Goal: Task Accomplishment & Management: Manage account settings

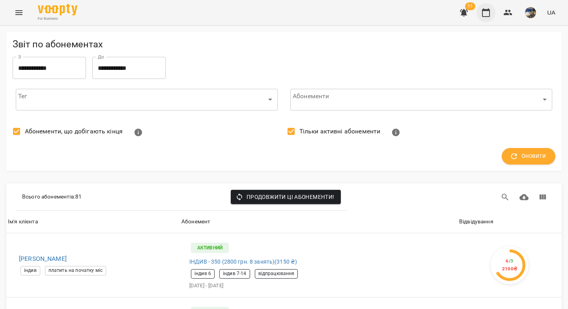
click at [452, 15] on icon "button" at bounding box center [485, 12] width 9 height 9
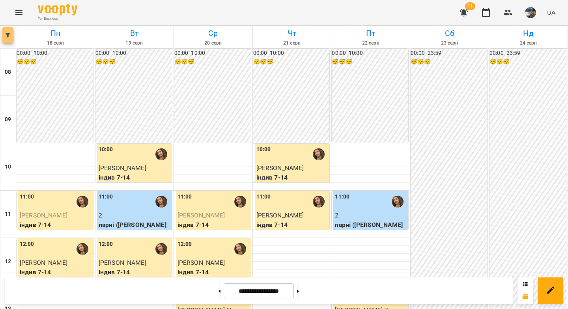
click at [9, 38] on button "button" at bounding box center [7, 35] width 11 height 16
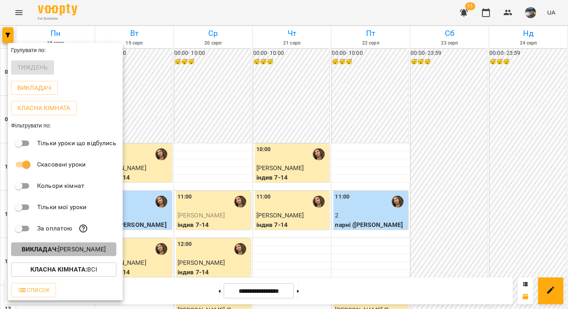
click at [90, 249] on p "Викладач : Анастасія Іванова" at bounding box center [64, 248] width 84 height 9
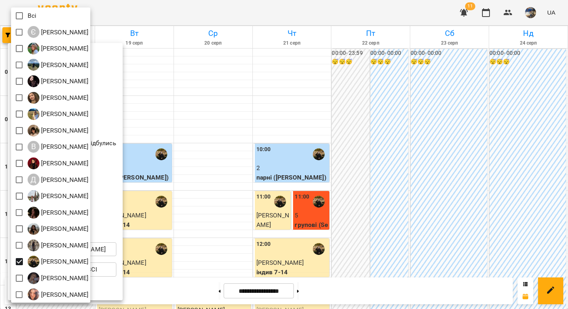
click at [296, 115] on div at bounding box center [284, 154] width 568 height 309
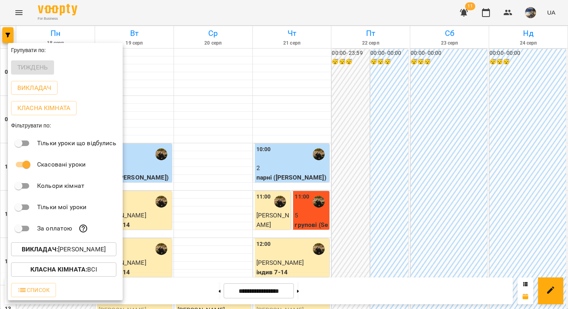
click at [296, 115] on div at bounding box center [284, 154] width 568 height 309
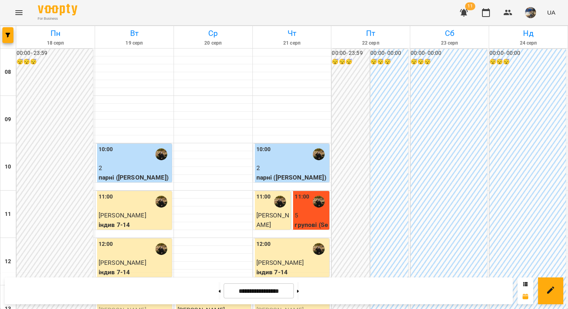
scroll to position [58, 0]
click at [452, 13] on icon "button" at bounding box center [464, 12] width 8 height 7
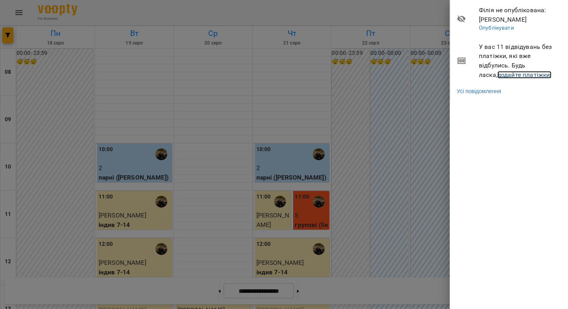
click at [452, 75] on link "додайте платіжки!" at bounding box center [524, 74] width 54 height 7
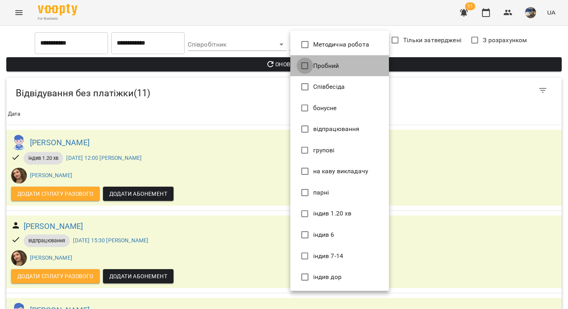
type input "*******"
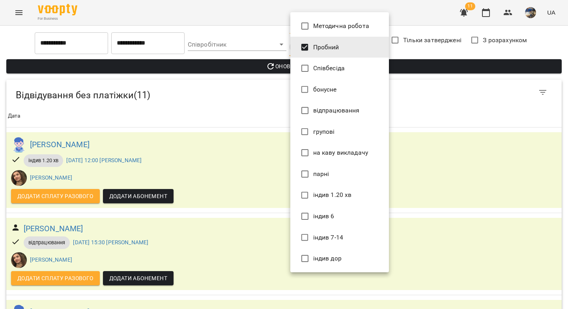
click at [280, 67] on div at bounding box center [284, 154] width 568 height 309
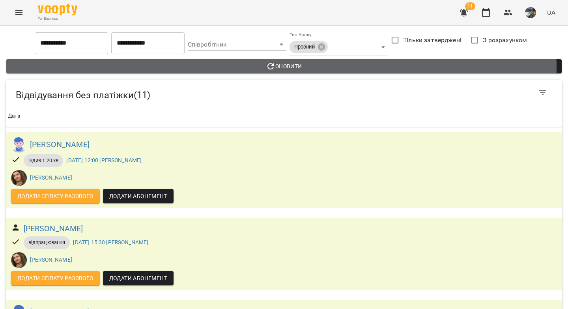
click at [281, 68] on span "Оновити" at bounding box center [284, 66] width 543 height 9
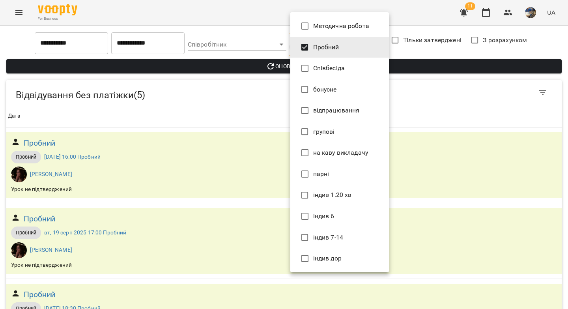
click at [324, 47] on body "**********" at bounding box center [284, 256] width 568 height 512
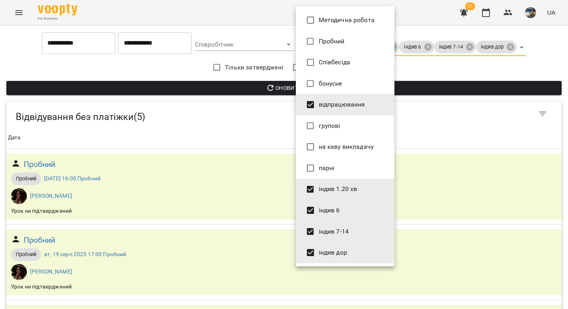
click at [270, 90] on div at bounding box center [284, 154] width 568 height 309
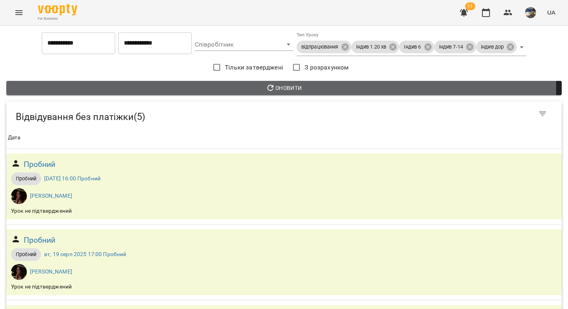
click at [272, 89] on span "Оновити" at bounding box center [284, 87] width 543 height 9
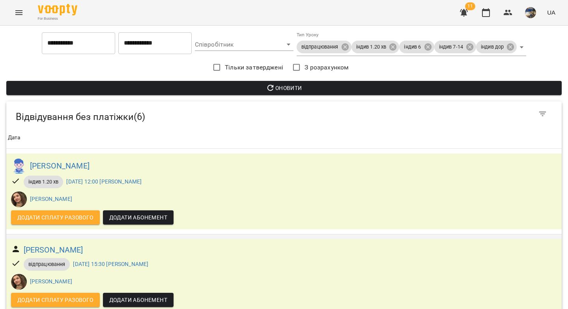
scroll to position [301, 0]
drag, startPoint x: 95, startPoint y: 116, endPoint x: 26, endPoint y: 111, distance: 70.0
copy h6 "[PERSON_NAME]"
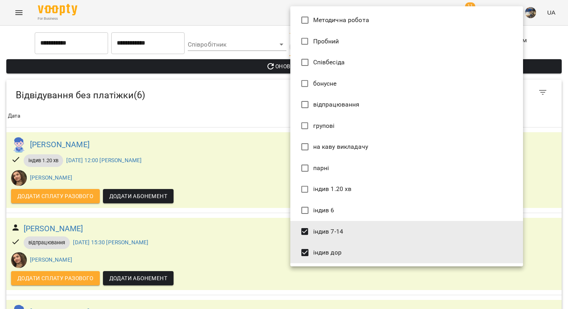
type input "*********"
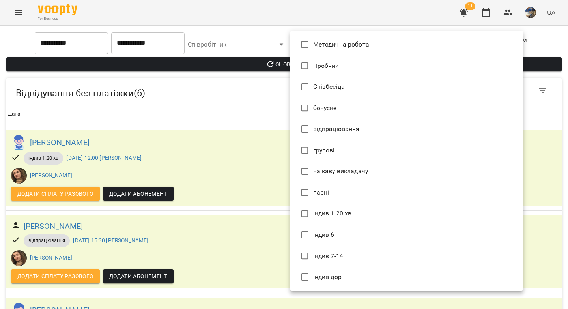
click at [244, 64] on div at bounding box center [284, 154] width 568 height 309
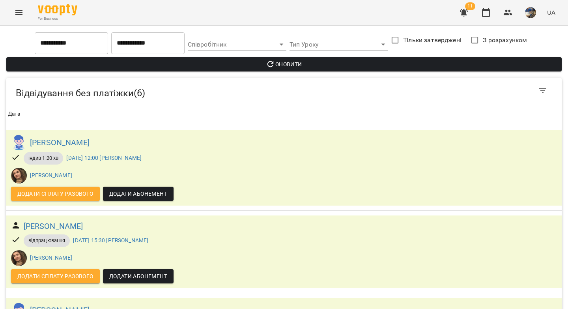
click at [311, 65] on span "Оновити" at bounding box center [284, 64] width 543 height 9
click at [452, 12] on icon "button" at bounding box center [508, 13] width 9 height 6
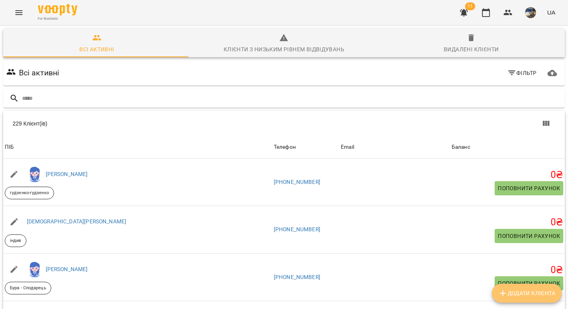
click at [452, 260] on span "Додати клієнта" at bounding box center [526, 292] width 57 height 9
select select "**"
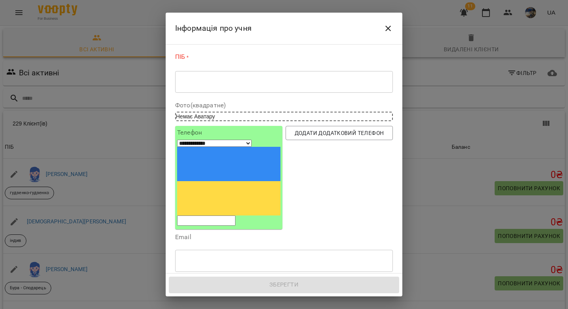
click at [274, 80] on textarea at bounding box center [284, 81] width 207 height 7
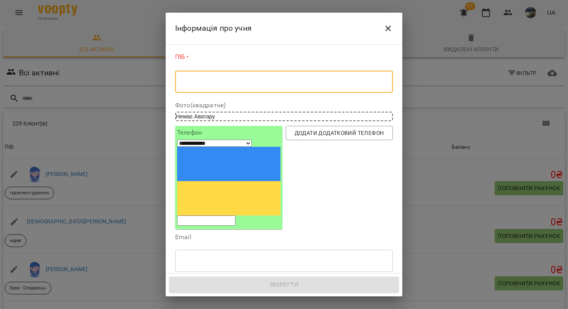
paste textarea "**********"
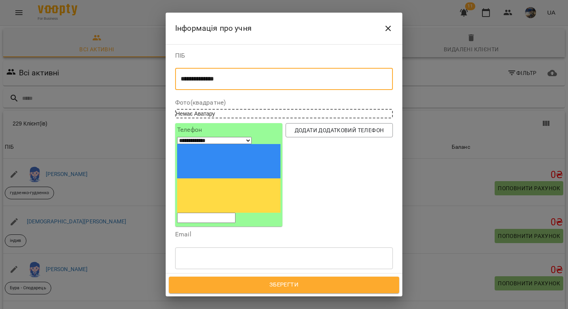
drag, startPoint x: 235, startPoint y: 78, endPoint x: 206, endPoint y: 80, distance: 29.7
click at [206, 80] on textarea "**********" at bounding box center [281, 78] width 201 height 7
click at [182, 78] on textarea "*******" at bounding box center [281, 78] width 201 height 7
paste textarea "******"
type textarea "**********"
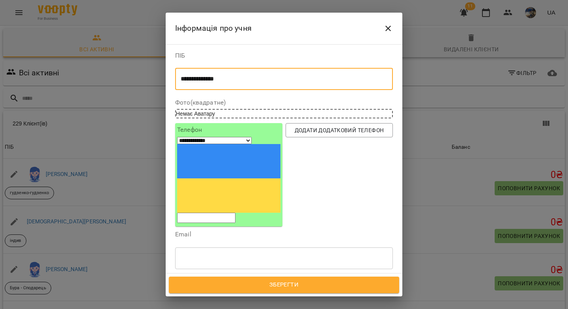
click at [224, 213] on input "tel" at bounding box center [206, 218] width 58 height 10
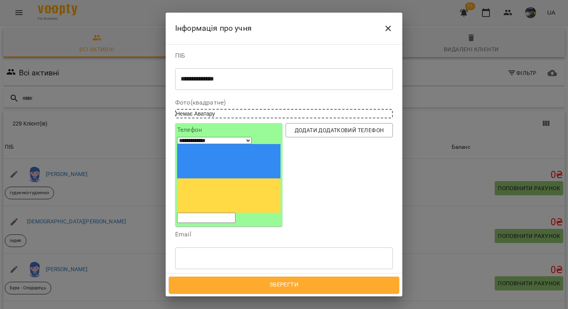
paste input "*********"
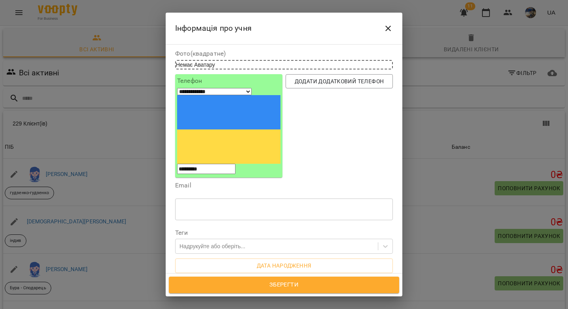
scroll to position [52, 0]
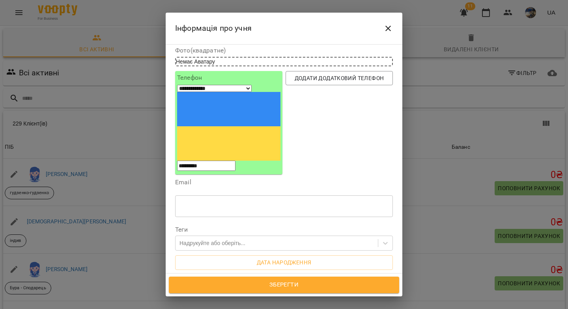
click at [197, 160] on input "*********" at bounding box center [206, 165] width 58 height 10
type input "**********"
click at [207, 239] on div "Надрукуйте або оберіть..." at bounding box center [212, 243] width 66 height 8
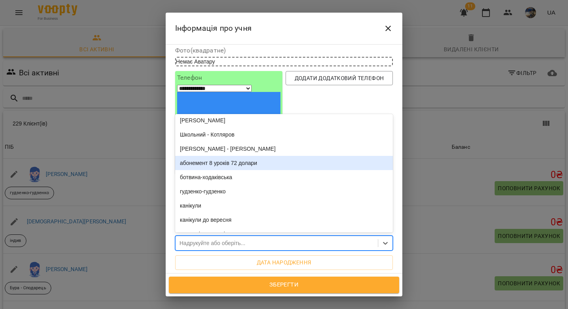
scroll to position [1141, 0]
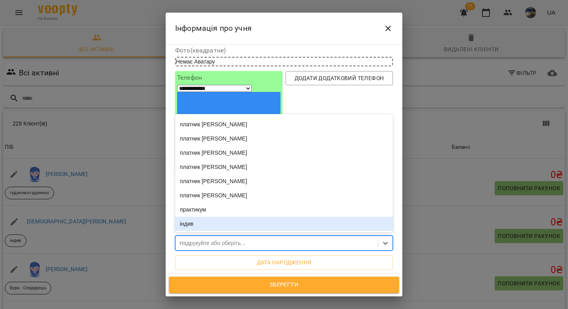
click at [201, 216] on div "індив" at bounding box center [284, 223] width 218 height 14
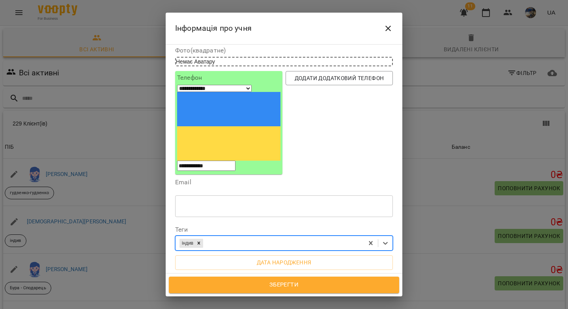
scroll to position [104, 0]
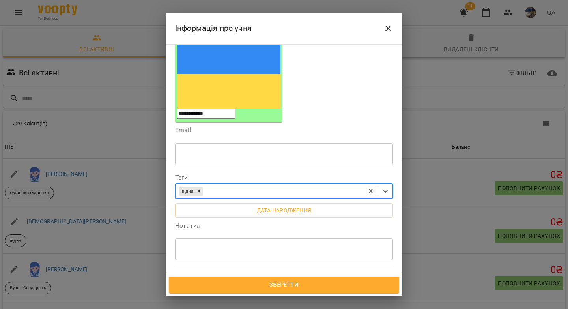
click at [194, 238] on div "* ​" at bounding box center [284, 249] width 218 height 22
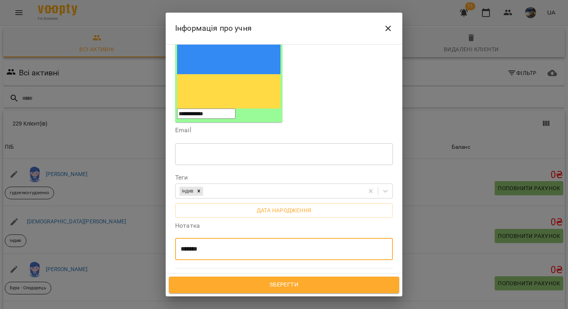
paste textarea "*******"
type textarea "**********"
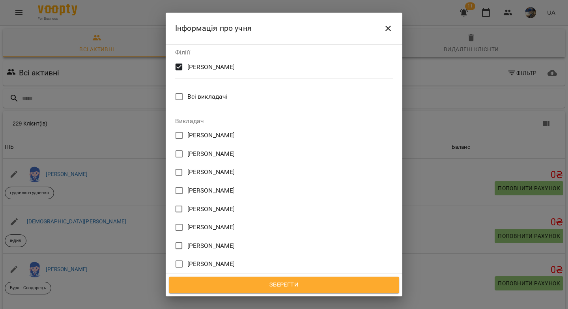
scroll to position [358, 0]
click at [272, 260] on span "Зберегти" at bounding box center [283, 285] width 213 height 10
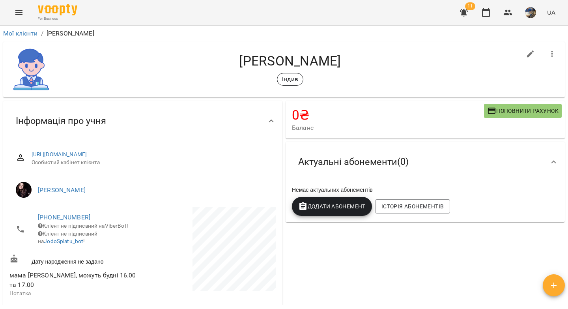
drag, startPoint x: 349, startPoint y: 62, endPoint x: 237, endPoint y: 65, distance: 112.8
click at [237, 65] on h4 "[PERSON_NAME]" at bounding box center [290, 61] width 462 height 16
copy h4 "[PERSON_NAME]"
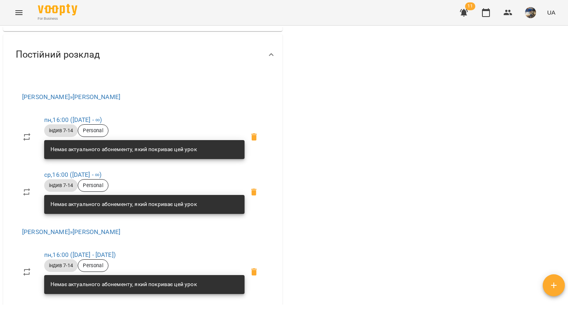
scroll to position [404, 0]
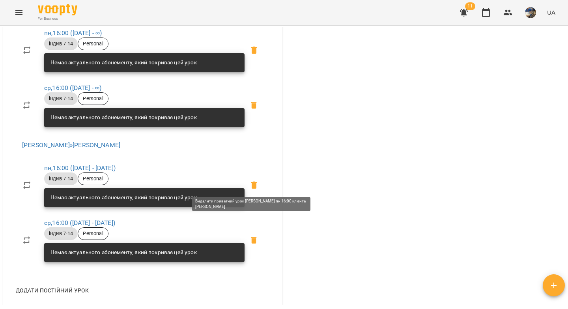
click at [252, 183] on icon at bounding box center [254, 184] width 6 height 7
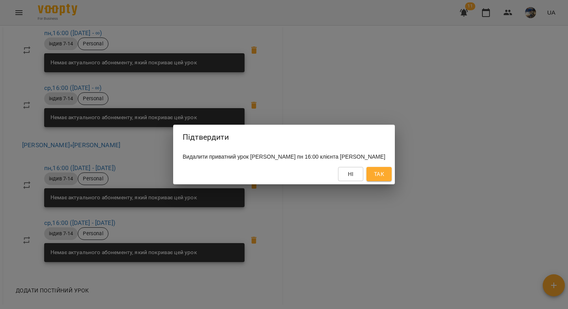
click at [395, 173] on div "Ні Так" at bounding box center [284, 174] width 222 height 21
click at [385, 175] on span "Так" at bounding box center [379, 173] width 13 height 9
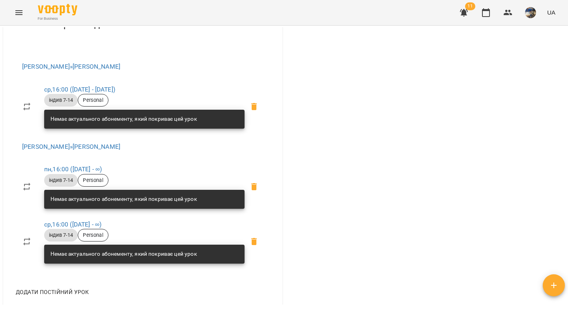
scroll to position [258, 0]
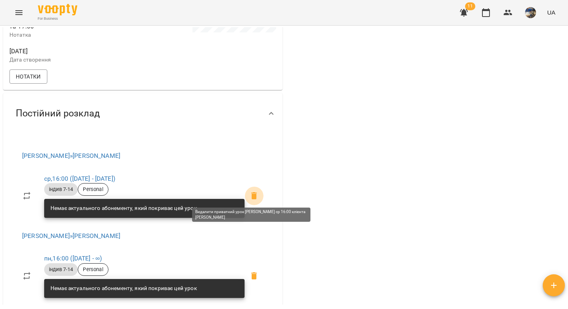
click at [252, 192] on icon at bounding box center [254, 195] width 6 height 7
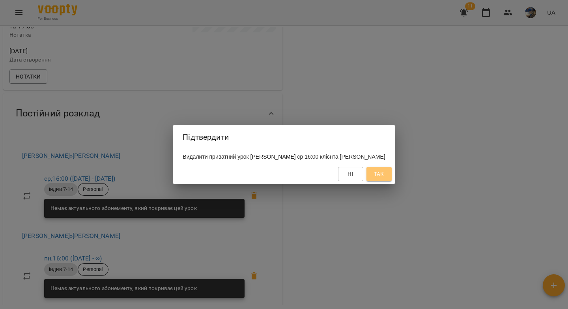
click at [377, 174] on button "Так" at bounding box center [378, 174] width 25 height 14
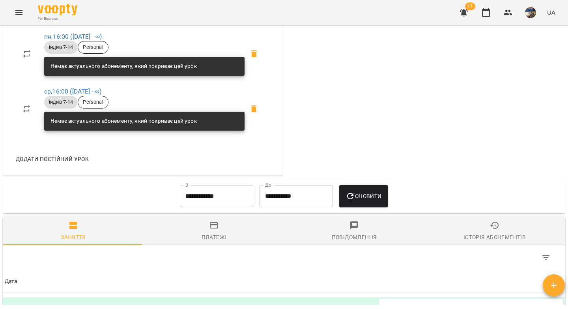
scroll to position [0, 0]
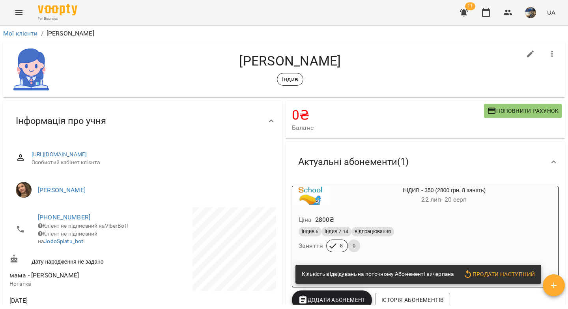
drag, startPoint x: 360, startPoint y: 62, endPoint x: 308, endPoint y: 62, distance: 52.1
click at [308, 62] on h4 "Олександра Похила" at bounding box center [290, 61] width 462 height 16
click at [347, 61] on h4 "Олександра Похила" at bounding box center [290, 61] width 462 height 16
drag, startPoint x: 354, startPoint y: 62, endPoint x: 307, endPoint y: 62, distance: 47.3
click at [307, 62] on h4 "[PERSON_NAME]" at bounding box center [290, 61] width 462 height 16
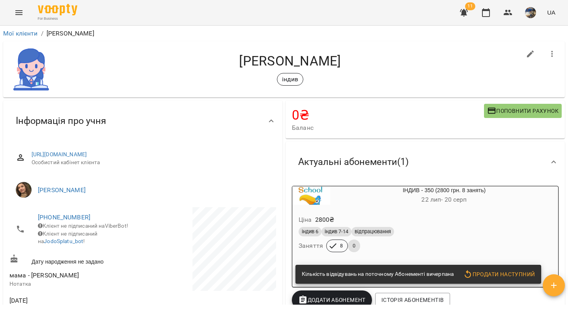
copy h4 "Похила"
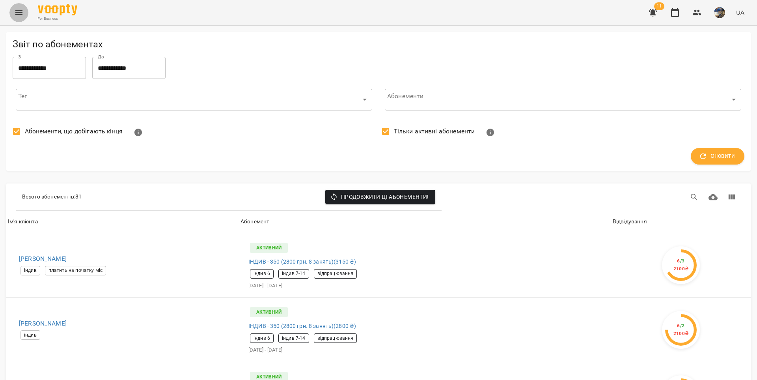
click at [21, 15] on icon "Menu" at bounding box center [18, 12] width 9 height 9
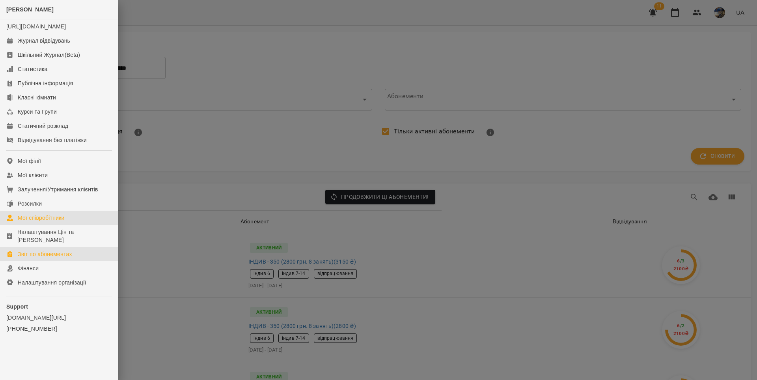
drag, startPoint x: 57, startPoint y: 227, endPoint x: 162, endPoint y: 215, distance: 105.1
click at [58, 222] on div "Мої співробітники" at bounding box center [41, 218] width 47 height 8
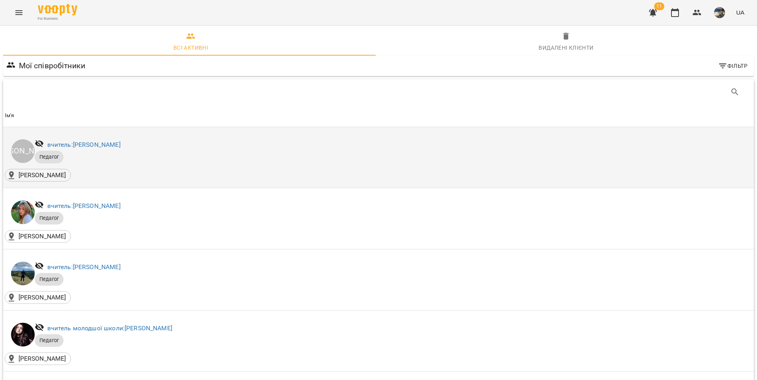
scroll to position [651, 0]
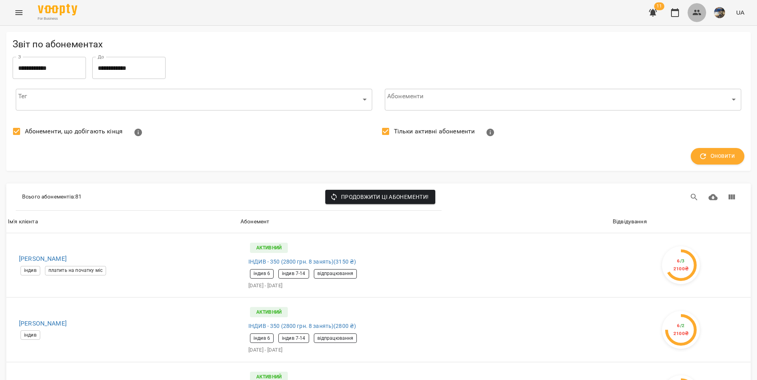
click at [699, 13] on icon "button" at bounding box center [696, 12] width 9 height 9
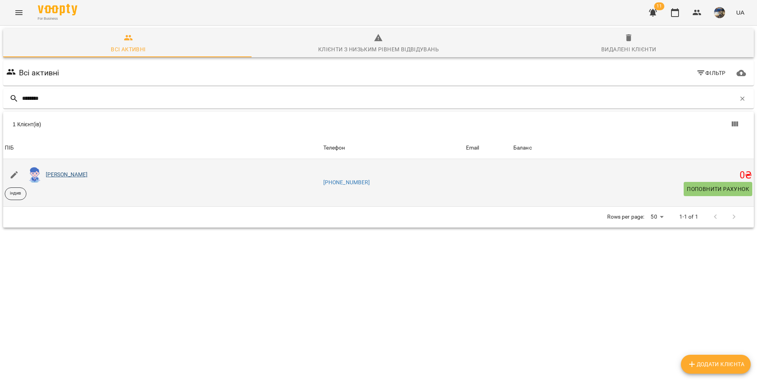
type input "********"
click at [78, 172] on link "[PERSON_NAME]" at bounding box center [67, 174] width 42 height 6
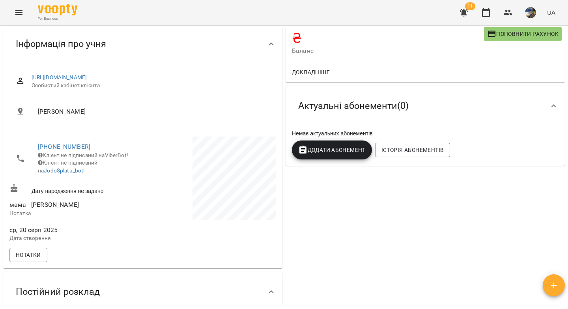
scroll to position [92, 0]
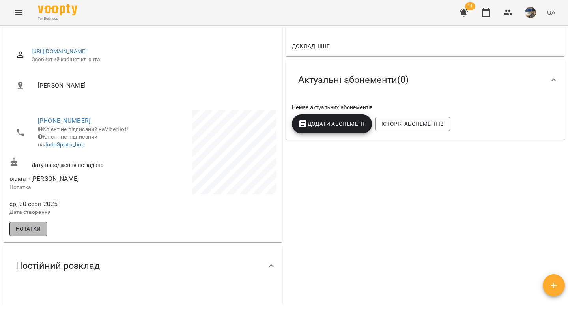
click at [29, 233] on span "Нотатки" at bounding box center [28, 228] width 25 height 9
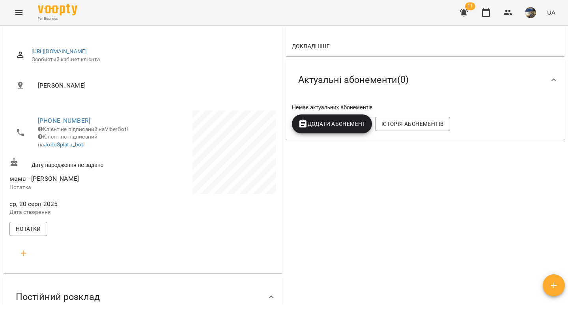
click at [24, 258] on icon "button" at bounding box center [23, 252] width 9 height 9
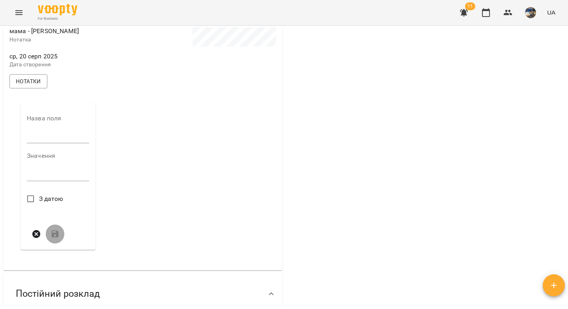
click at [42, 142] on input "text" at bounding box center [58, 137] width 62 height 13
type input "***"
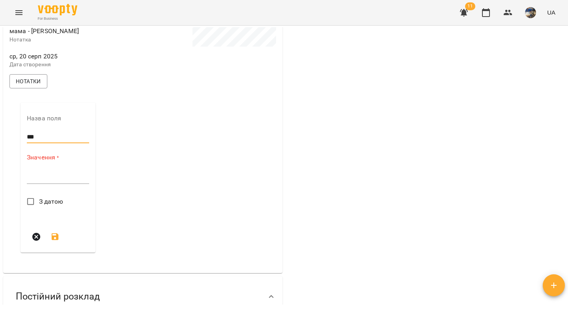
click at [47, 181] on textarea at bounding box center [58, 176] width 62 height 7
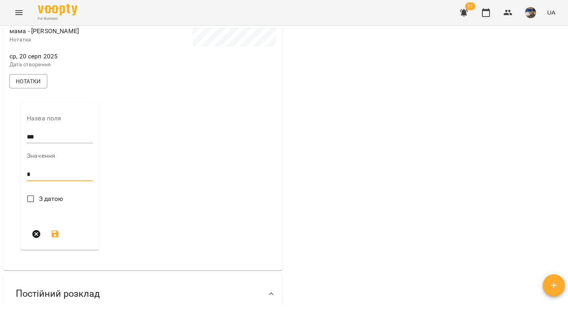
type textarea "*"
click at [54, 238] on icon "submit" at bounding box center [54, 233] width 9 height 9
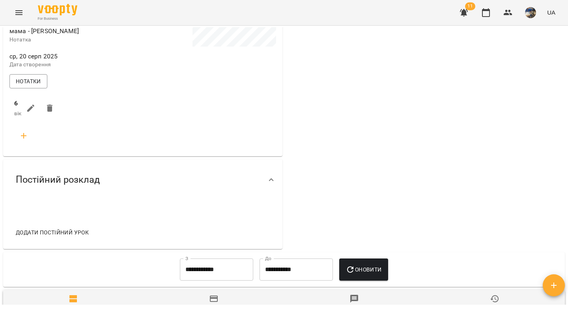
click at [24, 140] on icon "button" at bounding box center [23, 135] width 9 height 9
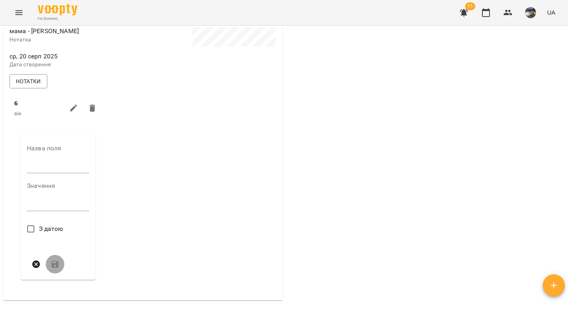
click at [37, 173] on input "text" at bounding box center [58, 167] width 62 height 13
type input "****"
click at [55, 211] on textarea at bounding box center [58, 206] width 62 height 7
paste textarea "**********"
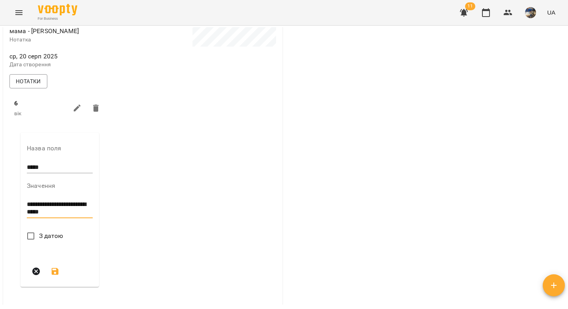
type textarea "**********"
click at [53, 275] on icon "submit" at bounding box center [55, 271] width 7 height 7
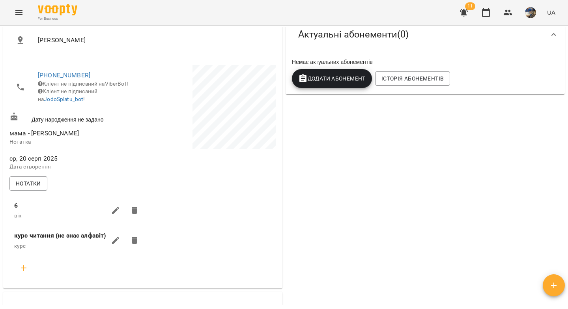
scroll to position [0, 0]
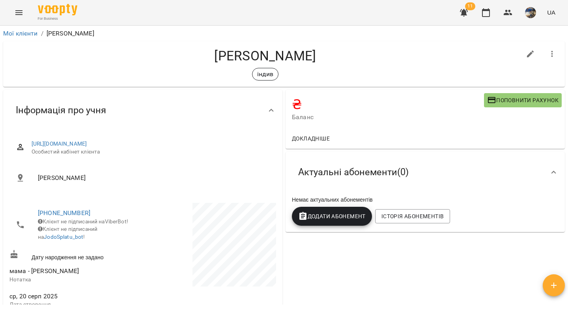
click at [513, 99] on span "Поповнити рахунок" at bounding box center [522, 99] width 71 height 9
select select "****"
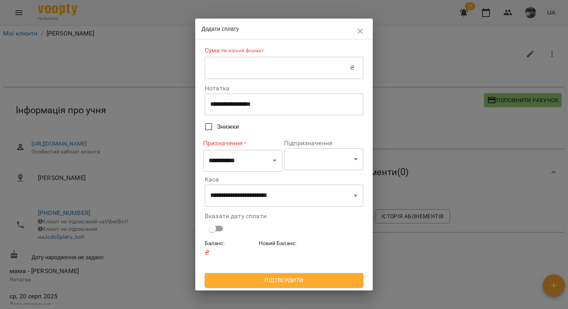
click at [301, 71] on input "text" at bounding box center [277, 68] width 145 height 22
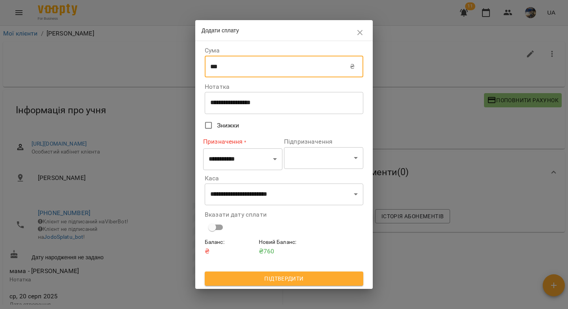
type input "***"
click at [252, 163] on select "**********" at bounding box center [242, 159] width 79 height 22
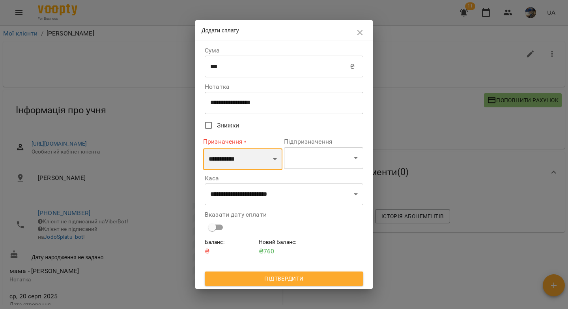
select select "*********"
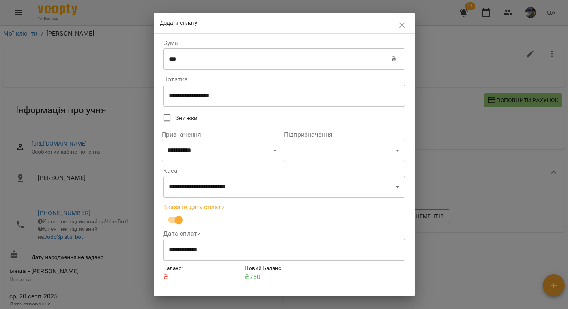
click at [188, 249] on input "**********" at bounding box center [284, 250] width 242 height 22
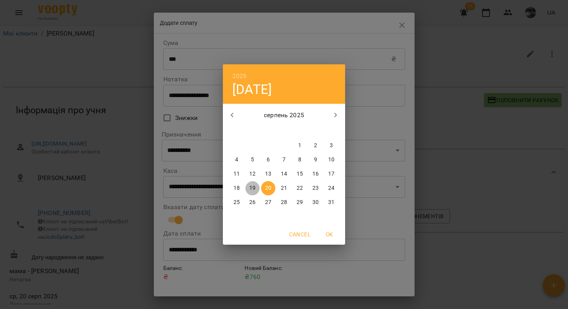
click at [254, 189] on p "19" at bounding box center [252, 188] width 6 height 8
type input "**********"
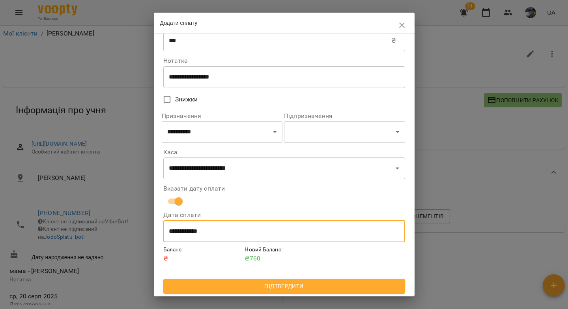
scroll to position [20, 0]
click at [265, 287] on span "Підтвердити" at bounding box center [284, 285] width 229 height 9
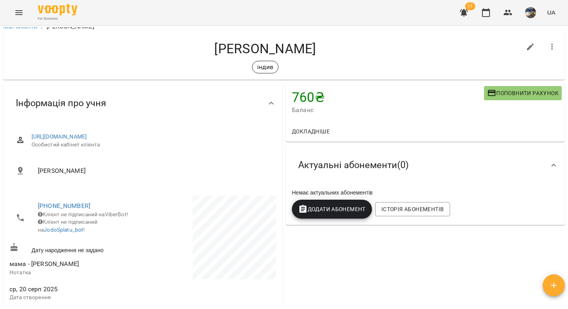
scroll to position [0, 0]
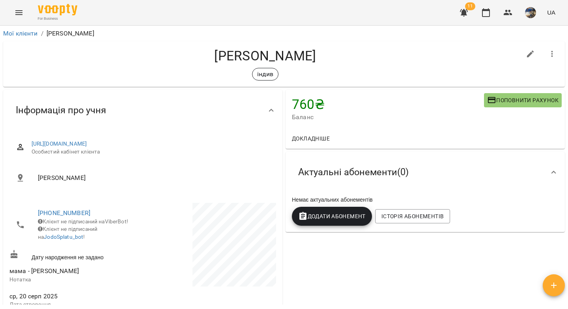
click at [18, 15] on icon "Menu" at bounding box center [18, 12] width 9 height 9
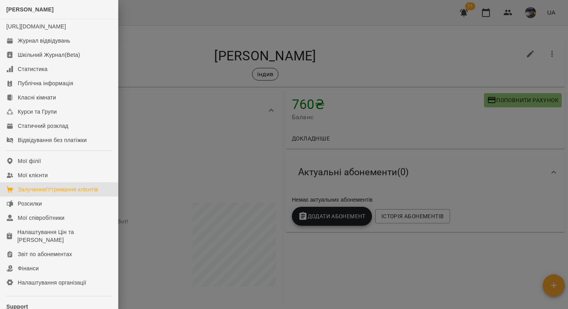
click at [62, 193] on div "Залучення/Утримання клієнтів" at bounding box center [58, 189] width 80 height 8
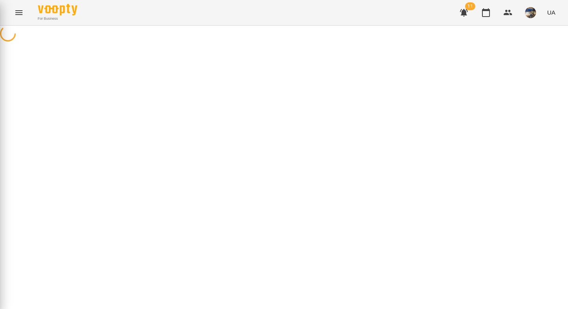
select select "**********"
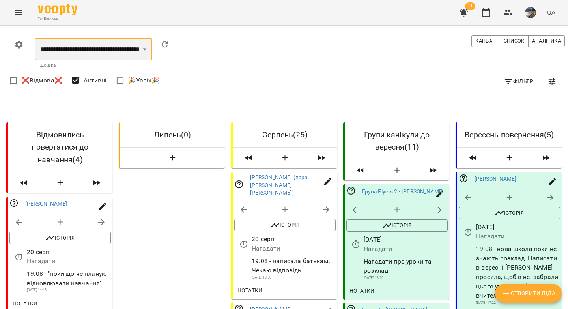
click at [129, 51] on select "**********" at bounding box center [93, 49] width 117 height 22
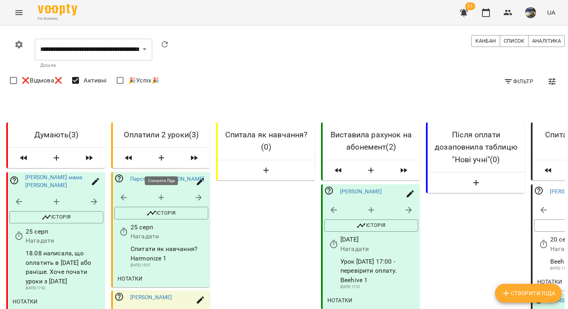
click at [162, 161] on icon "button" at bounding box center [161, 157] width 9 height 9
select select "*"
select select "**"
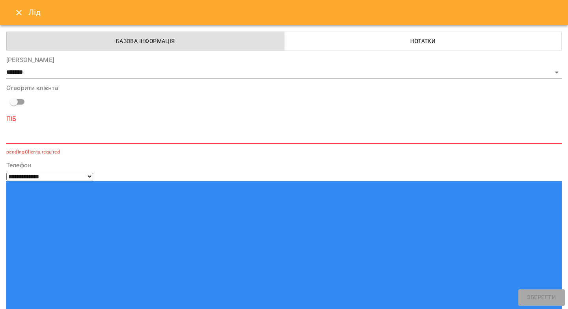
click at [66, 136] on textarea at bounding box center [283, 137] width 555 height 7
paste textarea "**********"
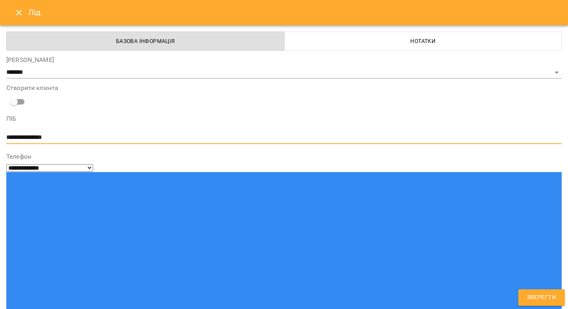
drag, startPoint x: 61, startPoint y: 137, endPoint x: 36, endPoint y: 135, distance: 25.3
click at [36, 135] on textarea "**********" at bounding box center [280, 137] width 549 height 7
click at [7, 134] on textarea "********" at bounding box center [280, 137] width 549 height 7
paste textarea "******"
click at [23, 137] on textarea "**********" at bounding box center [280, 137] width 549 height 7
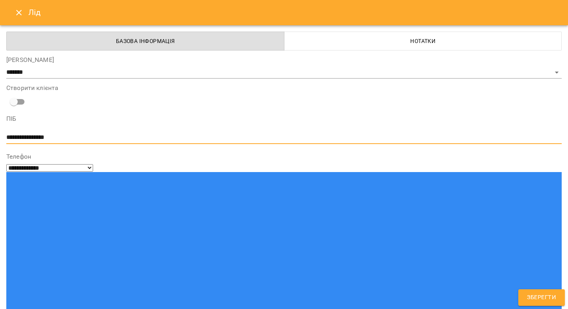
click at [157, 138] on textarea "**********" at bounding box center [280, 137] width 549 height 7
type textarea "**********"
drag, startPoint x: 529, startPoint y: 294, endPoint x: 525, endPoint y: 286, distance: 8.8
click at [529, 294] on span "Зберегти" at bounding box center [541, 297] width 29 height 10
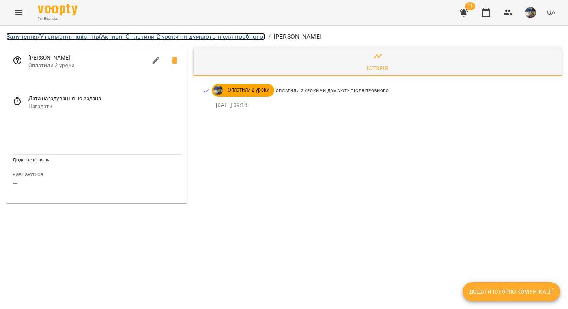
click at [146, 34] on link "Залучення/Утримання клієнтів (Активні Оплатили 2 уроки чи думають після пробног…" at bounding box center [135, 36] width 259 height 7
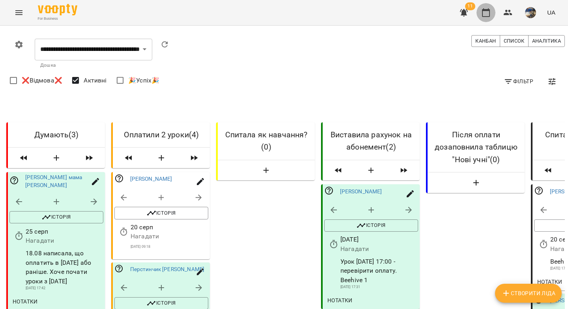
click at [482, 15] on icon "button" at bounding box center [485, 12] width 9 height 9
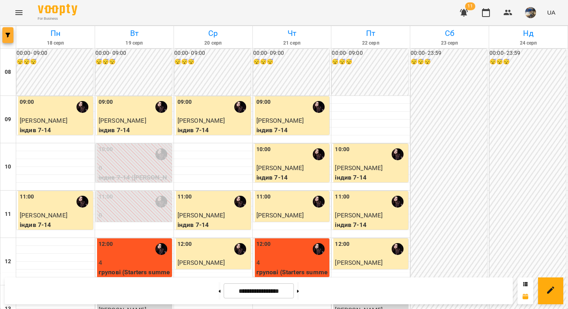
click at [3, 36] on span "button" at bounding box center [7, 35] width 11 height 5
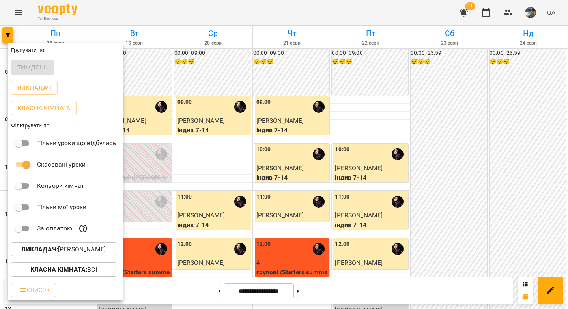
click at [80, 251] on p "Викладач : Абрамова Анастасія" at bounding box center [64, 248] width 84 height 9
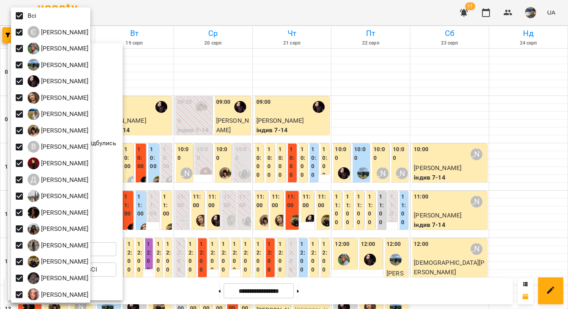
click at [165, 76] on div at bounding box center [284, 154] width 568 height 309
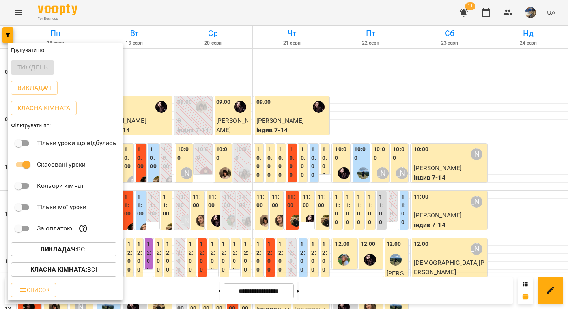
click at [310, 77] on div at bounding box center [284, 154] width 568 height 309
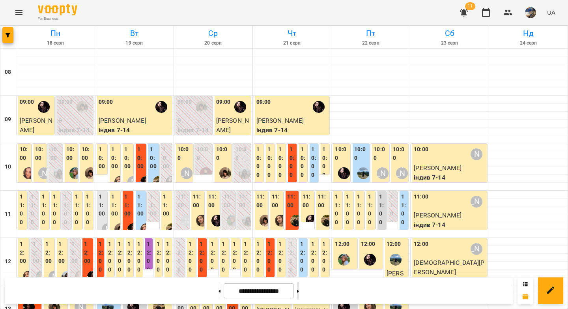
click at [299, 293] on button at bounding box center [298, 290] width 2 height 17
type input "**********"
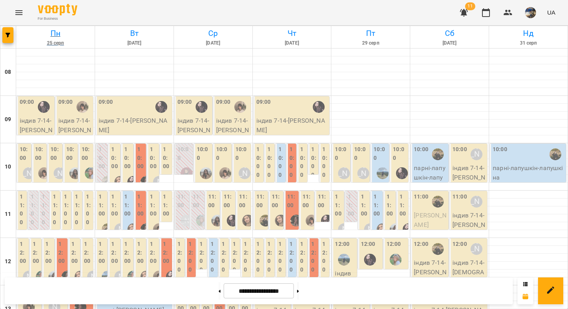
click at [55, 34] on h6 "Пн" at bounding box center [55, 33] width 76 height 12
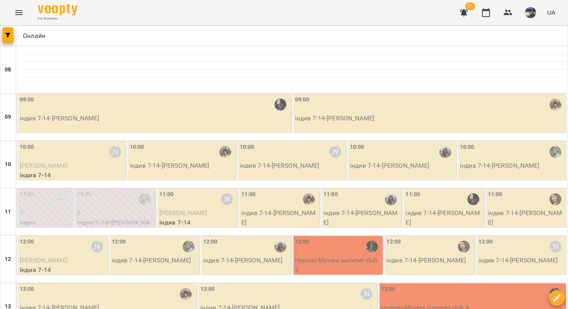
click at [98, 117] on p "індив 7-14 - Тімур Костенко" at bounding box center [155, 118] width 270 height 9
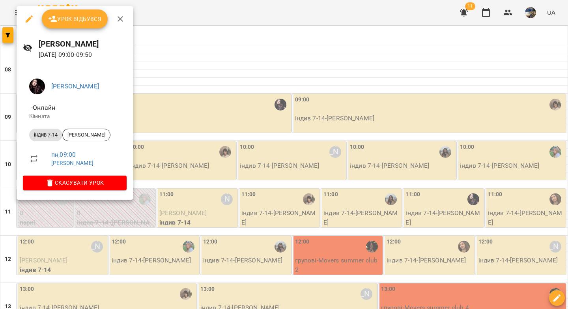
click at [86, 21] on span "Урок відбувся" at bounding box center [75, 18] width 54 height 9
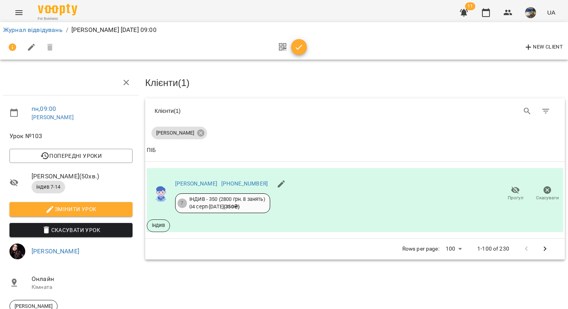
click at [299, 45] on icon "button" at bounding box center [298, 47] width 9 height 9
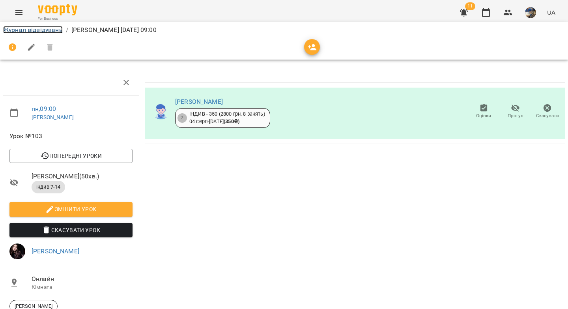
click at [26, 30] on link "Журнал відвідувань" at bounding box center [33, 29] width 60 height 7
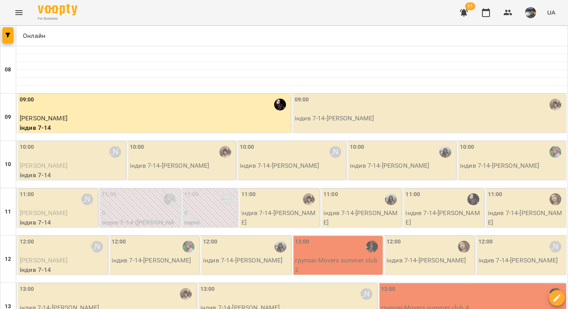
click at [370, 119] on p "індив 7-14 - Дмитро Оліксейчук" at bounding box center [430, 118] width 270 height 9
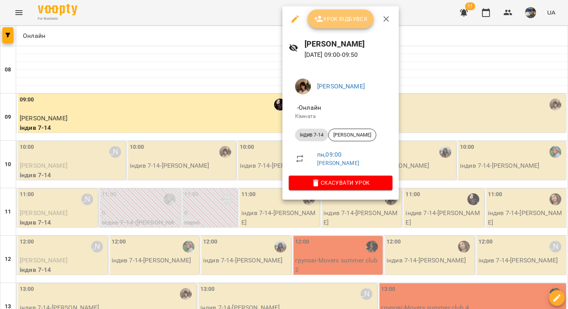
click at [333, 19] on span "Урок відбувся" at bounding box center [341, 18] width 54 height 9
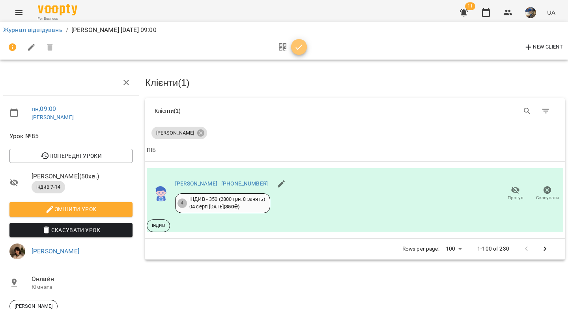
click at [300, 46] on icon "button" at bounding box center [299, 47] width 7 height 5
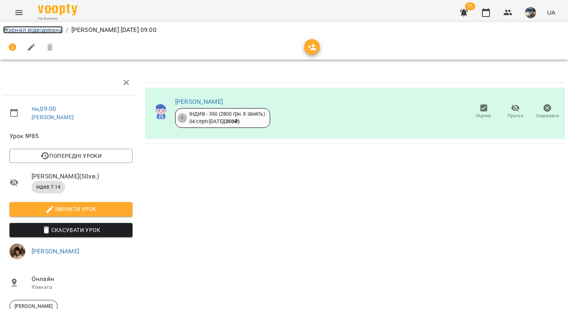
click at [43, 29] on link "Журнал відвідувань" at bounding box center [33, 29] width 60 height 7
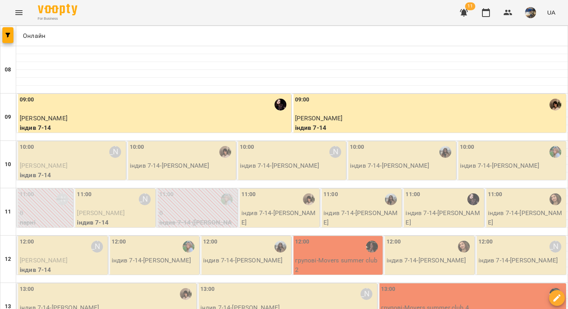
click at [86, 153] on div "10:00 Євгенія Бура" at bounding box center [72, 152] width 104 height 18
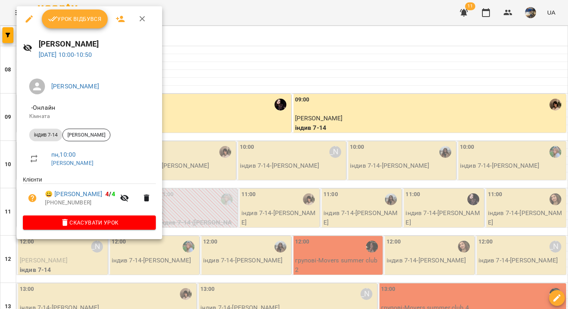
click at [65, 23] on span "Урок відбувся" at bounding box center [75, 18] width 54 height 9
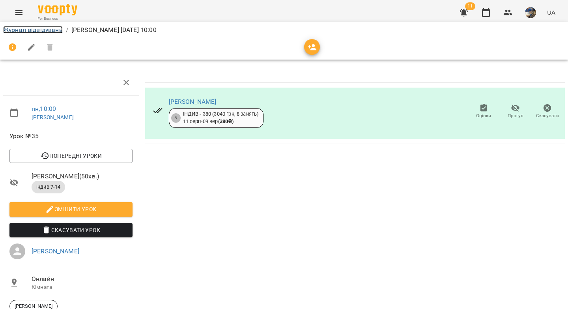
click at [13, 30] on link "Журнал відвідувань" at bounding box center [33, 29] width 60 height 7
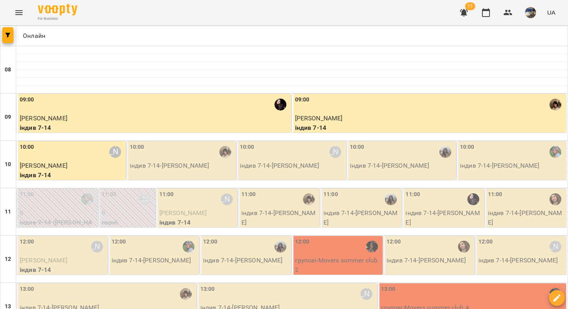
click at [191, 167] on p "індив 7-14 - Мирослава Зусько" at bounding box center [182, 165] width 104 height 9
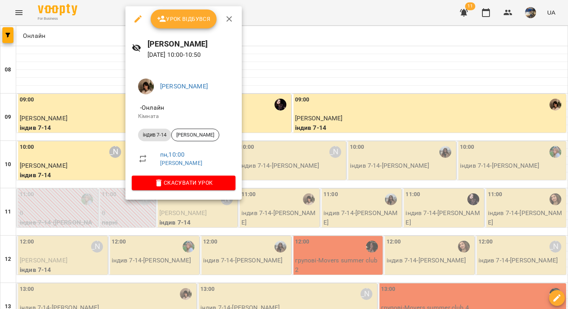
click at [171, 14] on span "Урок відбувся" at bounding box center [184, 18] width 54 height 9
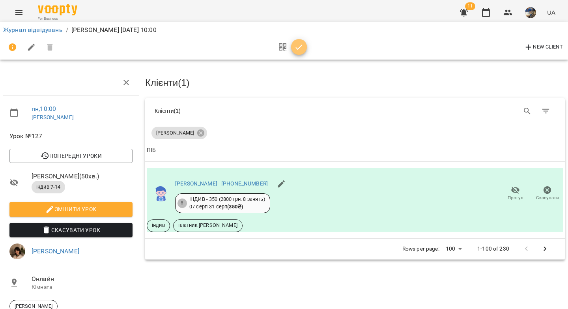
click at [295, 50] on icon "button" at bounding box center [298, 47] width 9 height 9
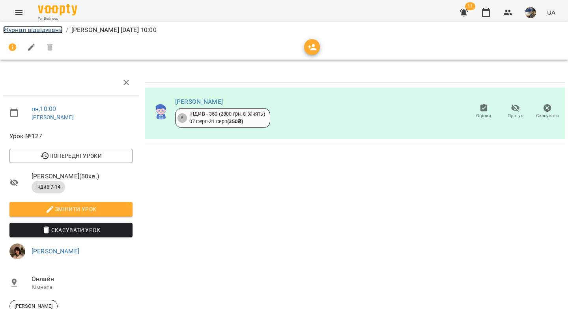
click at [45, 31] on link "Журнал відвідувань" at bounding box center [33, 29] width 60 height 7
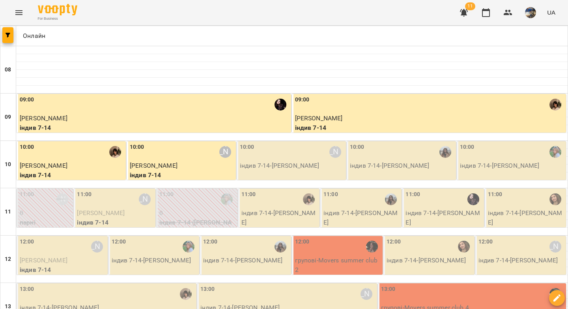
click at [276, 162] on p "індив 7-14 - Даріна Козлова" at bounding box center [292, 165] width 104 height 9
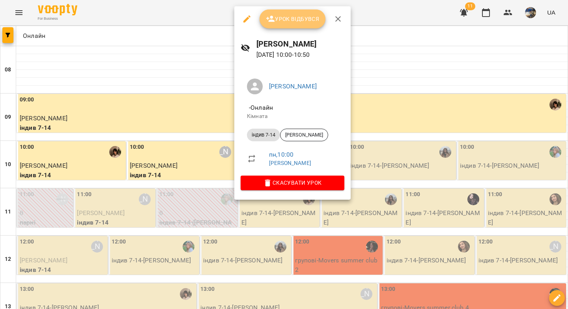
click at [291, 21] on span "Урок відбувся" at bounding box center [293, 18] width 54 height 9
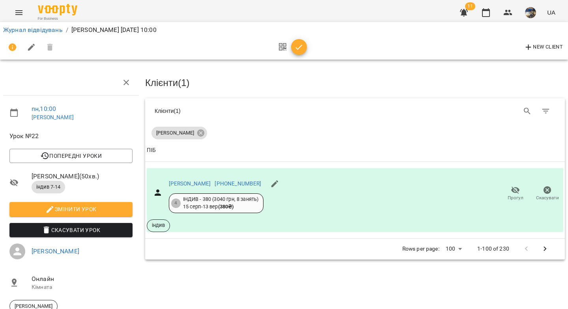
click at [296, 46] on icon "button" at bounding box center [298, 47] width 9 height 9
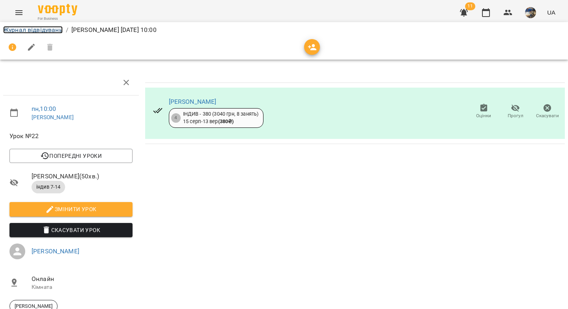
drag, startPoint x: 54, startPoint y: 29, endPoint x: 83, endPoint y: 40, distance: 31.6
click at [53, 29] on link "Журнал відвідувань" at bounding box center [33, 29] width 60 height 7
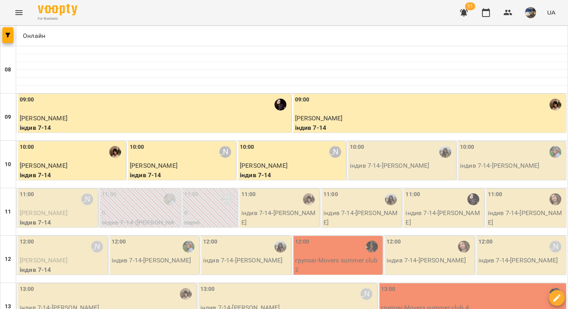
click at [377, 162] on p "індив 7-14 - Макар Соломахін" at bounding box center [402, 165] width 104 height 9
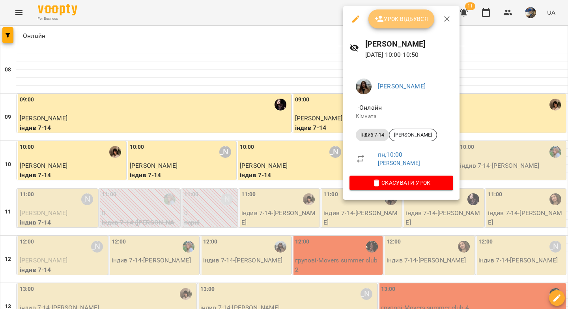
click at [391, 22] on span "Урок відбувся" at bounding box center [402, 18] width 54 height 9
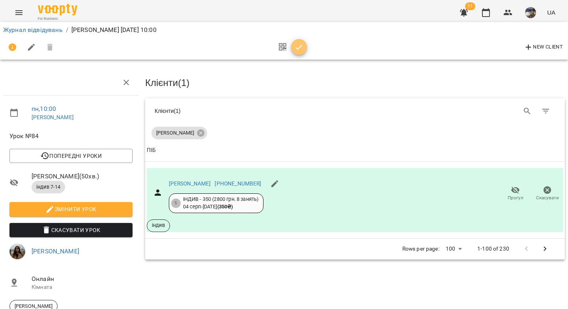
click at [295, 47] on icon "button" at bounding box center [298, 47] width 9 height 9
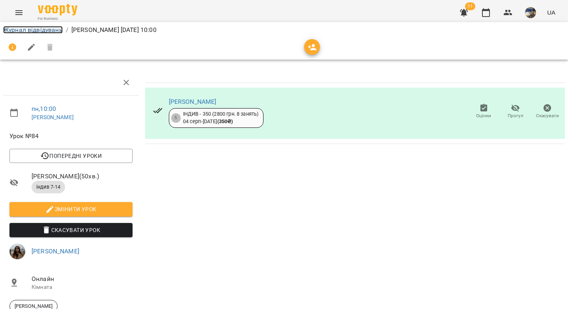
click at [41, 32] on link "Журнал відвідувань" at bounding box center [33, 29] width 60 height 7
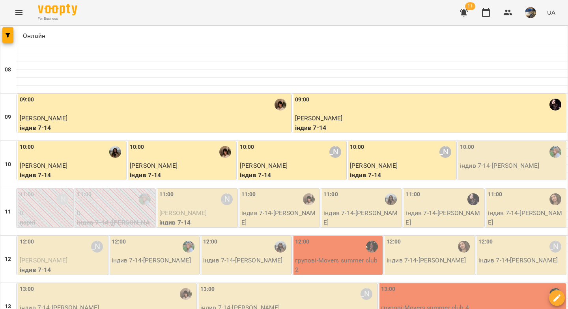
click at [488, 153] on div "10:00" at bounding box center [512, 152] width 104 height 18
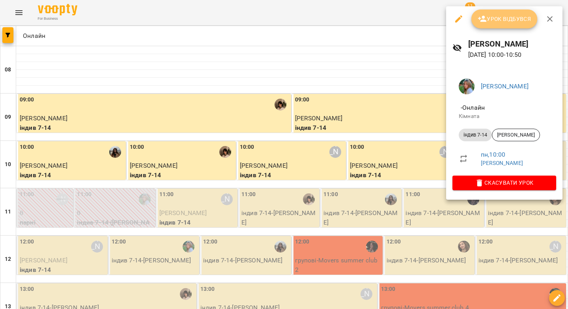
click at [494, 25] on button "Урок відбувся" at bounding box center [504, 18] width 66 height 19
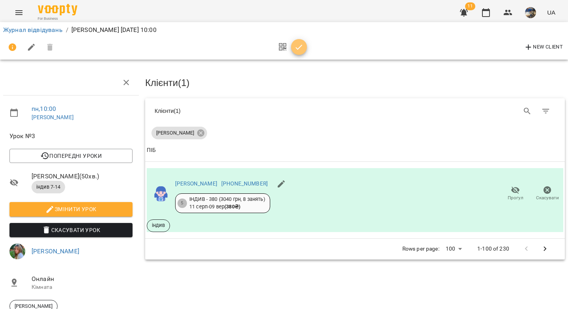
click at [299, 48] on icon "button" at bounding box center [298, 47] width 9 height 9
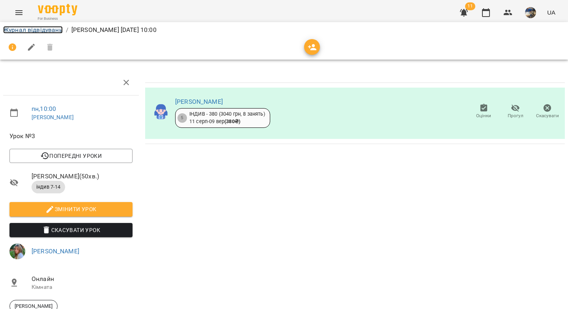
click at [36, 30] on link "Журнал відвідувань" at bounding box center [33, 29] width 60 height 7
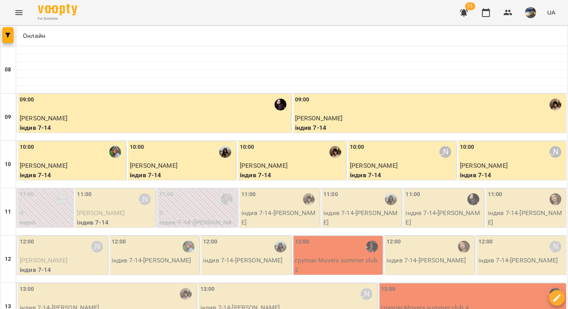
click at [124, 206] on div "11:00 Євгенія Бура" at bounding box center [115, 199] width 76 height 18
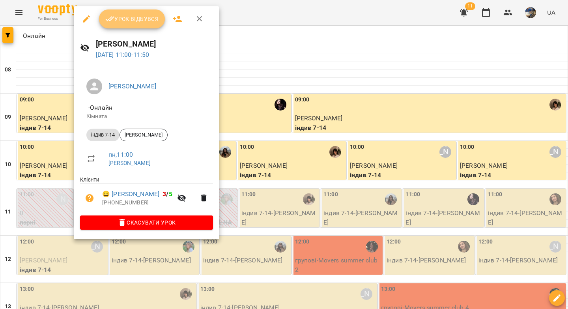
click at [118, 28] on button "Урок відбувся" at bounding box center [132, 18] width 66 height 19
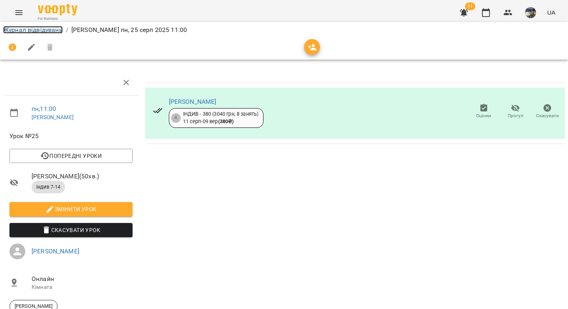
click at [44, 28] on link "Журнал відвідувань" at bounding box center [33, 29] width 60 height 7
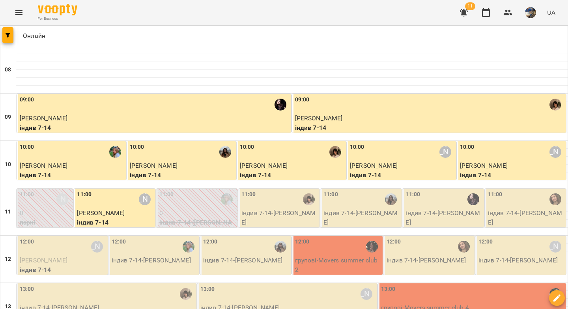
click at [283, 208] on p "індив 7-14 - Дарія Кручініна" at bounding box center [279, 217] width 76 height 19
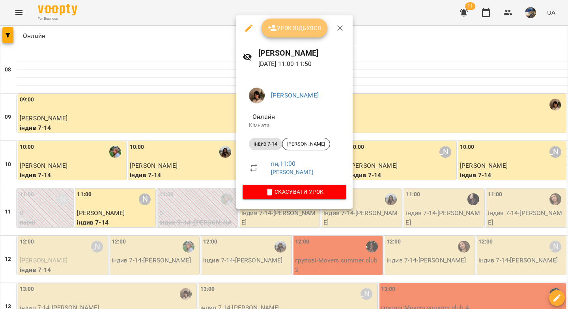
click at [285, 28] on span "Урок відбувся" at bounding box center [295, 27] width 54 height 9
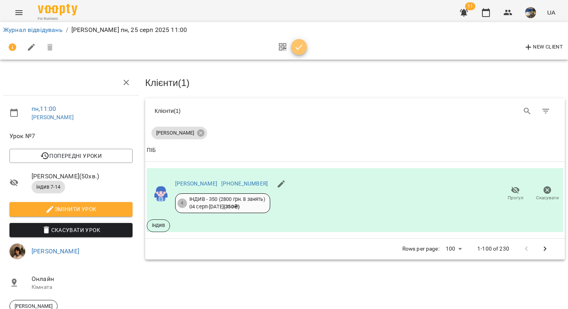
click at [295, 51] on icon "button" at bounding box center [298, 47] width 9 height 9
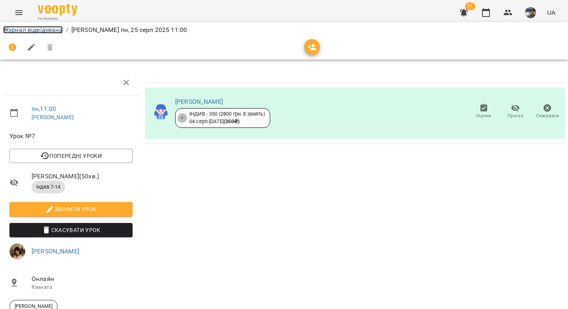
click at [51, 32] on link "Журнал відвідувань" at bounding box center [33, 29] width 60 height 7
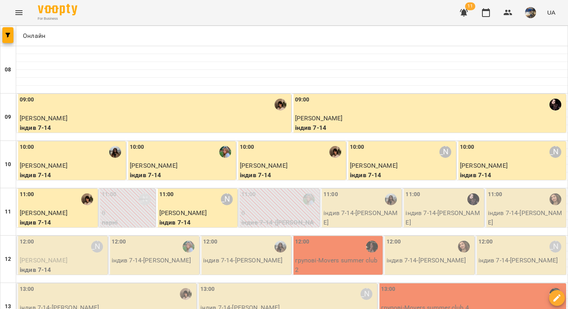
click at [343, 209] on p "індив 7-14 - Назар Христенко" at bounding box center [361, 217] width 76 height 19
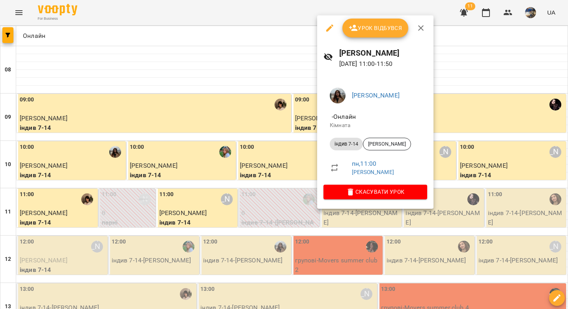
click at [364, 33] on button "Урок відбувся" at bounding box center [375, 28] width 66 height 19
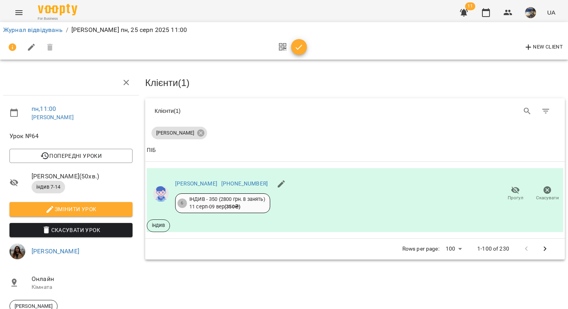
click at [299, 49] on icon "button" at bounding box center [298, 47] width 9 height 9
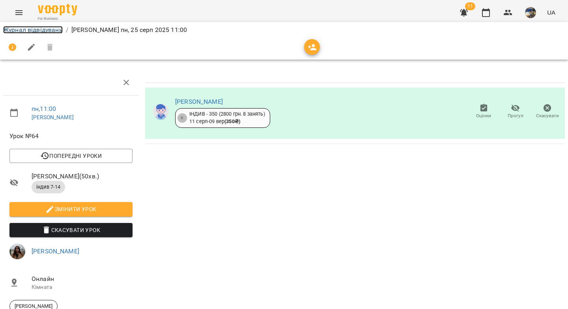
click at [31, 31] on link "Журнал відвідувань" at bounding box center [33, 29] width 60 height 7
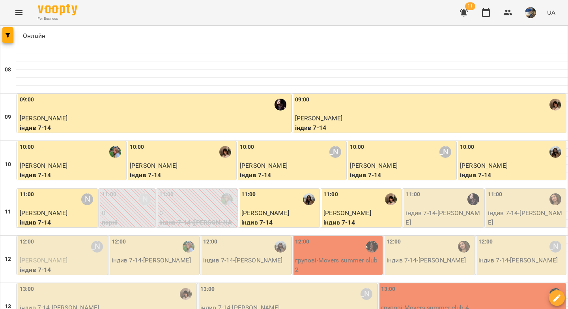
click at [422, 201] on div "11:00" at bounding box center [443, 199] width 76 height 18
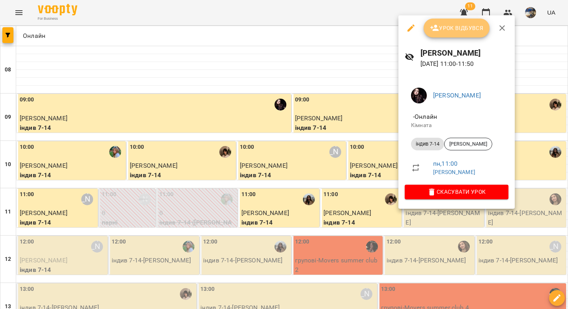
click at [448, 32] on span "Урок відбувся" at bounding box center [457, 27] width 54 height 9
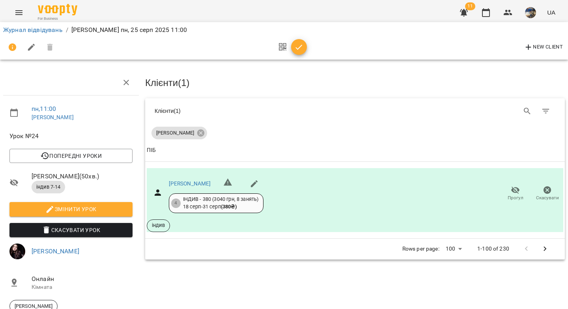
click at [304, 50] on span "button" at bounding box center [299, 47] width 16 height 9
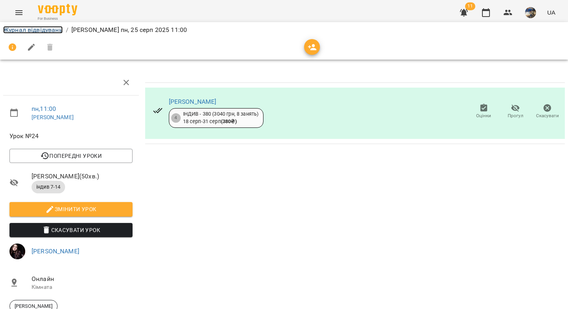
drag, startPoint x: 54, startPoint y: 31, endPoint x: 69, endPoint y: 32, distance: 14.7
click at [54, 31] on link "Журнал відвідувань" at bounding box center [33, 29] width 60 height 7
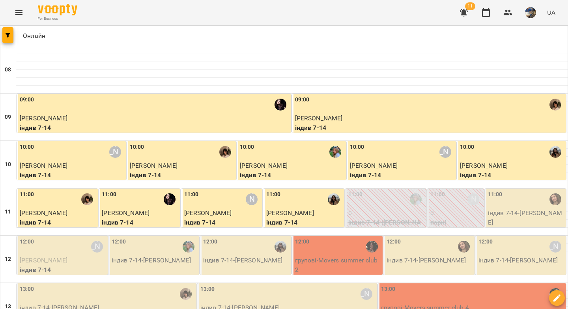
click at [512, 201] on div "11:00" at bounding box center [526, 199] width 76 height 18
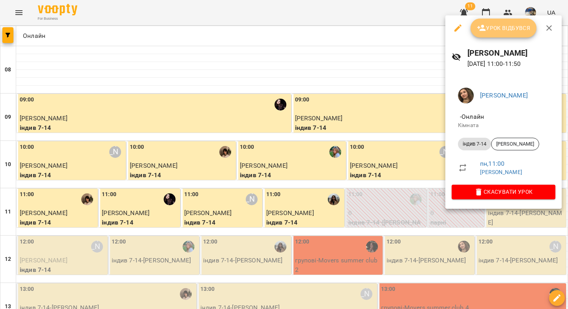
click at [501, 26] on span "Урок відбувся" at bounding box center [504, 27] width 54 height 9
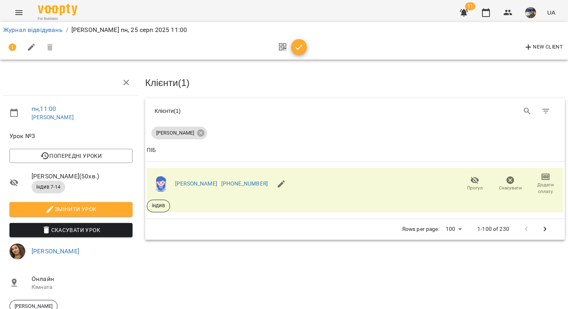
click at [297, 46] on icon "button" at bounding box center [298, 47] width 9 height 9
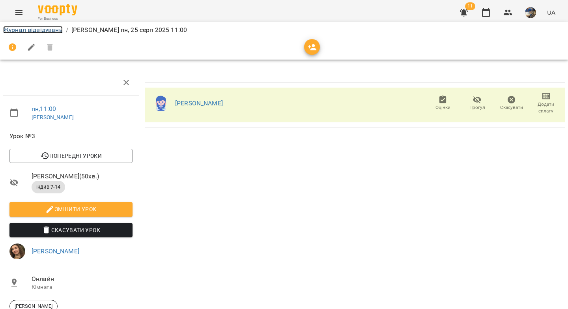
click at [48, 27] on link "Журнал відвідувань" at bounding box center [33, 29] width 60 height 7
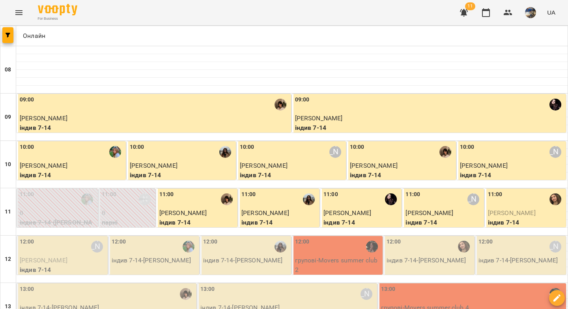
scroll to position [76, 0]
click at [59, 237] on div "12:00 Діана Сподарець" at bounding box center [63, 246] width 86 height 18
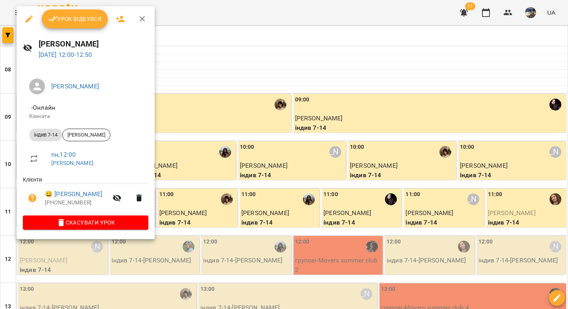
click at [78, 25] on button "Урок відбувся" at bounding box center [75, 18] width 66 height 19
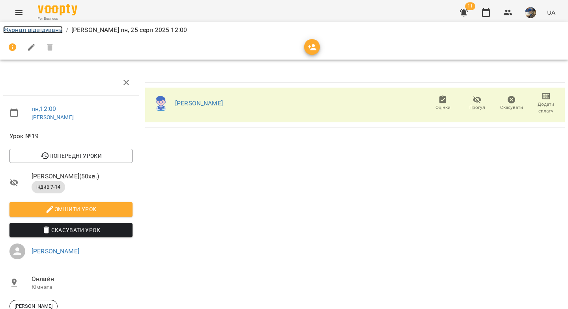
click at [38, 30] on link "Журнал відвідувань" at bounding box center [33, 29] width 60 height 7
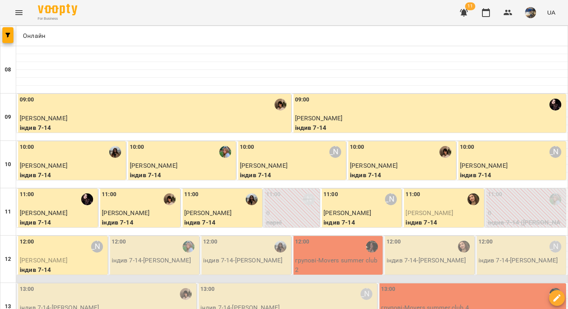
scroll to position [84, 0]
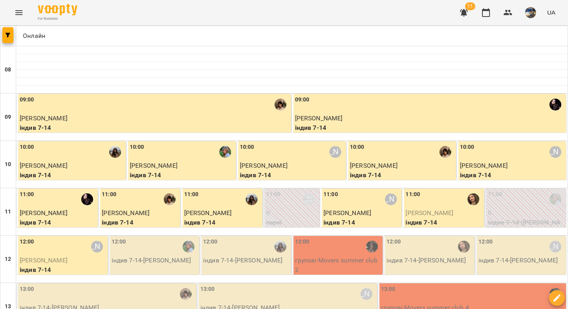
click at [155, 256] on p "індив 7-14 - Дана Лиженко" at bounding box center [155, 260] width 86 height 9
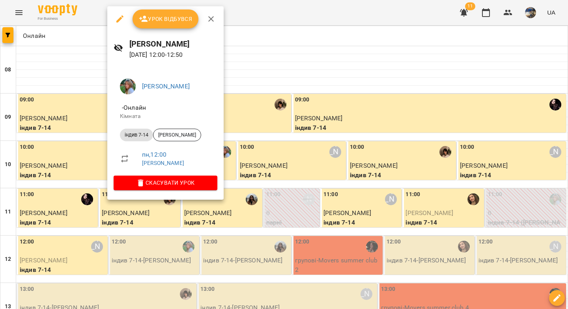
click at [151, 19] on span "Урок відбувся" at bounding box center [166, 18] width 54 height 9
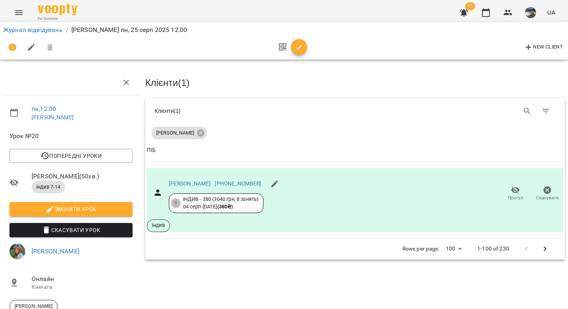
click at [304, 46] on span "button" at bounding box center [299, 47] width 16 height 9
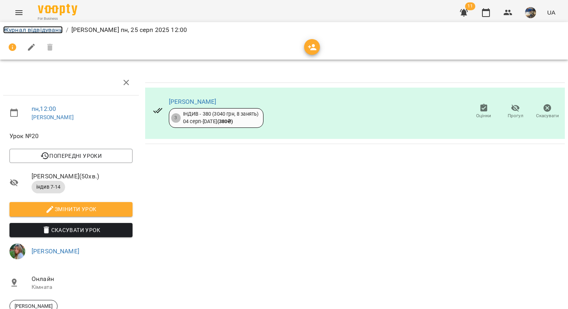
click at [39, 31] on link "Журнал відвідувань" at bounding box center [33, 29] width 60 height 7
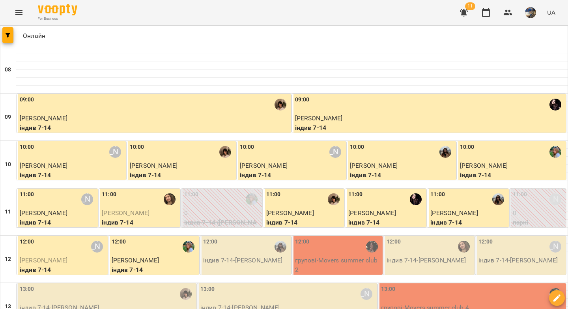
scroll to position [24, 0]
click at [254, 256] on p "індив 7-14 - Марія Гальченко" at bounding box center [246, 260] width 86 height 9
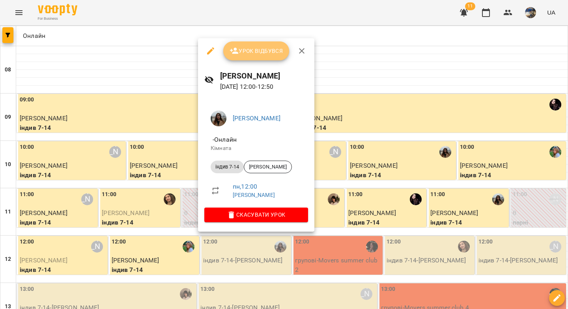
click at [255, 52] on span "Урок відбувся" at bounding box center [256, 50] width 54 height 9
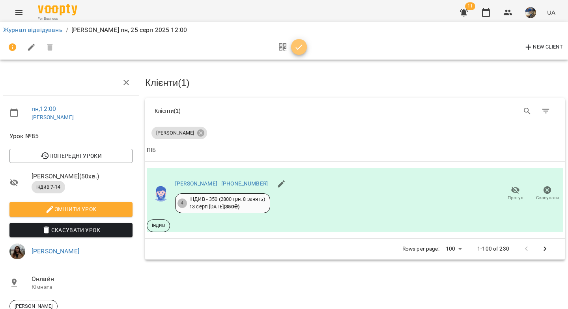
click at [299, 50] on icon "button" at bounding box center [298, 47] width 9 height 9
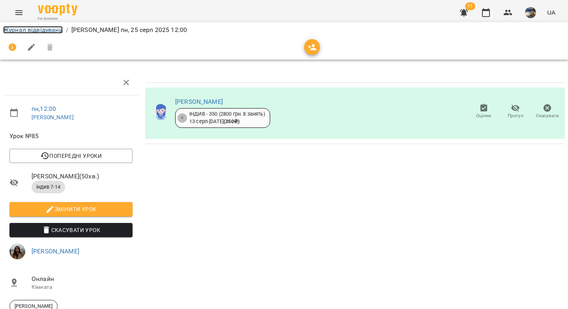
click at [58, 28] on link "Журнал відвідувань" at bounding box center [33, 29] width 60 height 7
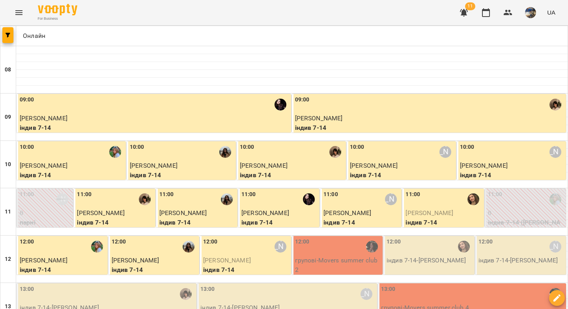
scroll to position [67, 0]
click at [353, 256] on p "групові - Movers summer club 2" at bounding box center [338, 265] width 86 height 19
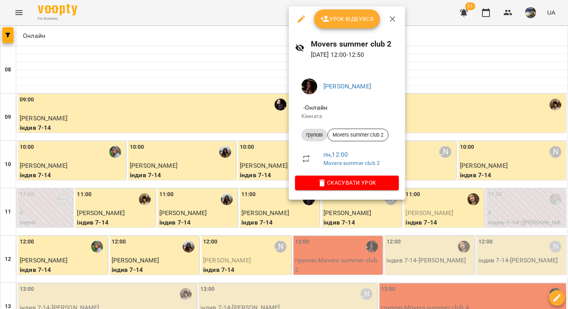
click at [343, 19] on span "Урок відбувся" at bounding box center [347, 18] width 54 height 9
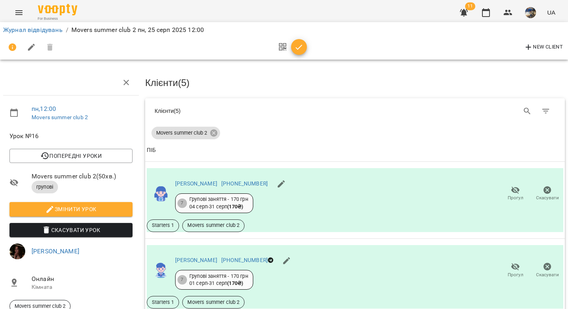
click at [296, 50] on icon "button" at bounding box center [298, 47] width 9 height 9
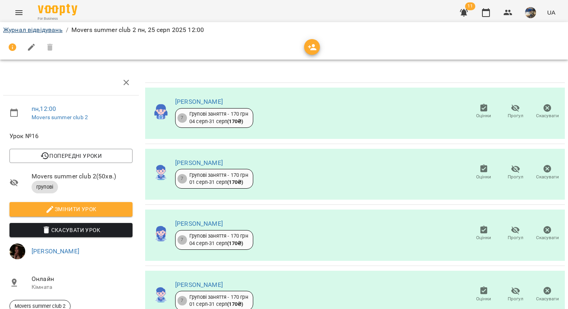
click at [55, 26] on li "Журнал відвідувань" at bounding box center [33, 29] width 60 height 9
click at [55, 30] on link "Журнал відвідувань" at bounding box center [33, 29] width 60 height 7
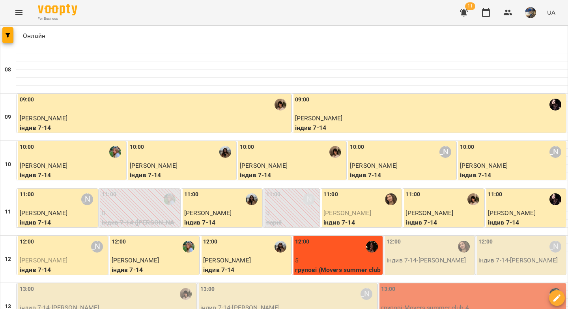
scroll to position [135, 0]
click at [415, 256] on p "індив 7-14 - Ангеліна Угринчук" at bounding box center [429, 260] width 86 height 9
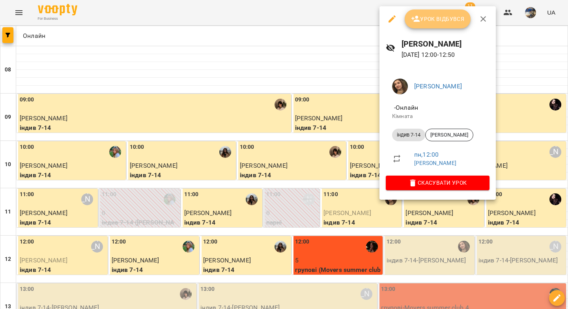
click at [425, 24] on button "Урок відбувся" at bounding box center [438, 18] width 66 height 19
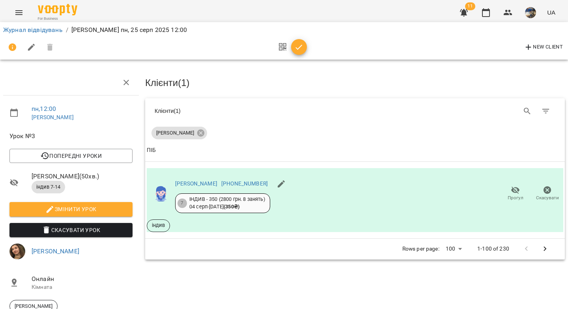
click at [302, 47] on icon "button" at bounding box center [298, 47] width 9 height 9
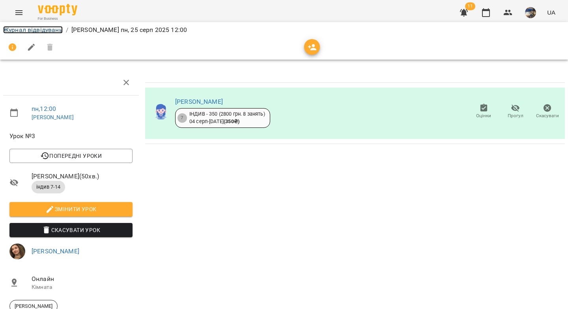
click at [54, 28] on link "Журнал відвідувань" at bounding box center [33, 29] width 60 height 7
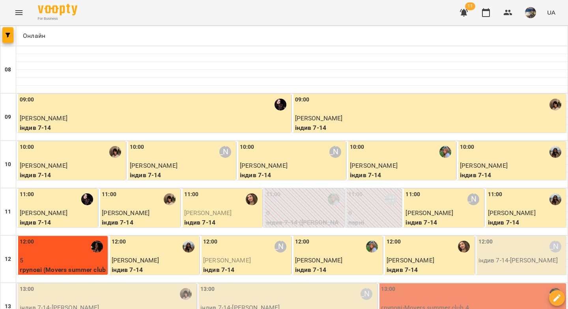
scroll to position [71, 0]
click at [504, 256] on p "індив 7-14 - Дамір Мунтян" at bounding box center [521, 260] width 86 height 9
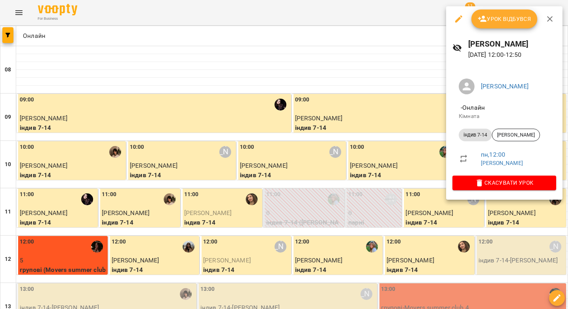
click at [494, 24] on button "Урок відбувся" at bounding box center [504, 18] width 66 height 19
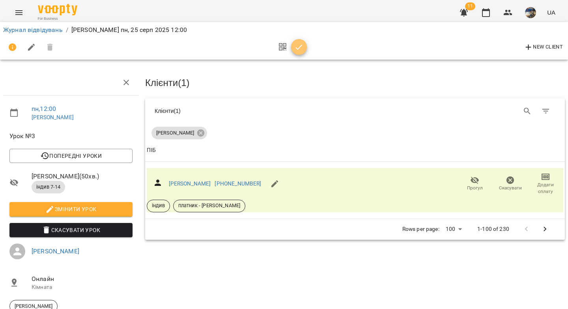
click at [300, 49] on icon "button" at bounding box center [298, 47] width 9 height 9
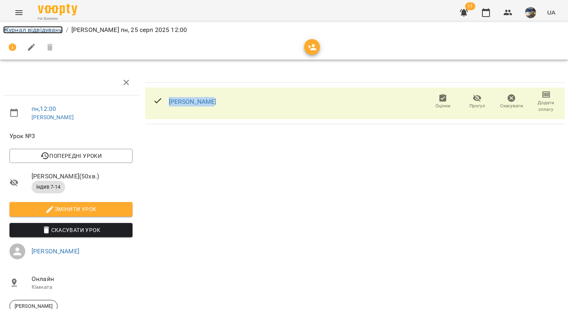
click at [43, 29] on link "Журнал відвідувань" at bounding box center [33, 29] width 60 height 7
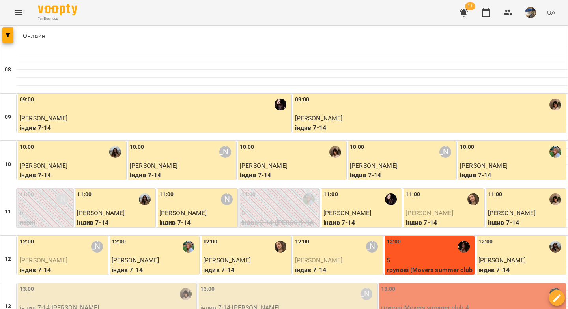
scroll to position [154, 0]
click at [86, 285] on div "13:00" at bounding box center [107, 294] width 175 height 18
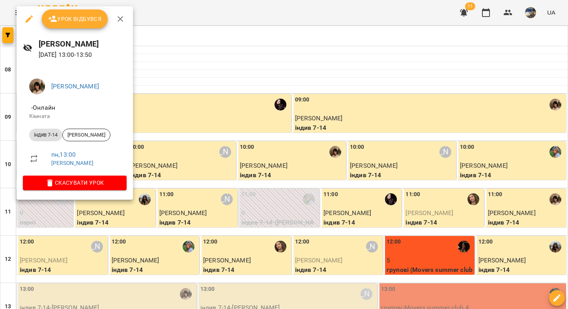
click at [81, 21] on span "Урок відбувся" at bounding box center [75, 18] width 54 height 9
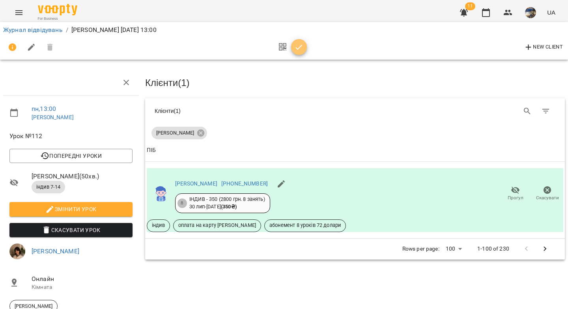
click at [304, 46] on span "button" at bounding box center [299, 47] width 16 height 9
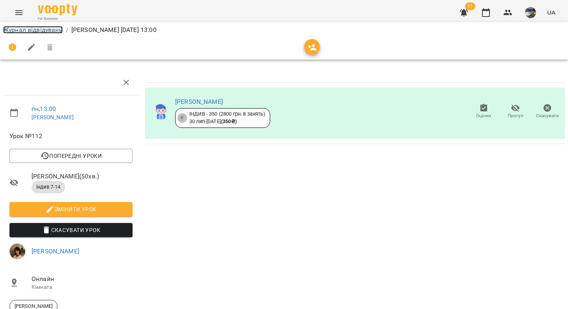
click at [44, 32] on link "Журнал відвідувань" at bounding box center [33, 29] width 60 height 7
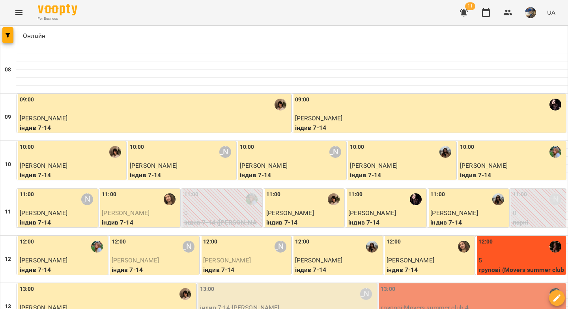
scroll to position [169, 0]
click at [243, 303] on p "індив 7-14 - Софія Перепелиця" at bounding box center [287, 307] width 175 height 9
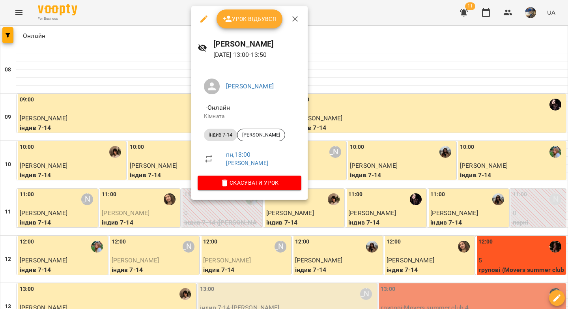
click at [244, 17] on span "Урок відбувся" at bounding box center [250, 18] width 54 height 9
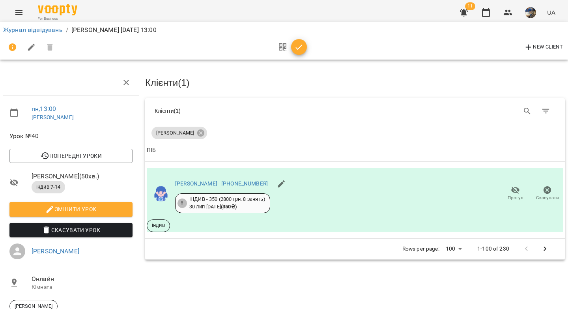
click at [298, 51] on icon "button" at bounding box center [298, 47] width 9 height 9
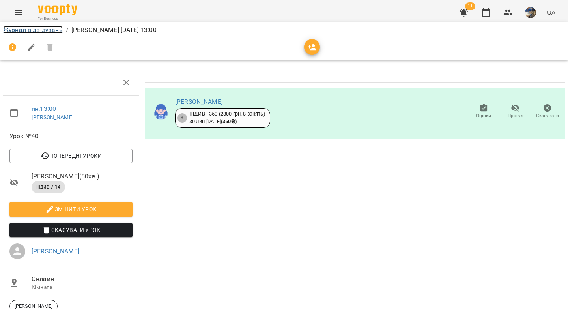
click at [45, 32] on link "Журнал відвідувань" at bounding box center [33, 29] width 60 height 7
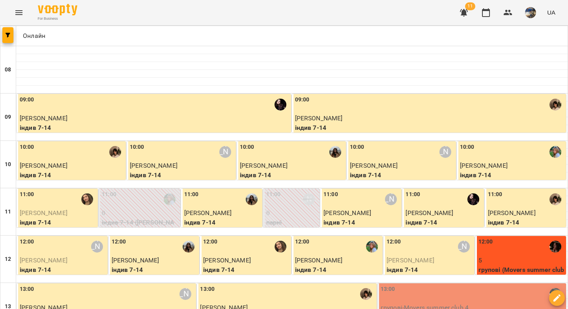
scroll to position [138, 0]
click at [402, 285] on div "13:00" at bounding box center [472, 294] width 184 height 18
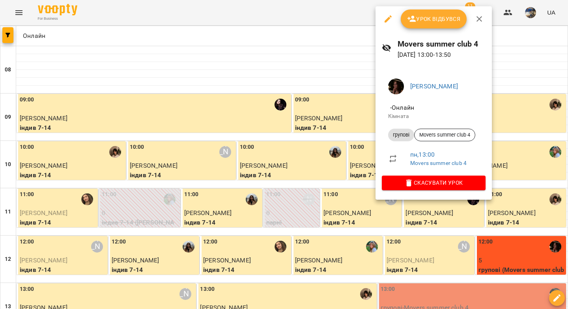
click at [420, 22] on span "Урок відбувся" at bounding box center [434, 18] width 54 height 9
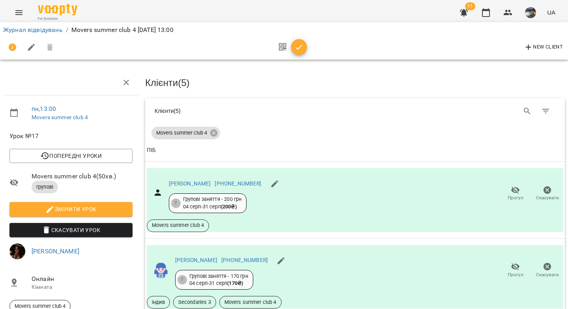
click at [298, 51] on icon "button" at bounding box center [298, 47] width 9 height 9
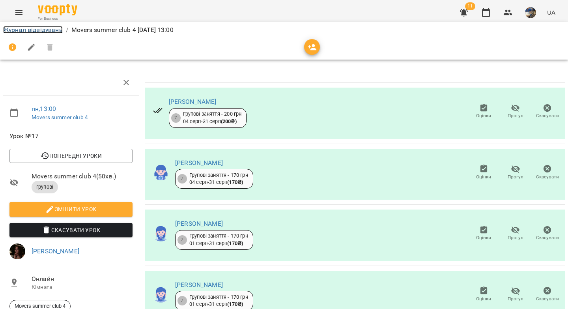
click at [44, 29] on link "Журнал відвідувань" at bounding box center [33, 29] width 60 height 7
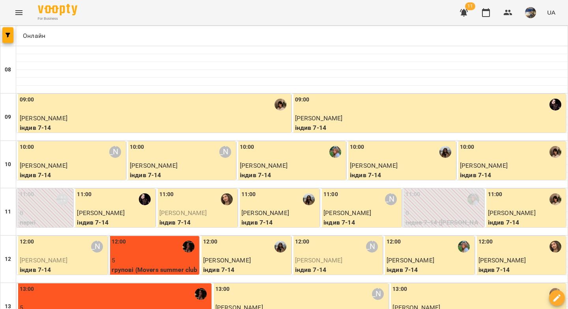
scroll to position [154, 0]
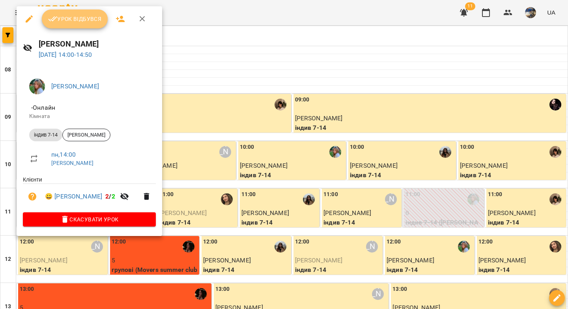
click at [68, 16] on span "Урок відбувся" at bounding box center [75, 18] width 54 height 9
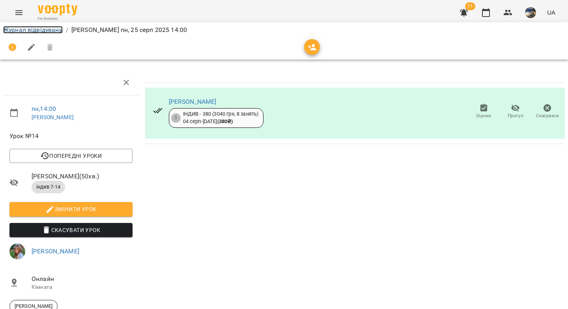
click at [49, 30] on link "Журнал відвідувань" at bounding box center [33, 29] width 60 height 7
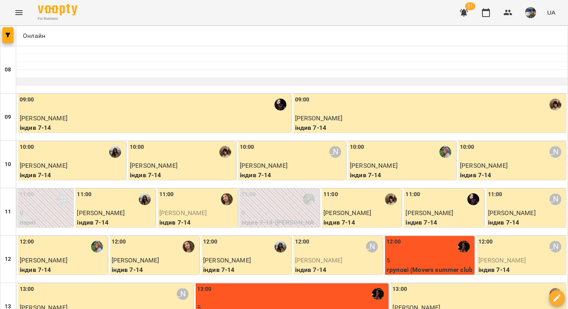
scroll to position [166, 0]
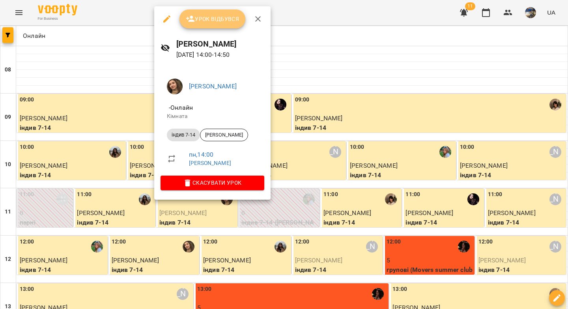
click at [207, 23] on span "Урок відбувся" at bounding box center [213, 18] width 54 height 9
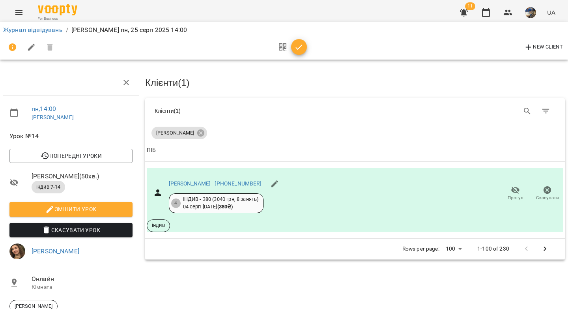
click at [298, 48] on icon "button" at bounding box center [299, 47] width 7 height 5
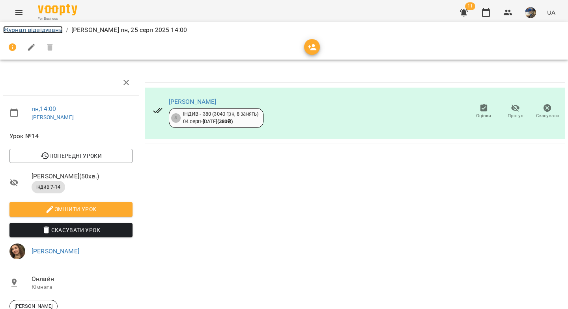
click at [45, 32] on link "Журнал відвідувань" at bounding box center [33, 29] width 60 height 7
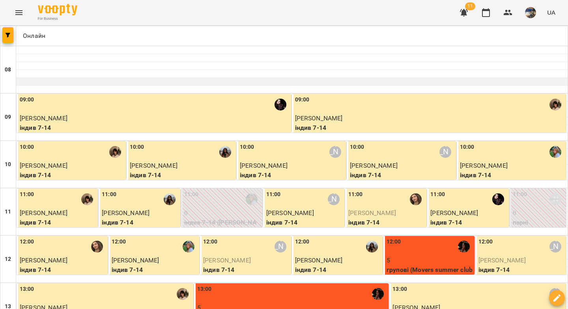
scroll to position [242, 0]
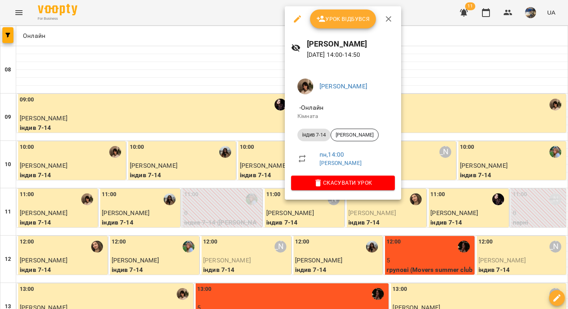
click at [345, 19] on span "Урок відбувся" at bounding box center [343, 18] width 54 height 9
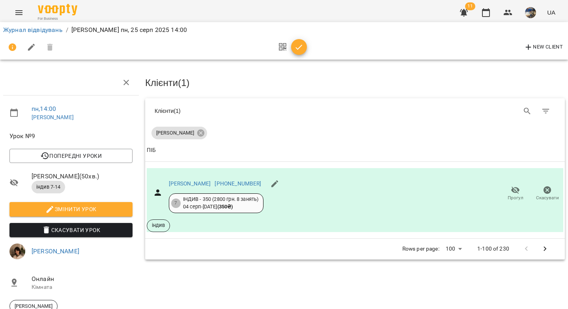
click at [303, 51] on span "button" at bounding box center [299, 47] width 16 height 9
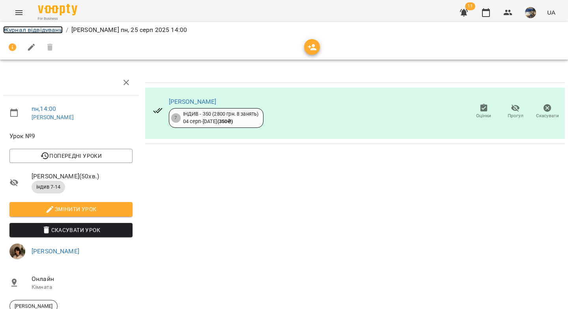
click at [57, 33] on link "Журнал відвідувань" at bounding box center [33, 29] width 60 height 7
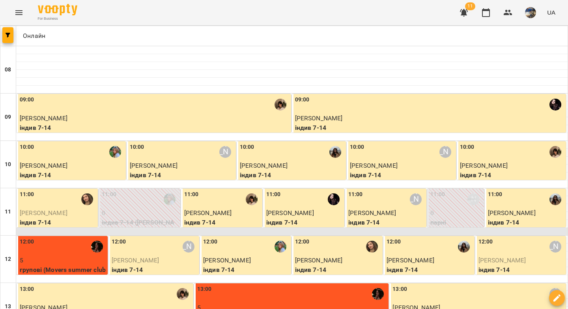
scroll to position [167, 0]
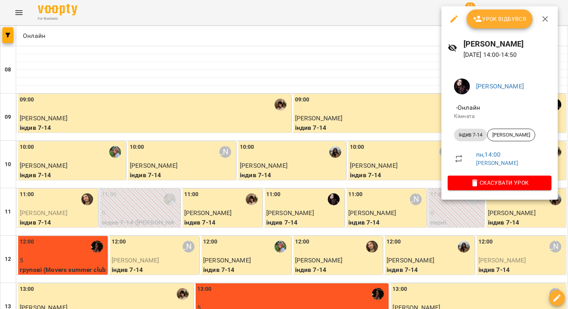
click at [493, 22] on span "Урок відбувся" at bounding box center [500, 18] width 54 height 9
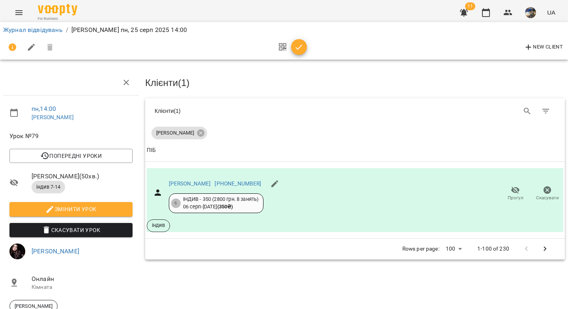
click at [297, 47] on icon "button" at bounding box center [298, 47] width 9 height 9
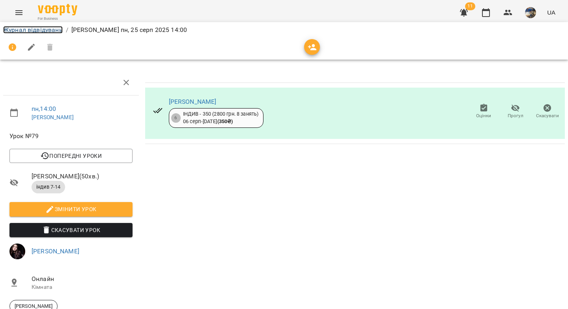
click at [46, 31] on link "Журнал відвідувань" at bounding box center [33, 29] width 60 height 7
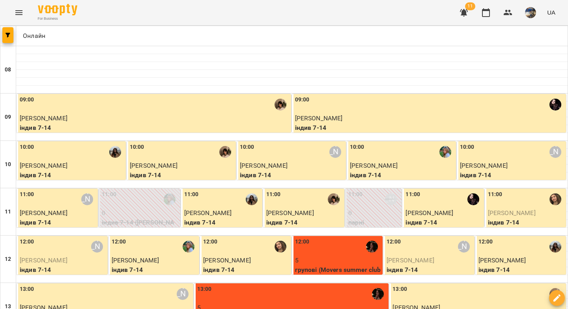
scroll to position [205, 0]
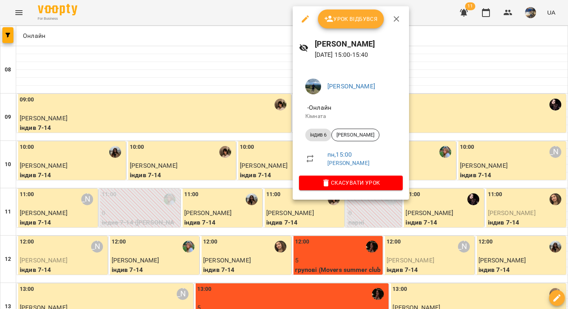
click at [340, 16] on span "Урок відбувся" at bounding box center [351, 18] width 54 height 9
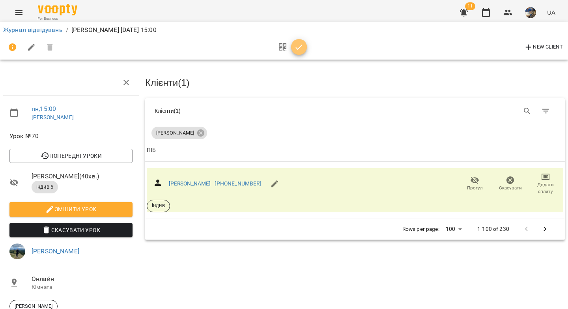
click at [300, 48] on icon "button" at bounding box center [298, 47] width 9 height 9
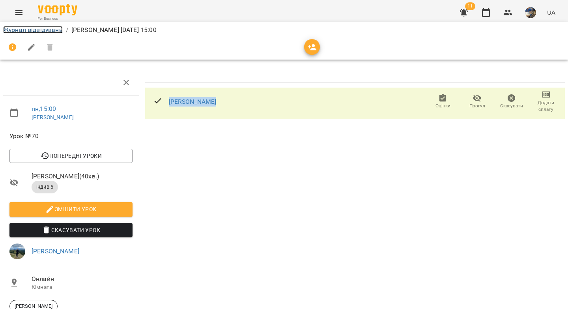
click at [39, 32] on link "Журнал відвідувань" at bounding box center [33, 29] width 60 height 7
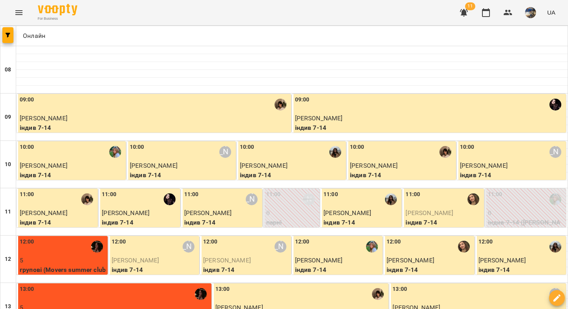
scroll to position [241, 0]
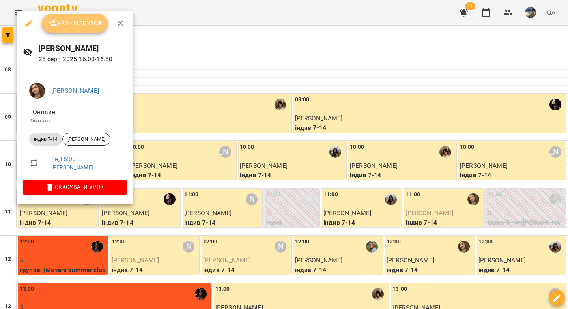
click at [76, 24] on span "Урок відбувся" at bounding box center [75, 23] width 54 height 9
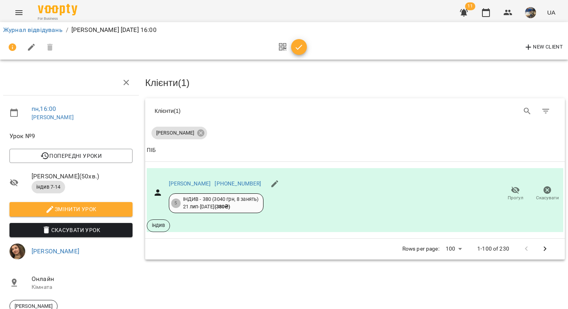
drag, startPoint x: 300, startPoint y: 45, endPoint x: 54, endPoint y: 35, distance: 245.4
click at [300, 45] on icon "button" at bounding box center [298, 47] width 9 height 9
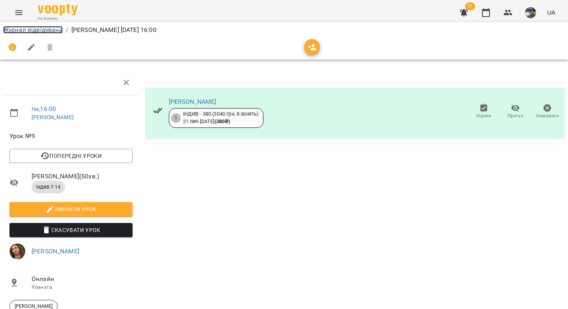
click at [52, 32] on link "Журнал відвідувань" at bounding box center [33, 29] width 60 height 7
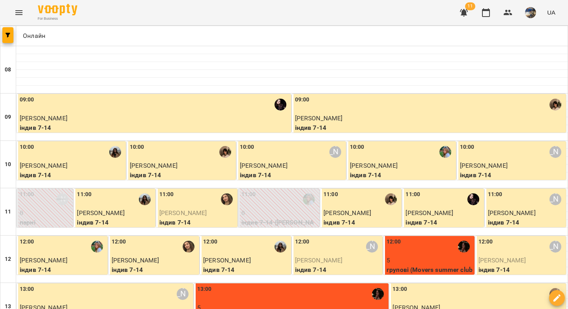
scroll to position [270, 0]
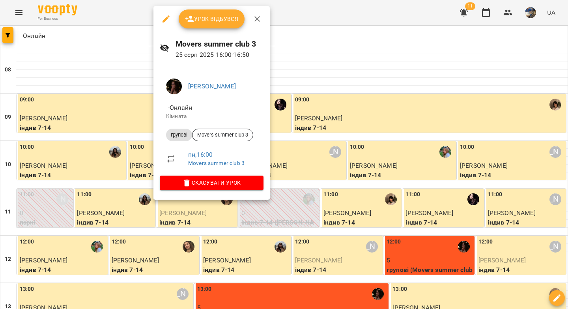
click at [218, 17] on span "Урок відбувся" at bounding box center [212, 18] width 54 height 9
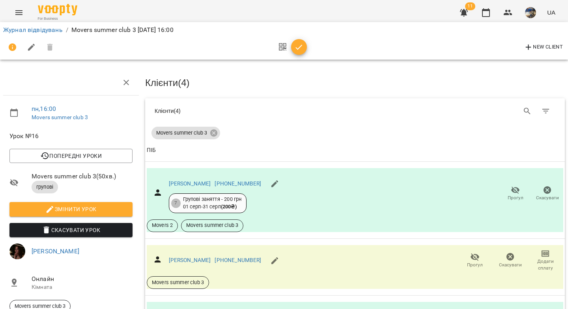
click at [299, 47] on icon "button" at bounding box center [299, 47] width 7 height 5
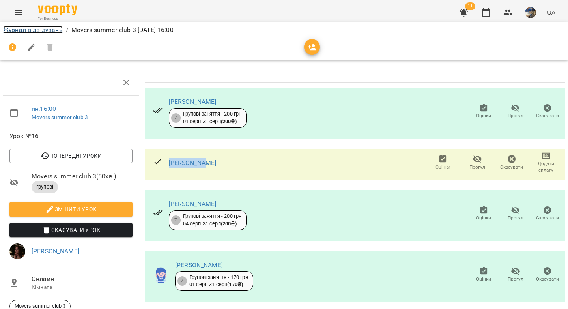
click at [40, 29] on link "Журнал відвідувань" at bounding box center [33, 29] width 60 height 7
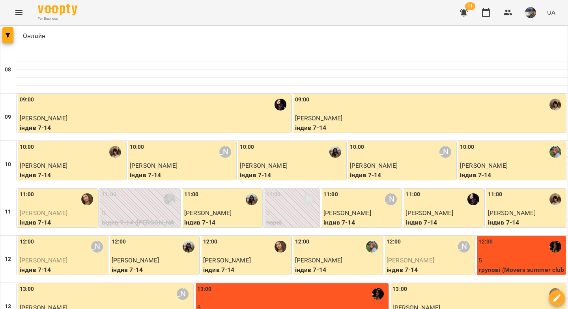
scroll to position [247, 0]
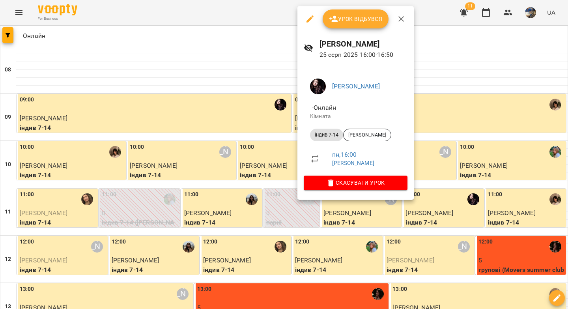
click at [349, 19] on span "Урок відбувся" at bounding box center [356, 18] width 54 height 9
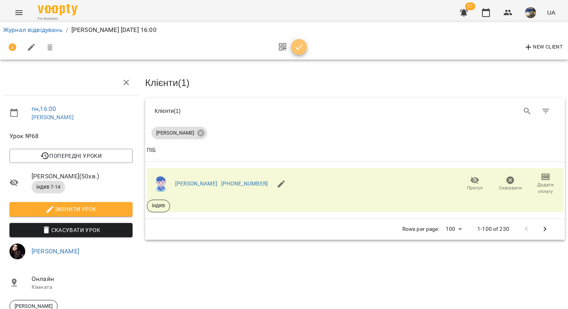
click at [300, 48] on icon "button" at bounding box center [298, 47] width 9 height 9
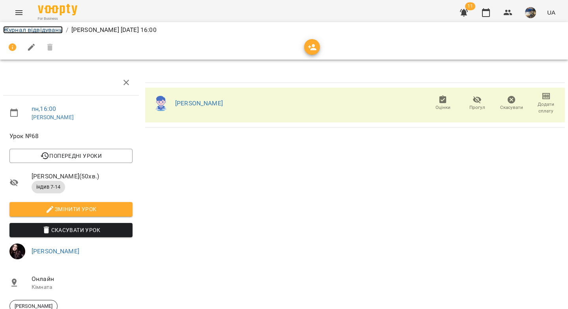
click at [41, 32] on link "Журнал відвідувань" at bounding box center [33, 29] width 60 height 7
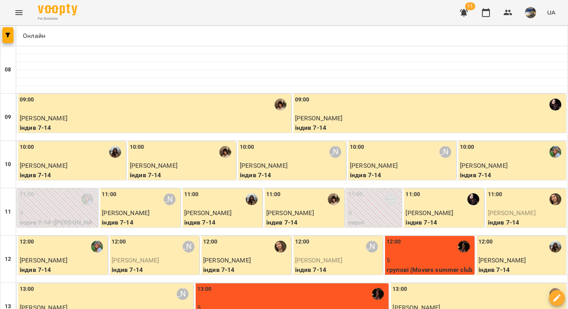
scroll to position [287, 0]
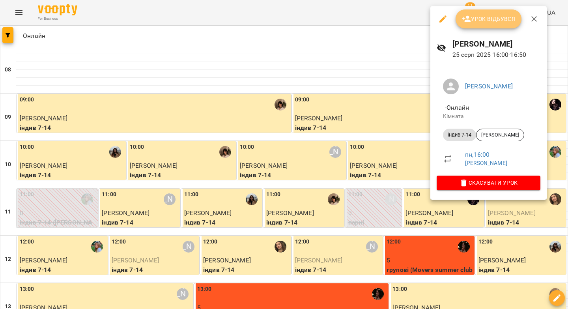
click at [477, 23] on span "Урок відбувся" at bounding box center [489, 18] width 54 height 9
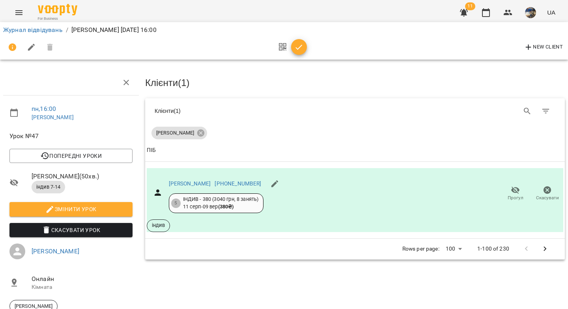
click at [297, 50] on icon "button" at bounding box center [298, 47] width 9 height 9
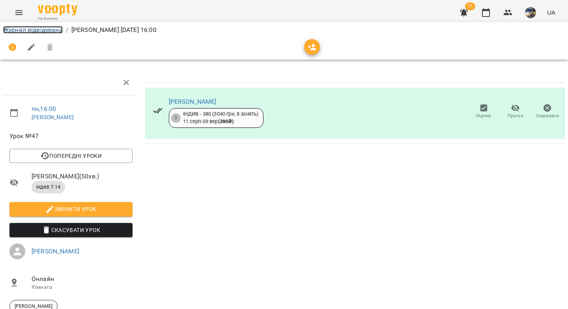
click at [42, 31] on link "Журнал відвідувань" at bounding box center [33, 29] width 60 height 7
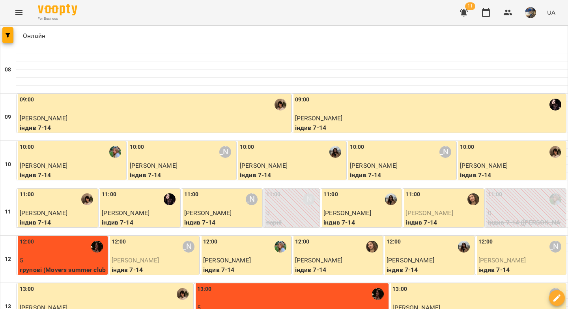
scroll to position [297, 0]
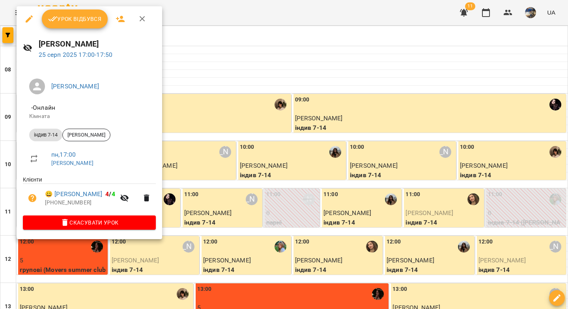
click at [75, 23] on span "Урок відбувся" at bounding box center [75, 18] width 54 height 9
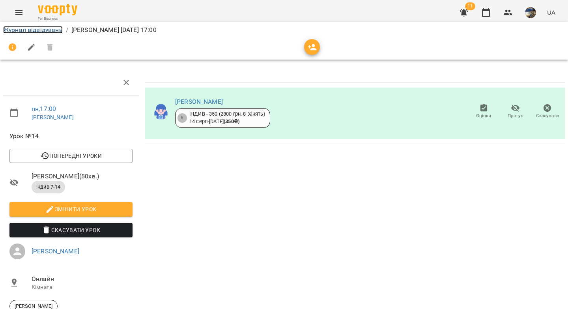
click at [41, 31] on link "Журнал відвідувань" at bounding box center [33, 29] width 60 height 7
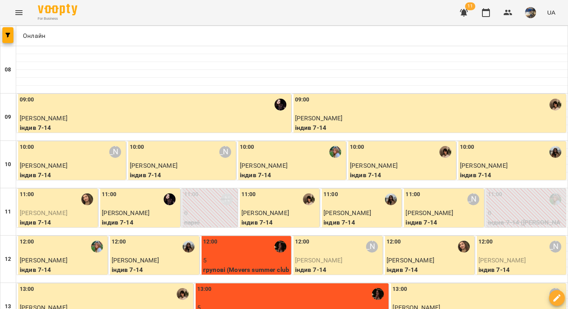
scroll to position [285, 0]
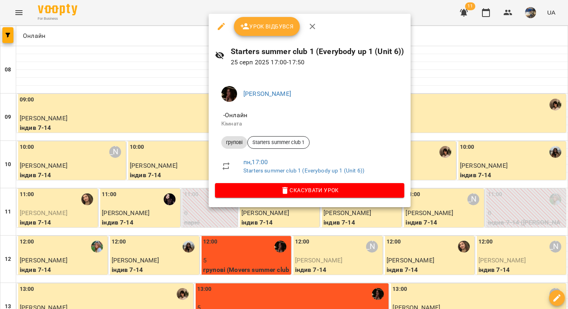
click at [270, 34] on button "Урок відбувся" at bounding box center [267, 26] width 66 height 19
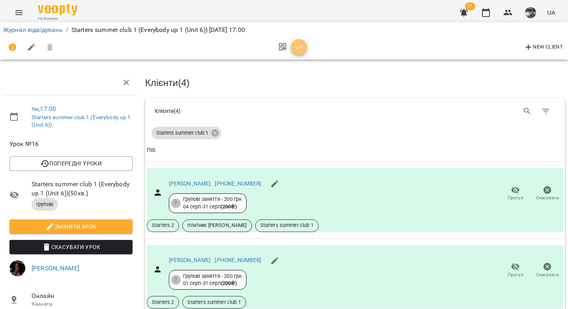
click at [299, 48] on icon "button" at bounding box center [298, 47] width 9 height 9
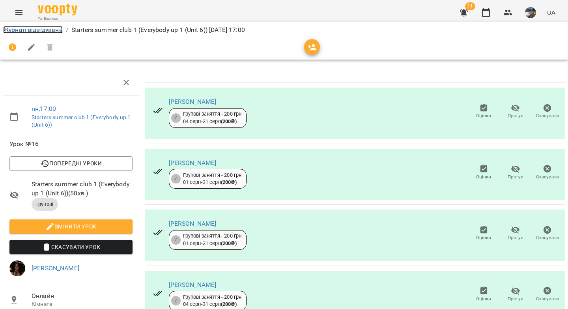
click at [49, 30] on link "Журнал відвідувань" at bounding box center [33, 29] width 60 height 7
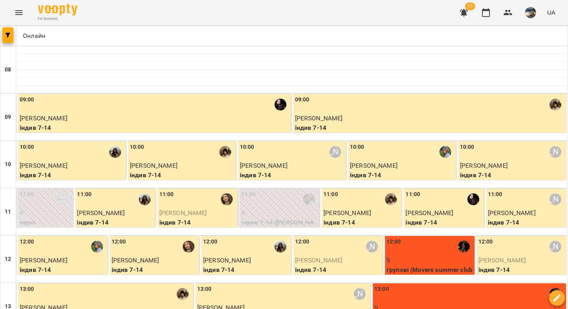
scroll to position [435, 0]
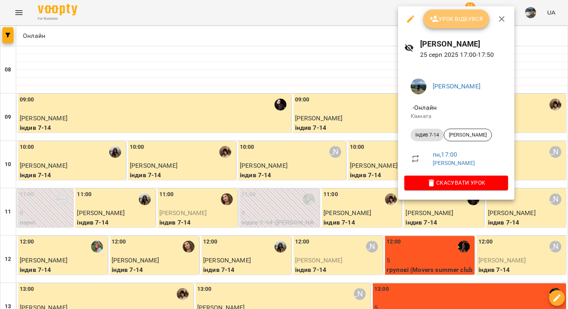
click at [457, 18] on span "Урок відбувся" at bounding box center [456, 18] width 54 height 9
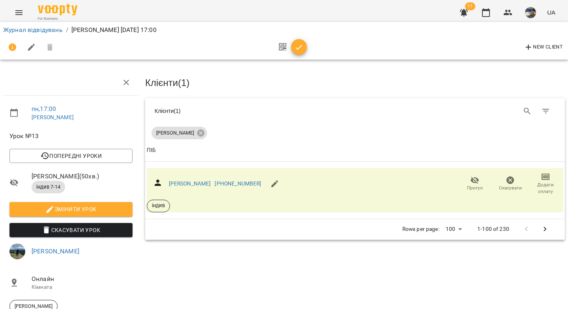
click at [300, 50] on icon "button" at bounding box center [298, 47] width 9 height 9
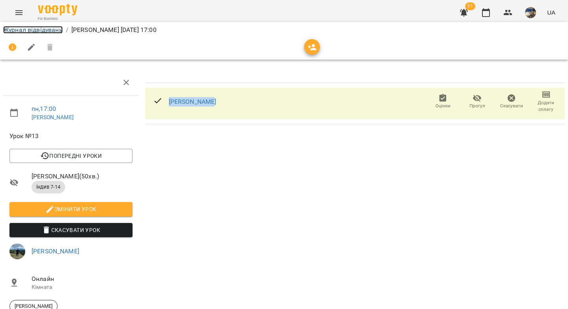
click at [48, 32] on link "Журнал відвідувань" at bounding box center [33, 29] width 60 height 7
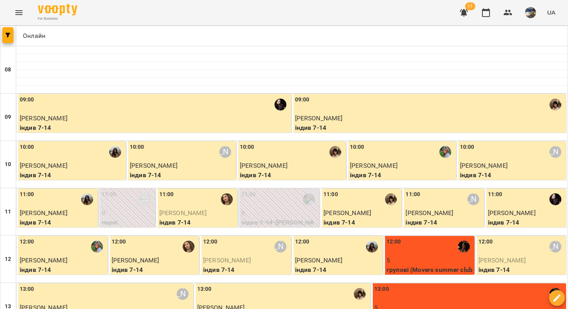
scroll to position [429, 0]
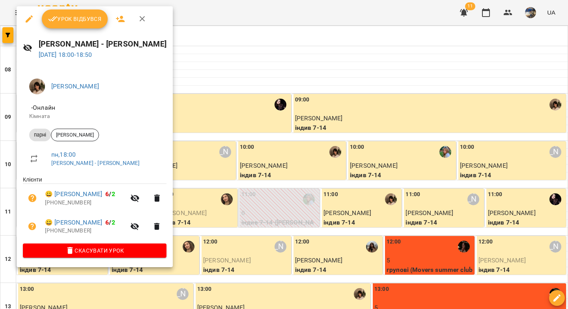
click at [82, 19] on span "Урок відбувся" at bounding box center [75, 18] width 54 height 9
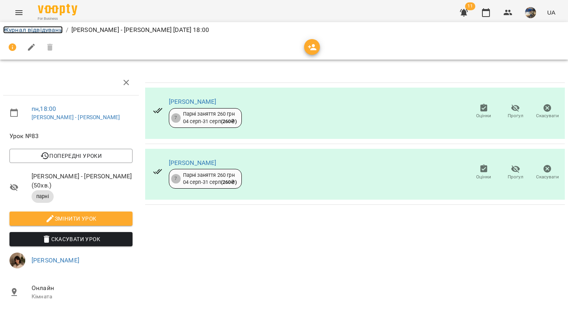
click at [28, 29] on link "Журнал відвідувань" at bounding box center [33, 29] width 60 height 7
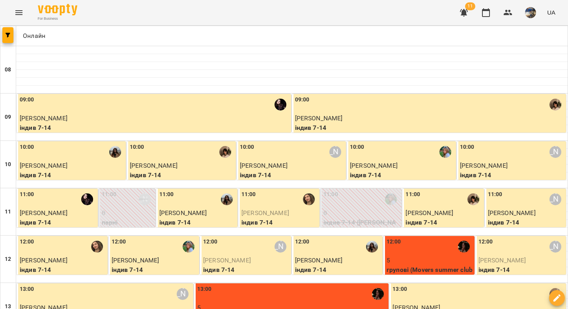
scroll to position [401, 0]
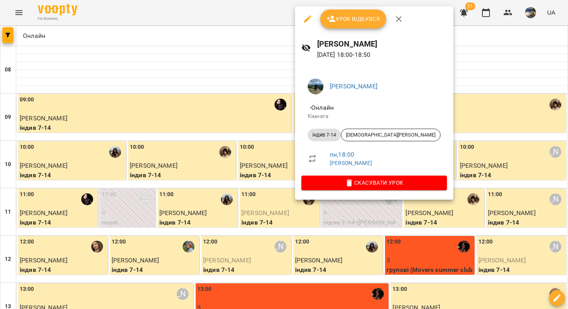
click at [347, 21] on span "Урок відбувся" at bounding box center [353, 18] width 54 height 9
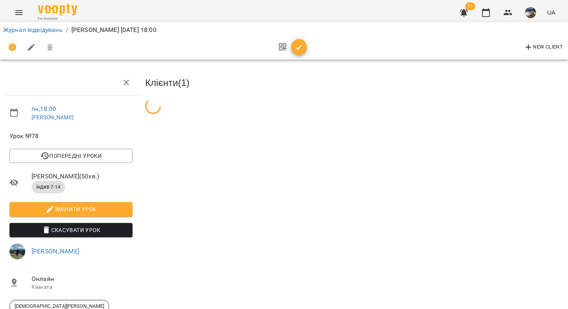
click at [300, 46] on icon "button" at bounding box center [299, 47] width 7 height 5
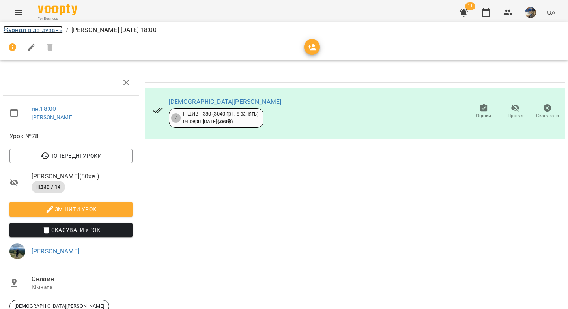
click at [43, 30] on link "Журнал відвідувань" at bounding box center [33, 29] width 60 height 7
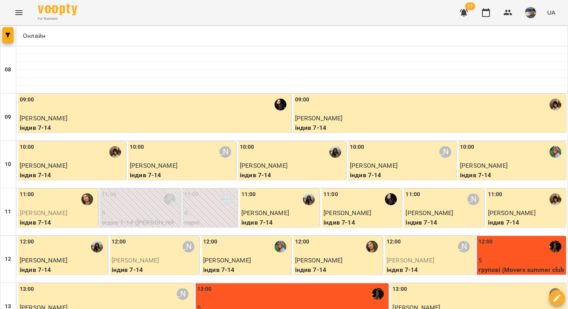
scroll to position [444, 0]
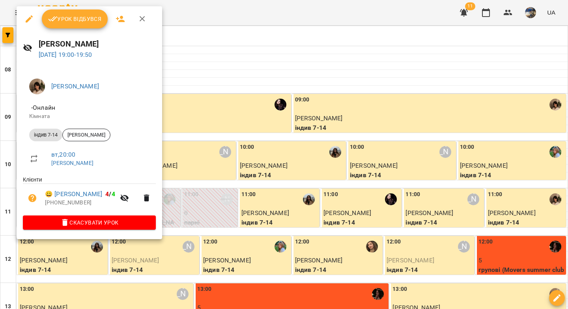
click at [75, 16] on span "Урок відбувся" at bounding box center [75, 18] width 54 height 9
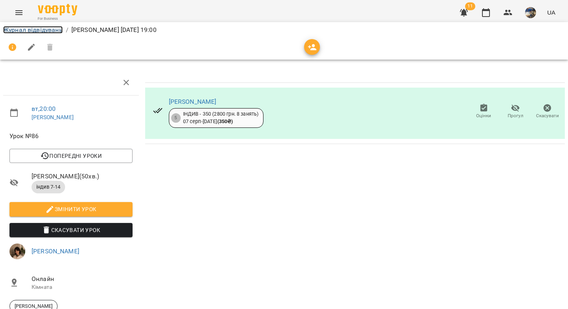
click at [48, 29] on link "Журнал відвідувань" at bounding box center [33, 29] width 60 height 7
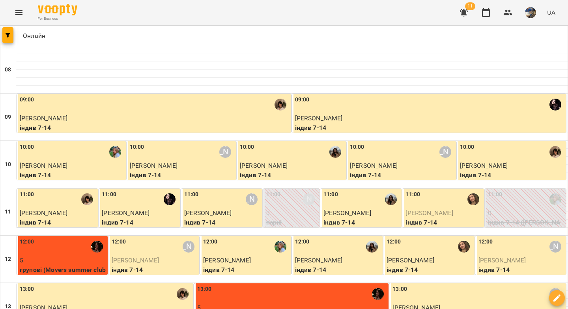
scroll to position [438, 0]
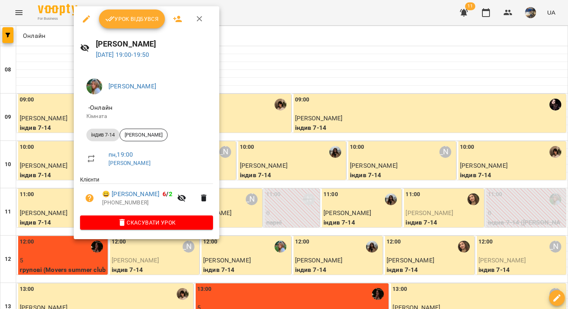
click at [149, 17] on span "Урок відбувся" at bounding box center [132, 18] width 54 height 9
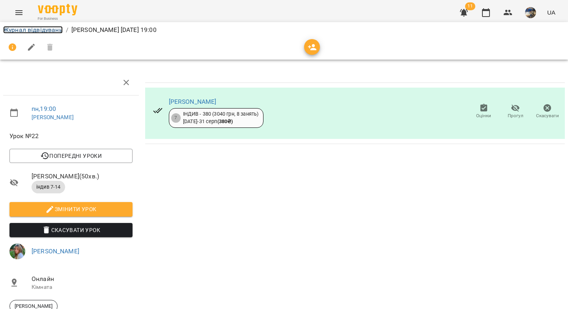
click at [39, 30] on link "Журнал відвідувань" at bounding box center [33, 29] width 60 height 7
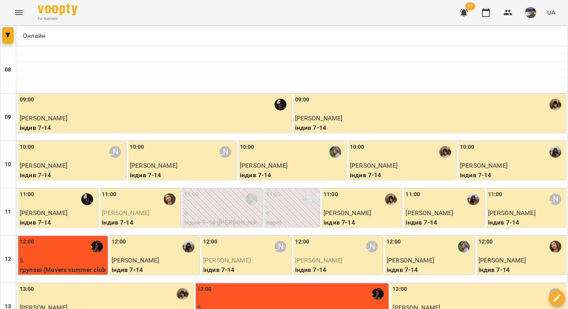
scroll to position [411, 0]
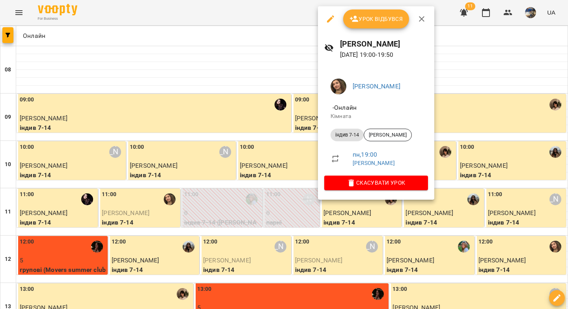
click at [369, 9] on button "Урок відбувся" at bounding box center [376, 18] width 66 height 19
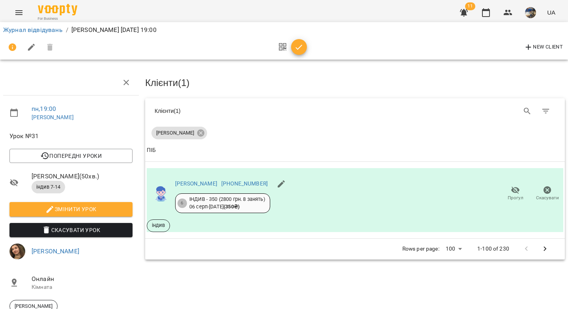
click at [299, 46] on icon "button" at bounding box center [298, 47] width 9 height 9
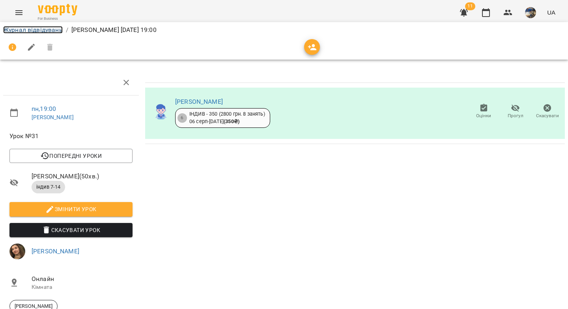
click at [50, 31] on link "Журнал відвідувань" at bounding box center [33, 29] width 60 height 7
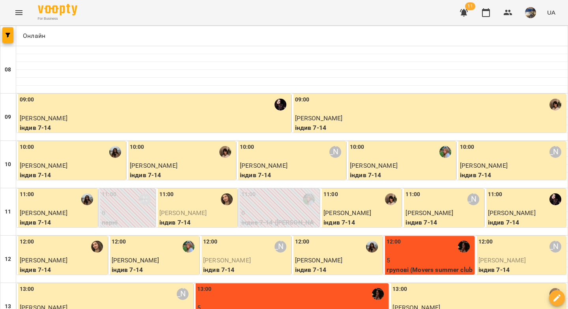
scroll to position [452, 0]
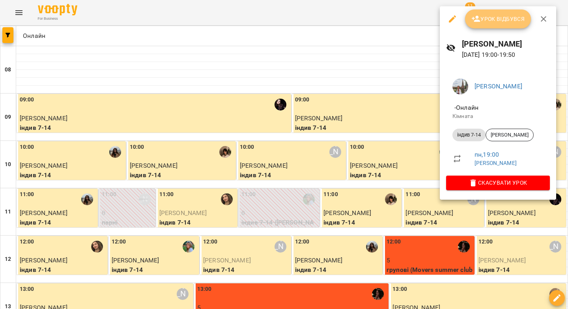
click at [489, 21] on span "Урок відбувся" at bounding box center [498, 18] width 54 height 9
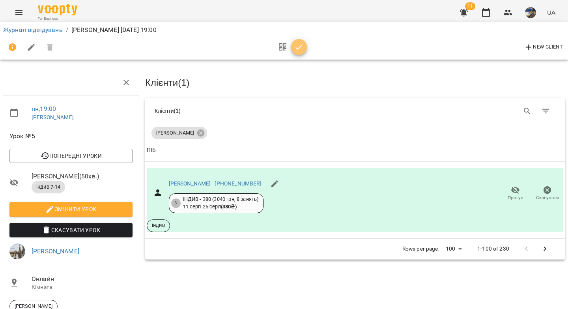
click at [298, 51] on icon "button" at bounding box center [298, 47] width 9 height 9
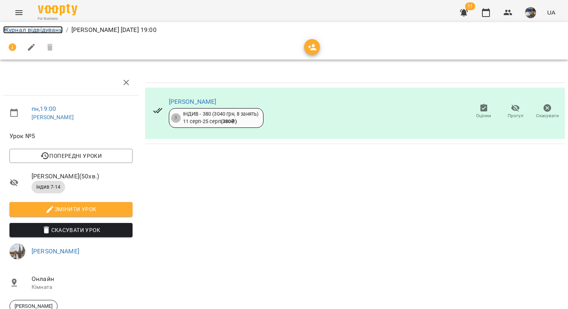
click at [47, 29] on link "Журнал відвідувань" at bounding box center [33, 29] width 60 height 7
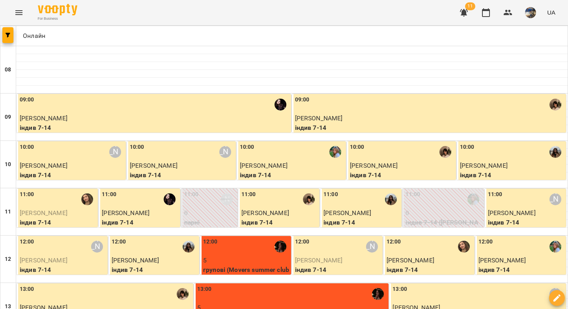
scroll to position [273, 0]
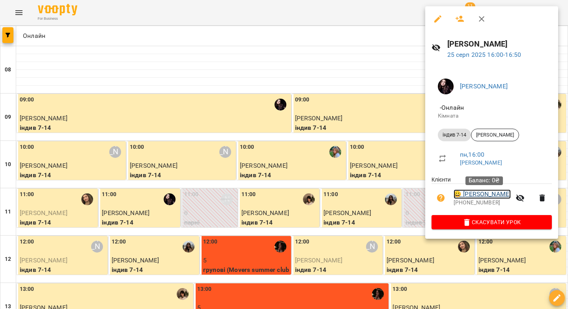
click at [478, 193] on link "😀 Богдан Нагорний" at bounding box center [481, 193] width 57 height 9
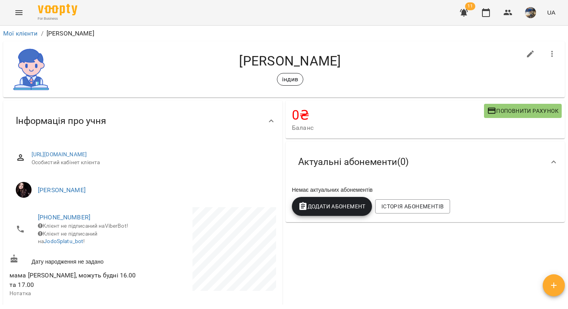
click at [347, 206] on span "Додати Абонемент" at bounding box center [331, 205] width 67 height 9
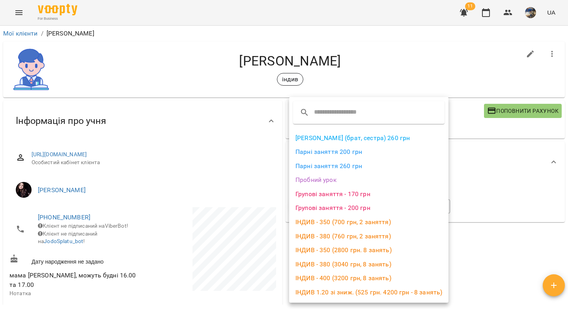
click at [341, 249] on li "ІНДИВ - 350 (2800 грн. 8 занять)" at bounding box center [368, 250] width 159 height 14
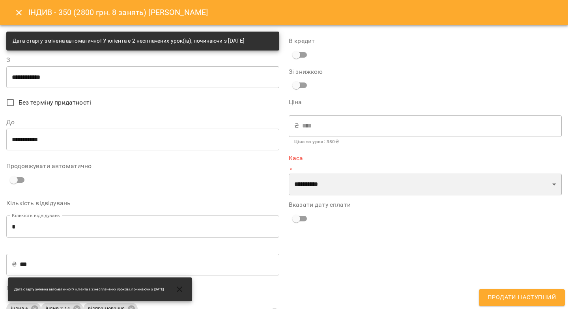
click at [315, 181] on select "**********" at bounding box center [425, 184] width 273 height 22
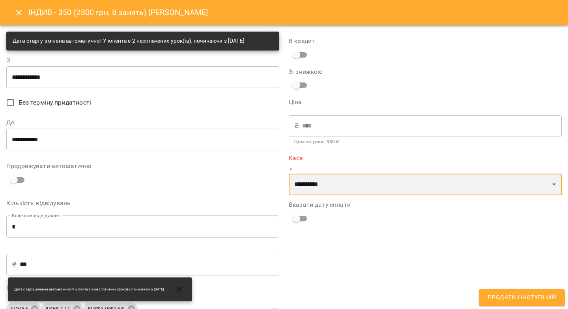
select select "****"
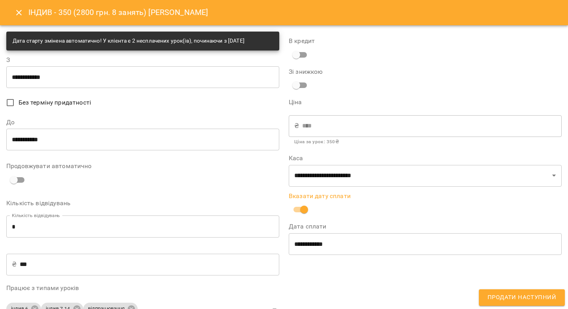
click at [509, 299] on span "Продати наступний" at bounding box center [521, 297] width 69 height 10
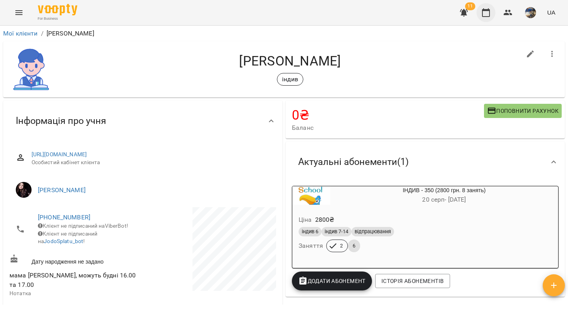
click at [484, 14] on icon "button" at bounding box center [485, 12] width 9 height 9
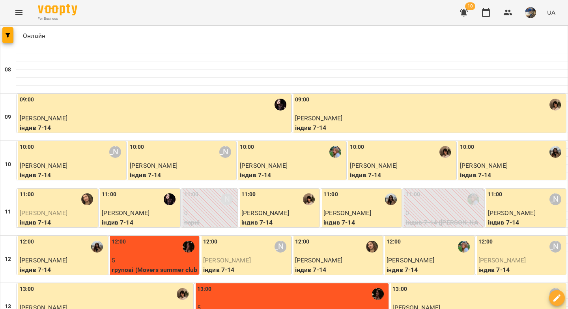
click at [20, 15] on icon "Menu" at bounding box center [18, 12] width 7 height 5
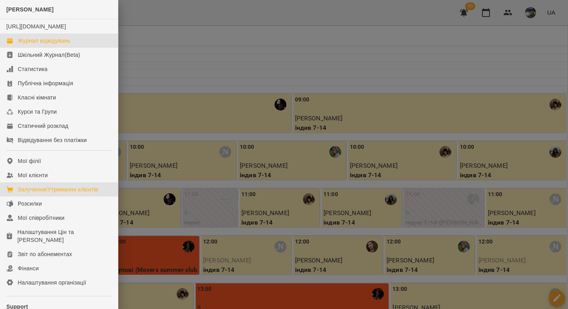
click at [50, 193] on div "Залучення/Утримання клієнтів" at bounding box center [58, 189] width 80 height 8
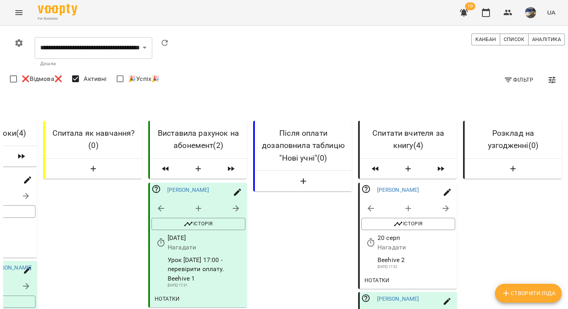
scroll to position [158, 0]
click at [380, 214] on input "**********" at bounding box center [399, 212] width 73 height 22
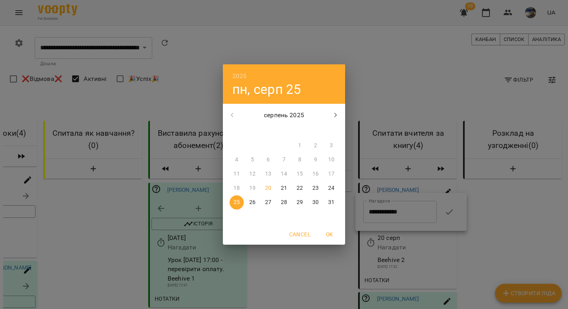
click at [301, 188] on p "22" at bounding box center [300, 188] width 6 height 8
type input "**********"
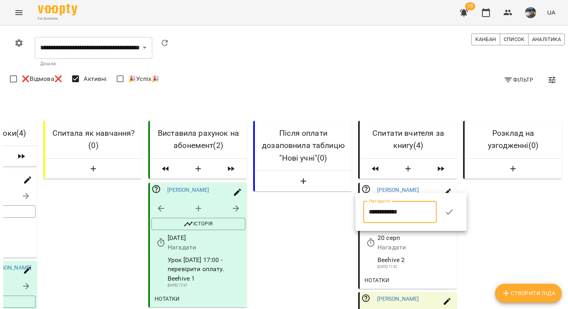
click at [453, 211] on icon "button" at bounding box center [448, 211] width 9 height 9
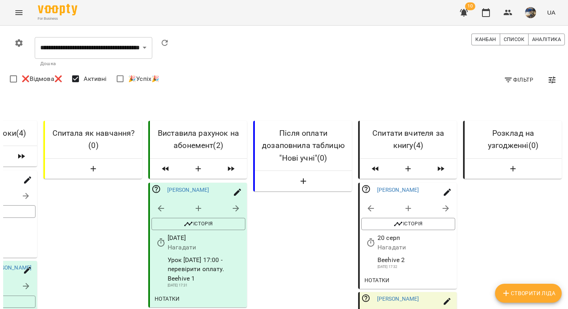
drag, startPoint x: 403, startPoint y: 220, endPoint x: 369, endPoint y: 223, distance: 34.1
copy div "beehive 2"
select select "*"
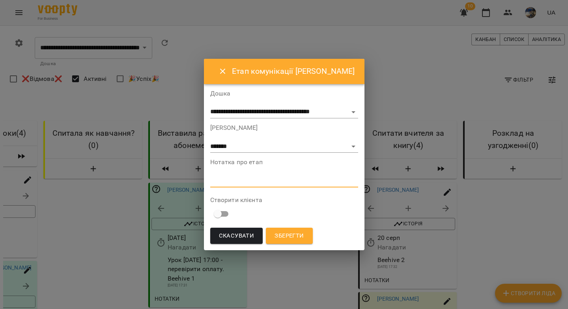
click at [255, 183] on textarea at bounding box center [284, 180] width 148 height 7
paste textarea "*********"
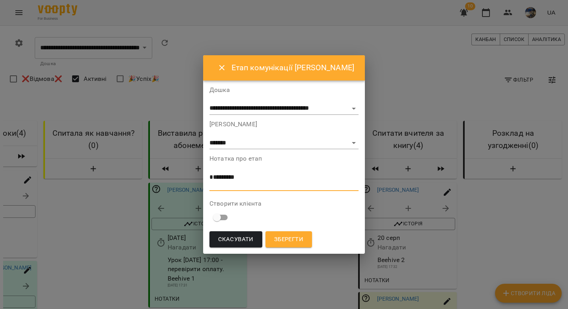
click at [210, 184] on textarea "*********" at bounding box center [283, 180] width 149 height 15
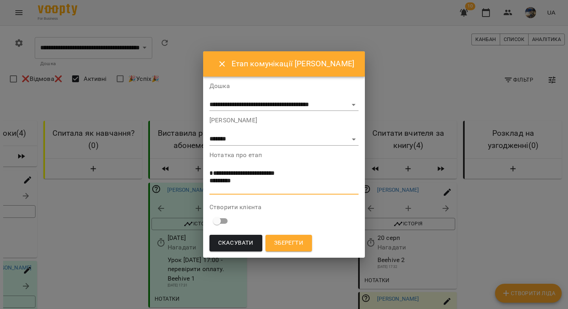
type textarea "**********"
click at [218, 140] on select "**********" at bounding box center [283, 139] width 149 height 13
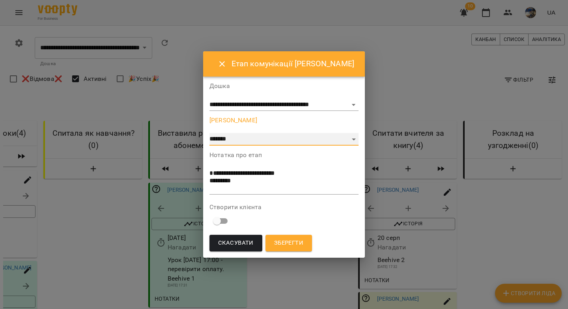
select select "*"
click at [293, 246] on span "Зберегти" at bounding box center [288, 243] width 29 height 10
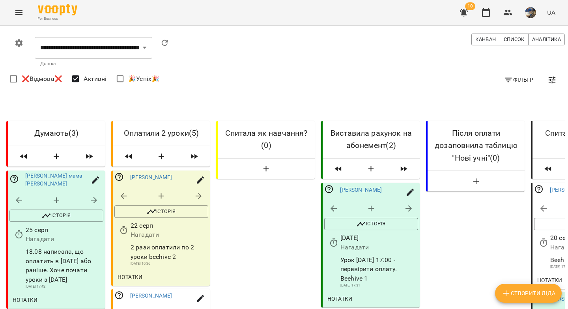
scroll to position [0, 0]
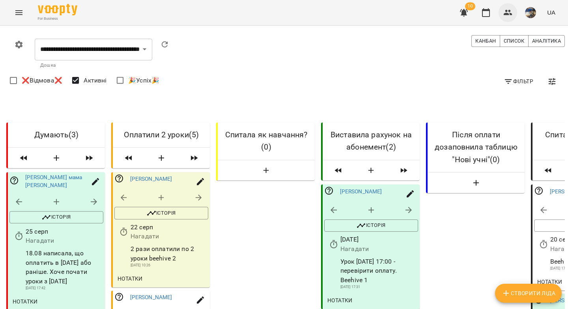
click at [508, 13] on icon "button" at bounding box center [507, 12] width 9 height 9
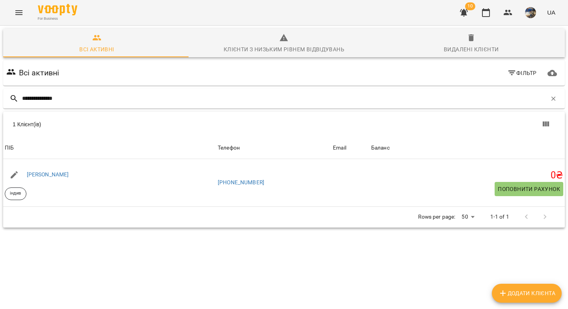
type input "**********"
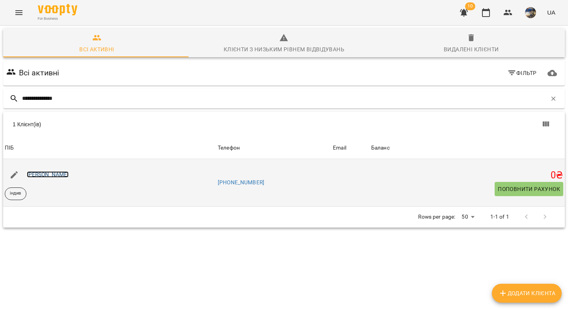
click at [48, 173] on link "[PERSON_NAME]" at bounding box center [48, 174] width 42 height 6
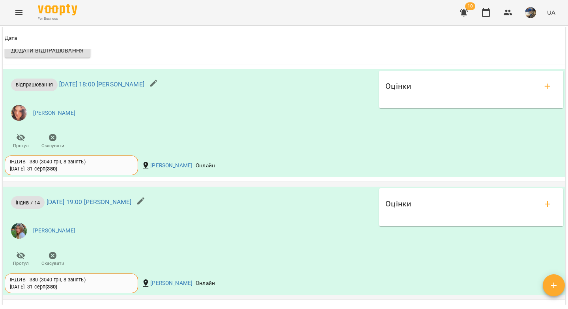
scroll to position [912, 0]
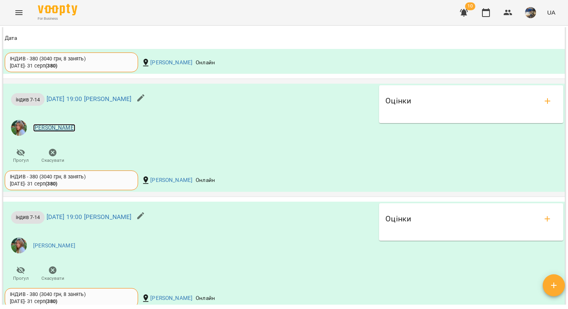
click at [55, 132] on link "[PERSON_NAME]" at bounding box center [54, 128] width 42 height 8
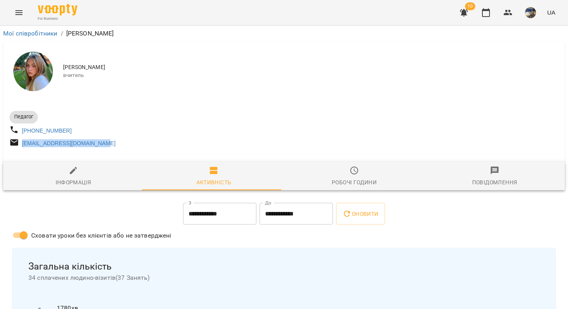
drag, startPoint x: 110, startPoint y: 146, endPoint x: 20, endPoint y: 148, distance: 90.3
click at [20, 148] on div "ivanka30.06.2006@gmail.com" at bounding box center [146, 143] width 276 height 15
copy link "ivanka30.06.2006@gmail.com"
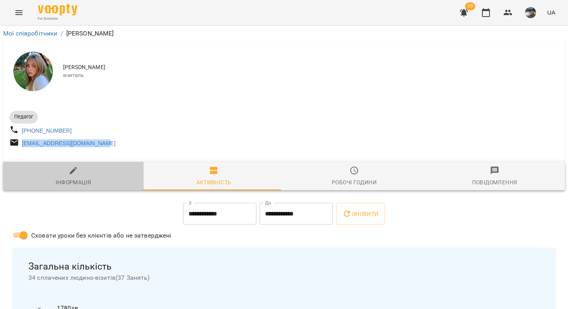
click at [73, 175] on icon "button" at bounding box center [73, 170] width 9 height 9
select select "**"
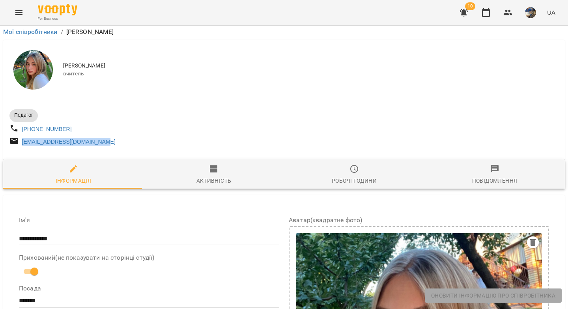
scroll to position [412, 0]
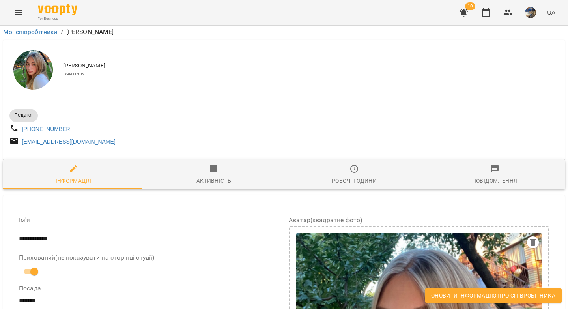
drag, startPoint x: 101, startPoint y: 66, endPoint x: 75, endPoint y: 63, distance: 26.2
copy link "ivanka30.06.2006@gmail.com"
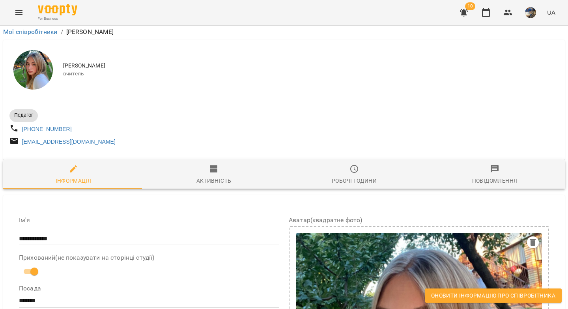
drag, startPoint x: 176, startPoint y: 71, endPoint x: 75, endPoint y: 63, distance: 101.7
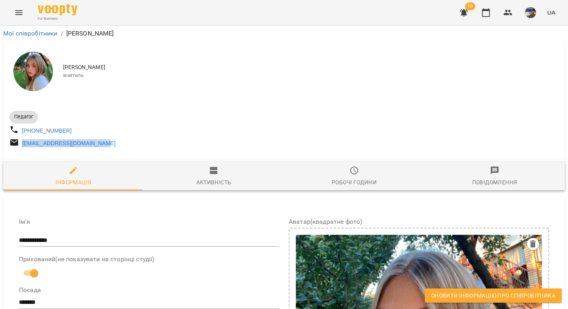
drag, startPoint x: 110, startPoint y: 146, endPoint x: 20, endPoint y: 148, distance: 89.9
click at [20, 148] on div "ivanka30.06.2006@gmail.com" at bounding box center [146, 143] width 276 height 15
copy link "ivanka30.06.2006@gmail.com"
drag, startPoint x: 123, startPoint y: 147, endPoint x: 19, endPoint y: 150, distance: 104.5
click at [19, 150] on div "ivanka30.06.2006@gmail.com" at bounding box center [146, 143] width 276 height 15
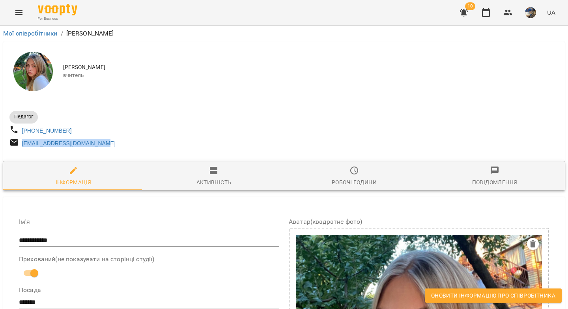
copy link "ivanka30.06.2006@gmail.com"
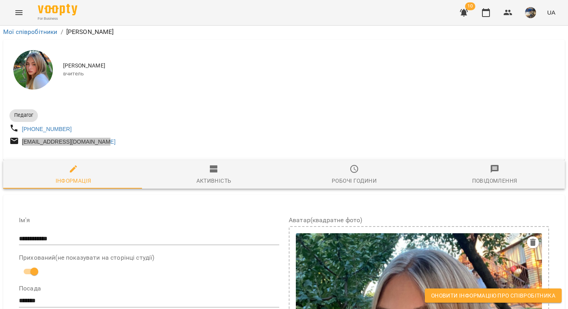
scroll to position [362, 0]
drag, startPoint x: 171, startPoint y: 124, endPoint x: 86, endPoint y: 119, distance: 84.9
drag, startPoint x: 76, startPoint y: 113, endPoint x: 179, endPoint y: 120, distance: 102.8
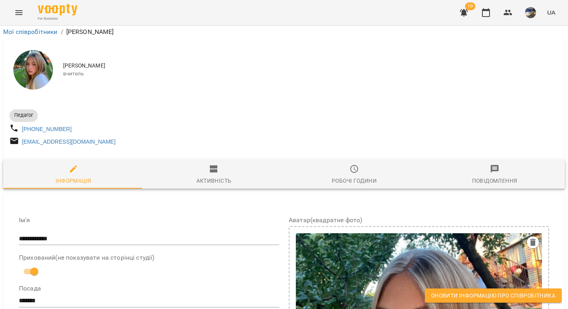
copy span "**********"
click at [464, 16] on icon "button" at bounding box center [464, 12] width 8 height 7
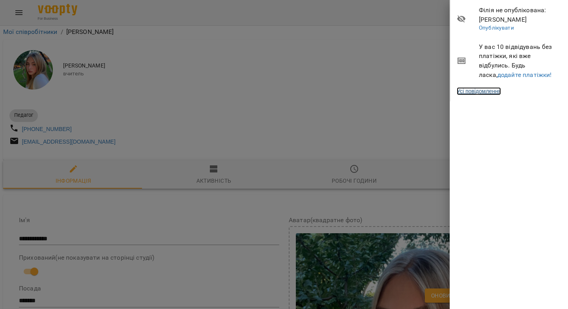
click at [485, 91] on link "Усі повідомлення" at bounding box center [479, 91] width 44 height 8
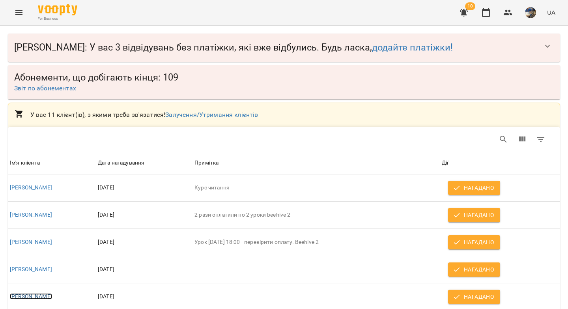
scroll to position [168, 0]
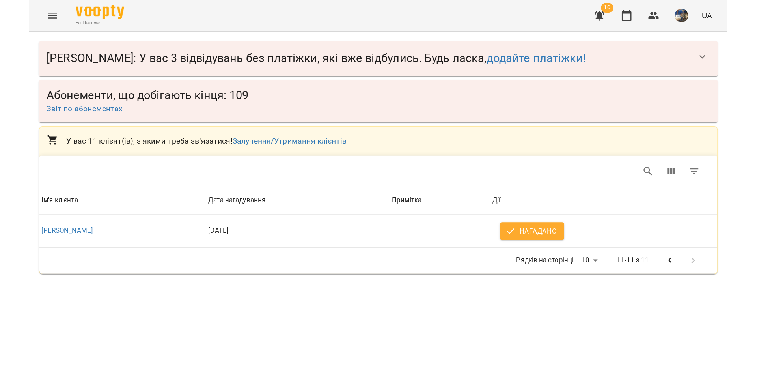
scroll to position [0, 0]
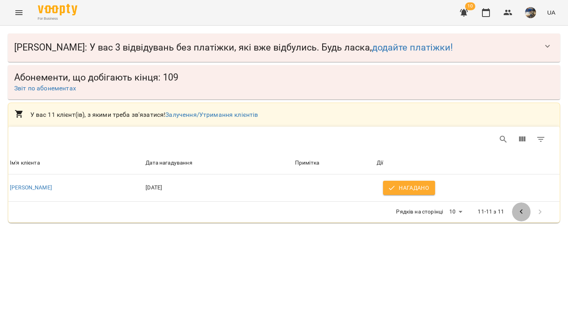
click at [522, 212] on icon "Попередня сторінка" at bounding box center [521, 211] width 9 height 9
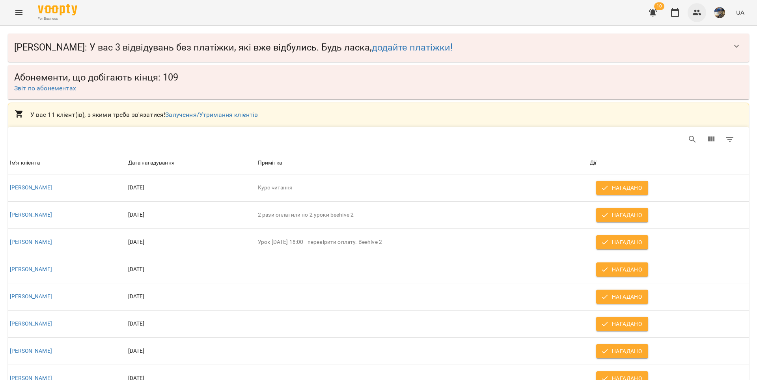
click at [567, 16] on icon "button" at bounding box center [696, 12] width 9 height 9
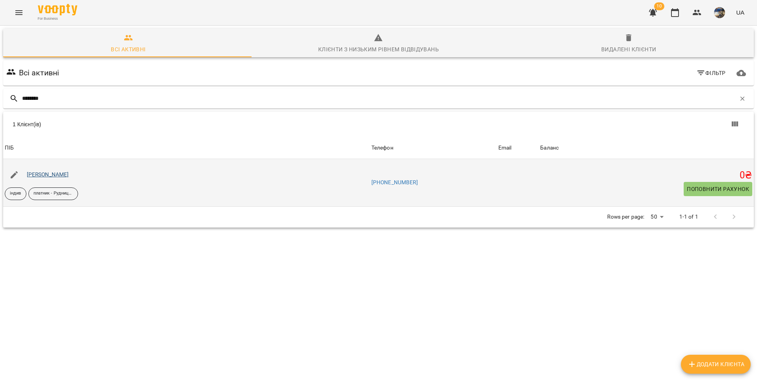
type input "********"
click at [42, 175] on link "Дарина Луцишина" at bounding box center [48, 174] width 42 height 6
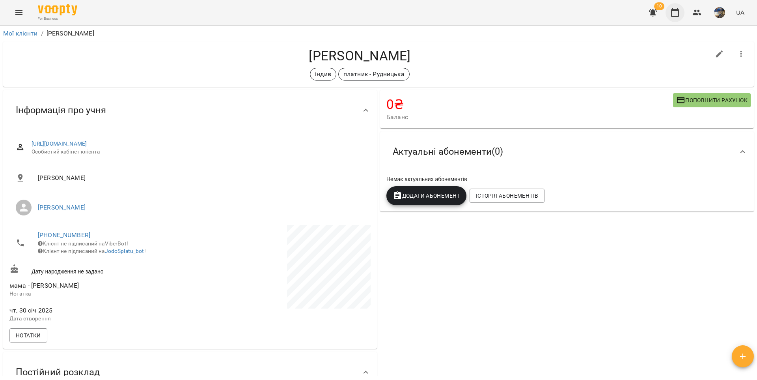
click at [567, 12] on icon "button" at bounding box center [674, 12] width 9 height 9
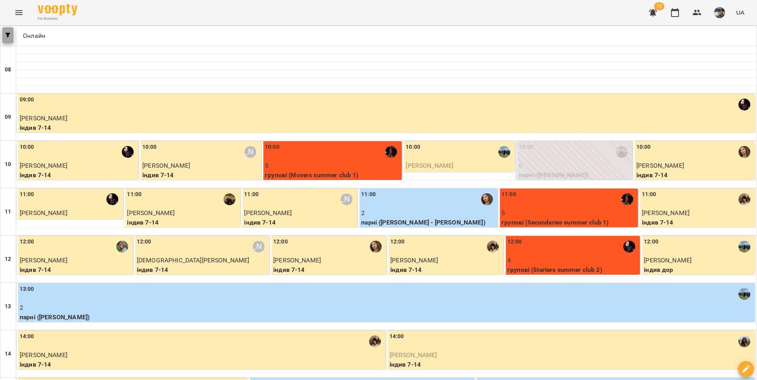
click at [4, 37] on span "button" at bounding box center [7, 35] width 11 height 5
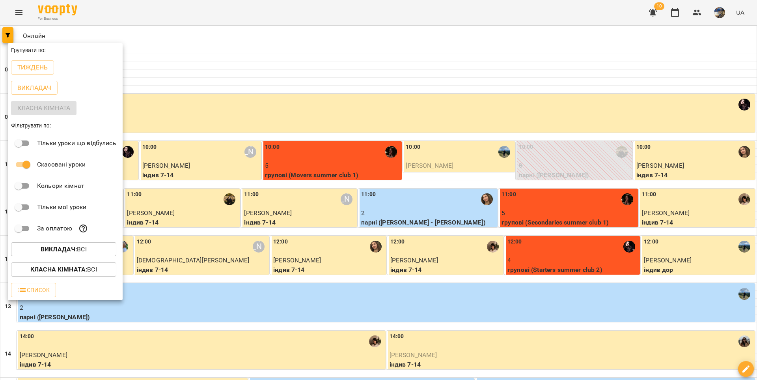
click at [67, 253] on b "Викладач :" at bounding box center [59, 248] width 36 height 7
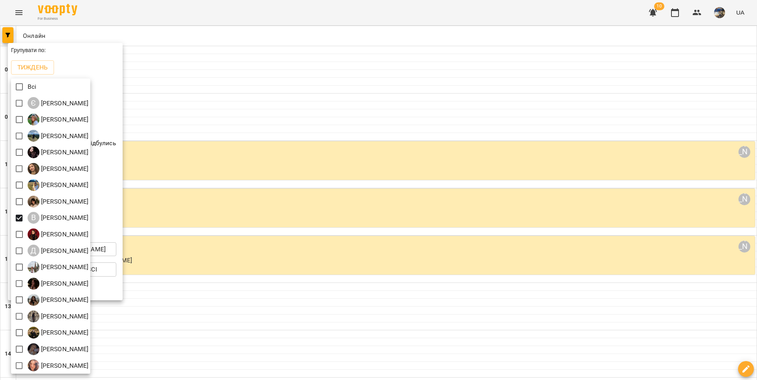
click at [222, 106] on div at bounding box center [378, 190] width 757 height 380
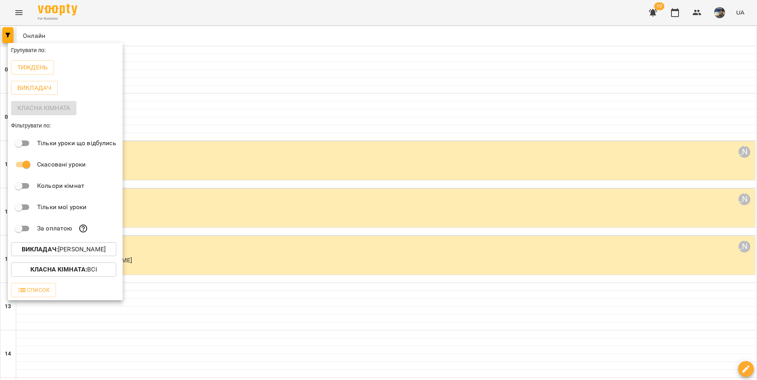
click at [42, 69] on p "Тиждень" at bounding box center [32, 67] width 30 height 9
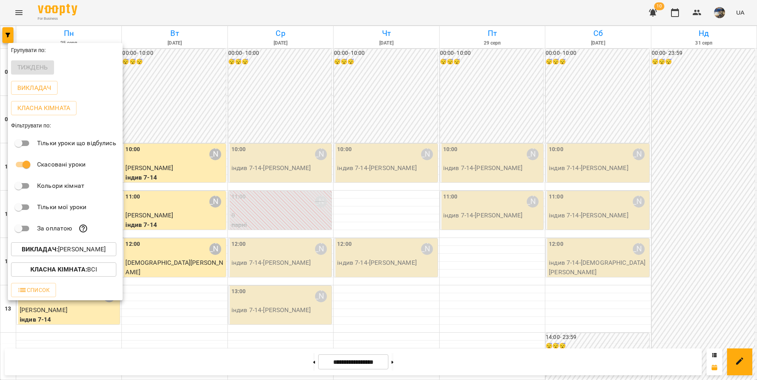
click at [367, 214] on div at bounding box center [378, 190] width 757 height 380
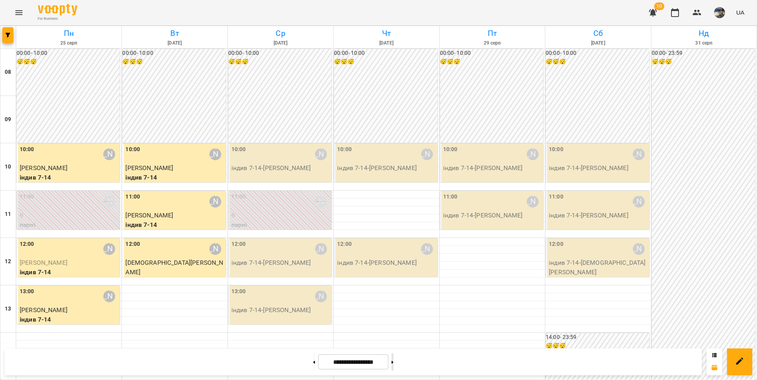
click at [394, 308] on icon at bounding box center [393, 361] width 2 height 3
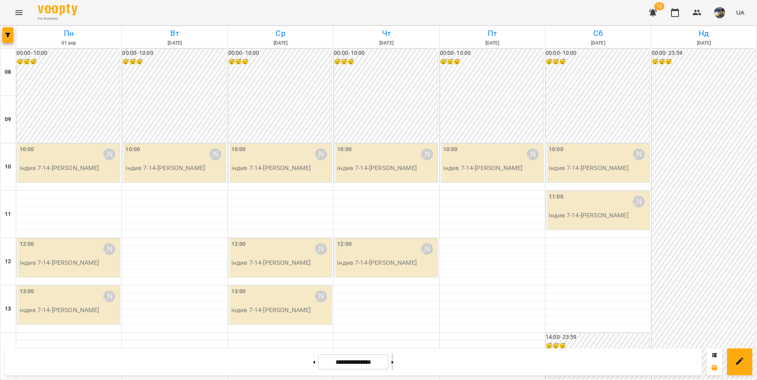
click at [394, 308] on icon at bounding box center [393, 361] width 2 height 3
click at [313, 308] on icon at bounding box center [314, 361] width 2 height 3
type input "**********"
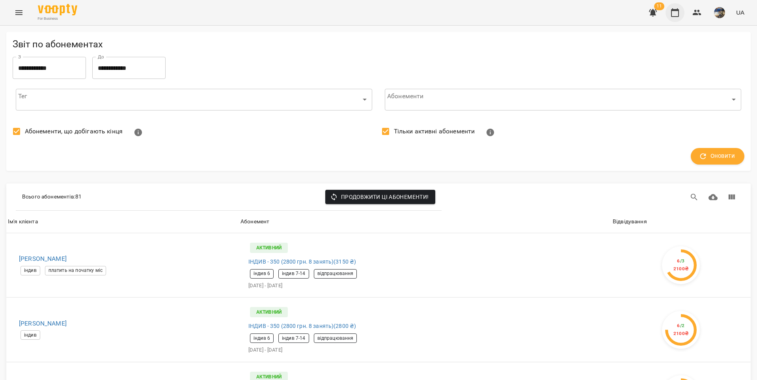
click at [672, 13] on icon "button" at bounding box center [675, 12] width 8 height 9
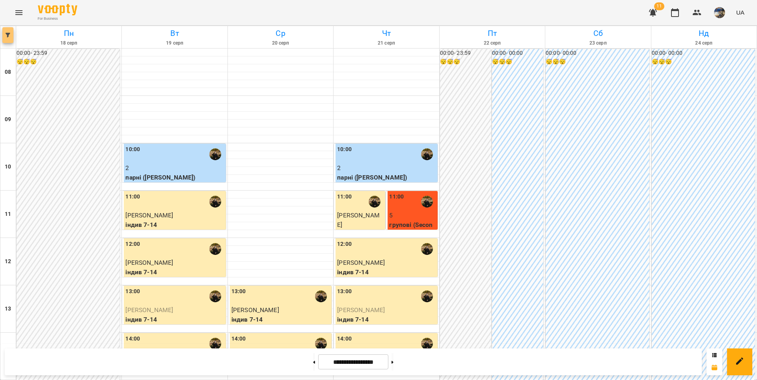
click at [7, 39] on button "button" at bounding box center [7, 35] width 11 height 16
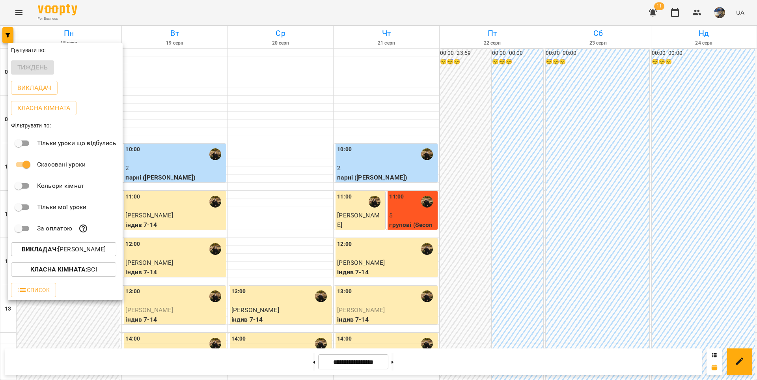
click at [68, 251] on p "Викладач : [PERSON_NAME]" at bounding box center [64, 248] width 84 height 9
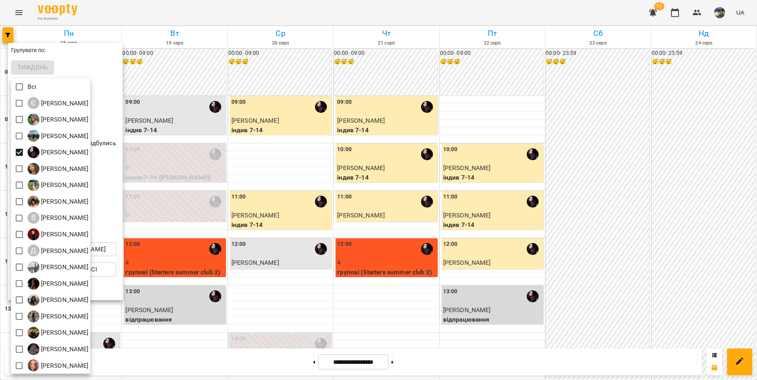
click at [259, 168] on div at bounding box center [378, 190] width 757 height 380
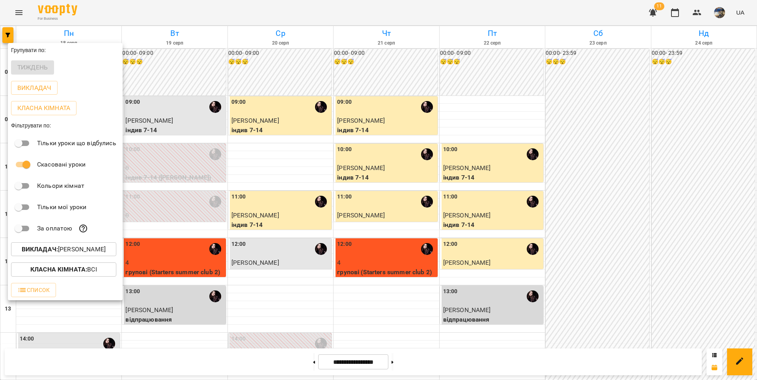
click at [260, 171] on div at bounding box center [378, 190] width 757 height 380
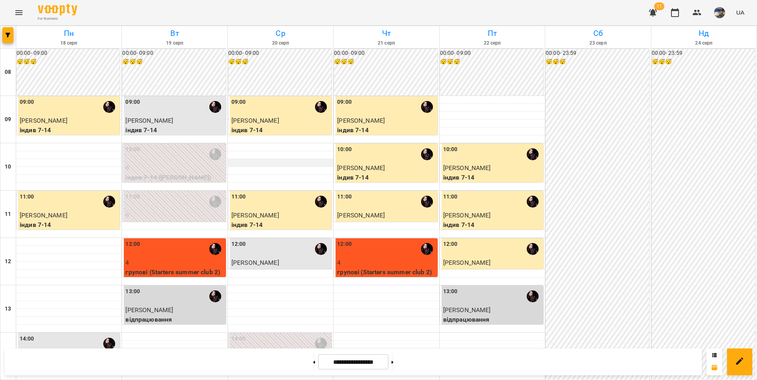
scroll to position [213, 0]
click at [394, 362] on icon at bounding box center [393, 361] width 2 height 3
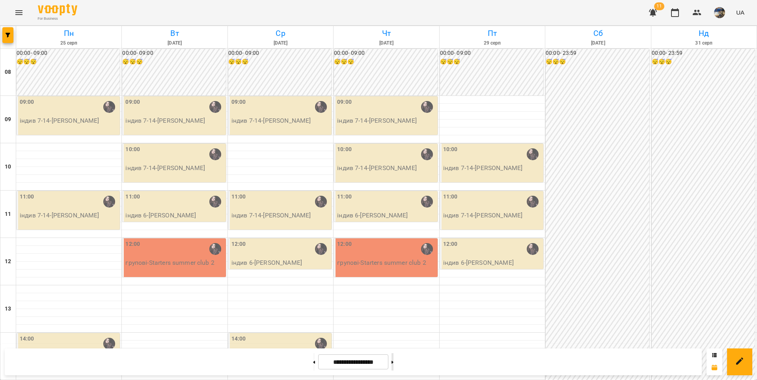
click at [394, 362] on icon at bounding box center [393, 361] width 2 height 3
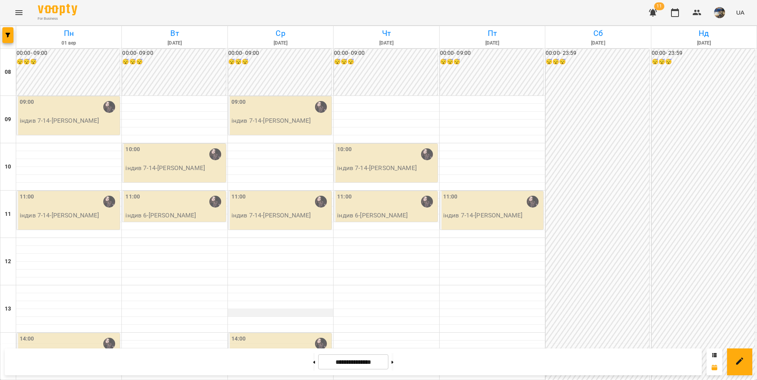
scroll to position [106, 0]
click at [313, 361] on icon at bounding box center [314, 361] width 2 height 3
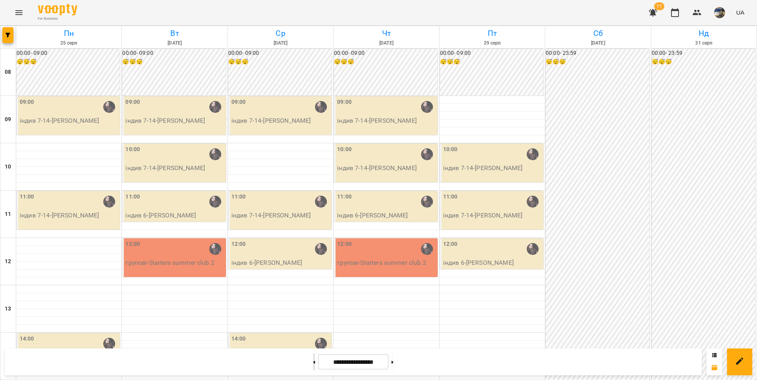
click at [313, 361] on icon at bounding box center [314, 361] width 2 height 3
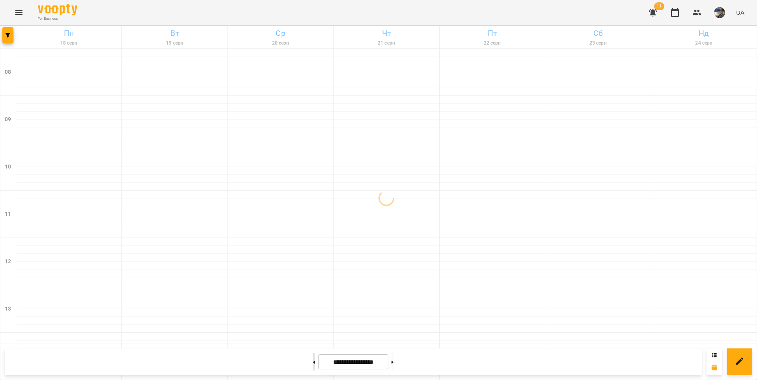
click at [313, 361] on icon at bounding box center [314, 361] width 2 height 3
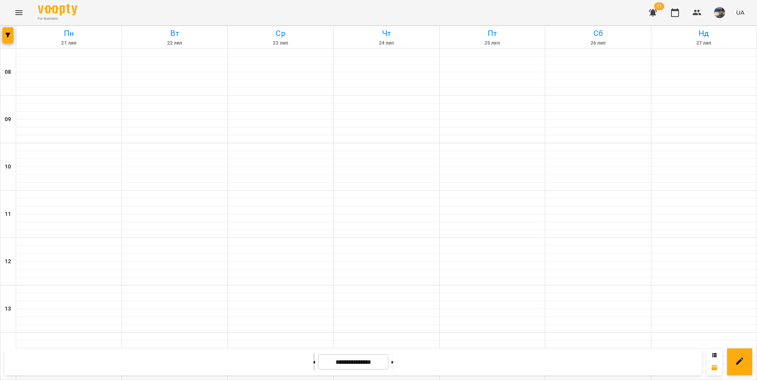
click at [313, 361] on icon at bounding box center [314, 361] width 2 height 3
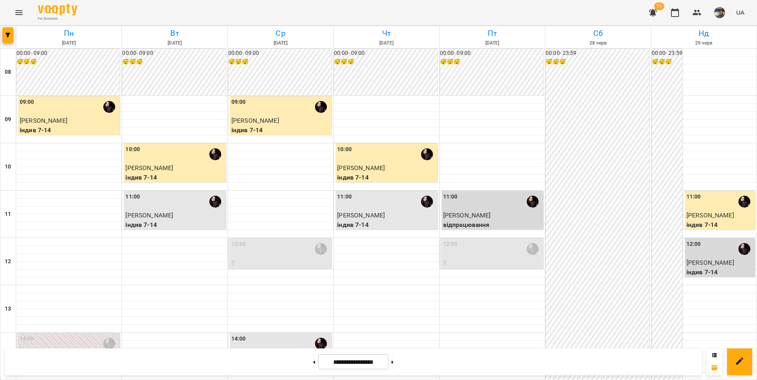
scroll to position [147, 0]
click at [394, 361] on button at bounding box center [393, 361] width 2 height 17
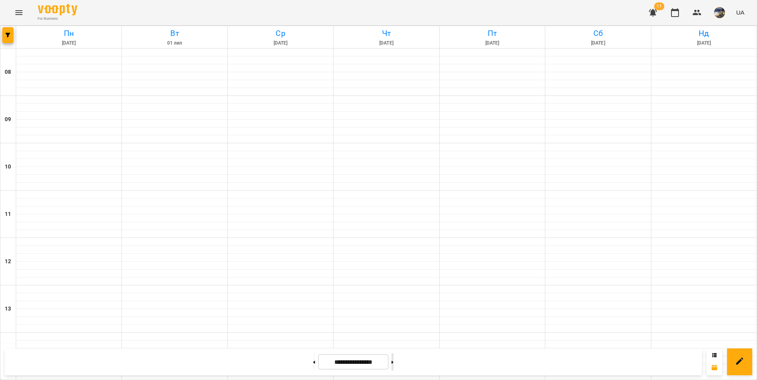
click at [394, 361] on button at bounding box center [393, 361] width 2 height 17
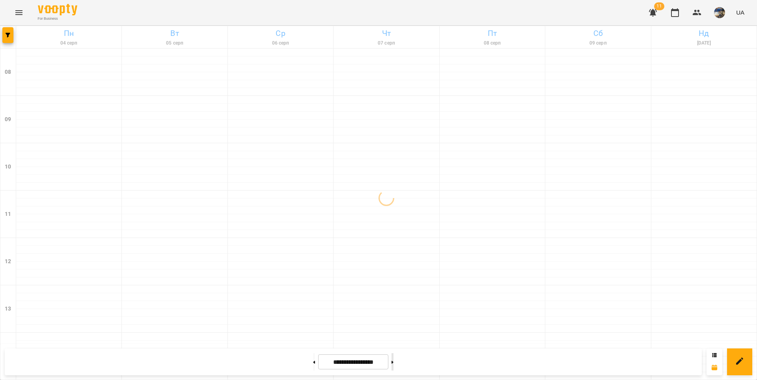
click at [394, 361] on button at bounding box center [393, 361] width 2 height 17
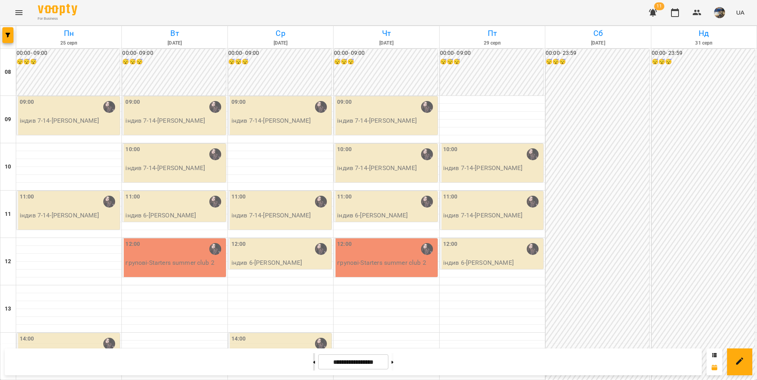
click at [313, 361] on icon at bounding box center [314, 361] width 2 height 3
type input "**********"
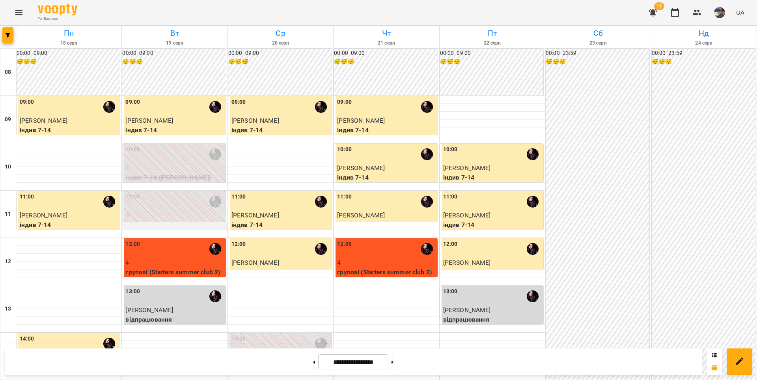
scroll to position [109, 0]
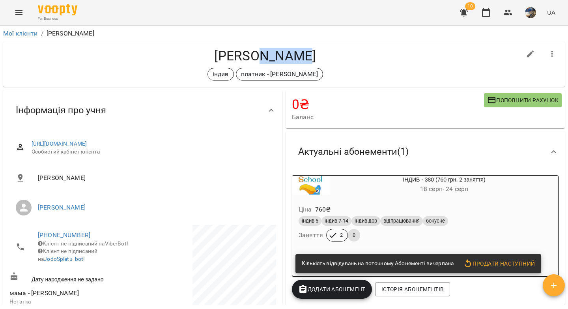
drag, startPoint x: 307, startPoint y: 56, endPoint x: 262, endPoint y: 58, distance: 45.0
click at [262, 58] on h4 "[PERSON_NAME]" at bounding box center [264, 56] width 511 height 16
copy h4 "[PERSON_NAME]"
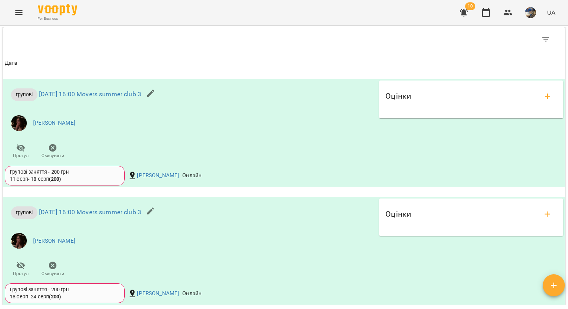
scroll to position [423, 0]
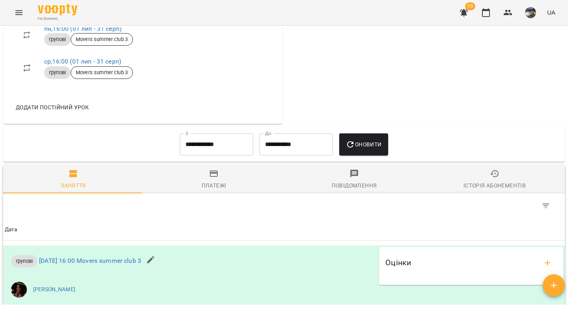
click at [209, 151] on input "**********" at bounding box center [216, 144] width 73 height 22
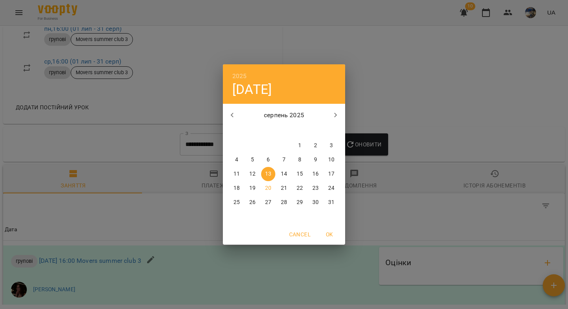
click at [298, 143] on p "1" at bounding box center [299, 146] width 3 height 8
type input "**********"
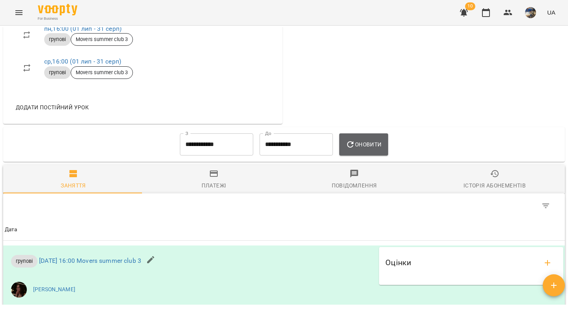
click at [348, 147] on icon "button" at bounding box center [350, 144] width 6 height 6
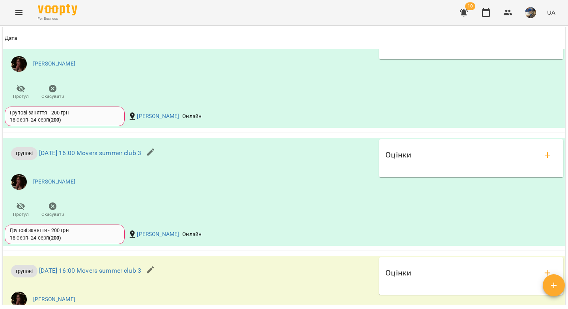
scroll to position [0, 0]
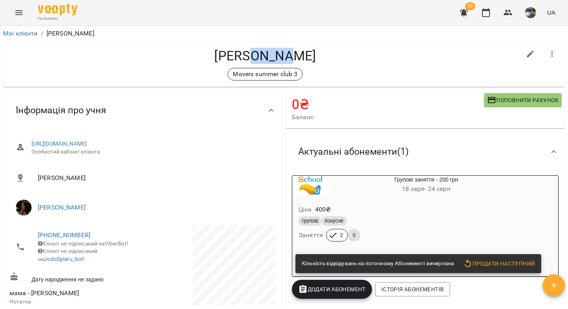
drag, startPoint x: 321, startPoint y: 54, endPoint x: 261, endPoint y: 57, distance: 59.6
click at [261, 57] on h4 "Глеб Важов" at bounding box center [264, 56] width 511 height 16
copy h4 "Важов"
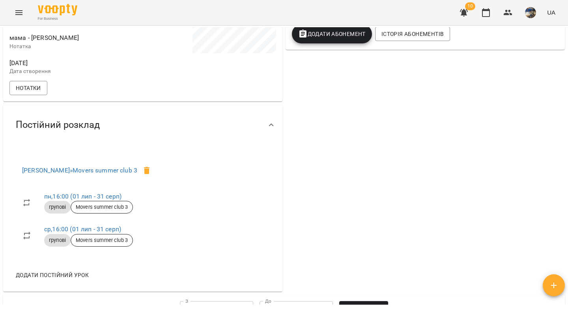
scroll to position [16, 0]
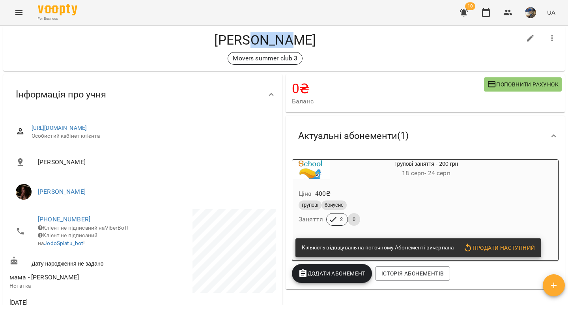
click at [408, 184] on div "Ціна 400 ₴ групові бонусне Заняття 2 0" at bounding box center [407, 209] width 230 height 54
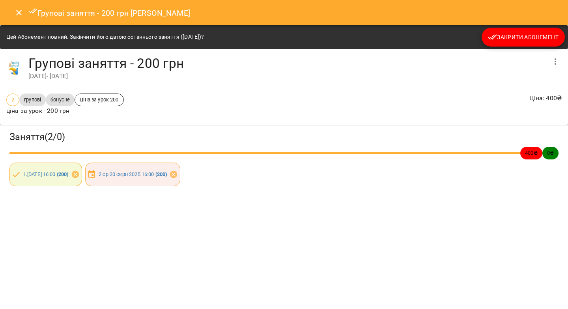
click at [19, 14] on icon "Close" at bounding box center [18, 12] width 9 height 9
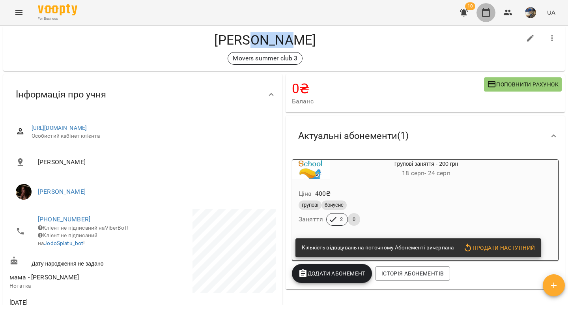
click at [485, 15] on icon "button" at bounding box center [485, 12] width 9 height 9
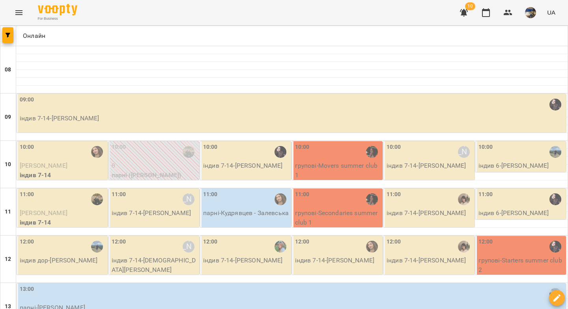
click at [47, 116] on p "індив 7-14 - Марія Білан" at bounding box center [292, 118] width 545 height 9
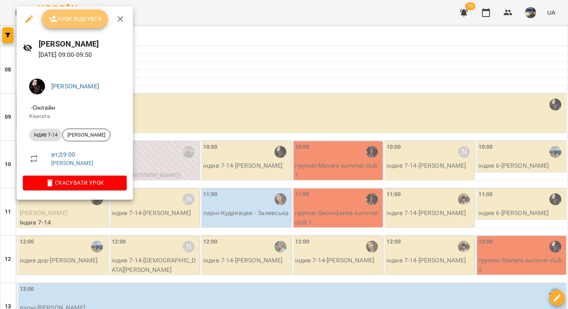
click at [71, 17] on span "Урок відбувся" at bounding box center [75, 18] width 54 height 9
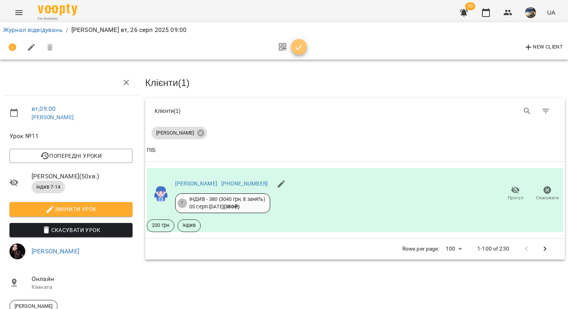
click at [296, 49] on icon "button" at bounding box center [298, 47] width 9 height 9
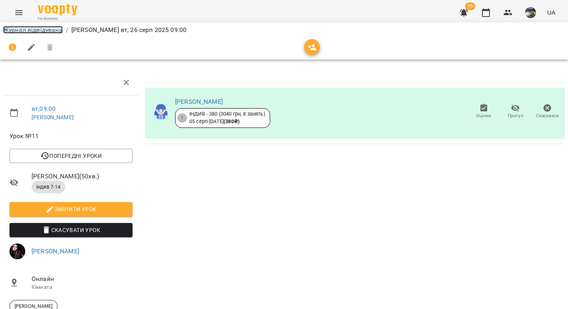
click at [30, 31] on link "Журнал відвідувань" at bounding box center [33, 29] width 60 height 7
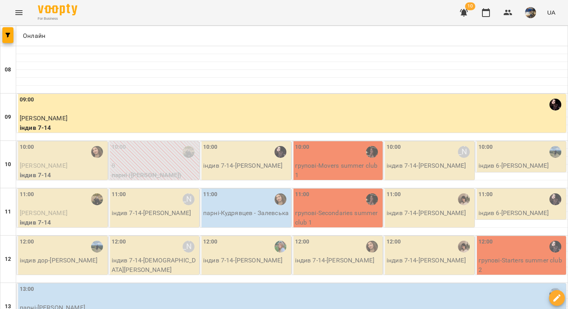
click at [58, 162] on span "Маліка Мустапаєва" at bounding box center [44, 165] width 48 height 7
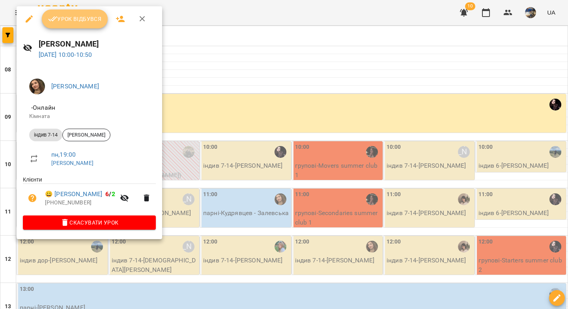
click at [77, 26] on button "Урок відбувся" at bounding box center [75, 18] width 66 height 19
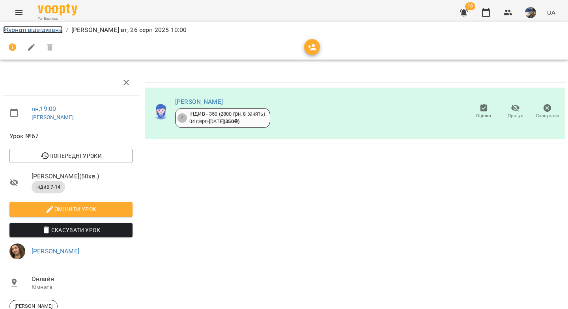
click at [23, 30] on link "Журнал відвідувань" at bounding box center [33, 29] width 60 height 7
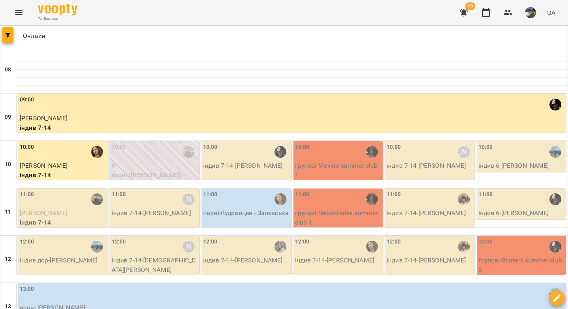
click at [215, 163] on p "індив 7-14 - Марічка Калита" at bounding box center [246, 165] width 86 height 9
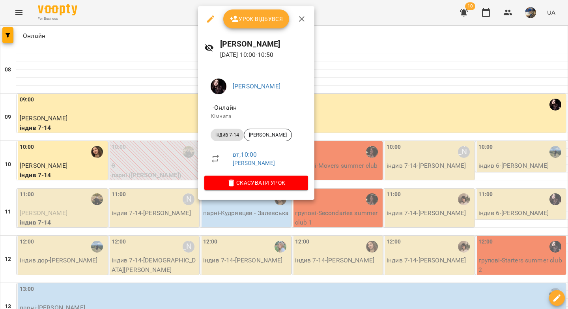
click at [258, 15] on span "Урок відбувся" at bounding box center [256, 18] width 54 height 9
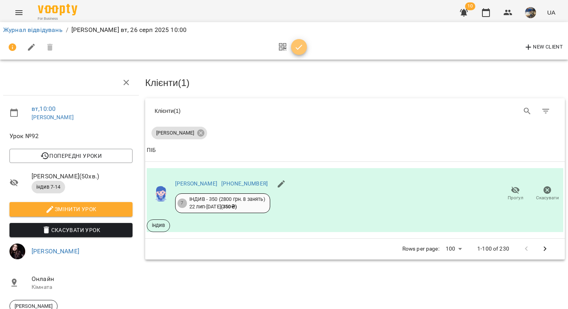
click at [294, 47] on icon "button" at bounding box center [298, 47] width 9 height 9
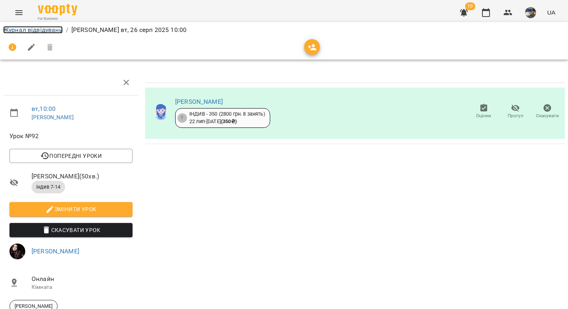
click at [36, 32] on link "Журнал відвідувань" at bounding box center [33, 29] width 60 height 7
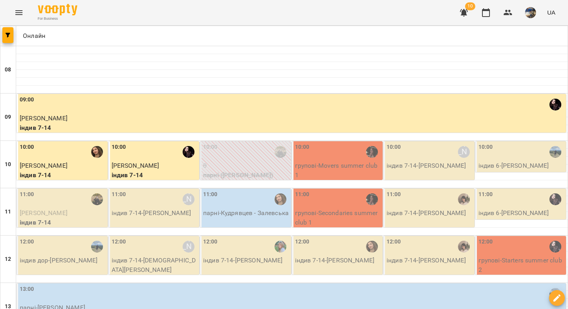
click at [352, 164] on p "групові - Movers summer club 1" at bounding box center [338, 170] width 86 height 19
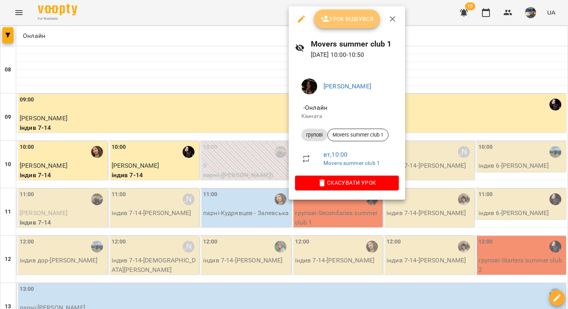
click at [356, 20] on span "Урок відбувся" at bounding box center [347, 18] width 54 height 9
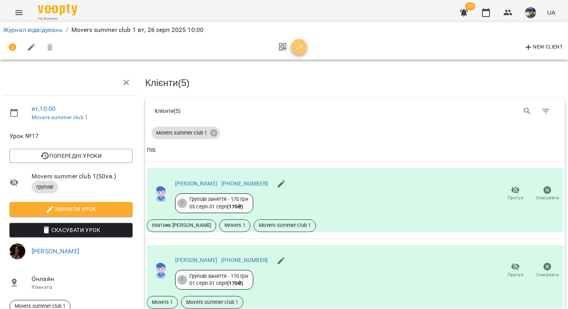
click at [301, 44] on icon "button" at bounding box center [298, 47] width 9 height 9
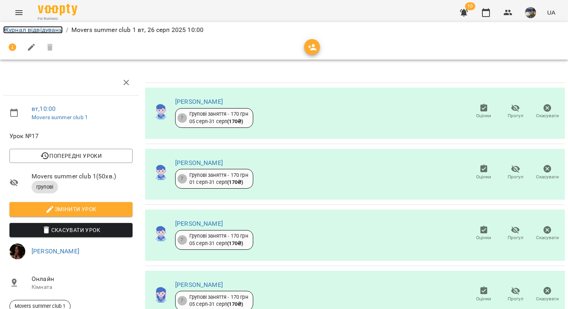
click at [36, 29] on link "Журнал відвідувань" at bounding box center [33, 29] width 60 height 7
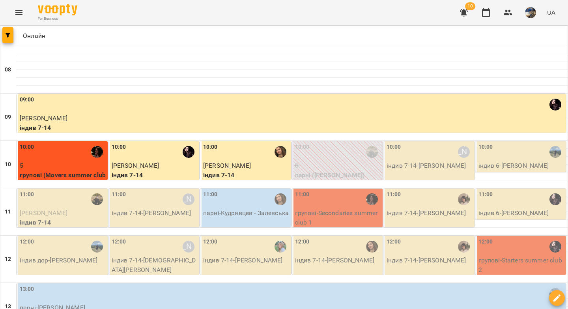
click at [394, 166] on p "індив 7-14 - Василина Зінченко" at bounding box center [429, 165] width 86 height 9
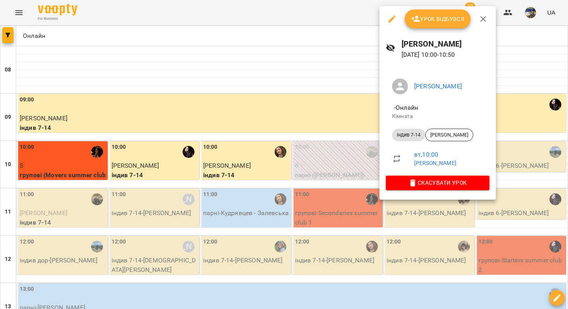
click at [434, 22] on span "Урок відбувся" at bounding box center [438, 18] width 54 height 9
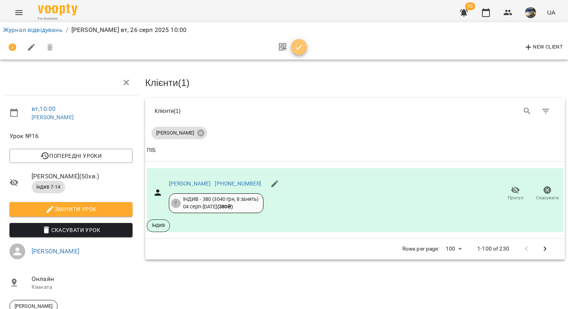
click at [300, 48] on icon "button" at bounding box center [298, 47] width 9 height 9
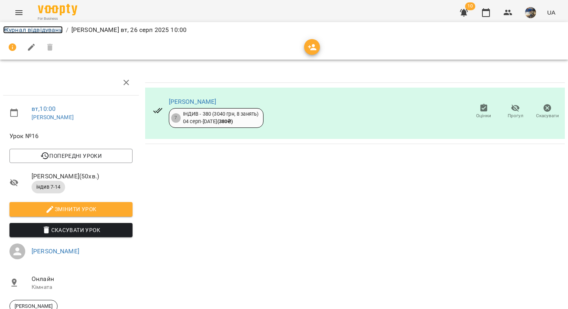
click at [53, 32] on link "Журнал відвідувань" at bounding box center [33, 29] width 60 height 7
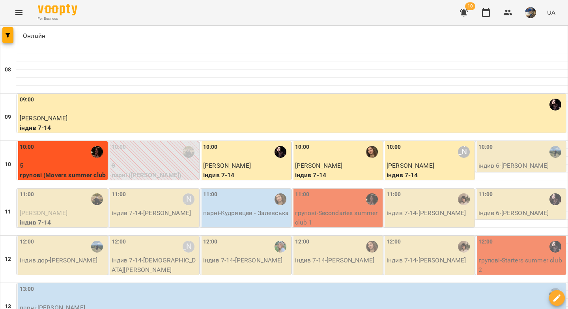
click at [484, 161] on p "індив 6 - Ілля Воїнов" at bounding box center [521, 165] width 86 height 9
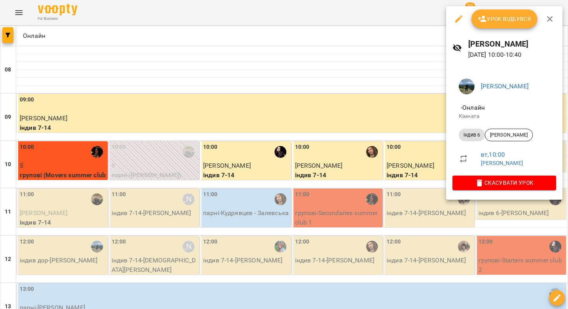
click at [492, 16] on span "Урок відбувся" at bounding box center [504, 18] width 54 height 9
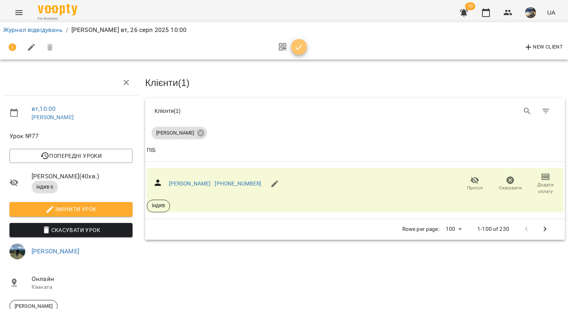
click at [296, 49] on icon "button" at bounding box center [298, 47] width 9 height 9
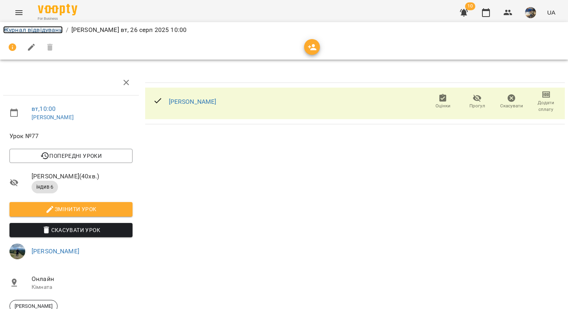
click at [55, 29] on link "Журнал відвідувань" at bounding box center [33, 29] width 60 height 7
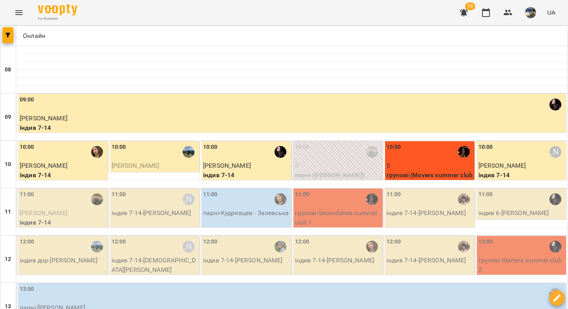
click at [115, 166] on span "[PERSON_NAME]" at bounding box center [136, 165] width 48 height 7
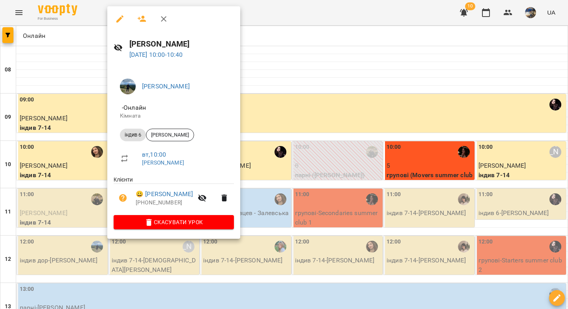
click at [54, 211] on div at bounding box center [284, 154] width 568 height 309
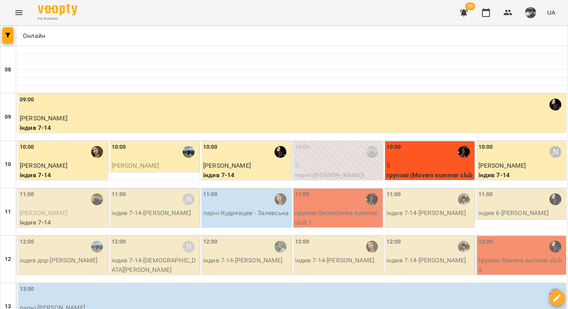
click at [56, 213] on span "Кирило Тараненко" at bounding box center [44, 212] width 48 height 7
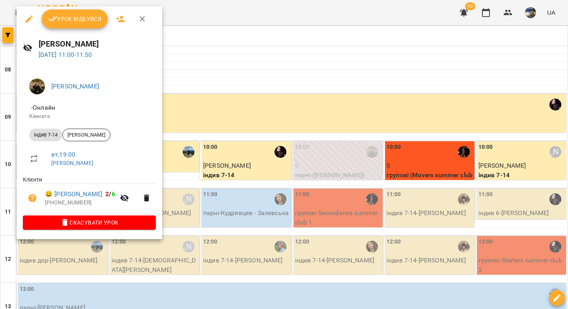
click at [85, 23] on span "Урок відбувся" at bounding box center [75, 18] width 54 height 9
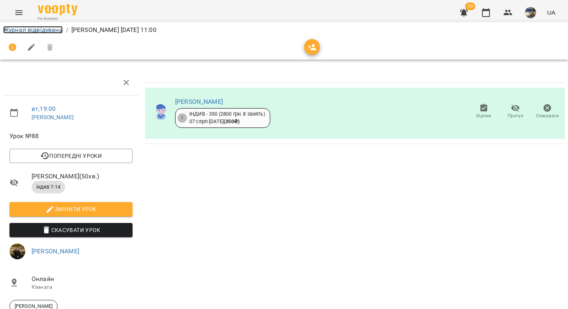
click at [34, 30] on link "Журнал відвідувань" at bounding box center [33, 29] width 60 height 7
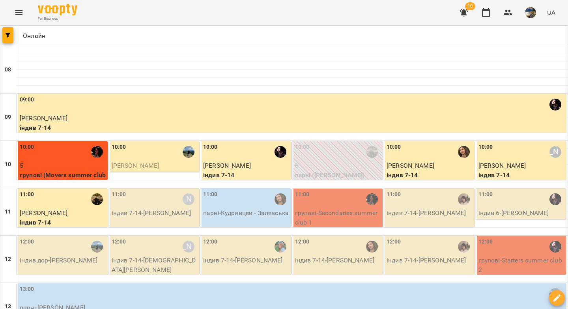
scroll to position [107, 0]
click at [126, 208] on p "індив 7-14 - Тетяна Олексієнко" at bounding box center [155, 212] width 86 height 9
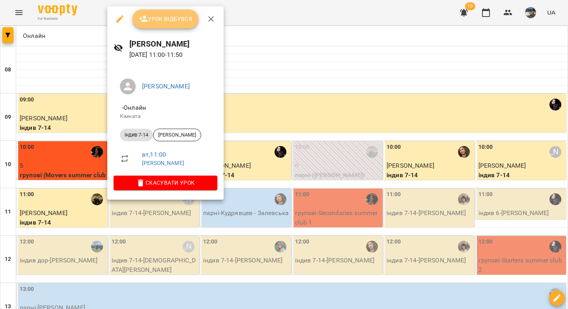
click at [168, 18] on span "Урок відбувся" at bounding box center [166, 18] width 54 height 9
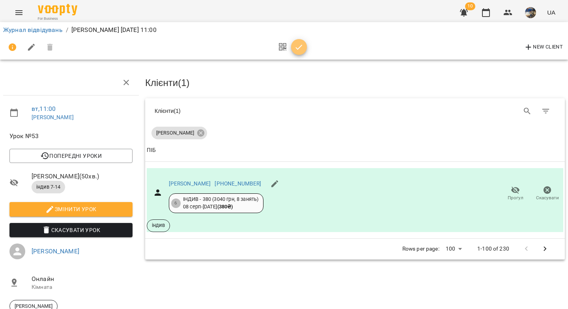
click at [300, 48] on icon "button" at bounding box center [298, 47] width 9 height 9
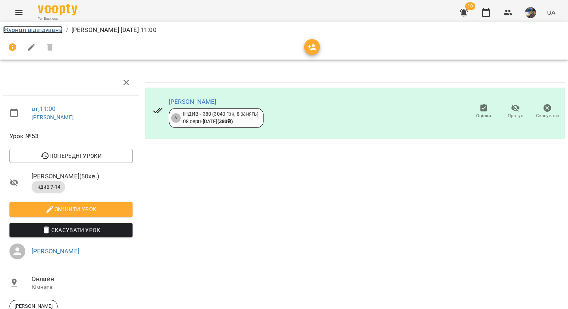
drag, startPoint x: 47, startPoint y: 31, endPoint x: 150, endPoint y: 85, distance: 116.2
click at [48, 31] on link "Журнал відвідувань" at bounding box center [33, 29] width 60 height 7
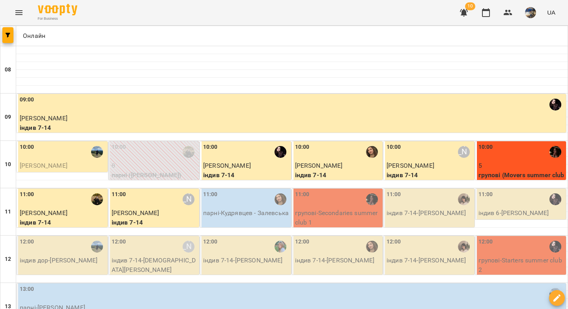
scroll to position [34, 0]
click at [228, 190] on div "11:00" at bounding box center [246, 199] width 86 height 18
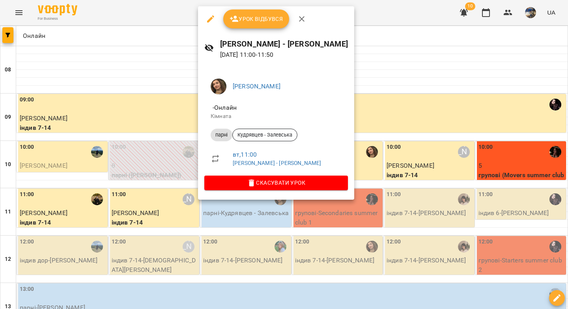
click at [253, 20] on span "Урок відбувся" at bounding box center [256, 18] width 54 height 9
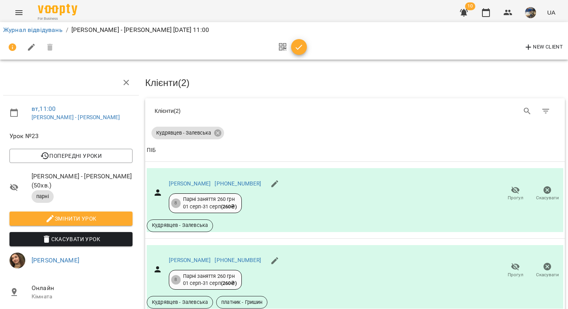
click at [296, 48] on icon "button" at bounding box center [299, 47] width 7 height 5
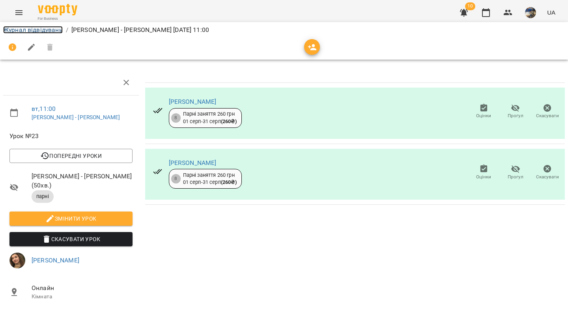
click at [17, 31] on link "Журнал відвідувань" at bounding box center [33, 29] width 60 height 7
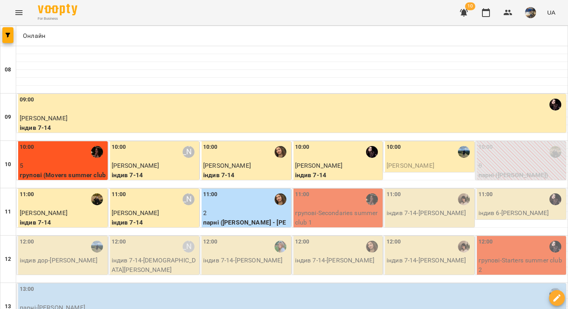
scroll to position [48, 0]
click at [324, 208] on p "групові - Secondaries summer club 1" at bounding box center [338, 217] width 86 height 19
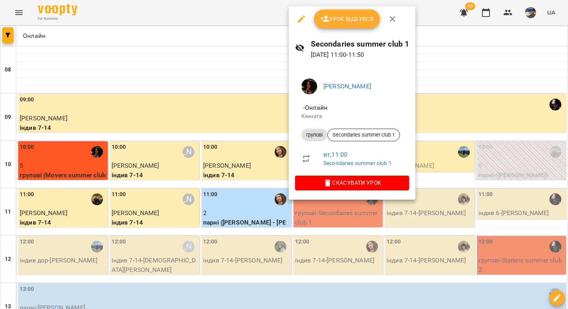
click at [348, 24] on button "Урок відбувся" at bounding box center [347, 18] width 66 height 19
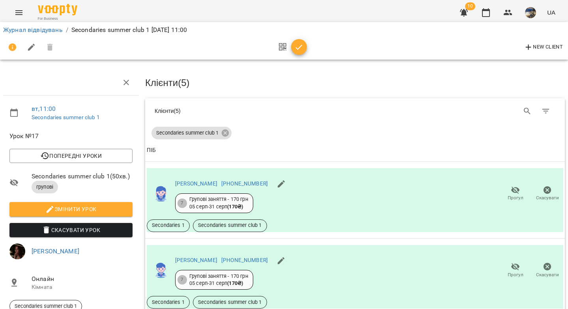
click at [298, 47] on icon "button" at bounding box center [298, 47] width 9 height 9
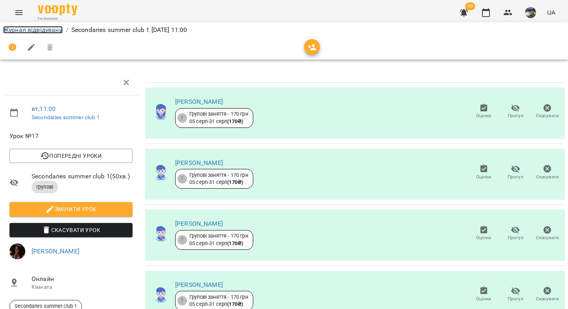
click at [30, 32] on link "Журнал відвідувань" at bounding box center [33, 29] width 60 height 7
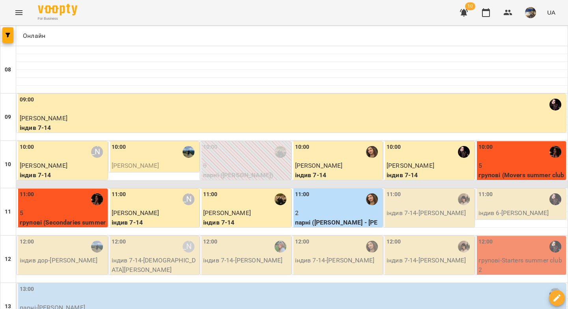
scroll to position [83, 0]
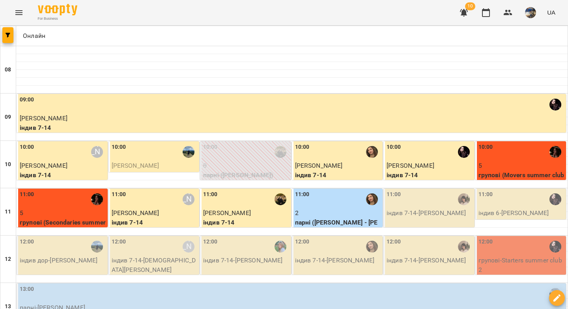
click at [439, 190] on div "11:00" at bounding box center [429, 199] width 86 height 18
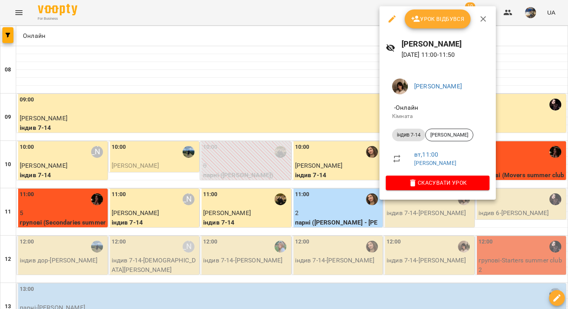
click at [428, 22] on span "Урок відбувся" at bounding box center [438, 18] width 54 height 9
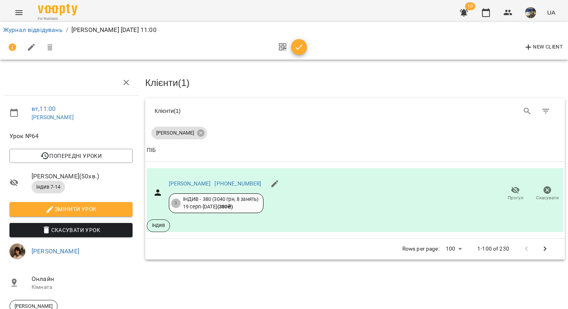
click at [299, 45] on icon "button" at bounding box center [298, 47] width 9 height 9
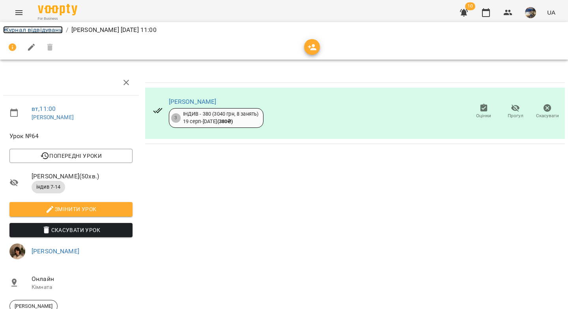
click at [41, 31] on link "Журнал відвідувань" at bounding box center [33, 29] width 60 height 7
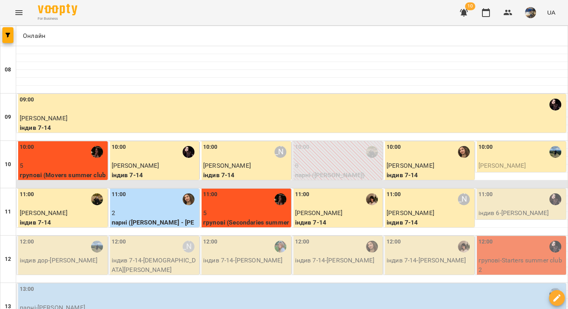
scroll to position [57, 0]
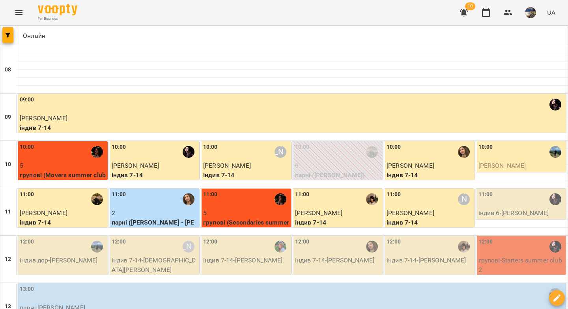
click at [517, 208] on p "індив 6 - Ліза Куценко" at bounding box center [521, 212] width 86 height 9
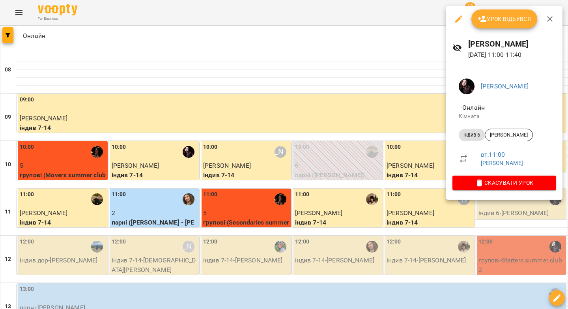
click at [495, 19] on span "Урок відбувся" at bounding box center [504, 18] width 54 height 9
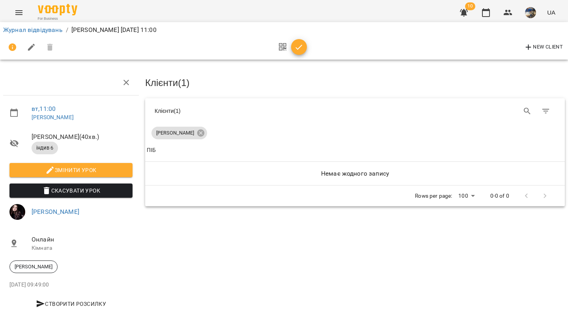
click at [304, 49] on span "button" at bounding box center [299, 47] width 16 height 9
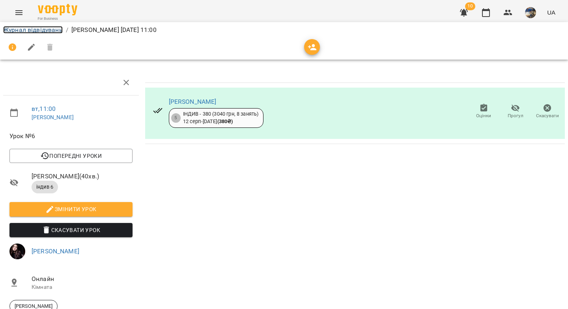
click at [20, 33] on link "Журнал відвідувань" at bounding box center [33, 29] width 60 height 7
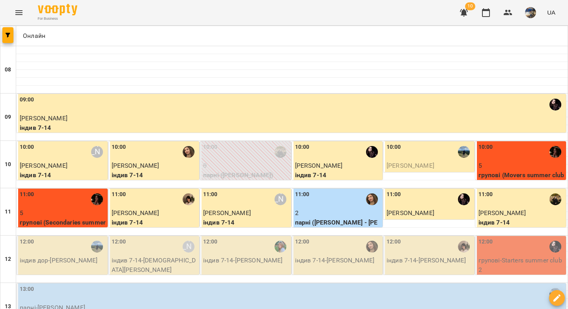
scroll to position [171, 0]
click at [59, 256] on p "індив дор - Віталій Грубіш" at bounding box center [63, 260] width 86 height 9
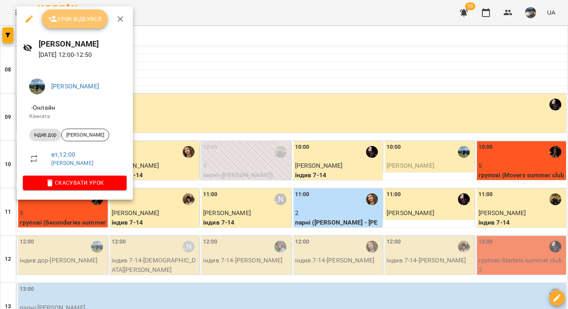
click at [79, 26] on button "Урок відбувся" at bounding box center [75, 18] width 66 height 19
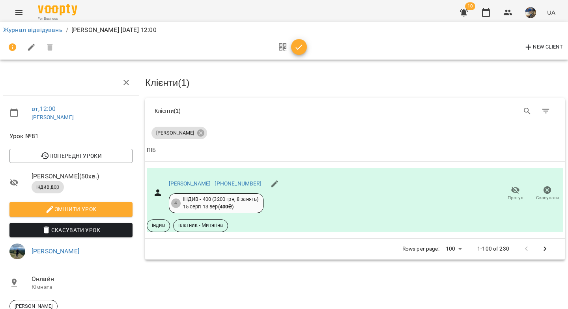
click at [299, 49] on icon "button" at bounding box center [298, 47] width 9 height 9
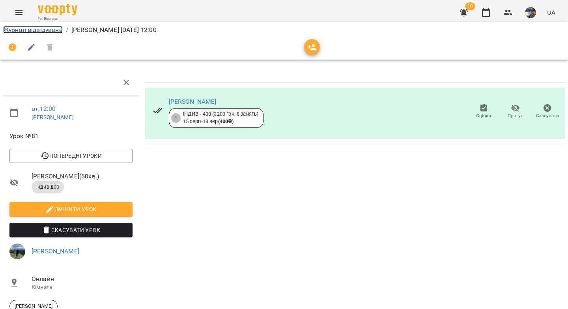
click at [24, 30] on link "Журнал відвідувань" at bounding box center [33, 29] width 60 height 7
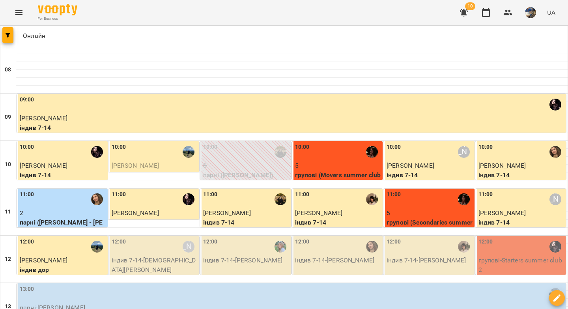
scroll to position [100, 0]
click at [150, 256] on p "індив 7-14 - Євангеліна Скрипка" at bounding box center [155, 265] width 86 height 19
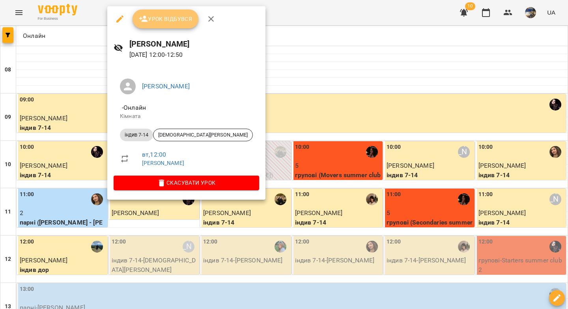
click at [162, 21] on span "Урок відбувся" at bounding box center [166, 18] width 54 height 9
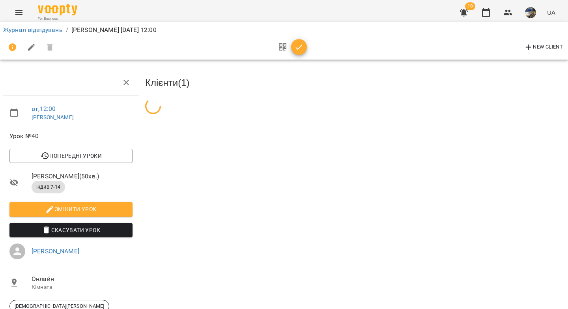
click at [293, 47] on span "button" at bounding box center [299, 47] width 16 height 9
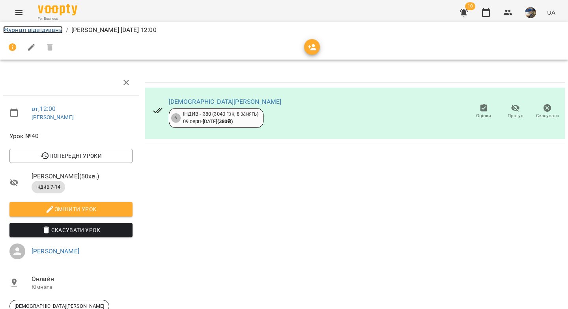
click at [49, 33] on link "Журнал відвідувань" at bounding box center [33, 29] width 60 height 7
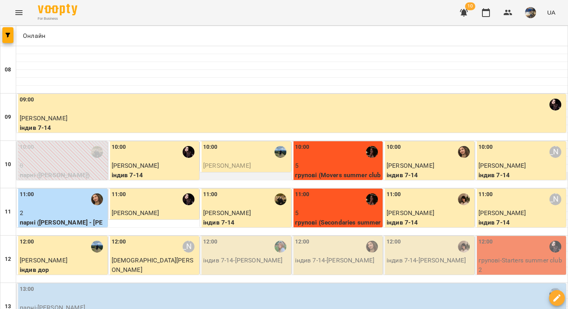
scroll to position [30, 0]
click at [244, 237] on div "12:00" at bounding box center [246, 246] width 86 height 18
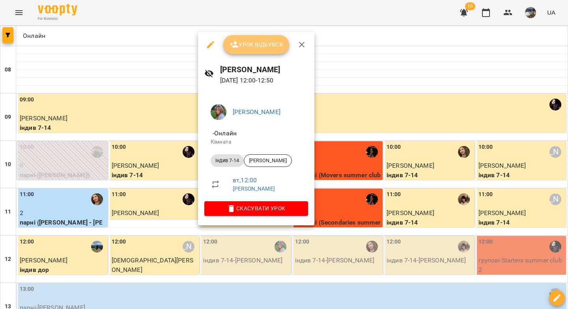
click at [242, 45] on span "Урок відбувся" at bounding box center [256, 44] width 54 height 9
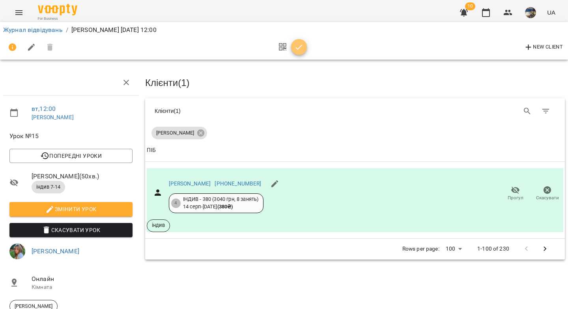
click at [299, 47] on icon "button" at bounding box center [299, 47] width 7 height 5
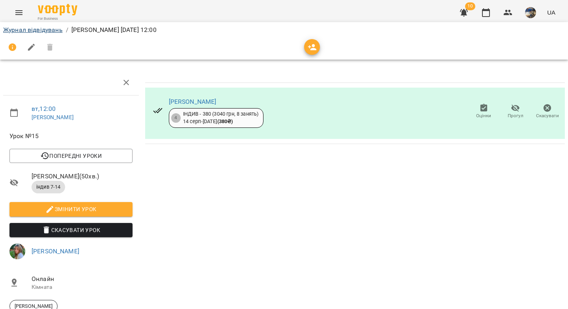
drag, startPoint x: 46, startPoint y: 37, endPoint x: 47, endPoint y: 32, distance: 4.8
click at [46, 36] on div at bounding box center [284, 47] width 565 height 22
click at [47, 30] on link "Журнал відвідувань" at bounding box center [33, 29] width 60 height 7
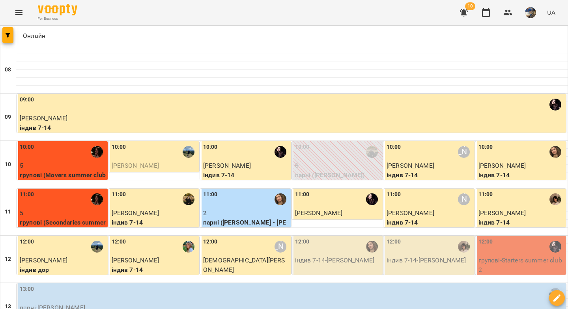
scroll to position [83, 0]
click at [295, 237] on div "12:00" at bounding box center [302, 246] width 15 height 18
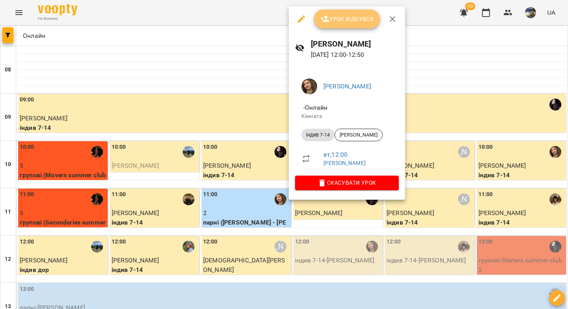
click at [332, 18] on span "Урок відбувся" at bounding box center [347, 18] width 54 height 9
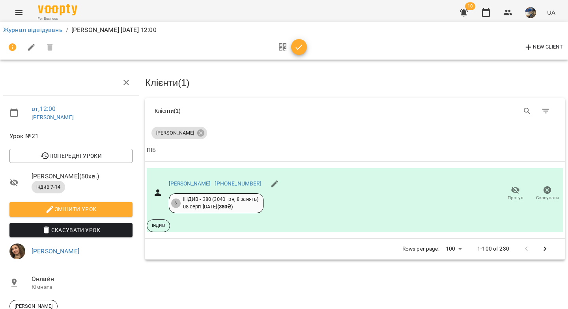
click at [298, 47] on icon "button" at bounding box center [298, 47] width 9 height 9
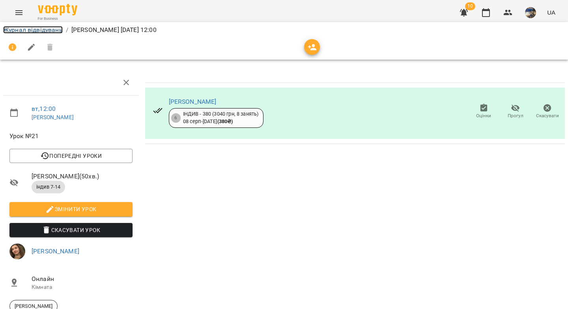
click at [54, 27] on link "Журнал відвідувань" at bounding box center [33, 29] width 60 height 7
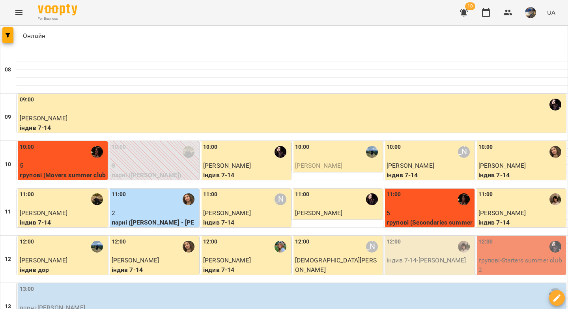
scroll to position [166, 0]
click at [409, 237] on div "12:00" at bounding box center [429, 246] width 86 height 18
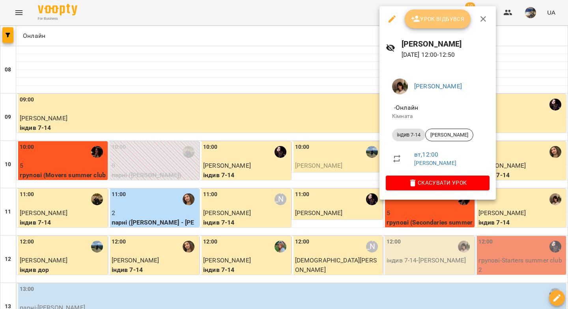
click at [427, 18] on span "Урок відбувся" at bounding box center [438, 18] width 54 height 9
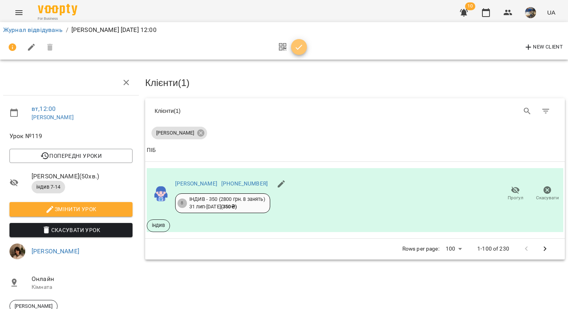
drag, startPoint x: 299, startPoint y: 47, endPoint x: 259, endPoint y: 52, distance: 40.5
click at [299, 47] on icon "button" at bounding box center [298, 47] width 9 height 9
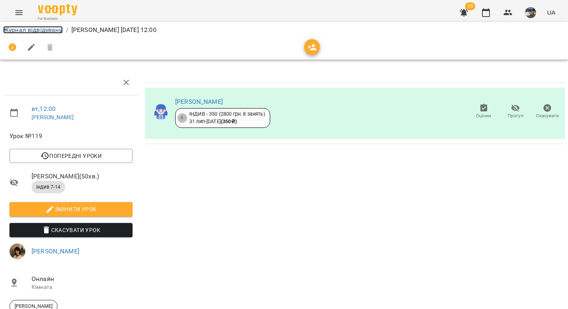
click at [51, 29] on link "Журнал відвідувань" at bounding box center [33, 29] width 60 height 7
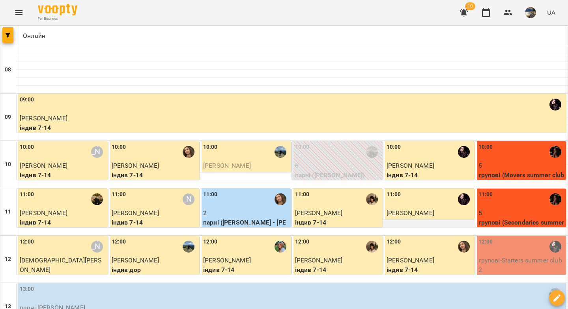
scroll to position [76, 0]
click at [487, 237] on div "12:00" at bounding box center [485, 246] width 15 height 18
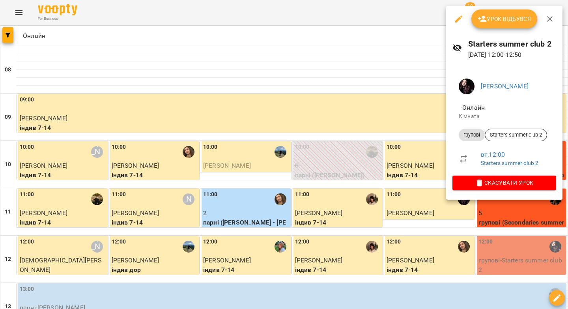
click at [493, 19] on span "Урок відбувся" at bounding box center [504, 18] width 54 height 9
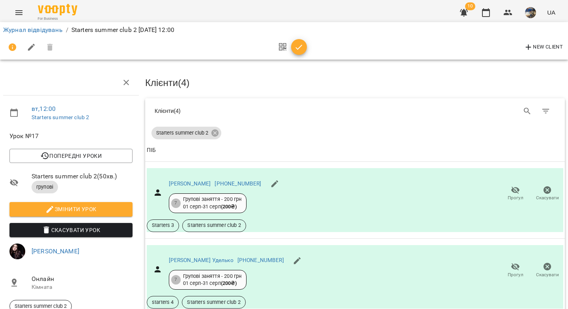
click at [298, 48] on icon "button" at bounding box center [298, 47] width 9 height 9
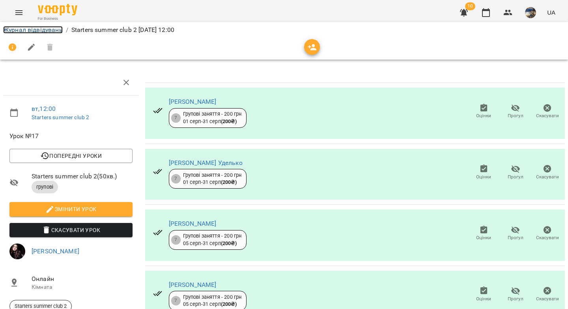
click at [59, 30] on link "Журнал відвідувань" at bounding box center [33, 29] width 60 height 7
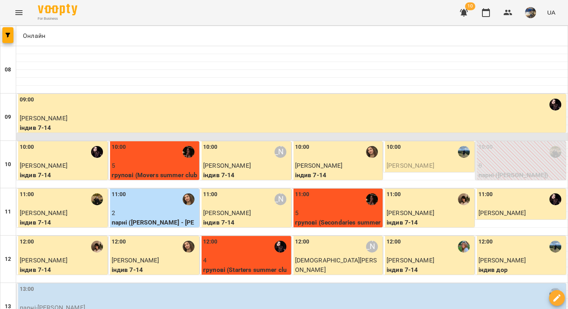
scroll to position [122, 0]
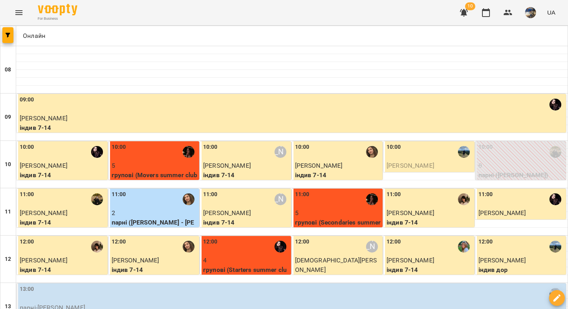
click at [173, 303] on p "парні - Шевчук-Шевчук" at bounding box center [292, 307] width 545 height 9
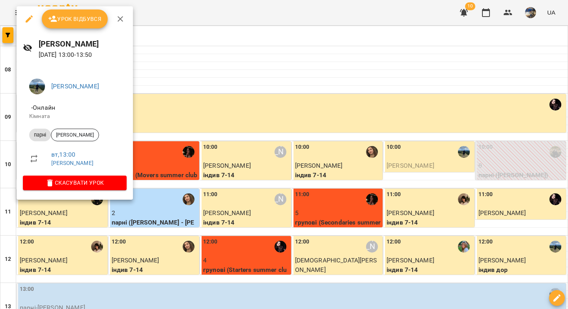
click at [91, 21] on span "Урок відбувся" at bounding box center [75, 18] width 54 height 9
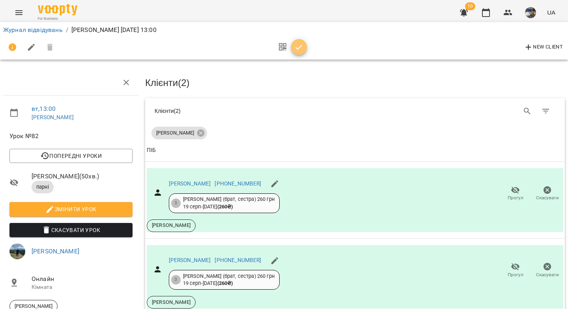
click at [302, 48] on icon "button" at bounding box center [298, 47] width 9 height 9
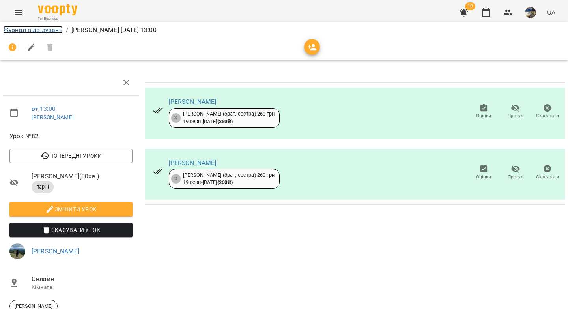
click at [27, 29] on link "Журнал відвідувань" at bounding box center [33, 29] width 60 height 7
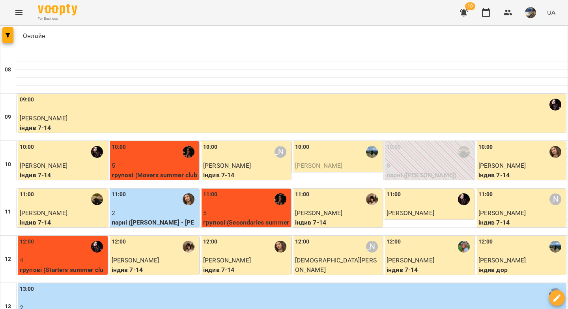
scroll to position [179, 0]
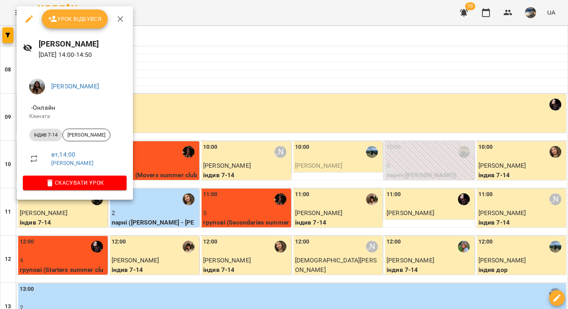
click at [90, 24] on button "Урок відбувся" at bounding box center [75, 18] width 66 height 19
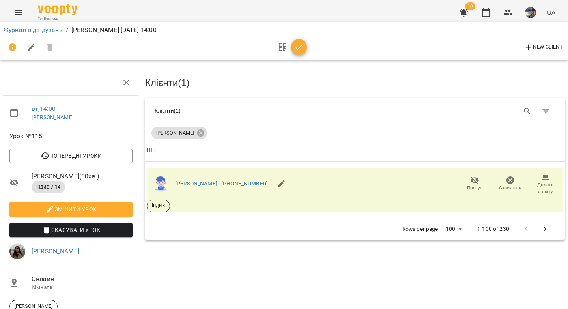
click at [298, 47] on icon "button" at bounding box center [299, 47] width 7 height 5
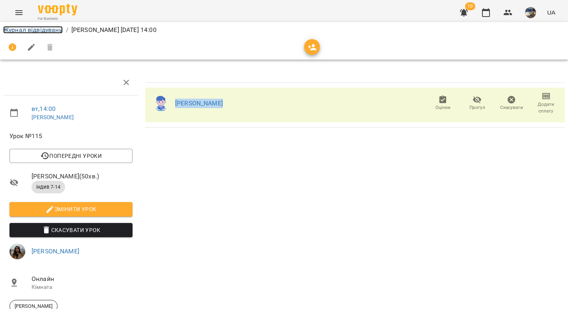
click at [49, 30] on link "Журнал відвідувань" at bounding box center [33, 29] width 60 height 7
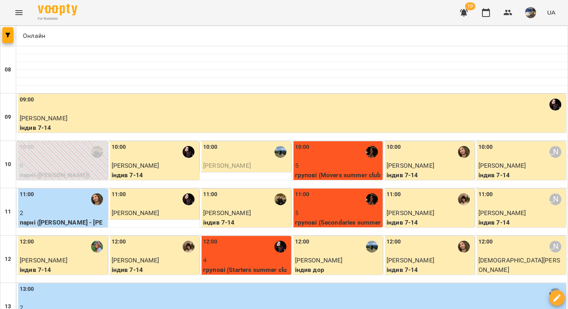
scroll to position [143, 0]
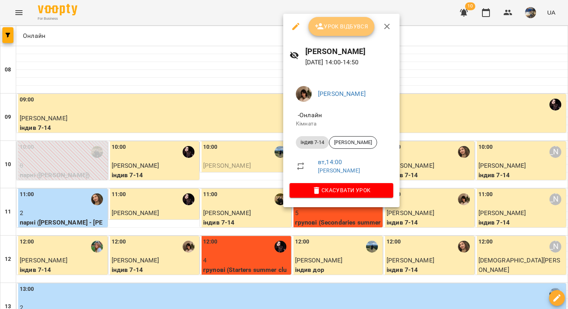
click at [329, 31] on button "Урок відбувся" at bounding box center [341, 26] width 66 height 19
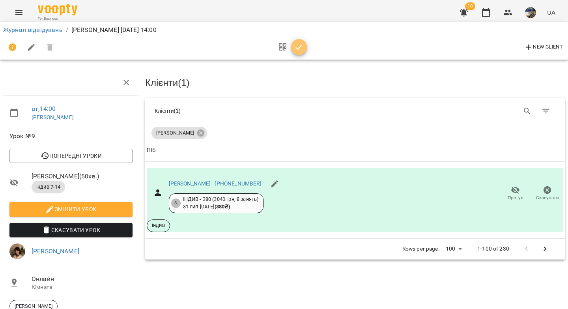
click at [302, 50] on icon "button" at bounding box center [298, 47] width 9 height 9
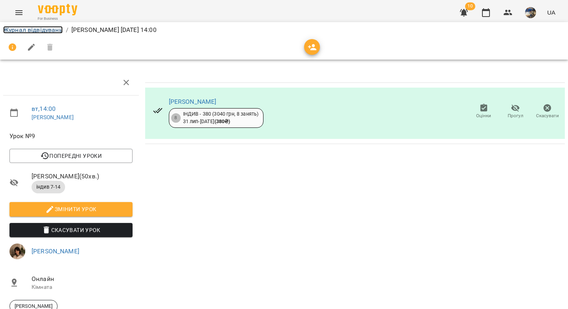
click at [49, 31] on link "Журнал відвідувань" at bounding box center [33, 29] width 60 height 7
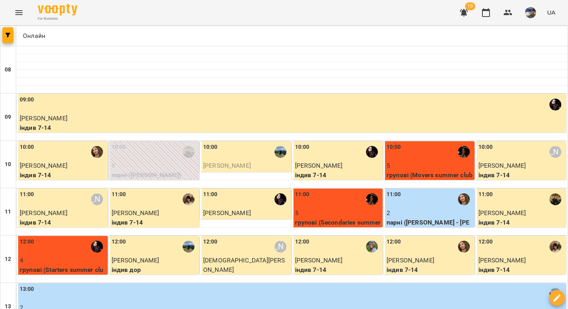
scroll to position [233, 0]
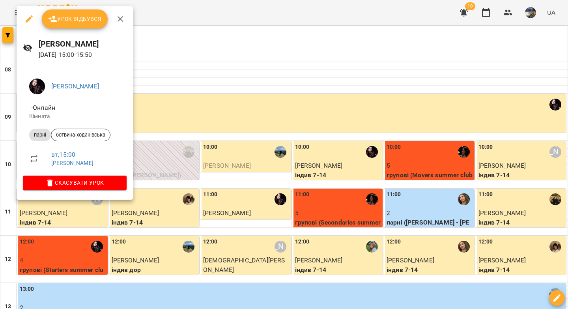
click at [82, 23] on span "Урок відбувся" at bounding box center [75, 18] width 54 height 9
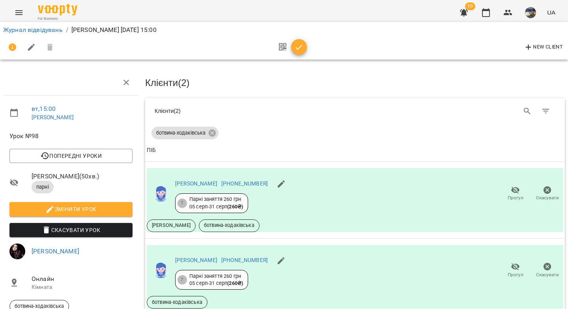
click at [297, 47] on icon "button" at bounding box center [298, 47] width 9 height 9
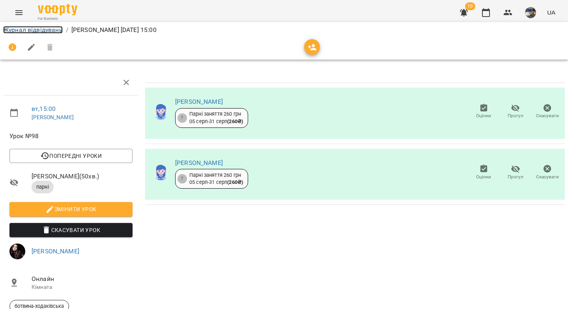
click at [47, 28] on link "Журнал відвідувань" at bounding box center [33, 29] width 60 height 7
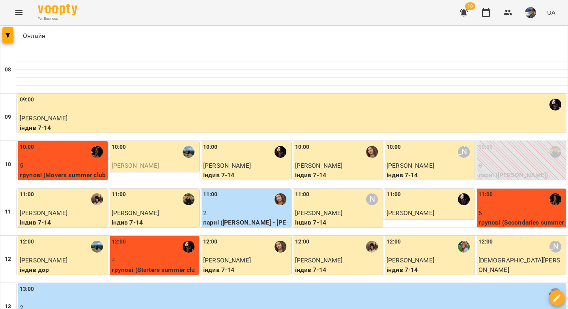
scroll to position [194, 0]
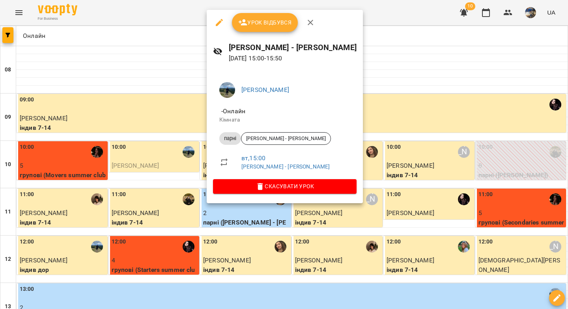
click at [279, 27] on span "Урок відбувся" at bounding box center [265, 22] width 54 height 9
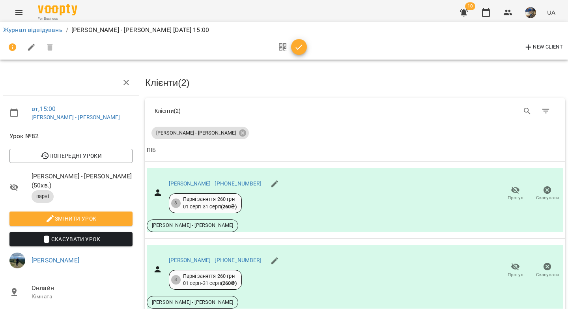
click at [302, 49] on icon "button" at bounding box center [298, 47] width 9 height 9
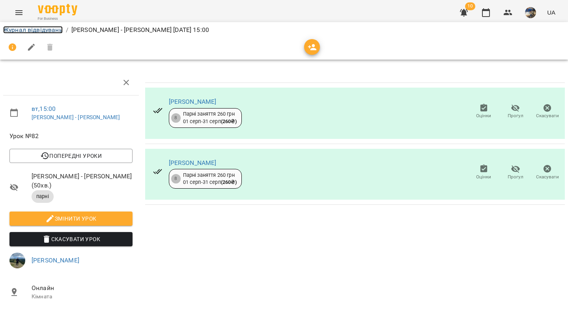
click at [48, 30] on link "Журнал відвідувань" at bounding box center [33, 29] width 60 height 7
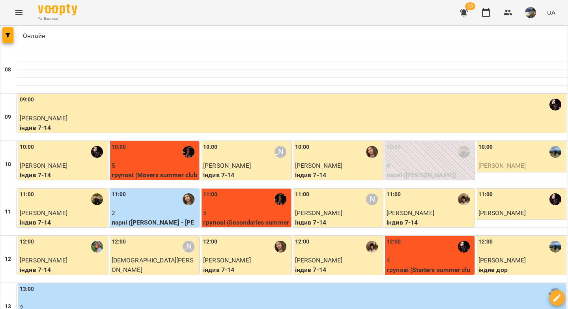
scroll to position [205, 0]
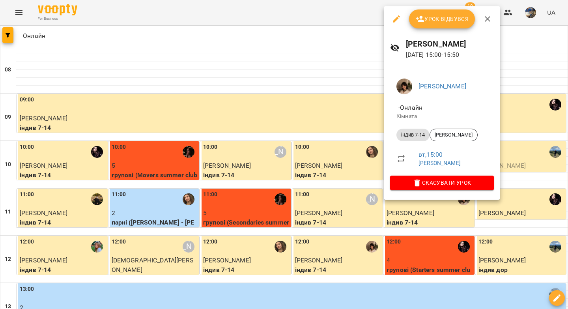
click at [433, 18] on span "Урок відбувся" at bounding box center [442, 18] width 54 height 9
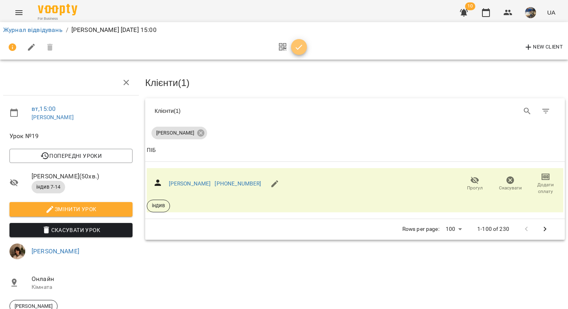
click at [299, 49] on icon "button" at bounding box center [298, 47] width 9 height 9
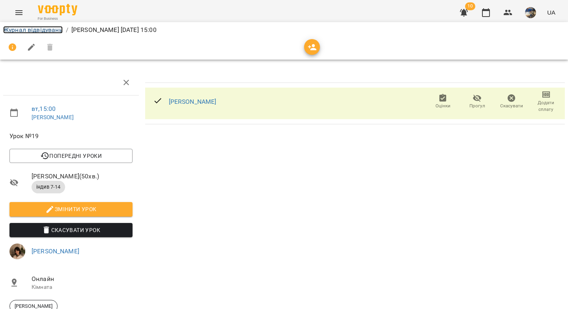
click at [52, 28] on link "Журнал відвідувань" at bounding box center [33, 29] width 60 height 7
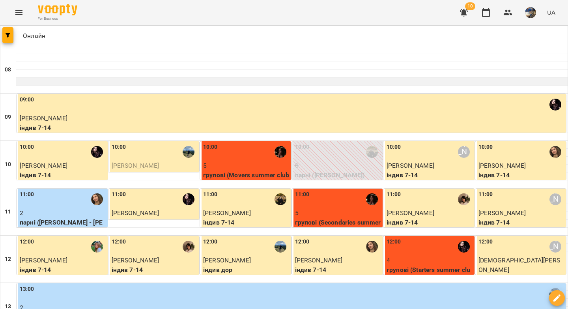
scroll to position [306, 0]
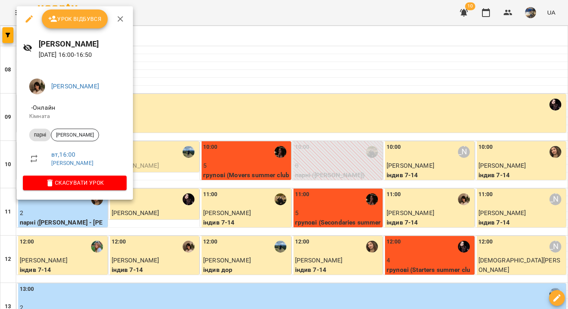
click at [84, 22] on span "Урок відбувся" at bounding box center [75, 18] width 54 height 9
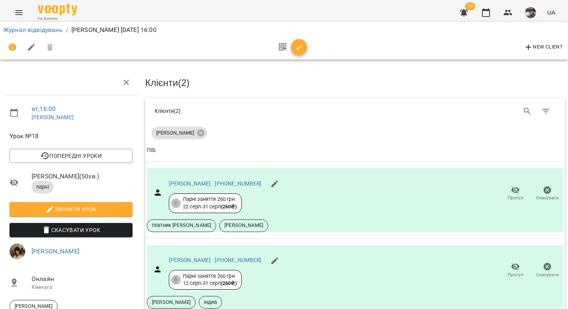
click at [300, 49] on icon "button" at bounding box center [298, 47] width 9 height 9
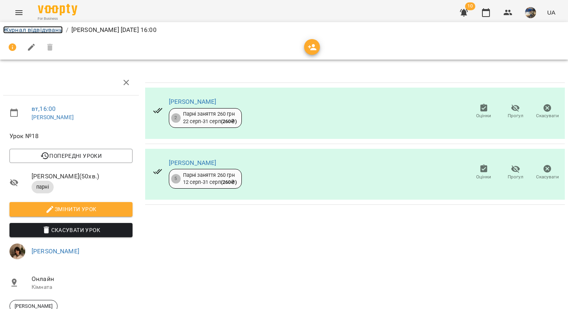
click at [58, 32] on link "Журнал відвідувань" at bounding box center [33, 29] width 60 height 7
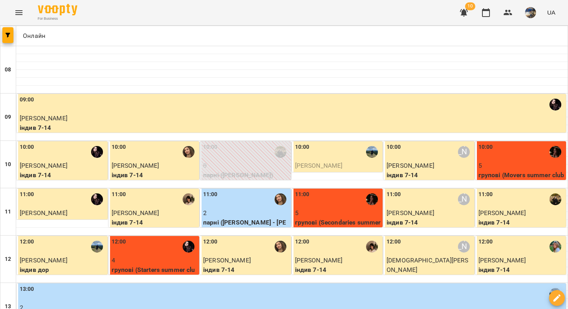
scroll to position [334, 0]
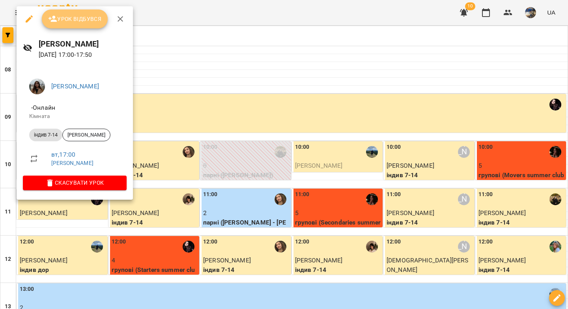
click at [82, 19] on span "Урок відбувся" at bounding box center [75, 18] width 54 height 9
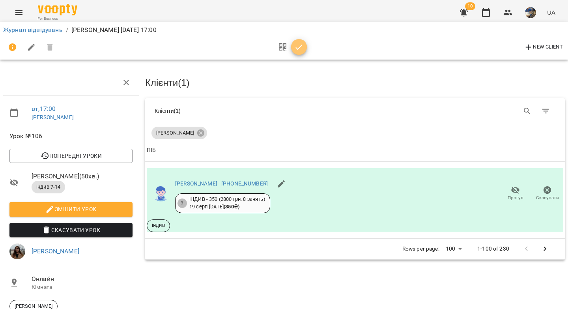
click at [297, 46] on icon "button" at bounding box center [298, 47] width 9 height 9
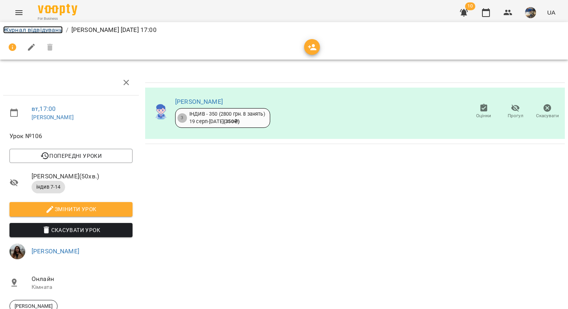
click at [45, 32] on link "Журнал відвідувань" at bounding box center [33, 29] width 60 height 7
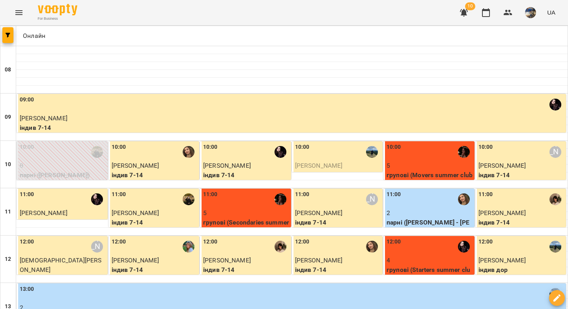
scroll to position [273, 0]
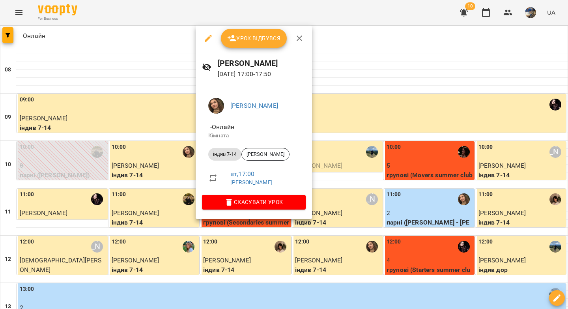
click at [258, 41] on span "Урок відбувся" at bounding box center [254, 38] width 54 height 9
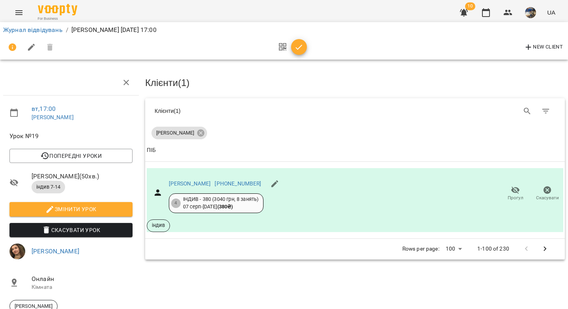
click at [296, 49] on icon "button" at bounding box center [298, 47] width 9 height 9
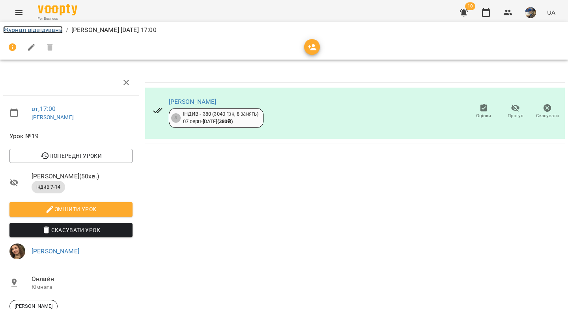
click at [48, 31] on link "Журнал відвідувань" at bounding box center [33, 29] width 60 height 7
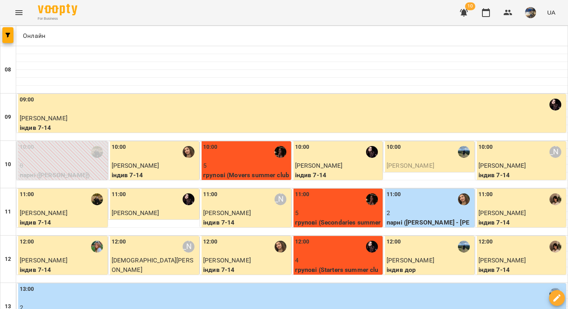
scroll to position [371, 0]
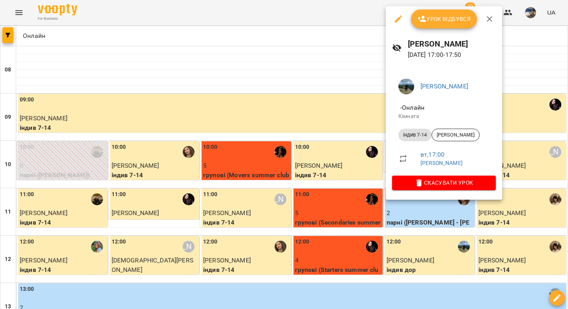
click at [442, 21] on span "Урок відбувся" at bounding box center [444, 18] width 54 height 9
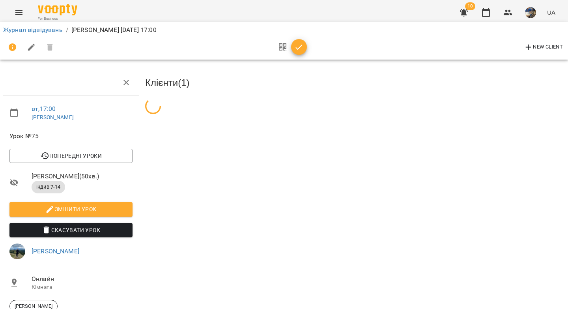
click at [298, 47] on icon "button" at bounding box center [298, 47] width 9 height 9
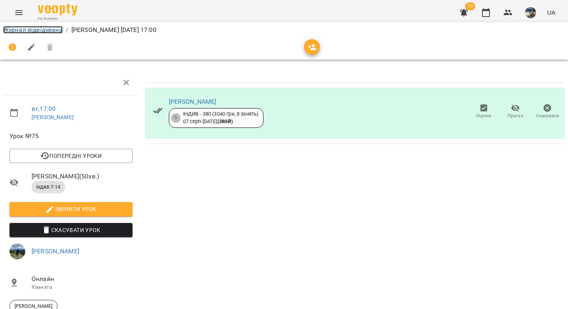
click at [37, 31] on link "Журнал відвідувань" at bounding box center [33, 29] width 60 height 7
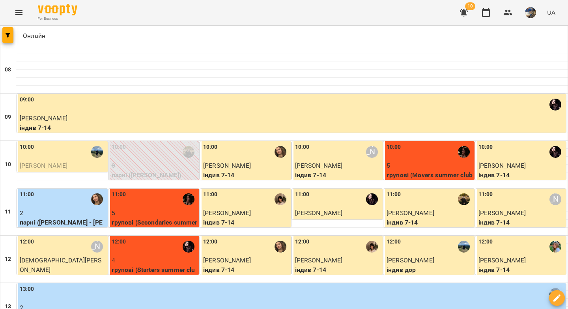
scroll to position [452, 0]
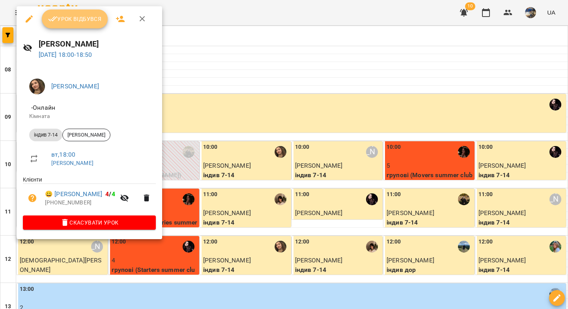
click at [72, 21] on span "Урок відбувся" at bounding box center [75, 18] width 54 height 9
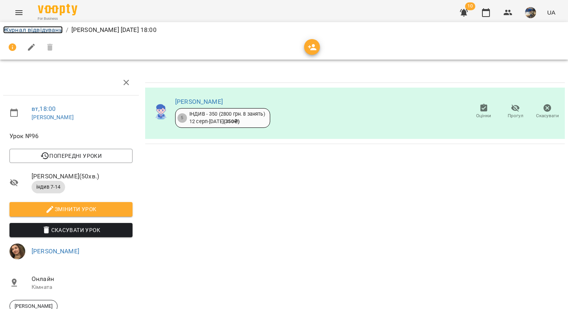
click at [34, 26] on link "Журнал відвідувань" at bounding box center [33, 29] width 60 height 7
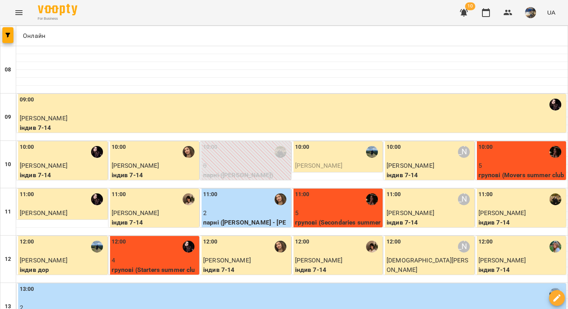
scroll to position [452, 0]
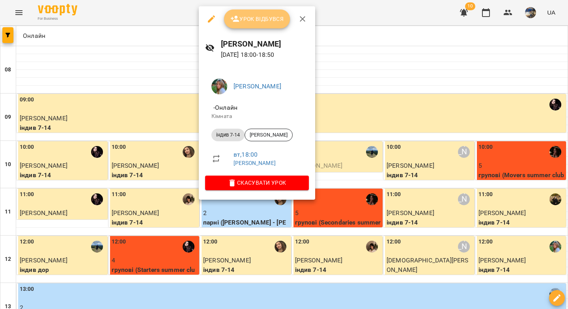
click at [262, 26] on button "Урок відбувся" at bounding box center [257, 18] width 66 height 19
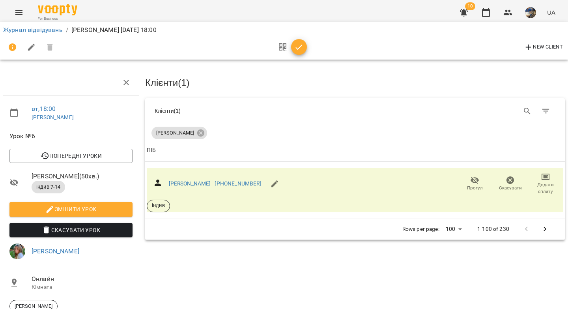
click at [299, 47] on icon "button" at bounding box center [299, 47] width 7 height 5
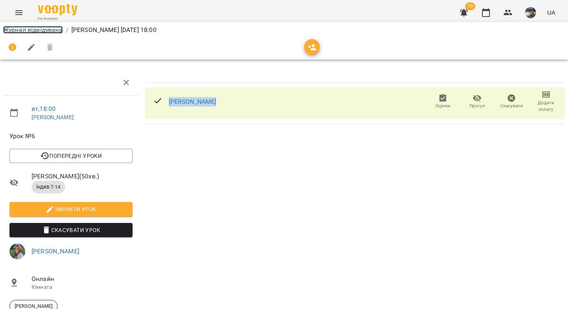
click at [37, 30] on link "Журнал відвідувань" at bounding box center [33, 29] width 60 height 7
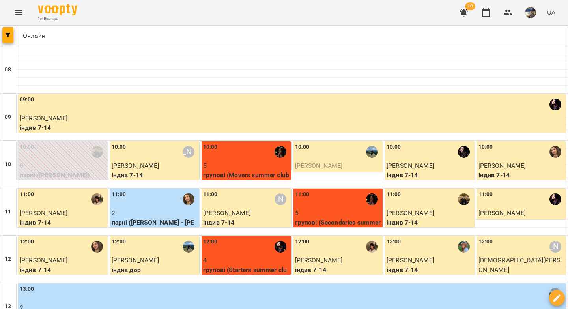
scroll to position [420, 0]
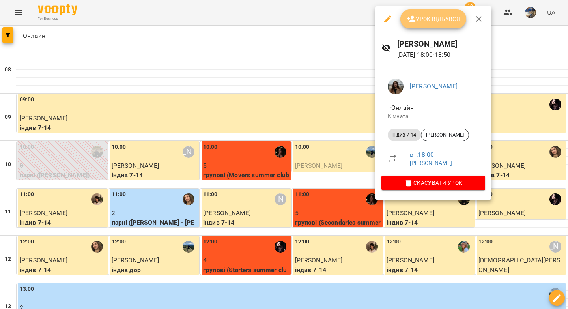
click at [422, 17] on span "Урок відбувся" at bounding box center [434, 18] width 54 height 9
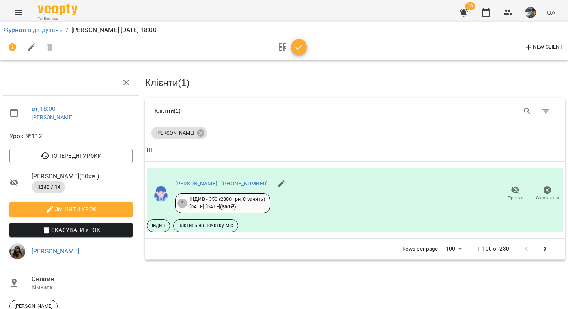
click at [296, 48] on icon "button" at bounding box center [299, 47] width 7 height 5
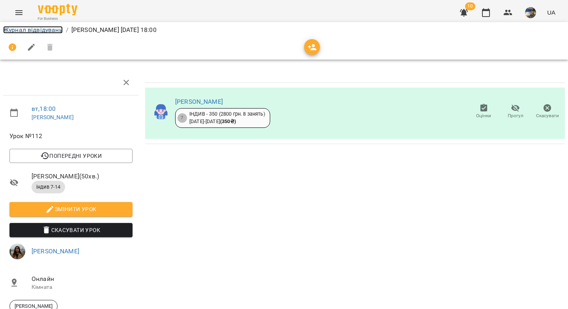
click at [22, 33] on link "Журнал відвідувань" at bounding box center [33, 29] width 60 height 7
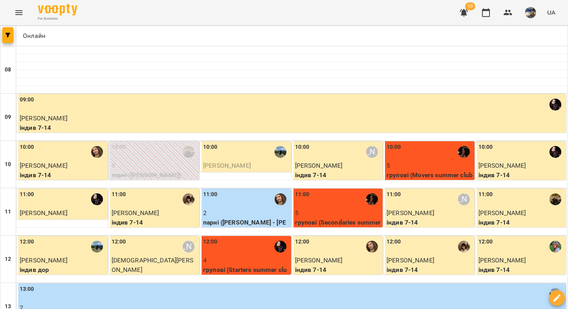
scroll to position [452, 0]
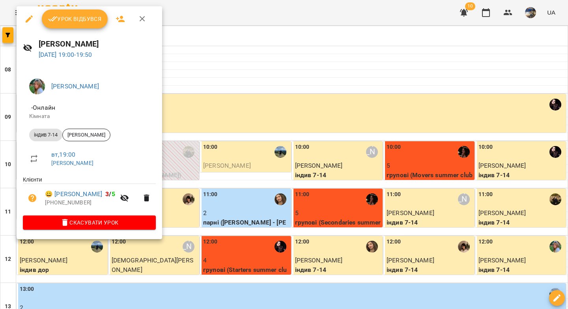
click at [81, 22] on span "Урок відбувся" at bounding box center [75, 18] width 54 height 9
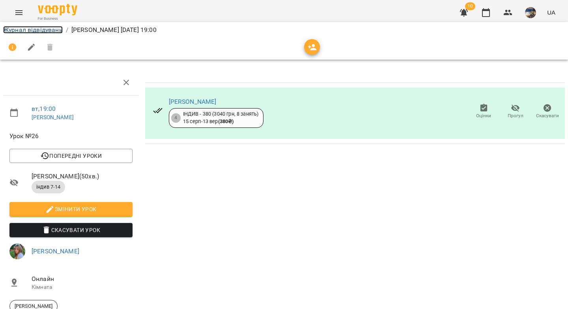
click at [52, 30] on link "Журнал відвідувань" at bounding box center [33, 29] width 60 height 7
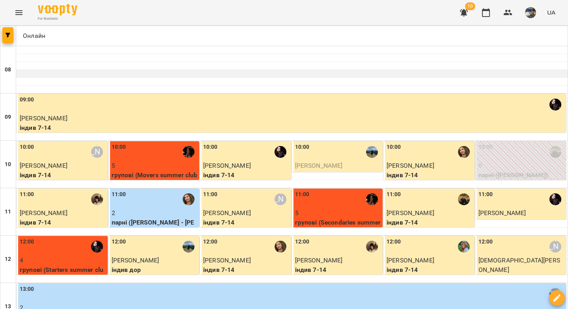
scroll to position [449, 0]
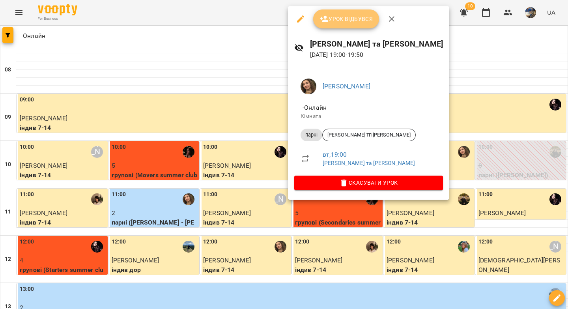
click at [353, 23] on span "Урок відбувся" at bounding box center [346, 18] width 54 height 9
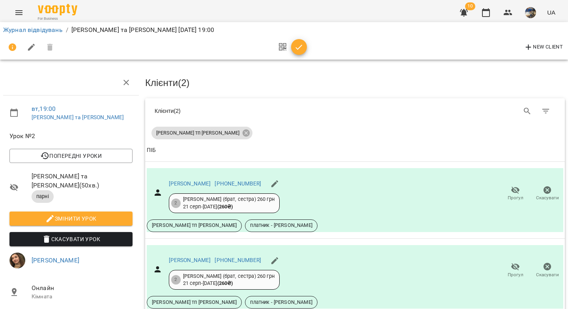
click at [298, 47] on icon "button" at bounding box center [298, 47] width 9 height 9
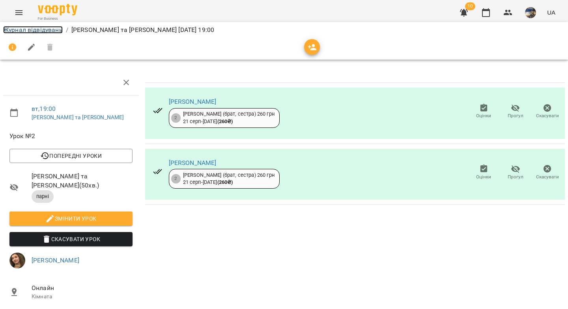
click at [22, 29] on link "Журнал відвідувань" at bounding box center [33, 29] width 60 height 7
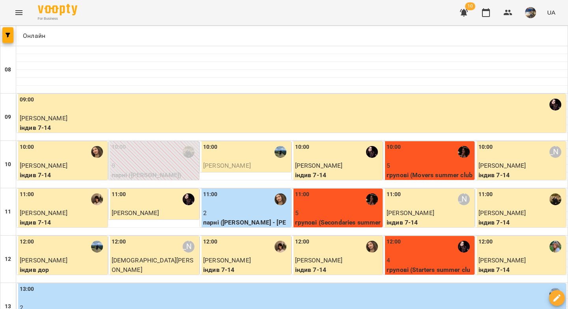
scroll to position [452, 0]
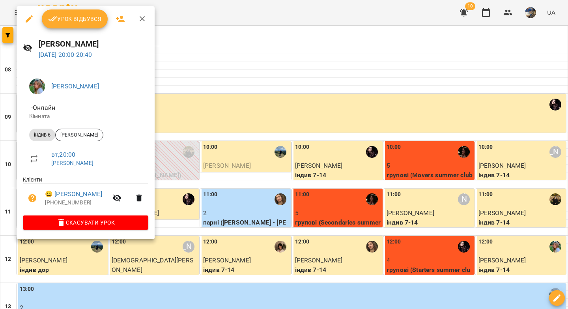
click at [66, 19] on span "Урок відбувся" at bounding box center [75, 18] width 54 height 9
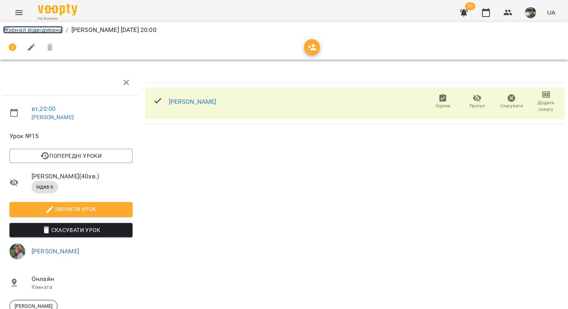
click at [45, 27] on link "Журнал відвідувань" at bounding box center [33, 29] width 60 height 7
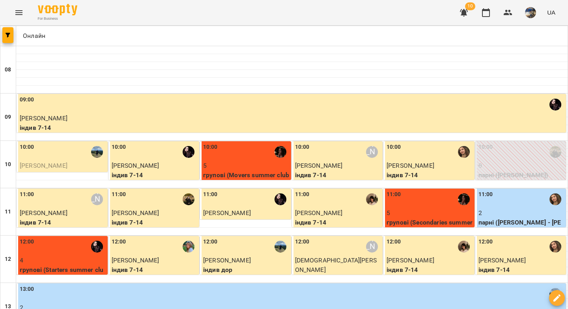
scroll to position [67, 0]
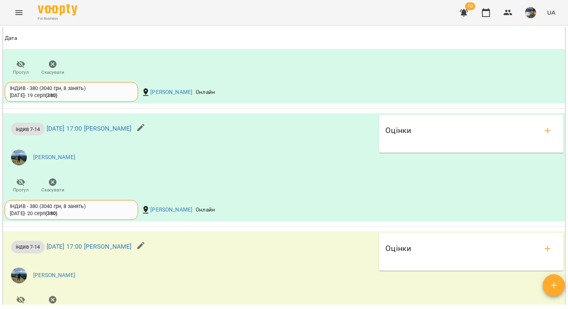
scroll to position [806, 0]
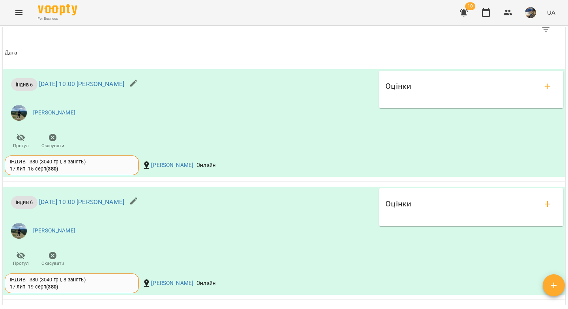
scroll to position [549, 0]
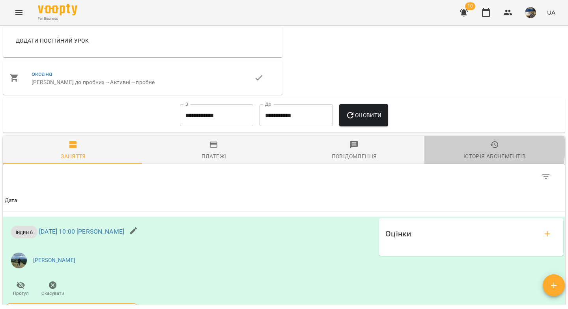
click at [480, 154] on span "Історія абонементів" at bounding box center [494, 150] width 131 height 21
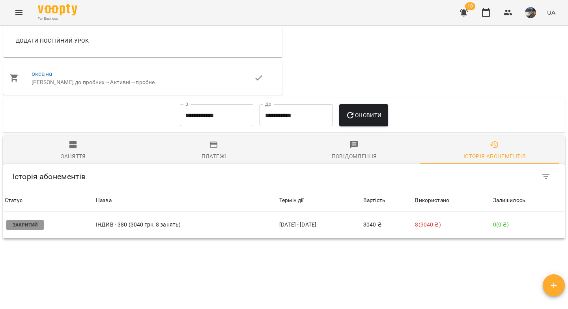
click at [81, 152] on span "Заняття" at bounding box center [73, 150] width 131 height 21
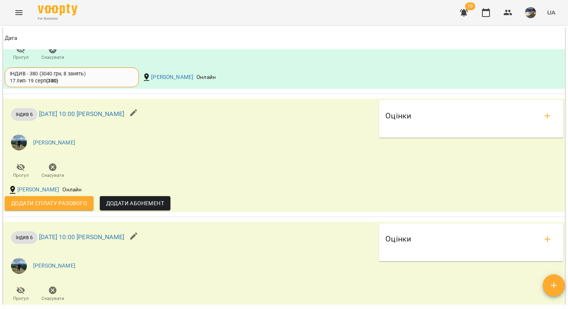
scroll to position [904, 0]
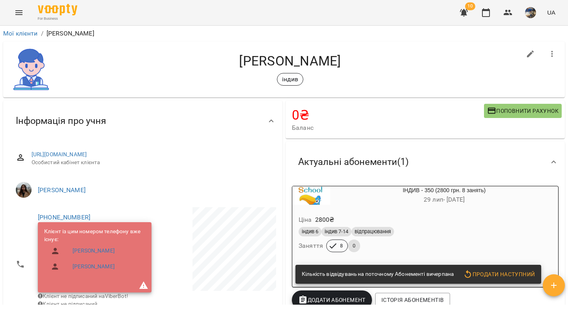
click at [339, 65] on h4 "[PERSON_NAME]" at bounding box center [290, 61] width 462 height 16
drag, startPoint x: 342, startPoint y: 62, endPoint x: 275, endPoint y: 58, distance: 67.1
click at [275, 58] on h4 "[PERSON_NAME]" at bounding box center [290, 61] width 462 height 16
copy h4 "[PERSON_NAME]"
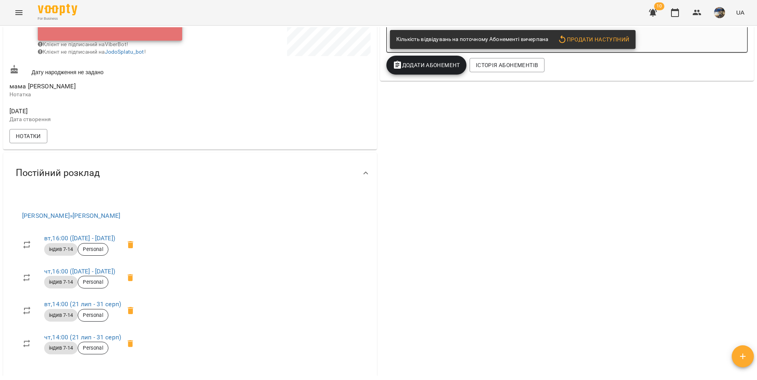
scroll to position [299, 0]
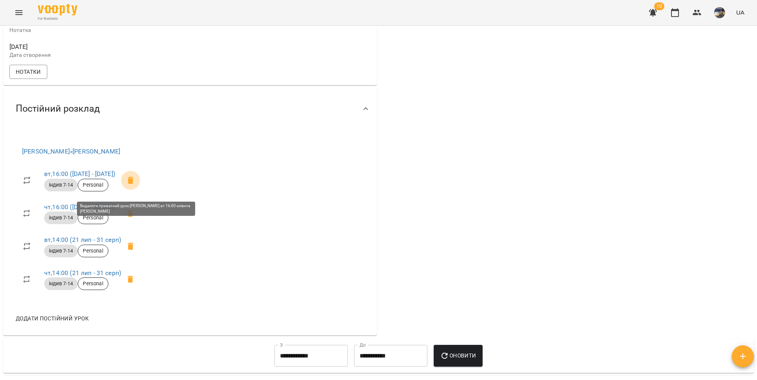
click at [133, 184] on icon at bounding box center [131, 180] width 6 height 7
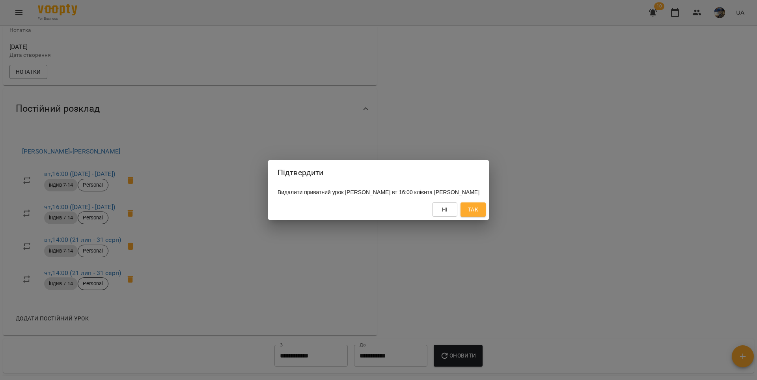
click at [478, 214] on span "Так" at bounding box center [473, 209] width 10 height 9
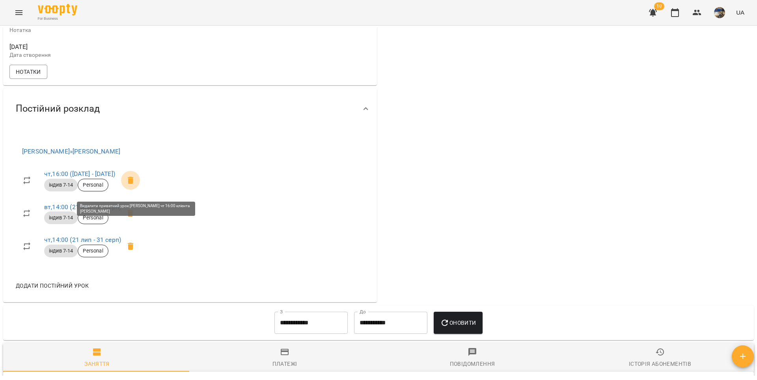
click at [133, 184] on icon at bounding box center [131, 180] width 6 height 7
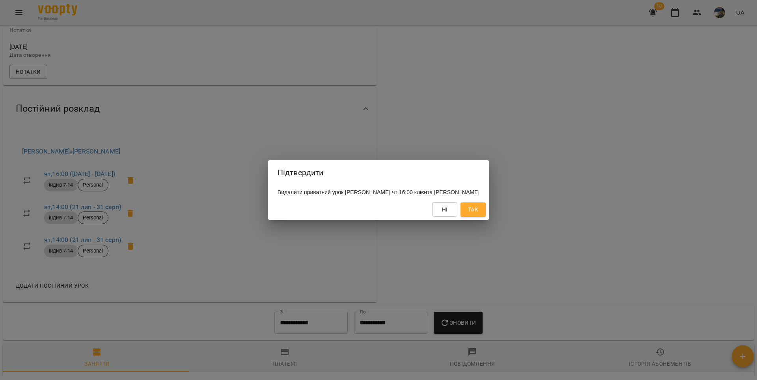
click at [477, 216] on button "Так" at bounding box center [473, 209] width 25 height 14
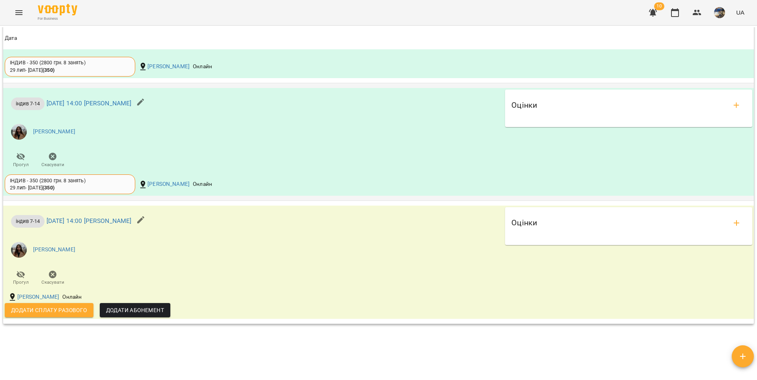
scroll to position [0, 0]
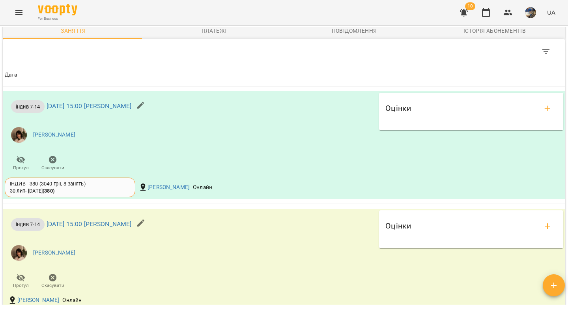
scroll to position [584, 0]
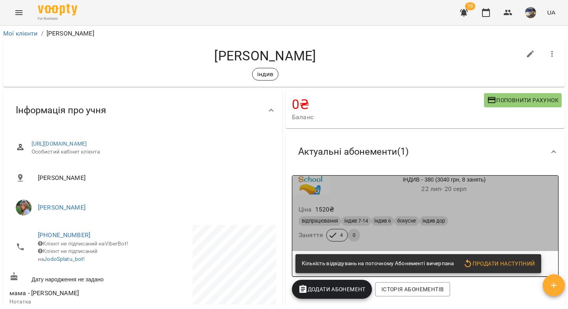
click at [469, 216] on div "відпрацювання індив 7-14 індив 6 бонусне індив дор" at bounding box center [425, 220] width 256 height 13
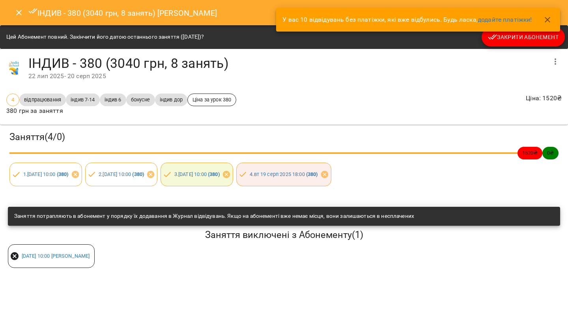
click at [20, 14] on icon "Close" at bounding box center [19, 13] width 6 height 6
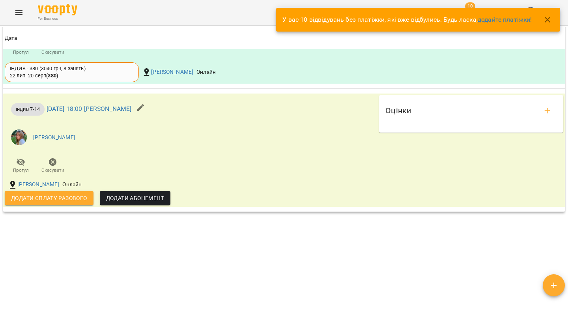
scroll to position [618, 0]
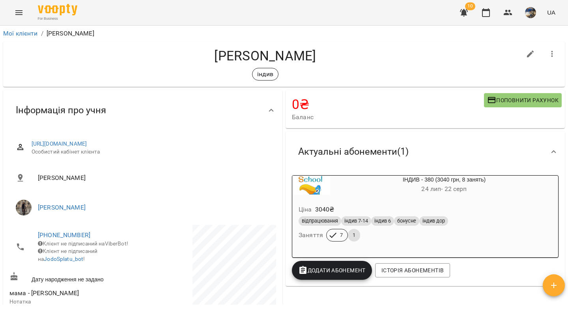
click at [494, 216] on div "відпрацювання індив 7-14 індив 6 бонусне індив дор" at bounding box center [425, 220] width 256 height 13
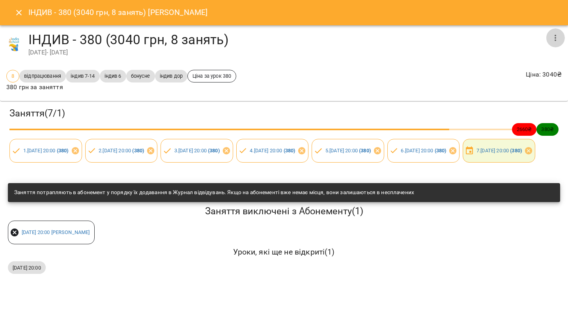
click at [556, 42] on button "button" at bounding box center [555, 37] width 19 height 19
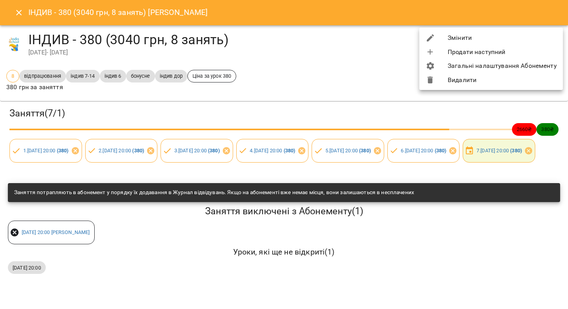
click at [504, 40] on li "Змінити" at bounding box center [491, 38] width 144 height 14
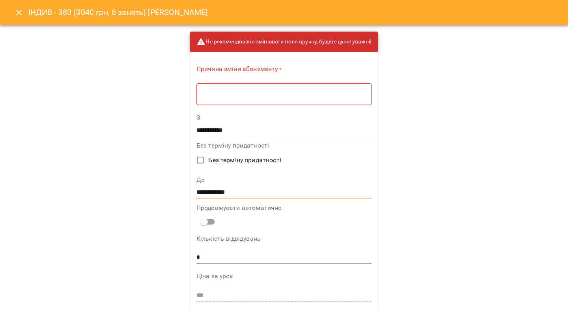
click at [214, 191] on input "**********" at bounding box center [283, 192] width 175 height 13
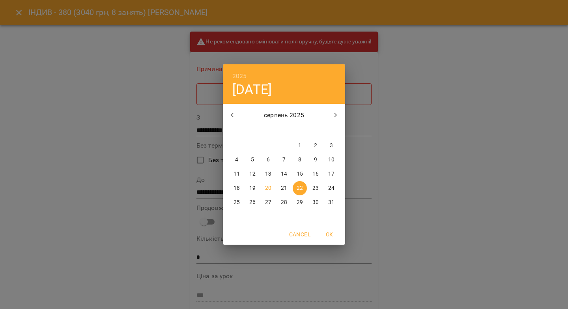
click at [253, 200] on p "26" at bounding box center [252, 202] width 6 height 8
type input "**********"
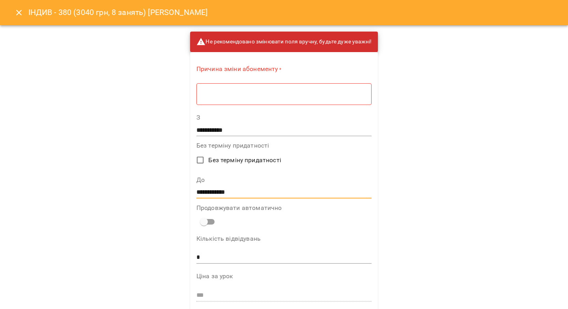
click at [231, 99] on div "* ​" at bounding box center [283, 94] width 175 height 22
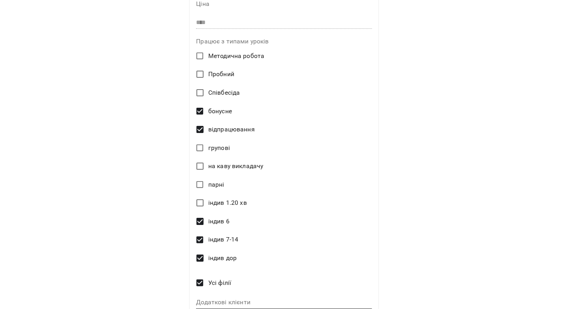
scroll to position [358, 0]
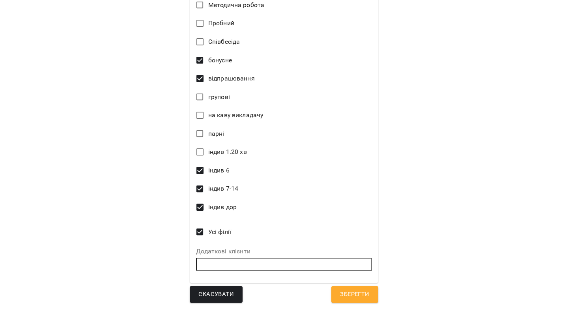
type textarea "********"
drag, startPoint x: 348, startPoint y: 294, endPoint x: 409, endPoint y: 203, distance: 109.4
click at [348, 294] on span "Зберегти" at bounding box center [354, 294] width 29 height 10
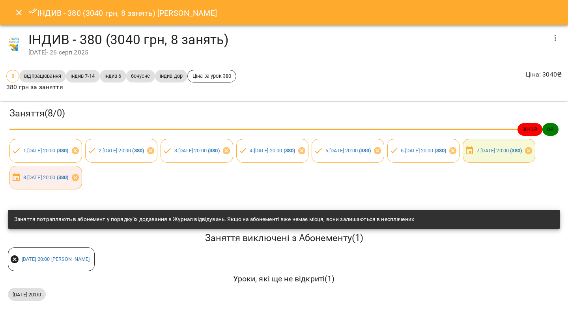
drag, startPoint x: 17, startPoint y: 11, endPoint x: 88, endPoint y: 21, distance: 71.7
click at [17, 11] on icon "Close" at bounding box center [18, 12] width 9 height 9
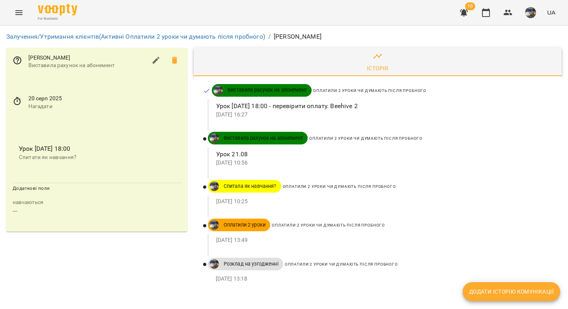
drag, startPoint x: 336, startPoint y: 36, endPoint x: 295, endPoint y: 38, distance: 41.1
click at [295, 38] on ol "Залучення/Утримання клієнтів (Активні Оплатили 2 уроки чи думають після пробног…" at bounding box center [283, 36] width 555 height 9
copy p "Литвиньонок"
drag, startPoint x: 93, startPoint y: 57, endPoint x: 48, endPoint y: 61, distance: 45.9
click at [48, 61] on span "[PERSON_NAME]" at bounding box center [87, 58] width 118 height 8
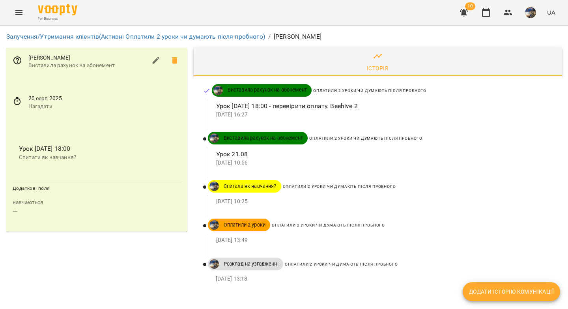
copy span "Литвиньонок"
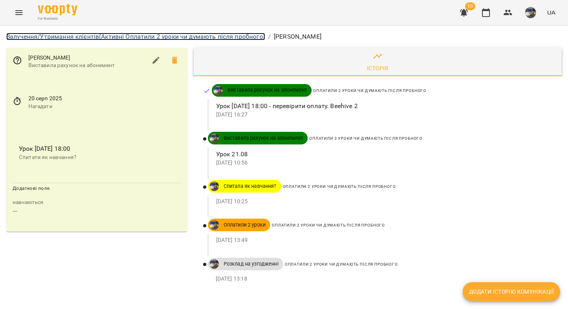
drag, startPoint x: 99, startPoint y: 38, endPoint x: 551, endPoint y: 5, distance: 453.9
click at [99, 38] on link "Залучення/Утримання клієнтів (Активні Оплатили 2 уроки чи думають після пробног…" at bounding box center [135, 36] width 259 height 7
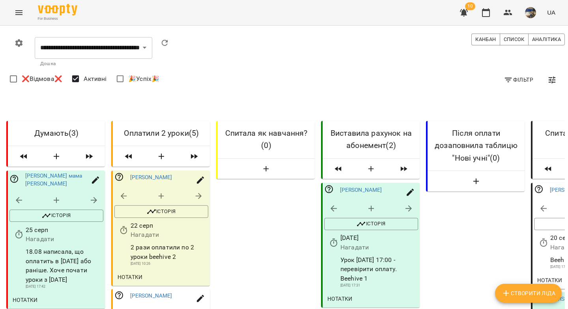
scroll to position [248, 0]
drag, startPoint x: 377, startPoint y: 166, endPoint x: 339, endPoint y: 166, distance: 37.9
copy p "Beehive 2"
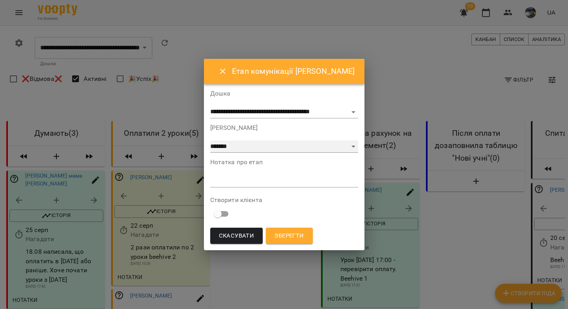
click at [264, 147] on select "**********" at bounding box center [284, 146] width 148 height 13
select select "*"
click at [291, 183] on textarea at bounding box center [284, 180] width 148 height 7
paste textarea "*********"
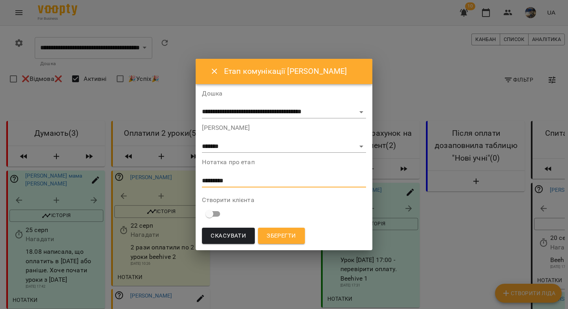
type textarea "*********"
click at [276, 235] on span "Зберегти" at bounding box center [281, 236] width 29 height 10
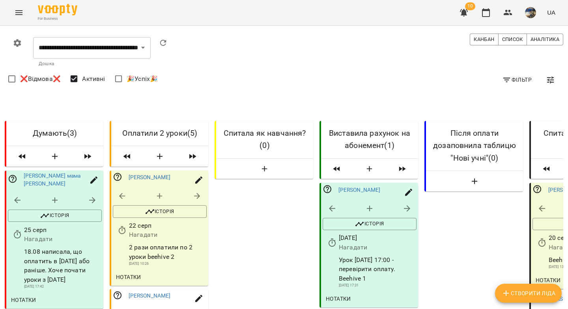
scroll to position [47, 2]
click at [543, 238] on icon "button" at bounding box center [541, 242] width 9 height 9
click at [499, 211] on input "**********" at bounding box center [491, 214] width 73 height 22
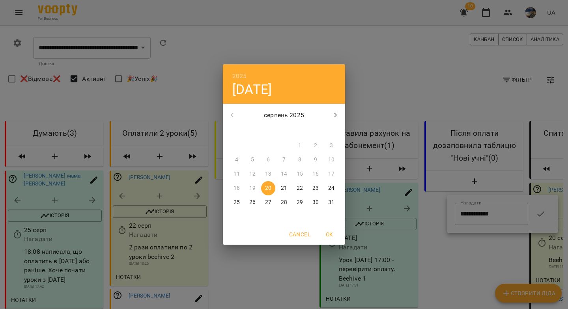
click at [284, 201] on p "28" at bounding box center [284, 202] width 6 height 8
type input "**********"
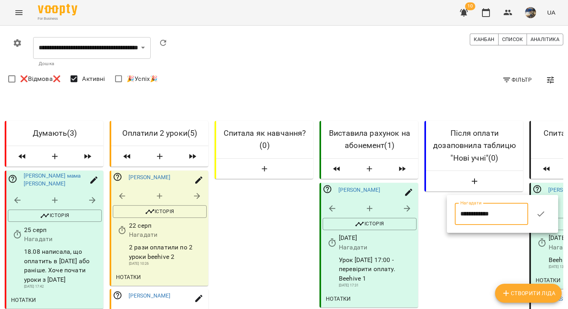
click at [545, 214] on icon "button" at bounding box center [540, 213] width 9 height 9
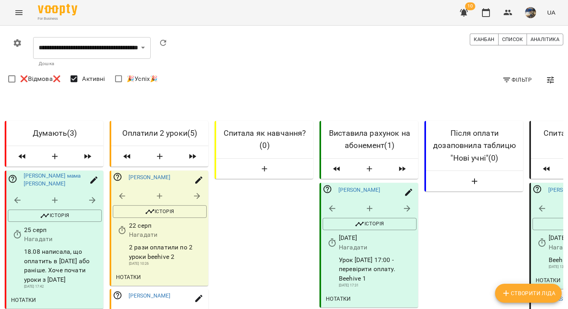
scroll to position [0, 2]
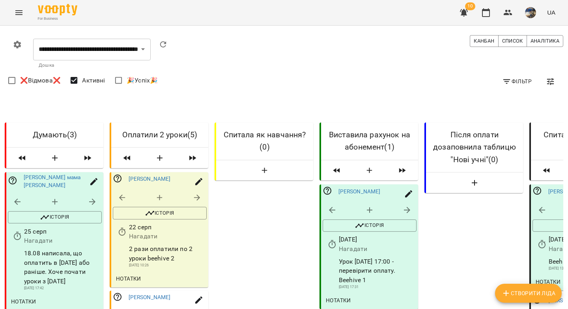
click at [464, 13] on icon "button" at bounding box center [464, 12] width 8 height 7
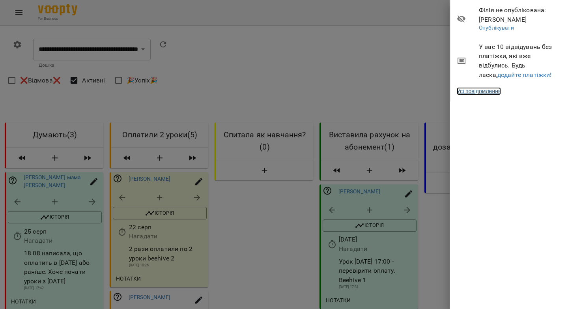
drag, startPoint x: 480, startPoint y: 90, endPoint x: 466, endPoint y: 93, distance: 14.8
click at [481, 90] on link "Усі повідомлення" at bounding box center [479, 91] width 44 height 8
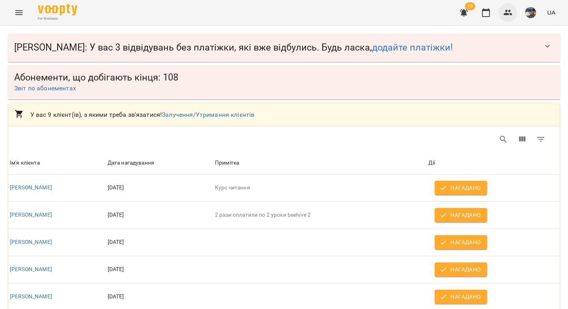
click at [507, 15] on icon "button" at bounding box center [508, 13] width 9 height 6
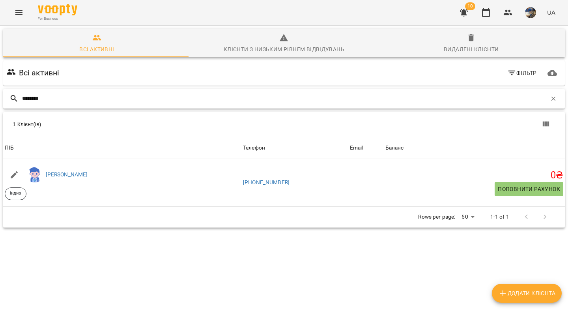
drag, startPoint x: 88, startPoint y: 101, endPoint x: 15, endPoint y: 96, distance: 73.2
click at [15, 96] on div "********" at bounding box center [283, 99] width 561 height 20
paste input "***"
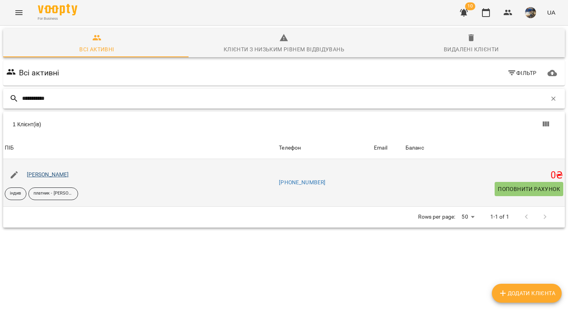
type input "**********"
click at [62, 174] on link "[PERSON_NAME]" at bounding box center [48, 174] width 42 height 6
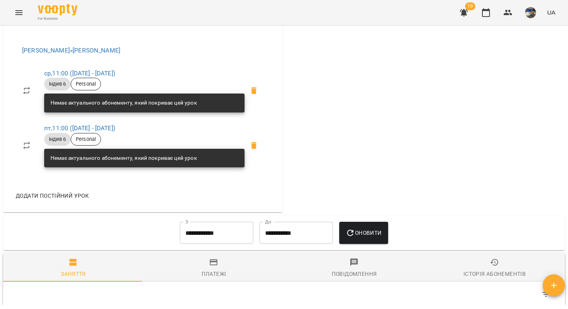
scroll to position [398, 0]
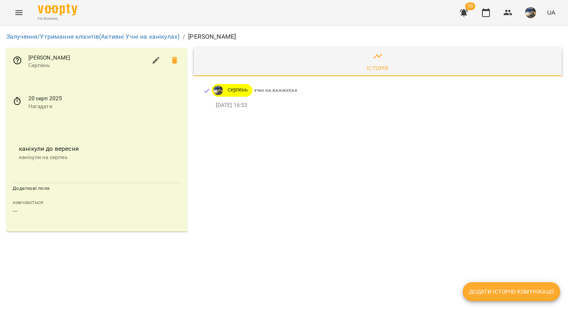
drag, startPoint x: 82, startPoint y: 59, endPoint x: 50, endPoint y: 60, distance: 32.4
click at [50, 60] on span "[PERSON_NAME]" at bounding box center [87, 58] width 118 height 8
copy span "[PERSON_NAME]"
drag, startPoint x: 149, startPoint y: 35, endPoint x: 182, endPoint y: 36, distance: 32.7
click at [149, 35] on link "Залучення/Утримання клієнтів (Активні Учні на канікулах)" at bounding box center [92, 36] width 173 height 7
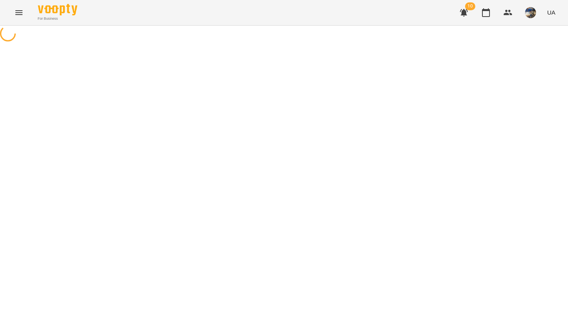
select select "**********"
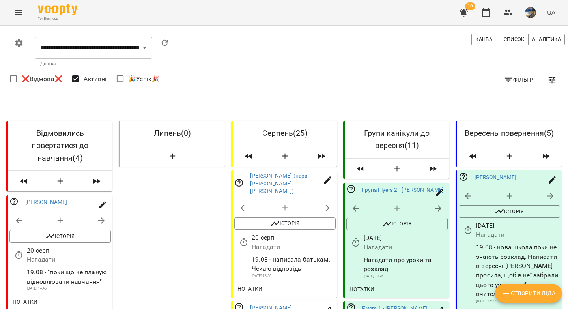
scroll to position [1119, 0]
drag, startPoint x: 286, startPoint y: 291, endPoint x: 279, endPoint y: 162, distance: 128.3
click at [466, 14] on icon "button" at bounding box center [464, 12] width 8 height 7
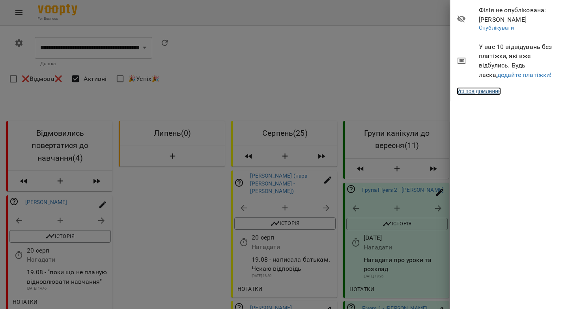
click at [479, 93] on link "Усі повідомлення" at bounding box center [479, 91] width 44 height 8
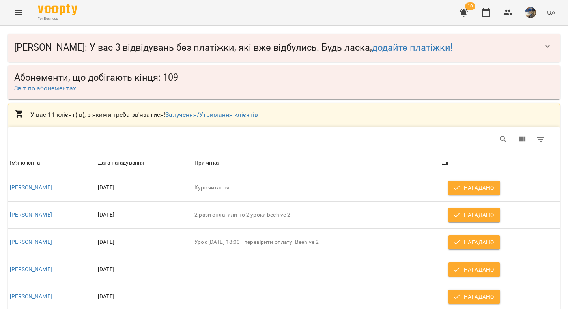
scroll to position [168, 0]
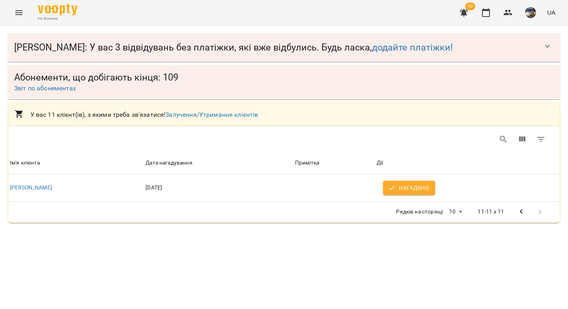
click at [522, 212] on icon "Попередня сторінка" at bounding box center [521, 211] width 9 height 9
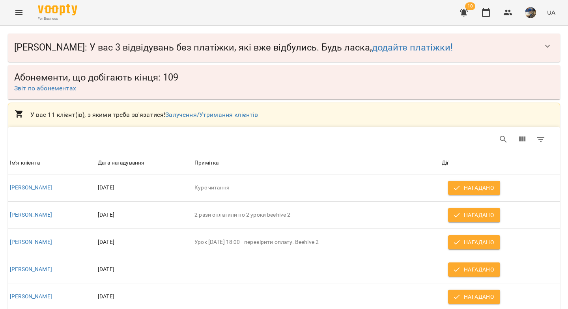
scroll to position [104, 0]
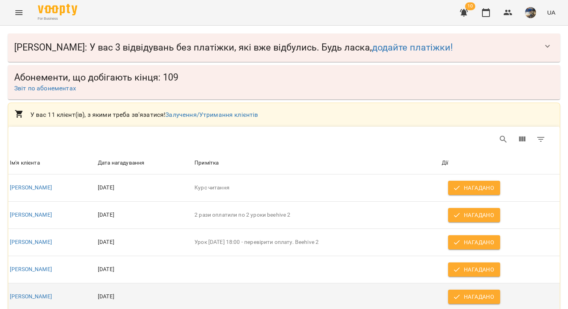
click at [471, 292] on span "Нагадано" at bounding box center [473, 296] width 39 height 9
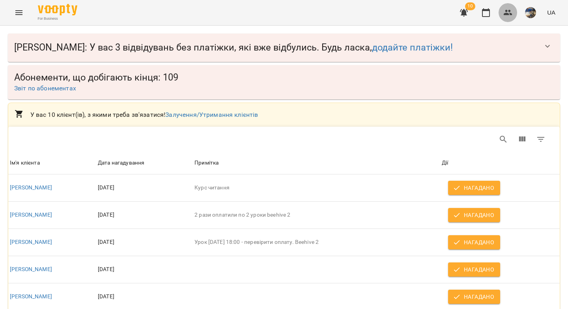
click at [507, 13] on icon "button" at bounding box center [508, 13] width 9 height 6
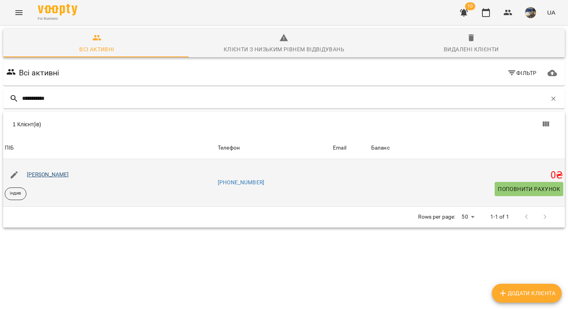
type input "**********"
click at [58, 177] on link "[PERSON_NAME]" at bounding box center [48, 174] width 42 height 6
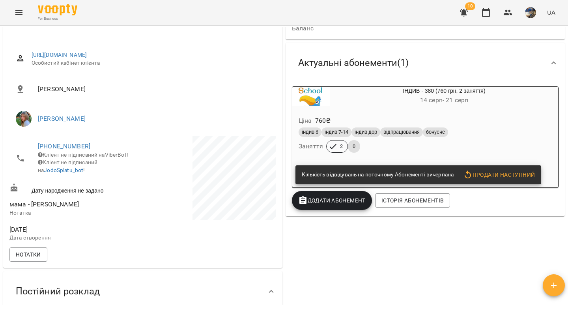
scroll to position [97, 0]
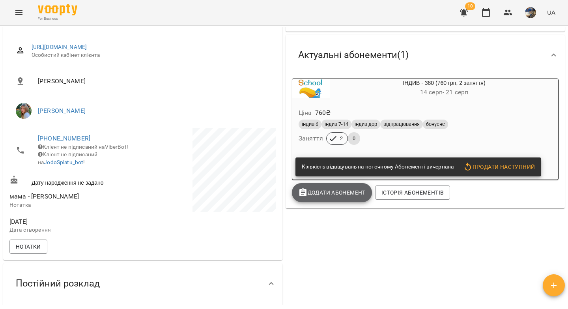
click at [336, 196] on span "Додати Абонемент" at bounding box center [331, 192] width 67 height 9
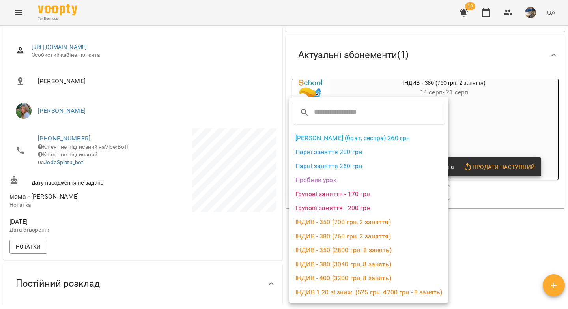
click at [339, 263] on li "ІНДИВ - 380 (3040 грн, 8 занять)" at bounding box center [368, 264] width 159 height 14
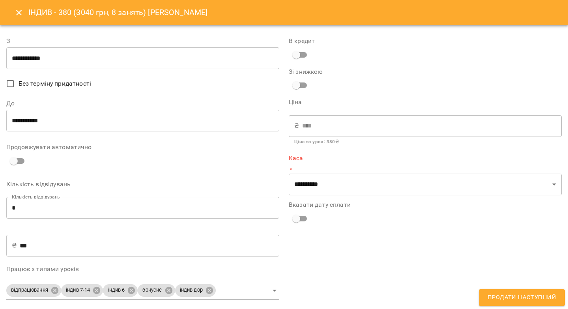
type input "**********"
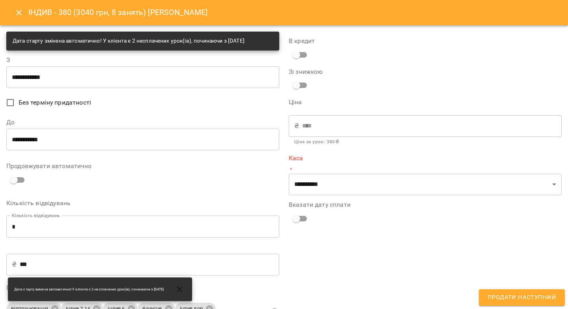
click at [59, 139] on input "**********" at bounding box center [142, 139] width 273 height 22
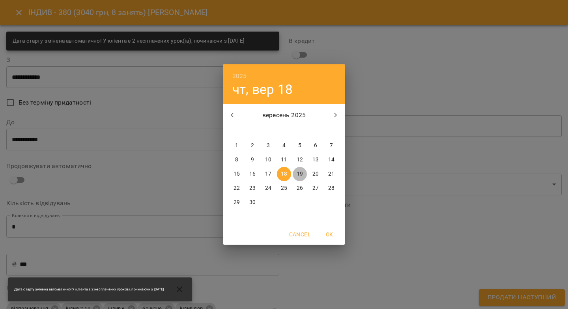
click at [299, 173] on p "19" at bounding box center [300, 174] width 6 height 8
type input "**********"
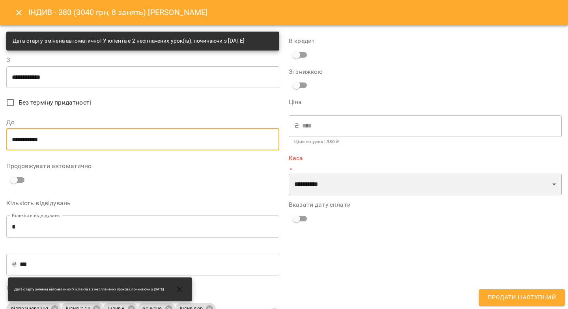
click at [297, 181] on select "**********" at bounding box center [425, 184] width 273 height 22
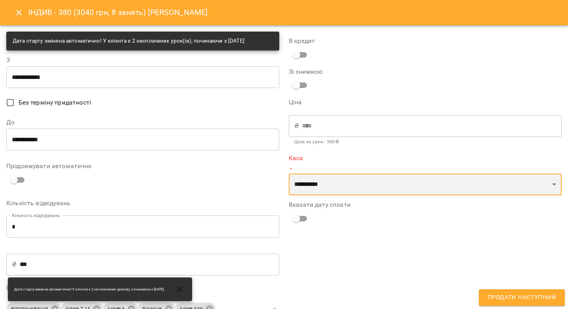
select select "****"
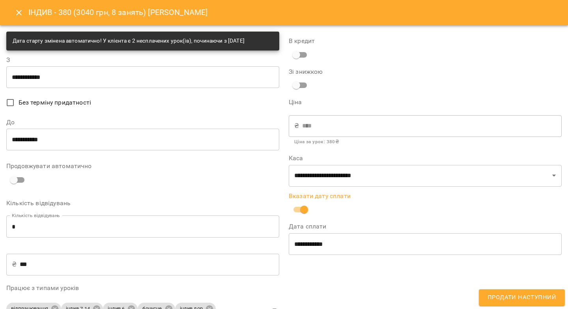
click at [300, 246] on input "**********" at bounding box center [425, 244] width 273 height 22
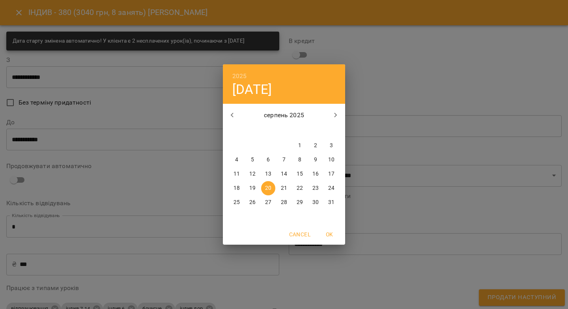
click at [237, 187] on p "18" at bounding box center [236, 188] width 6 height 8
type input "**********"
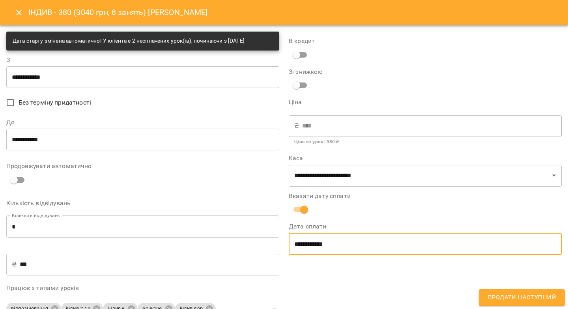
click at [502, 301] on span "Продати наступний" at bounding box center [521, 297] width 69 height 10
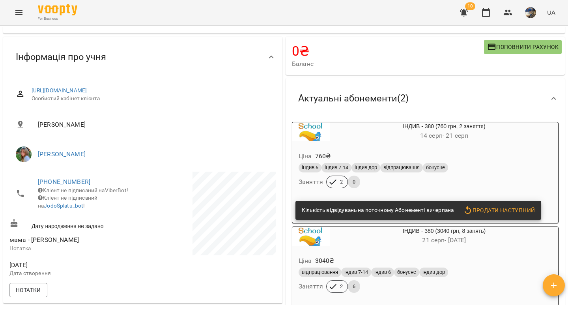
scroll to position [56, 0]
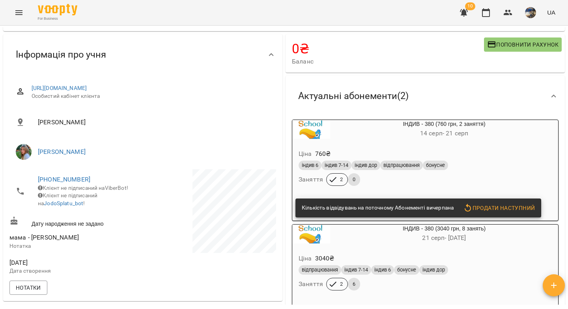
click at [460, 145] on div "Ціна 760 ₴ індив 6 індив 7-14 індив дор відпрацювання бонусне Заняття 2 0" at bounding box center [425, 169] width 266 height 54
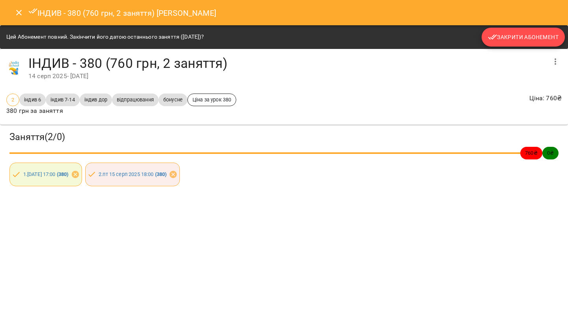
click at [498, 35] on span "Закрити Абонемент" at bounding box center [523, 36] width 71 height 9
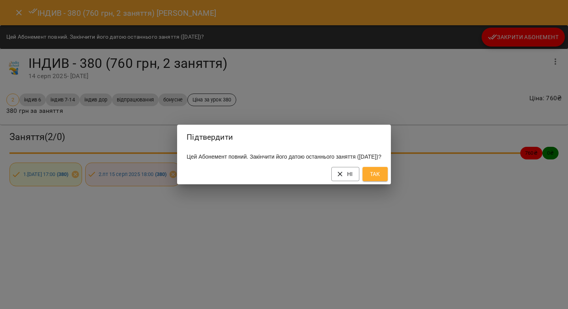
drag, startPoint x: 390, startPoint y: 181, endPoint x: 398, endPoint y: 176, distance: 9.2
click at [381, 179] on span "Так" at bounding box center [375, 173] width 13 height 9
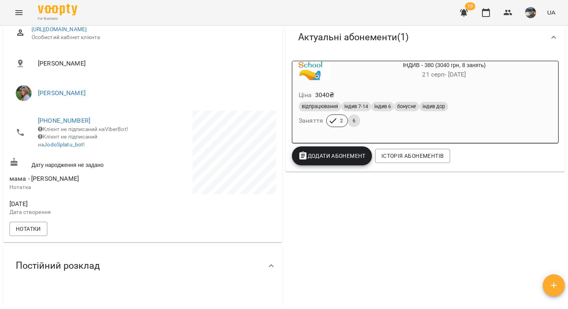
scroll to position [165, 0]
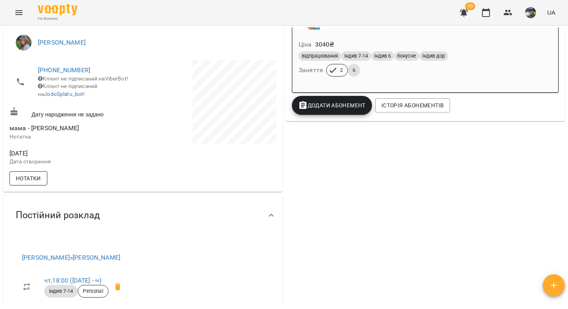
click at [23, 183] on span "Нотатки" at bounding box center [28, 177] width 25 height 9
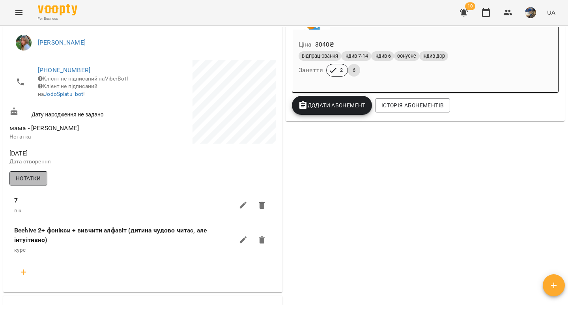
click at [23, 183] on span "Нотатки" at bounding box center [28, 177] width 25 height 9
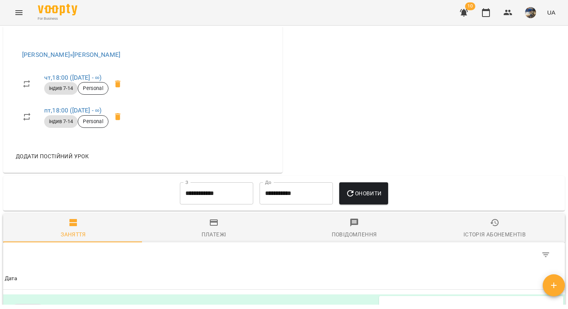
scroll to position [368, 0]
click at [212, 198] on input "**********" at bounding box center [216, 193] width 73 height 22
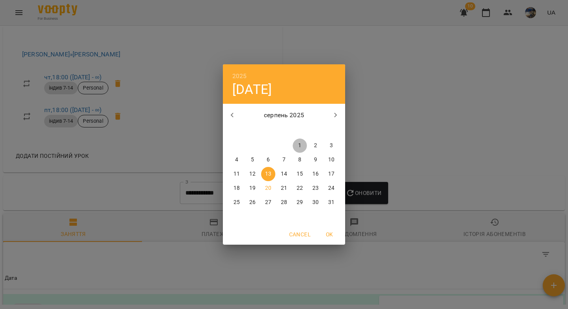
click at [300, 143] on p "1" at bounding box center [299, 146] width 3 height 8
type input "**********"
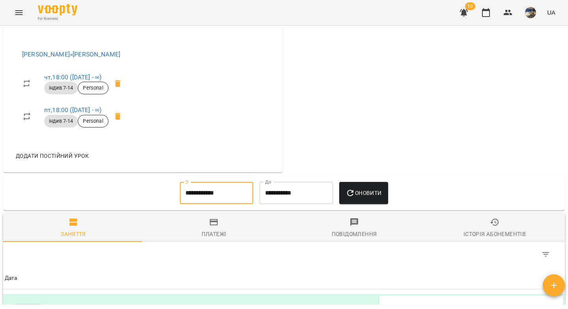
drag, startPoint x: 363, startPoint y: 198, endPoint x: 359, endPoint y: 156, distance: 42.0
click at [362, 198] on span "Оновити" at bounding box center [363, 192] width 36 height 9
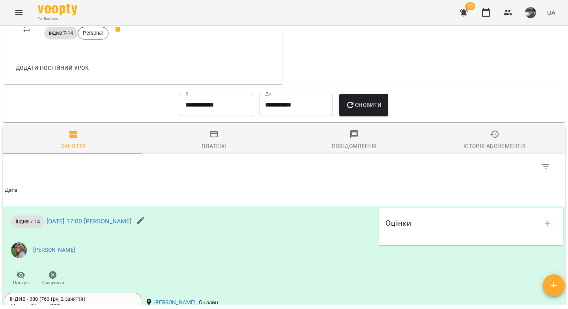
scroll to position [472, 0]
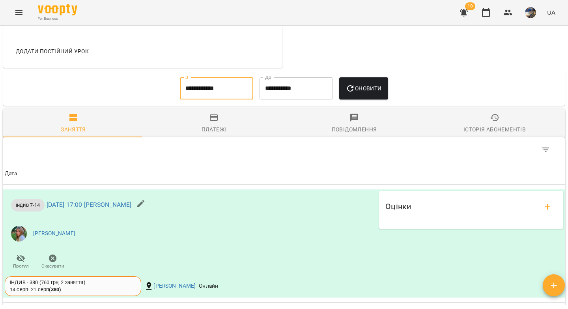
click at [207, 95] on input "**********" at bounding box center [216, 88] width 73 height 22
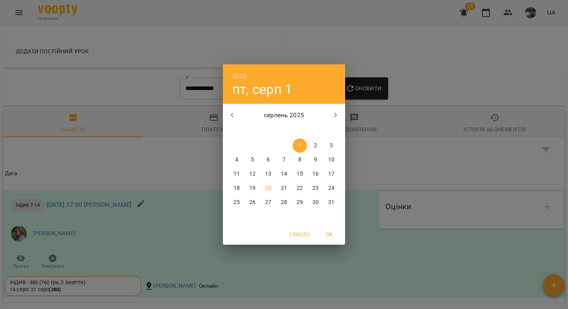
click at [375, 47] on div "2025 пт, серп 1 серпень 2025 пн вт ср чт пт сб нд 28 29 30 31 1 2 3 4 5 6 7 8 9…" at bounding box center [284, 154] width 568 height 309
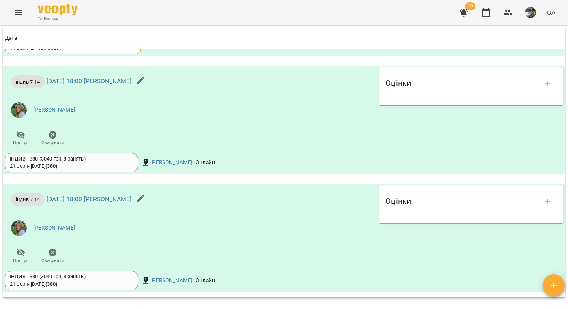
scroll to position [0, 0]
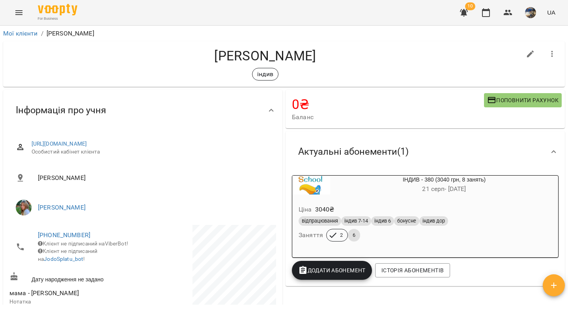
drag, startPoint x: 326, startPoint y: 55, endPoint x: 247, endPoint y: 59, distance: 79.3
click at [247, 59] on h4 "Мирон Литвиньонок" at bounding box center [264, 56] width 511 height 16
copy h4 "Литвиньонок"
click at [489, 14] on icon "button" at bounding box center [486, 12] width 8 height 9
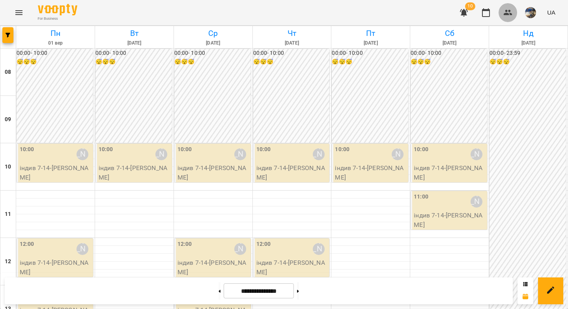
click at [507, 13] on icon "button" at bounding box center [508, 13] width 9 height 6
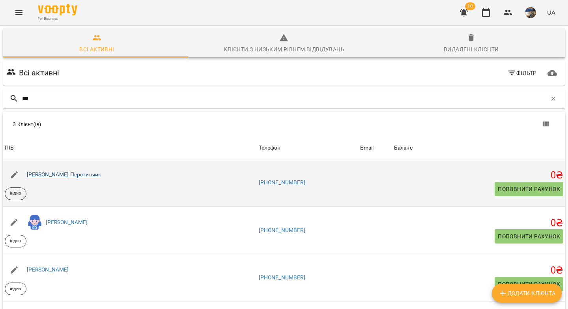
type input "***"
click at [54, 176] on link "Сандра Перстинчик" at bounding box center [64, 174] width 75 height 6
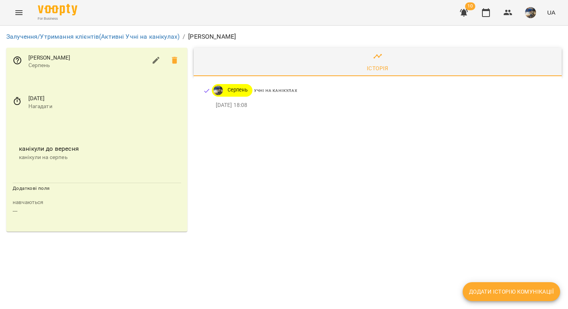
click at [19, 101] on icon at bounding box center [17, 101] width 9 height 9
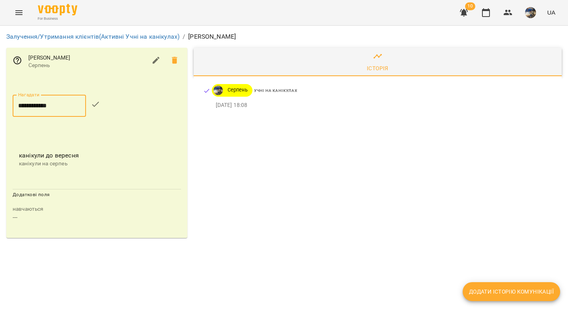
click at [40, 109] on input "**********" at bounding box center [49, 106] width 73 height 22
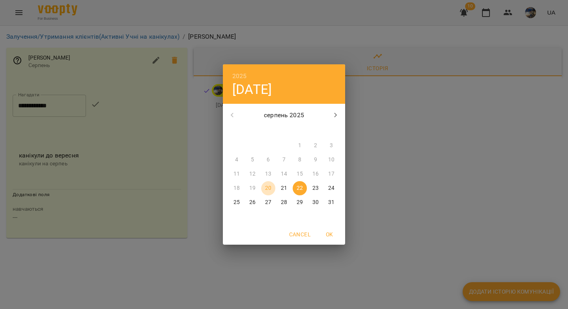
click at [267, 187] on p "20" at bounding box center [268, 188] width 6 height 8
type input "**********"
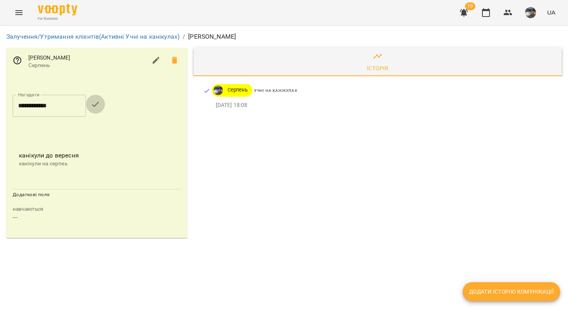
click at [100, 106] on icon "button" at bounding box center [95, 103] width 9 height 9
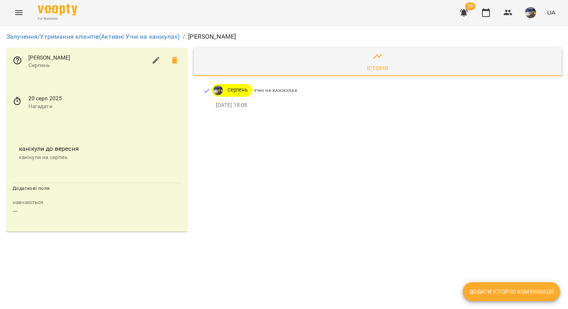
drag, startPoint x: 257, startPoint y: 36, endPoint x: 213, endPoint y: 36, distance: 44.6
click at [213, 36] on ol "Залучення/Утримання клієнтів (Активні Учні на канікулах) / [PERSON_NAME]" at bounding box center [283, 36] width 555 height 9
copy p "[PERSON_NAME]"
click at [17, 103] on icon at bounding box center [17, 101] width 9 height 9
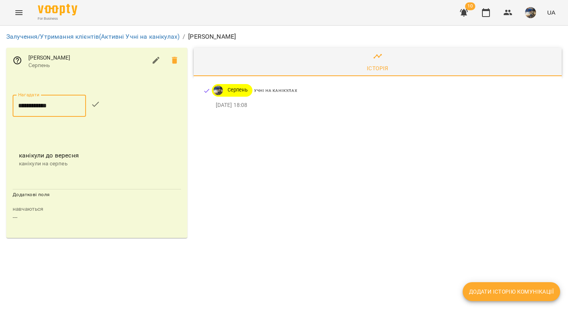
click at [40, 109] on input "**********" at bounding box center [49, 106] width 73 height 22
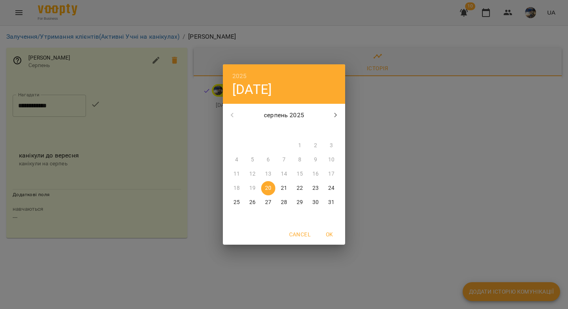
click at [301, 186] on p "22" at bounding box center [300, 188] width 6 height 8
type input "**********"
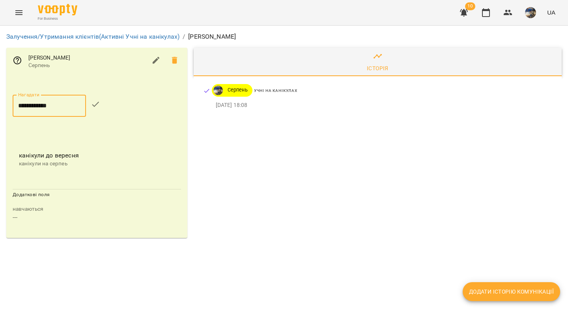
click at [99, 103] on icon "button" at bounding box center [95, 103] width 9 height 9
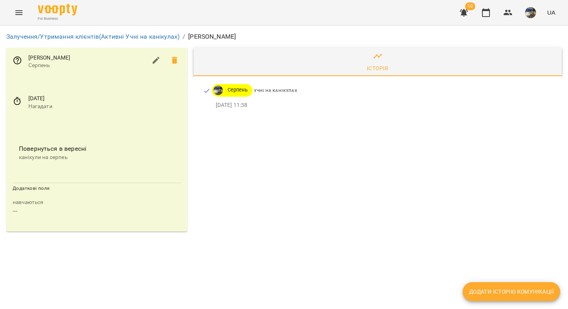
click at [18, 101] on icon at bounding box center [17, 101] width 9 height 9
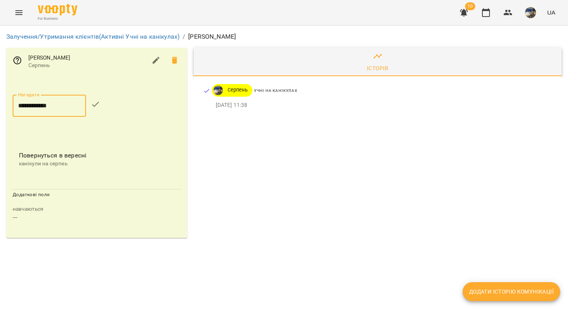
click at [23, 107] on input "**********" at bounding box center [49, 106] width 73 height 22
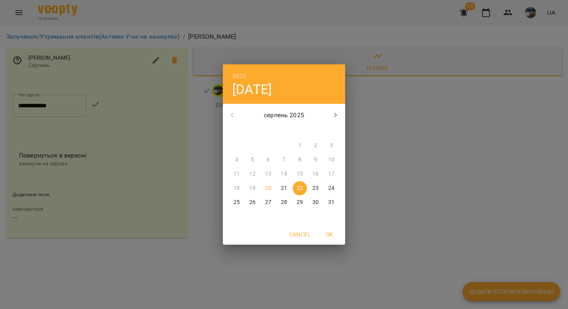
click at [268, 187] on p "20" at bounding box center [268, 188] width 6 height 8
type input "**********"
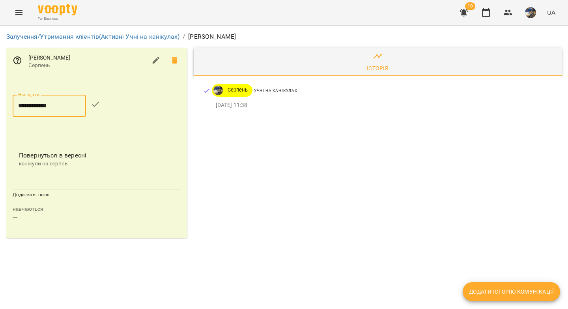
click at [100, 106] on icon "button" at bounding box center [95, 103] width 9 height 9
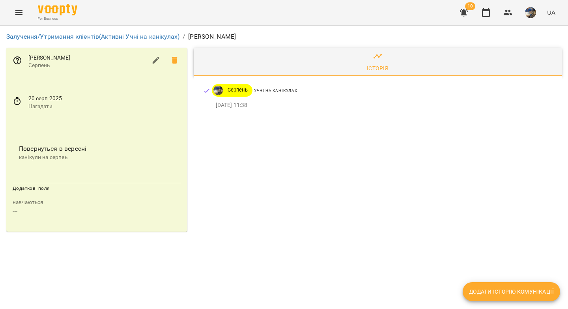
drag, startPoint x: 249, startPoint y: 36, endPoint x: 218, endPoint y: 35, distance: 31.2
click at [218, 35] on ol "Залучення/Утримання клієнтів (Активні Учні на канікулах) / [PERSON_NAME]" at bounding box center [283, 36] width 555 height 9
click at [247, 39] on ol "Залучення/Утримання клієнтів (Активні Учні на канікулах) / [PERSON_NAME]" at bounding box center [283, 36] width 555 height 9
drag, startPoint x: 242, startPoint y: 36, endPoint x: 218, endPoint y: 38, distance: 23.7
click at [218, 38] on ol "Залучення/Утримання клієнтів (Активні Учні на канікулах) / [PERSON_NAME]" at bounding box center [283, 36] width 555 height 9
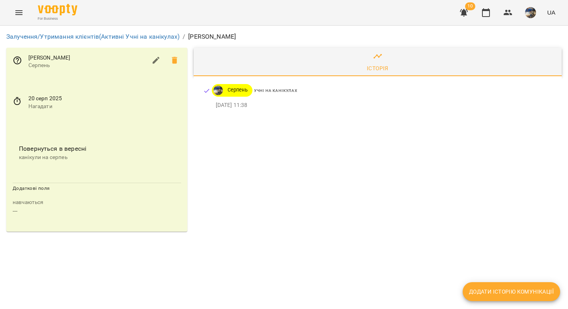
copy p "[PERSON_NAME]"
click at [487, 13] on icon "button" at bounding box center [485, 12] width 9 height 9
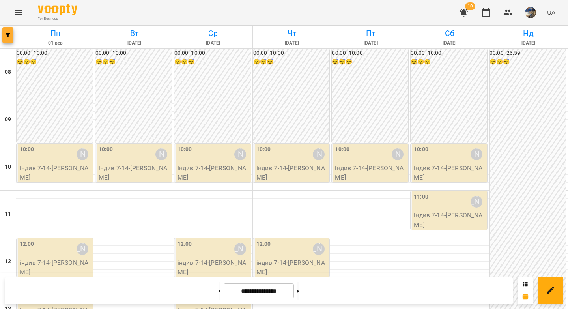
click at [7, 36] on icon "button" at bounding box center [8, 35] width 5 height 5
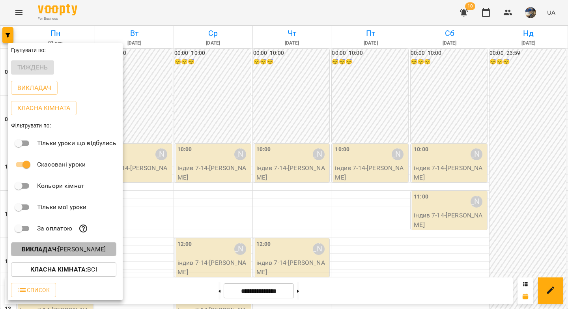
click at [54, 254] on p "Викладач : [PERSON_NAME]" at bounding box center [64, 248] width 84 height 9
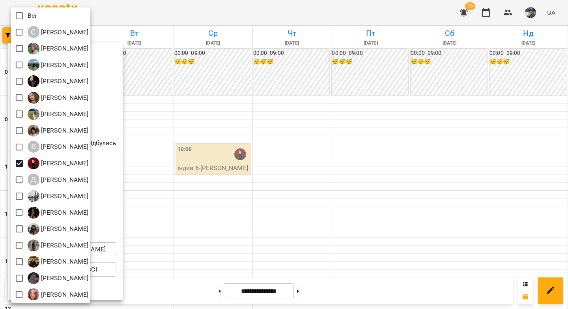
click at [289, 127] on div at bounding box center [284, 154] width 568 height 309
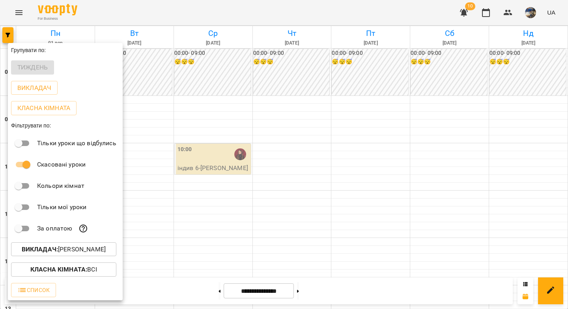
click at [298, 152] on div at bounding box center [284, 154] width 568 height 309
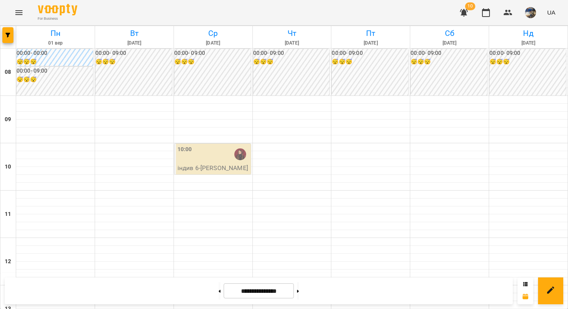
scroll to position [257, 0]
click at [219, 291] on icon at bounding box center [220, 290] width 2 height 3
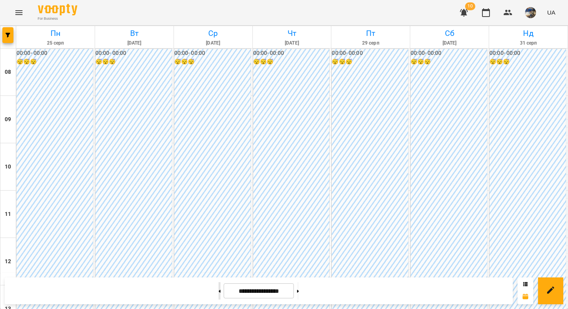
click at [219, 291] on icon at bounding box center [220, 290] width 2 height 3
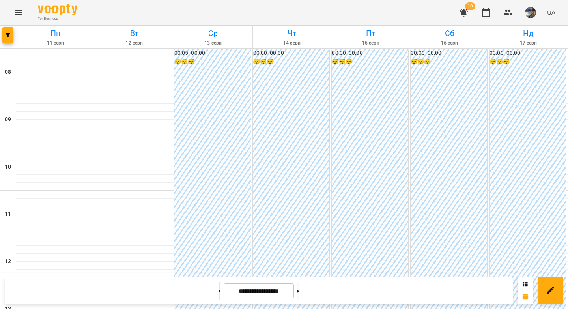
click at [219, 291] on icon at bounding box center [220, 290] width 2 height 3
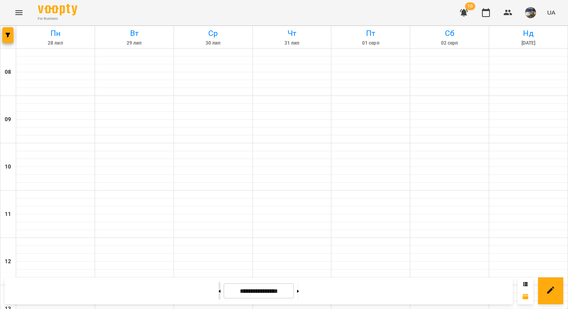
click at [219, 291] on icon at bounding box center [220, 290] width 2 height 3
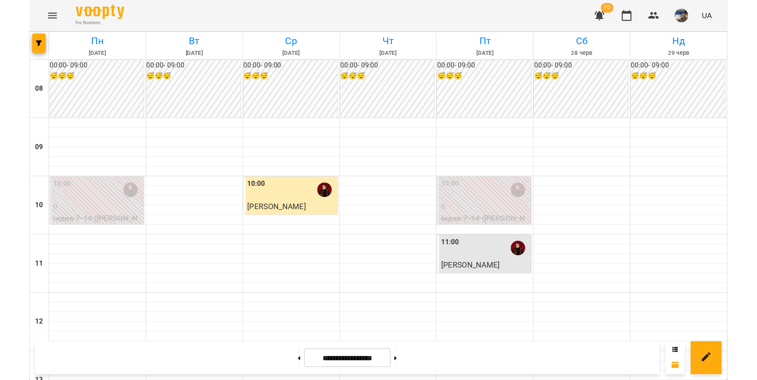
scroll to position [272, 0]
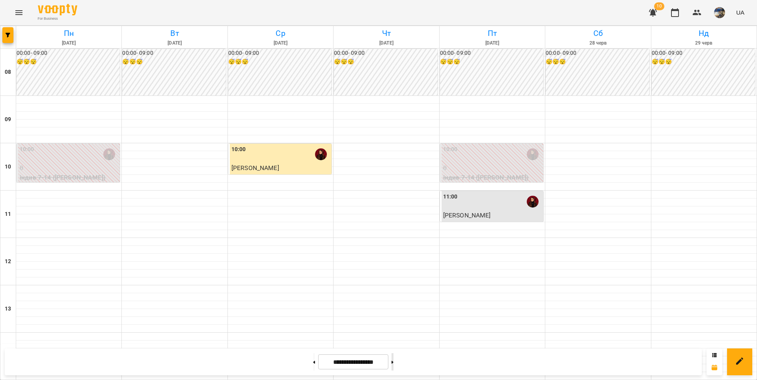
click at [394, 308] on icon at bounding box center [393, 361] width 2 height 3
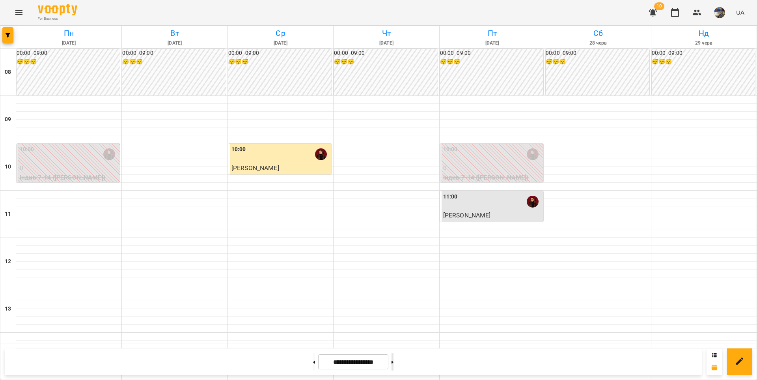
click at [394, 308] on icon at bounding box center [393, 361] width 2 height 3
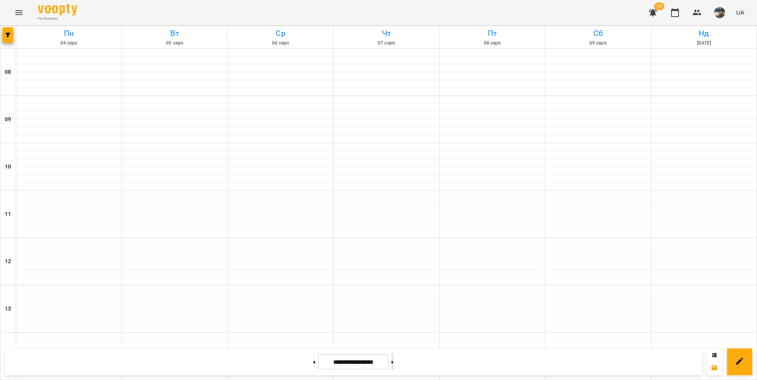
click at [394, 308] on icon at bounding box center [393, 361] width 2 height 3
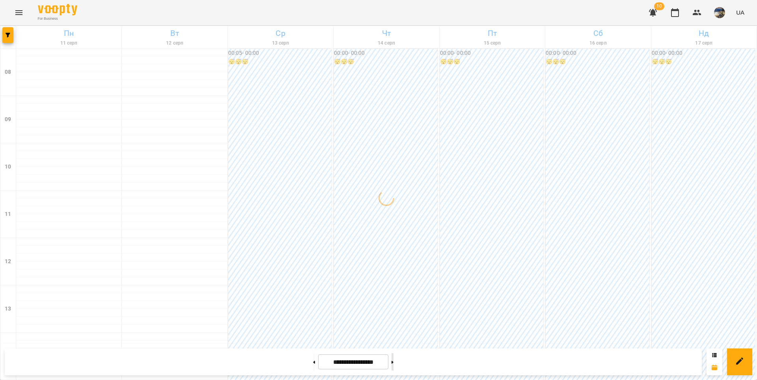
click at [394, 308] on icon at bounding box center [393, 361] width 2 height 3
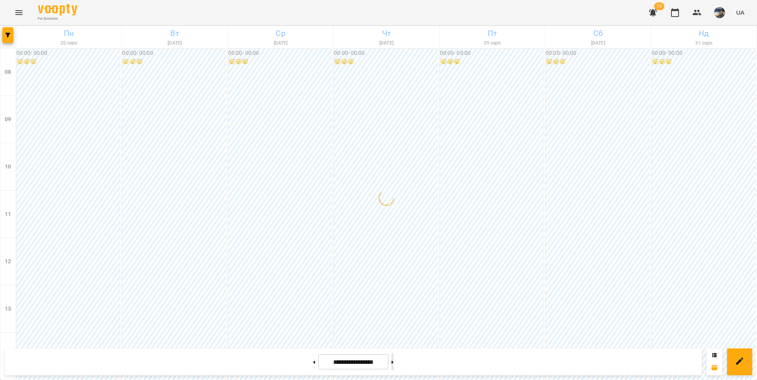
click at [394, 308] on icon at bounding box center [393, 361] width 2 height 3
type input "**********"
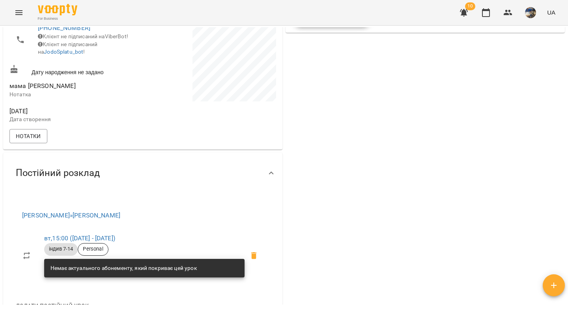
scroll to position [191, 0]
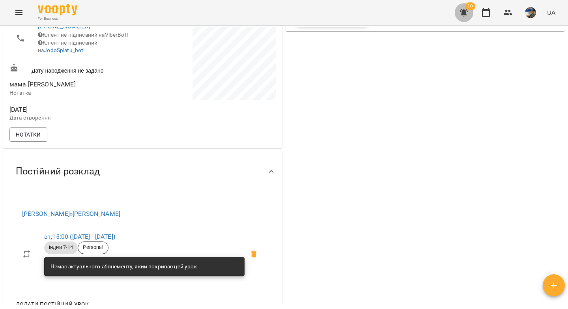
click at [464, 15] on icon "button" at bounding box center [464, 12] width 8 height 7
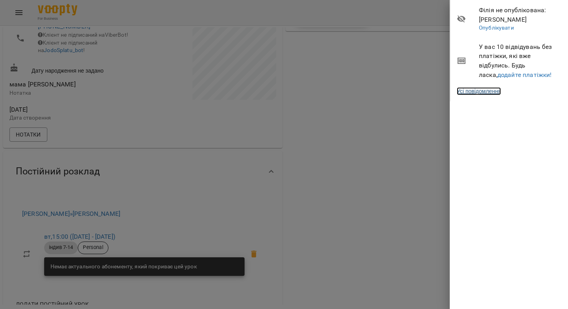
drag, startPoint x: 481, startPoint y: 90, endPoint x: 439, endPoint y: 87, distance: 42.7
click at [481, 90] on link "Усі повідомлення" at bounding box center [479, 91] width 44 height 8
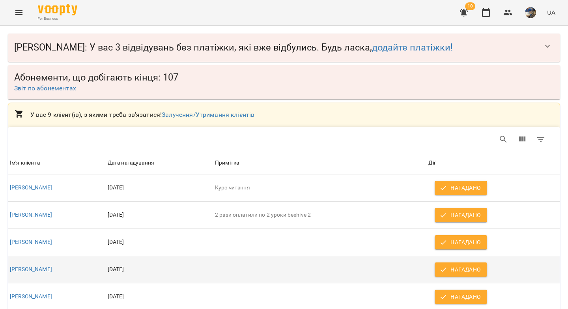
scroll to position [124, 0]
click at [451, 265] on span "Нагадано" at bounding box center [460, 269] width 39 height 9
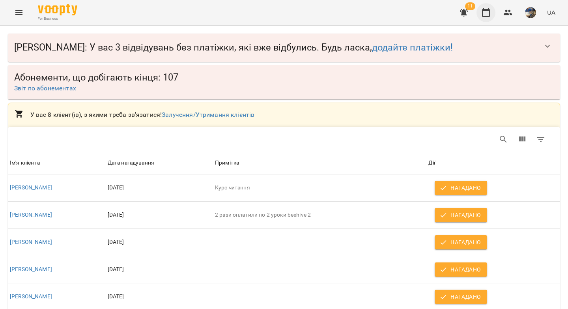
click at [485, 14] on icon "button" at bounding box center [485, 12] width 9 height 9
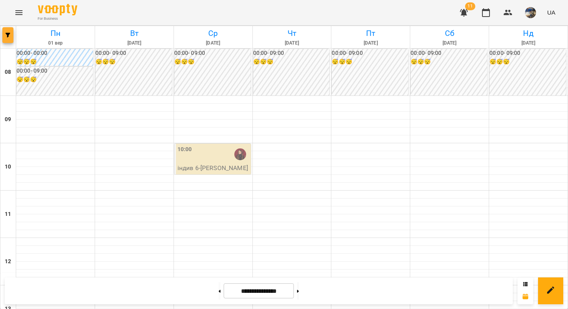
click at [11, 35] on span "button" at bounding box center [7, 35] width 11 height 5
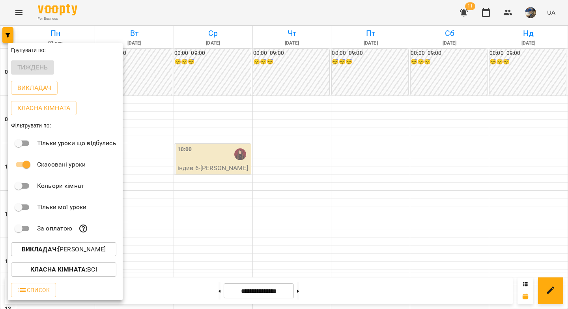
click at [69, 250] on p "Викладач : [PERSON_NAME]" at bounding box center [64, 248] width 84 height 9
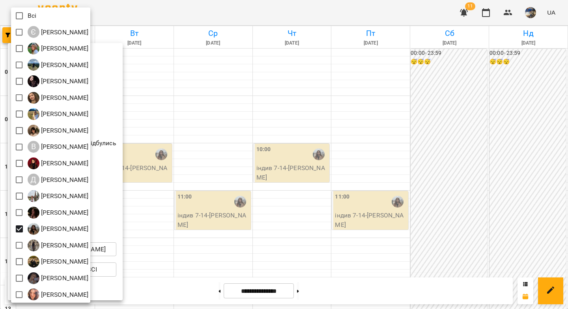
click at [219, 127] on div at bounding box center [284, 154] width 568 height 309
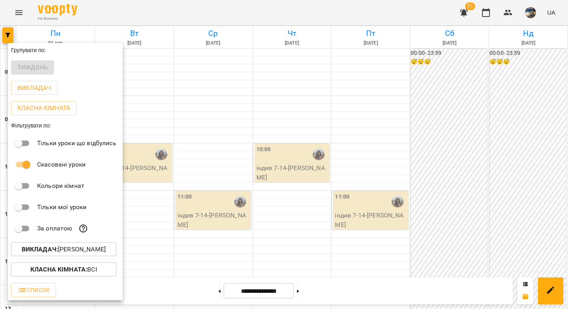
click at [218, 149] on div at bounding box center [284, 154] width 568 height 309
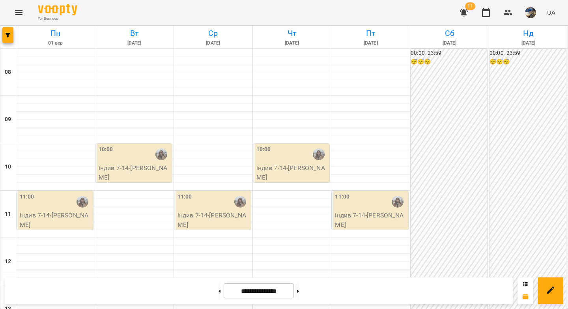
scroll to position [367, 0]
click at [10, 36] on icon "button" at bounding box center [8, 35] width 5 height 5
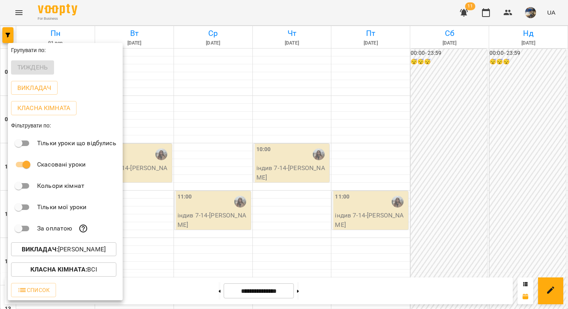
click at [62, 251] on p "Викладач : [PERSON_NAME]" at bounding box center [64, 248] width 84 height 9
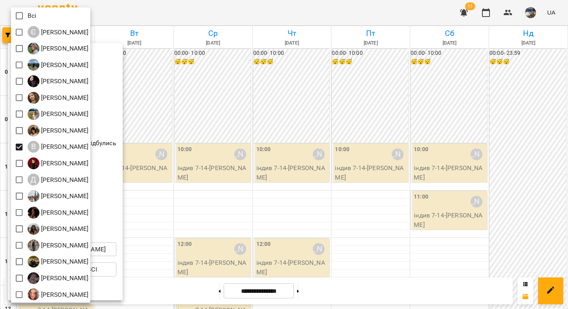
click at [272, 144] on div at bounding box center [284, 154] width 568 height 309
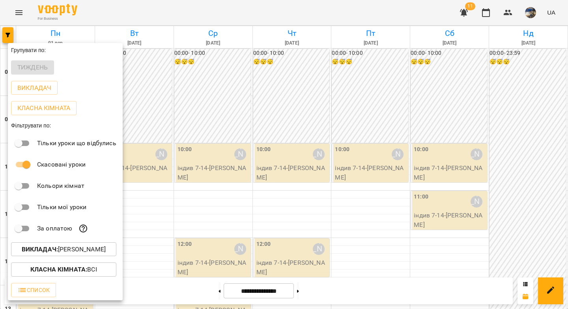
click at [272, 144] on div at bounding box center [284, 154] width 568 height 309
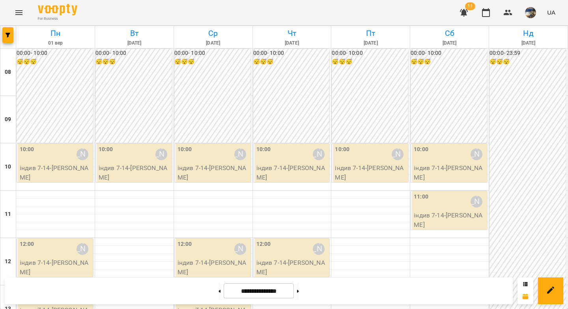
scroll to position [364, 0]
click at [218, 291] on button at bounding box center [219, 290] width 2 height 17
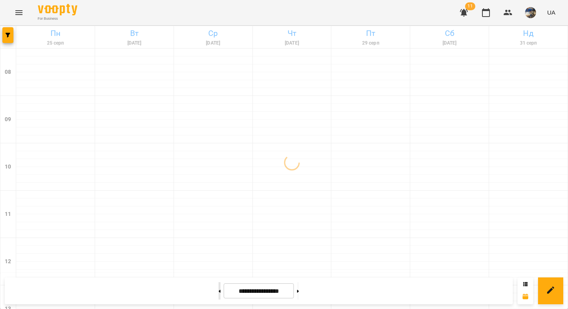
click at [218, 291] on button at bounding box center [219, 290] width 2 height 17
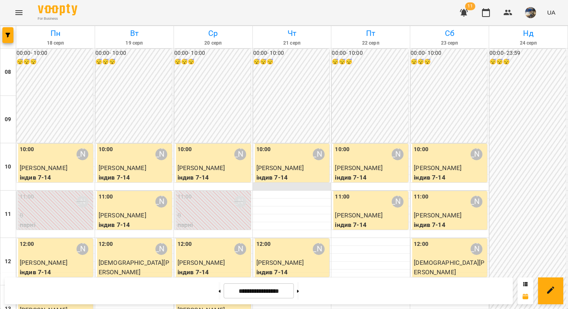
scroll to position [406, 0]
click at [218, 289] on button at bounding box center [219, 290] width 2 height 17
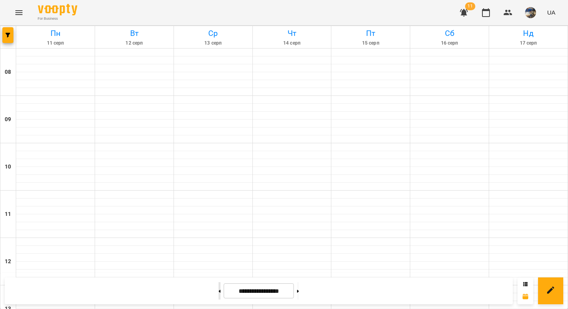
click at [218, 289] on button at bounding box center [219, 290] width 2 height 17
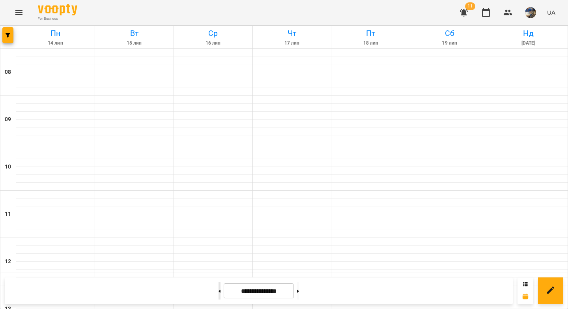
click at [218, 289] on button at bounding box center [219, 290] width 2 height 17
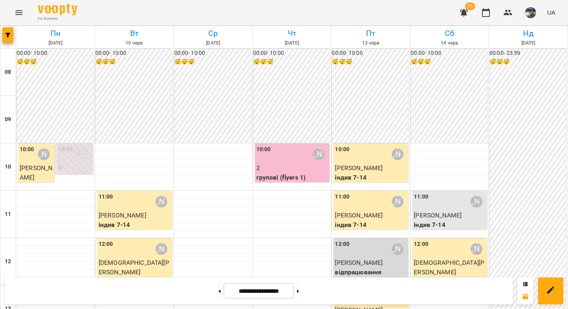
scroll to position [396, 0]
click at [299, 288] on button at bounding box center [298, 290] width 2 height 17
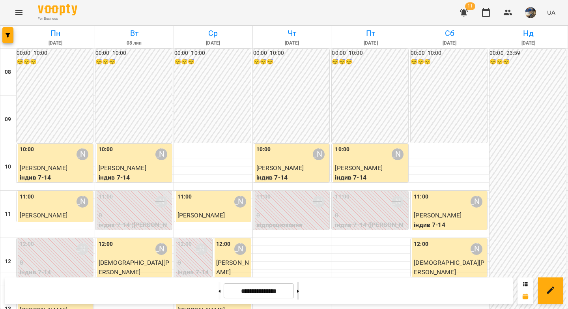
click at [299, 288] on button at bounding box center [298, 290] width 2 height 17
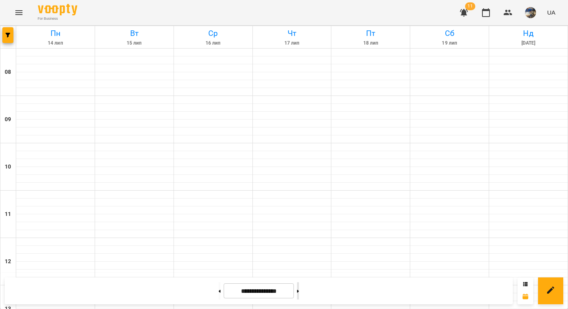
click at [299, 288] on button at bounding box center [298, 290] width 2 height 17
click at [299, 289] on button at bounding box center [298, 290] width 2 height 17
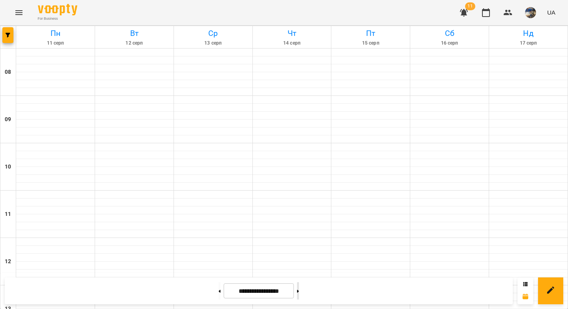
click at [299, 289] on button at bounding box center [298, 290] width 2 height 17
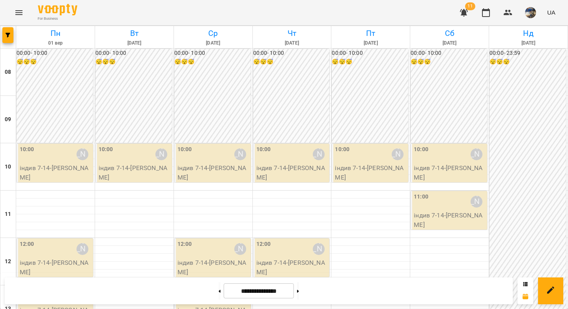
scroll to position [324, 0]
click at [218, 290] on button at bounding box center [219, 290] width 2 height 17
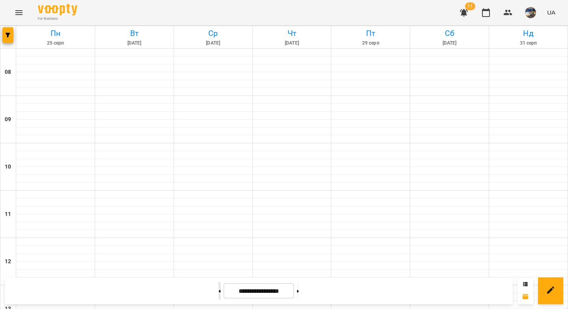
click at [218, 290] on button at bounding box center [219, 290] width 2 height 17
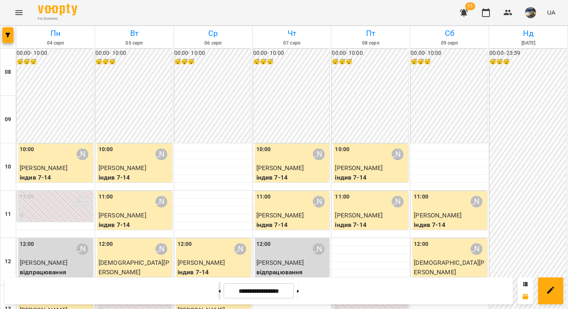
click at [218, 291] on button at bounding box center [219, 290] width 2 height 17
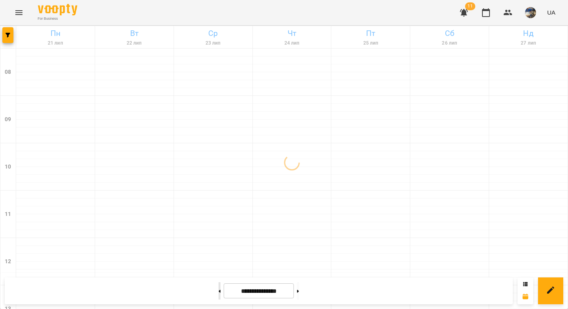
click at [218, 291] on button at bounding box center [219, 290] width 2 height 17
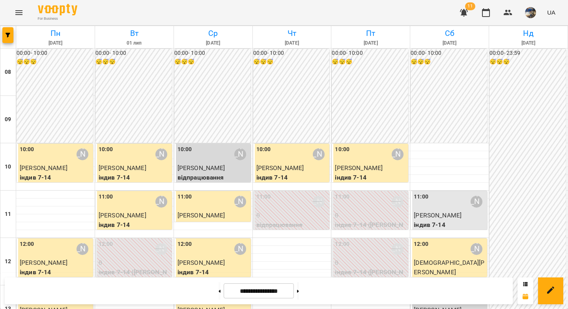
scroll to position [438, 0]
click at [218, 292] on button at bounding box center [219, 290] width 2 height 17
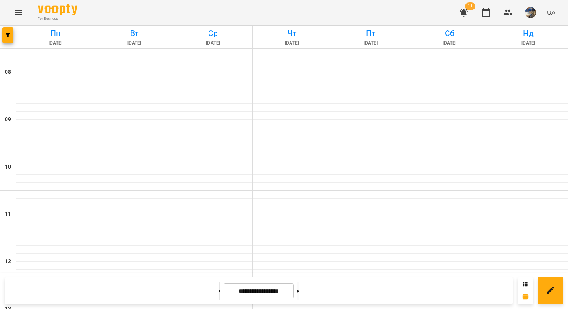
click at [218, 292] on button at bounding box center [219, 290] width 2 height 17
type input "**********"
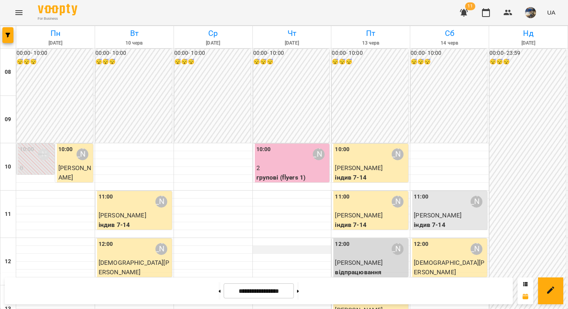
scroll to position [0, 0]
click at [8, 33] on icon "button" at bounding box center [8, 35] width 5 height 5
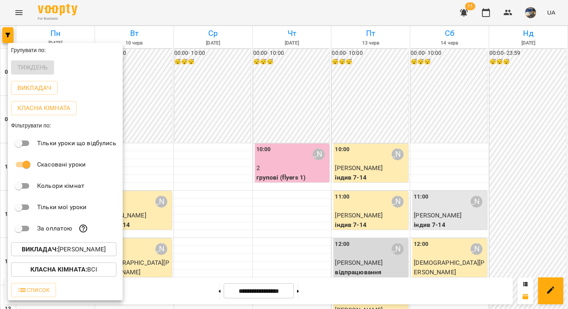
click at [490, 13] on div at bounding box center [284, 154] width 568 height 309
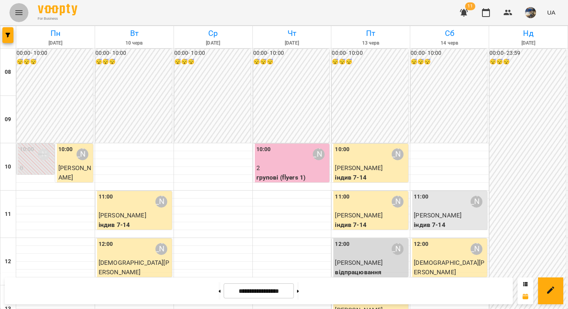
click at [14, 12] on icon "Menu" at bounding box center [18, 12] width 9 height 9
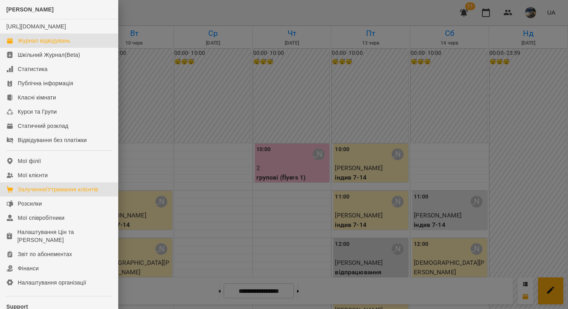
click at [68, 193] on div "Залучення/Утримання клієнтів" at bounding box center [58, 189] width 80 height 8
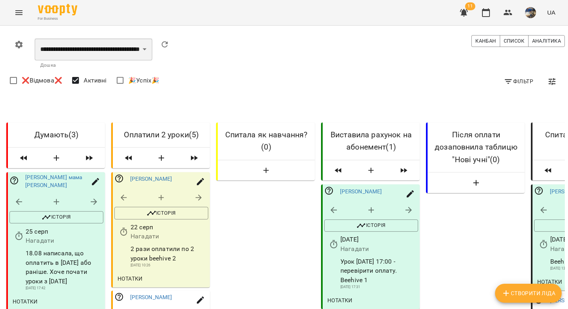
click at [111, 51] on select "**********" at bounding box center [93, 49] width 117 height 22
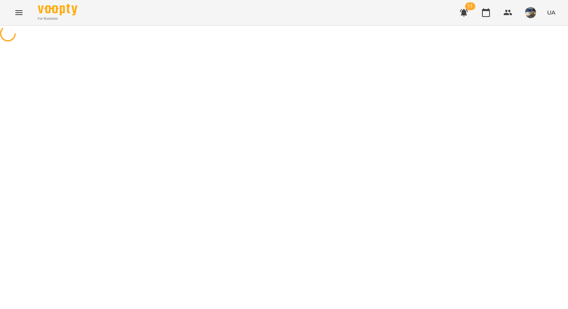
select select "**********"
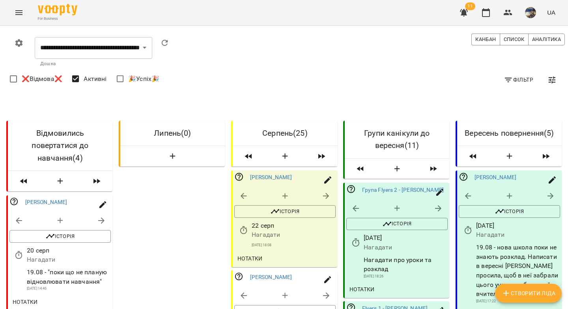
scroll to position [117, 0]
click at [282, 291] on icon "button" at bounding box center [284, 295] width 9 height 9
select select "**********"
select select "*"
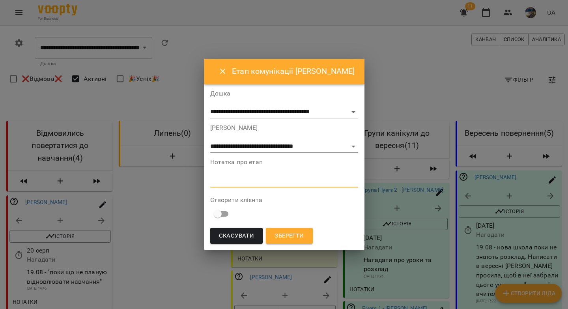
click at [293, 182] on textarea at bounding box center [284, 180] width 148 height 7
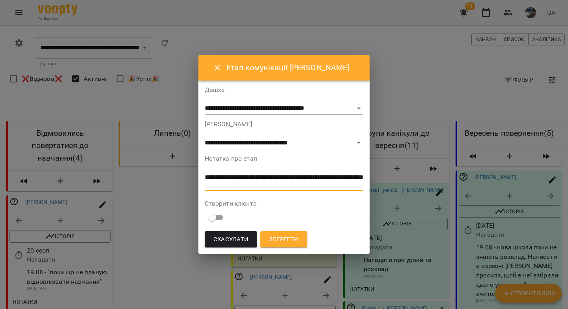
click at [226, 176] on textarea "**********" at bounding box center [284, 180] width 159 height 15
click at [266, 184] on textarea "**********" at bounding box center [284, 180] width 159 height 15
click at [235, 178] on textarea "**********" at bounding box center [284, 180] width 159 height 15
click at [0, 0] on lt-strong "*" at bounding box center [0, 0] width 0 height 0
click at [289, 179] on textarea "**********" at bounding box center [284, 180] width 159 height 15
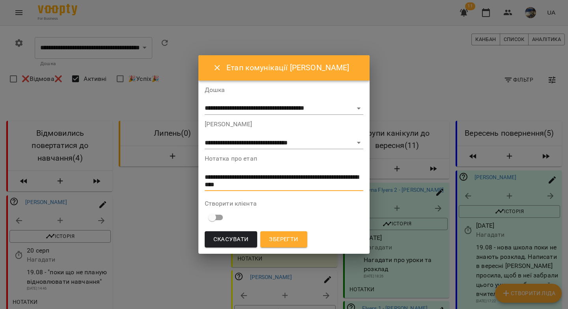
click at [0, 0] on lt-span "******" at bounding box center [0, 0] width 0 height 0
type textarea "**********"
click at [234, 141] on select "**********" at bounding box center [284, 143] width 159 height 13
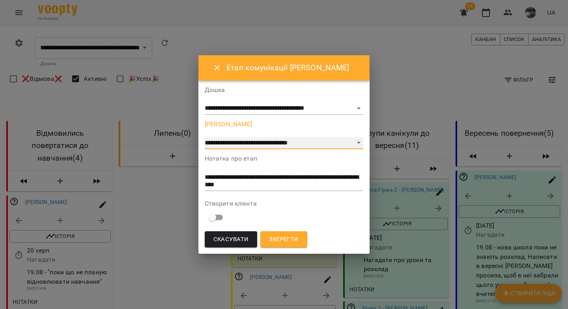
select select "*"
click at [286, 240] on span "Зберегти" at bounding box center [283, 239] width 29 height 10
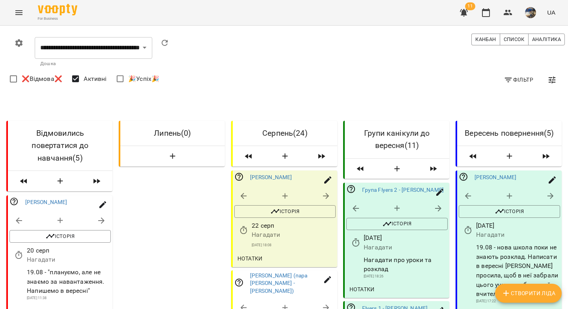
scroll to position [50, 0]
drag, startPoint x: 91, startPoint y: 243, endPoint x: 22, endPoint y: 226, distance: 71.4
click at [22, 266] on div "19.08 - "плануємо, але не знаємо за навантаження. Напишемо в вересні" 22 лип 20…" at bounding box center [60, 284] width 104 height 36
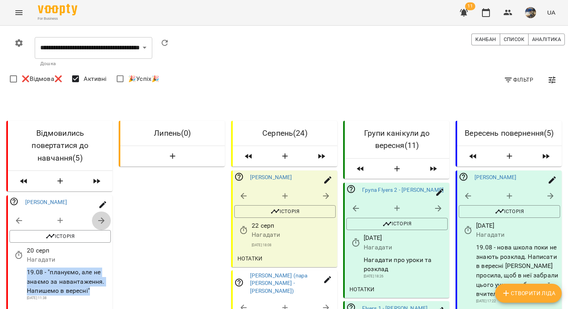
click at [99, 217] on icon "button" at bounding box center [101, 220] width 6 height 6
select select "**********"
select select "*"
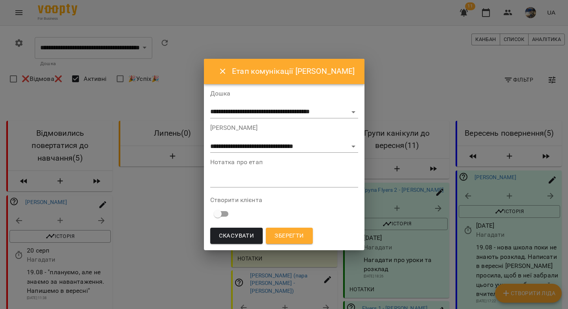
drag, startPoint x: 147, startPoint y: 196, endPoint x: 120, endPoint y: 207, distance: 29.1
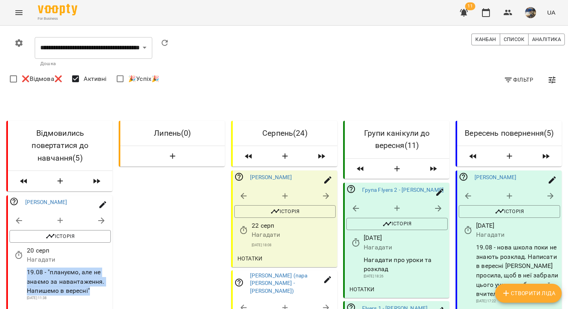
drag, startPoint x: 26, startPoint y: 224, endPoint x: 97, endPoint y: 241, distance: 72.6
click at [97, 267] on p "19.08 - "плануємо, але не знаємо за навантаження. Напишемо в вересні"" at bounding box center [69, 281] width 84 height 28
copy p "19.08 - "плануємо, але не знаємо за навантаження. Напишемо в вересні""
click at [97, 216] on icon "button" at bounding box center [101, 220] width 9 height 9
select select "**********"
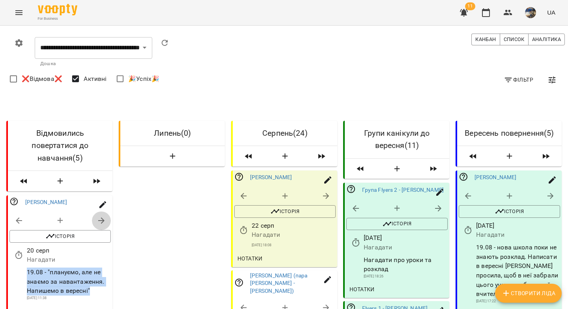
select select "*"
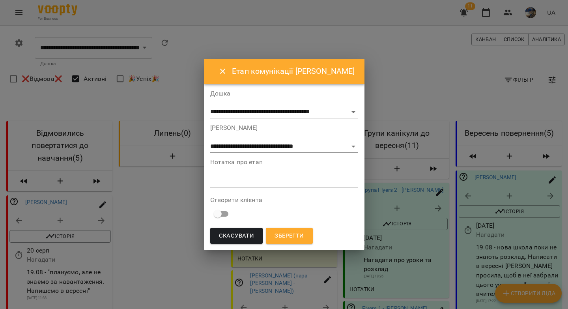
click at [222, 181] on textarea at bounding box center [284, 180] width 148 height 7
paste textarea "**********"
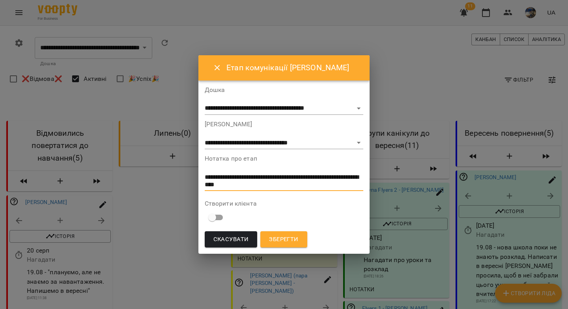
type textarea "**********"
click at [218, 144] on select "**********" at bounding box center [284, 143] width 159 height 13
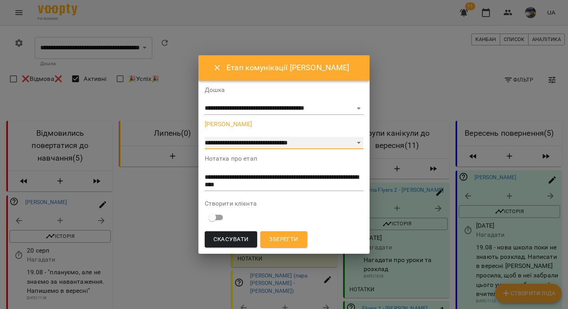
select select "*"
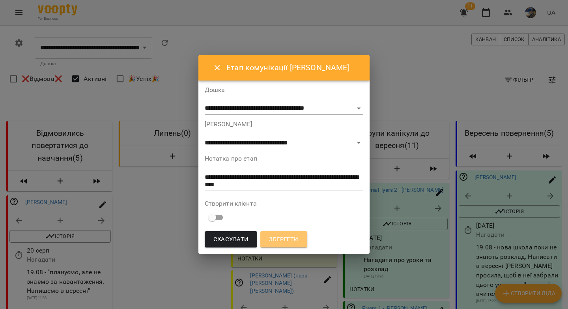
click at [276, 238] on span "Зберегти" at bounding box center [283, 239] width 29 height 10
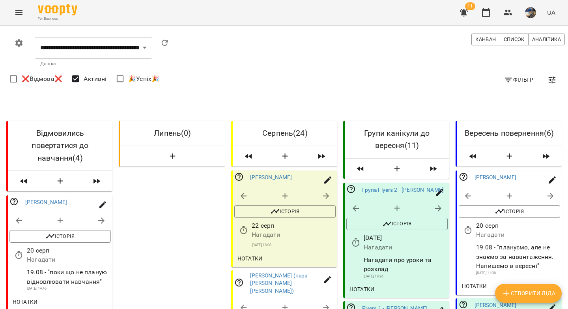
scroll to position [63, 0]
click at [463, 225] on icon "button" at bounding box center [467, 229] width 9 height 9
click at [466, 182] on input "**********" at bounding box center [491, 178] width 73 height 22
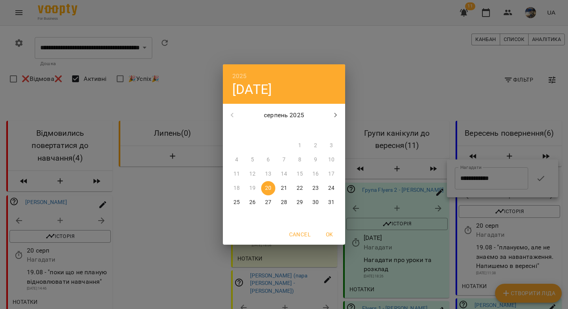
click at [341, 112] on button "button" at bounding box center [335, 115] width 19 height 19
drag, startPoint x: 235, startPoint y: 172, endPoint x: 296, endPoint y: 159, distance: 62.5
click at [235, 172] on p "15" at bounding box center [236, 174] width 6 height 8
type input "**********"
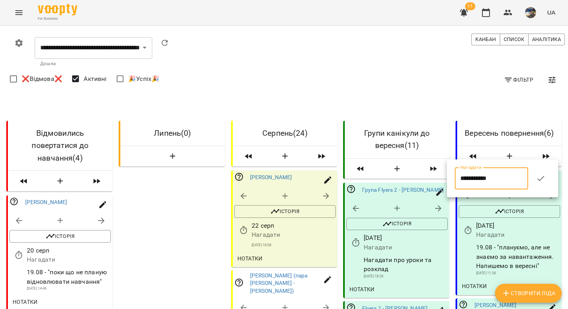
click at [541, 181] on icon "button" at bounding box center [540, 177] width 9 height 9
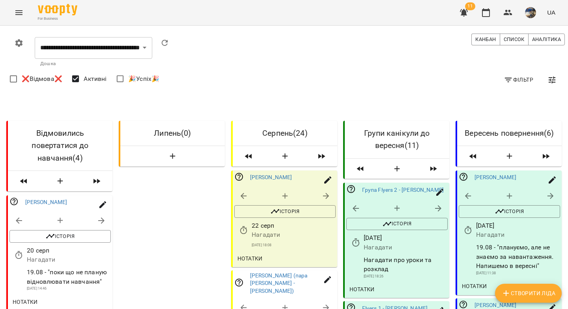
scroll to position [119, 0]
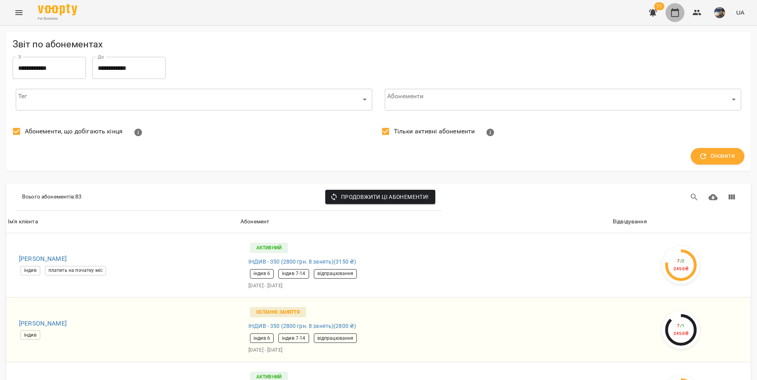
click at [671, 15] on icon "button" at bounding box center [674, 12] width 9 height 9
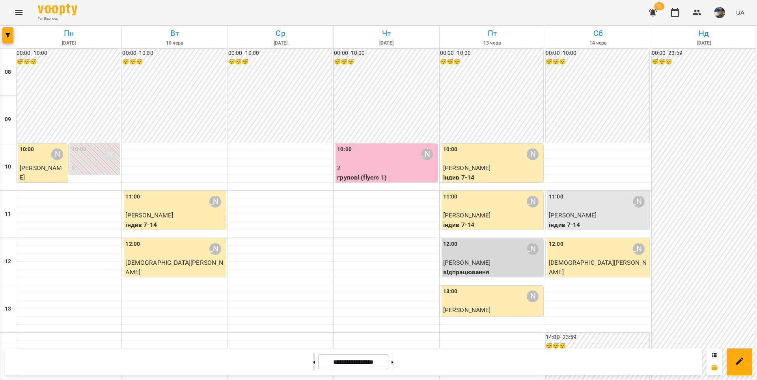
click at [313, 360] on button at bounding box center [314, 361] width 2 height 17
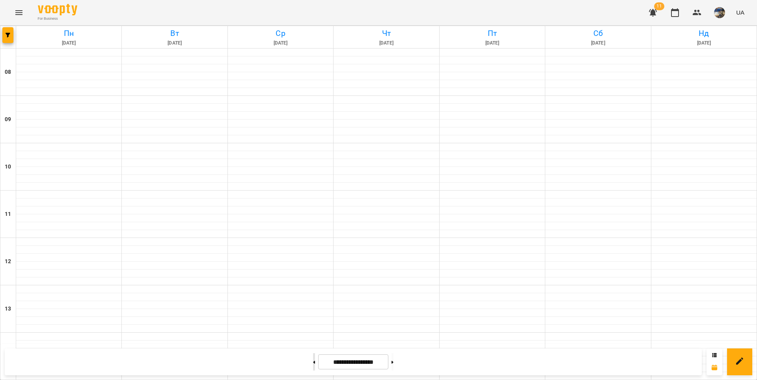
click at [313, 360] on button at bounding box center [314, 361] width 2 height 17
click at [394, 363] on icon at bounding box center [393, 361] width 2 height 3
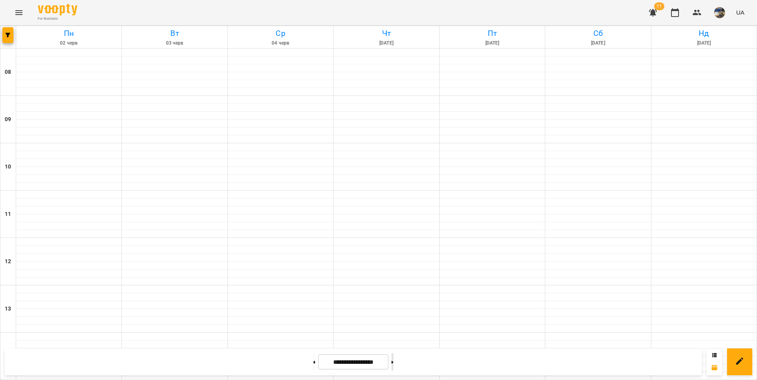
click at [394, 363] on icon at bounding box center [393, 361] width 2 height 3
click at [357, 361] on input "**********" at bounding box center [353, 361] width 70 height 15
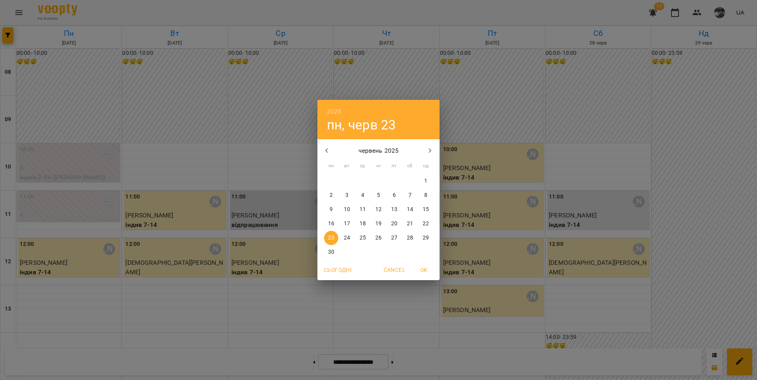
click at [431, 151] on icon "button" at bounding box center [430, 150] width 3 height 5
click at [329, 221] on p "18" at bounding box center [331, 224] width 6 height 8
type input "**********"
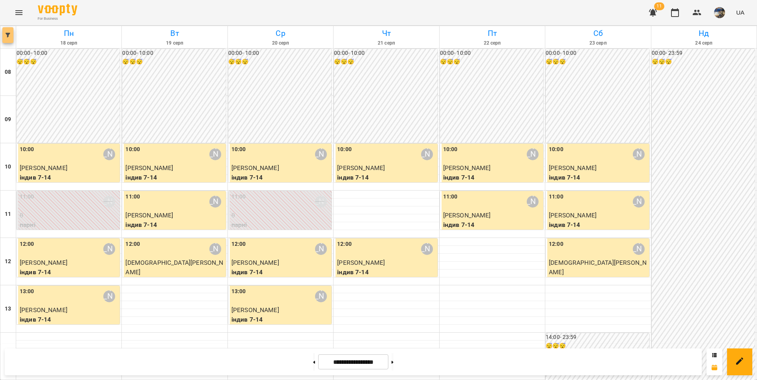
click at [6, 38] on button "button" at bounding box center [7, 35] width 11 height 16
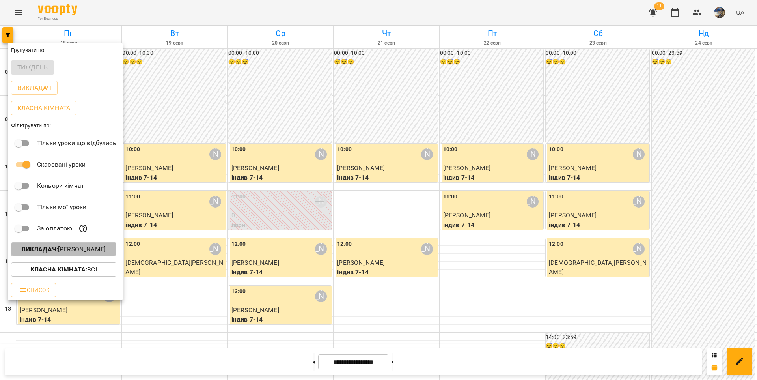
click at [58, 248] on p "Викладач : [PERSON_NAME]" at bounding box center [64, 248] width 84 height 9
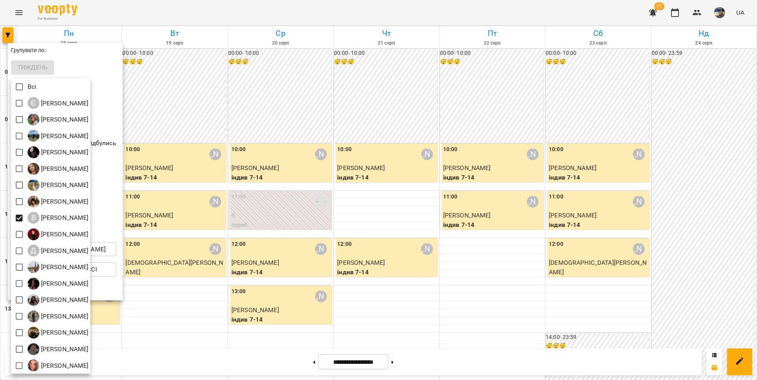
click at [164, 317] on div at bounding box center [378, 190] width 757 height 380
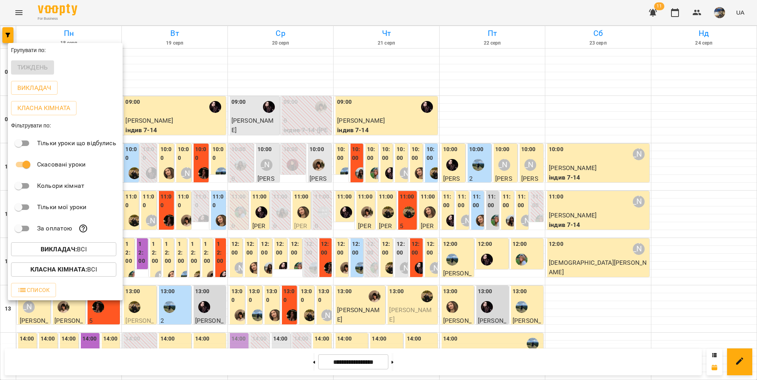
click at [200, 73] on div at bounding box center [378, 190] width 757 height 380
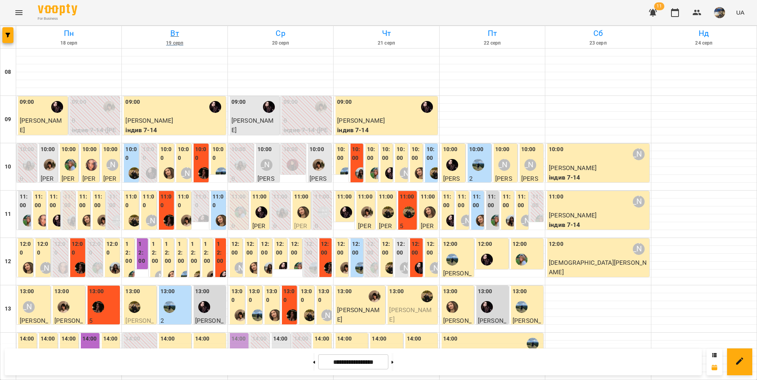
click at [175, 31] on h6 "Вт" at bounding box center [174, 33] width 103 height 12
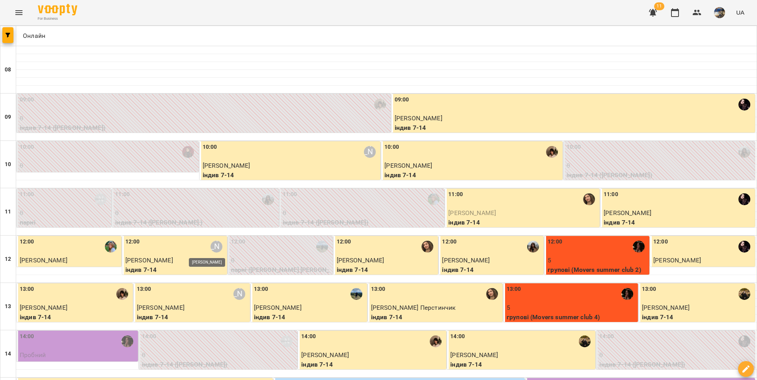
click at [211, 247] on div "[PERSON_NAME]" at bounding box center [217, 247] width 12 height 12
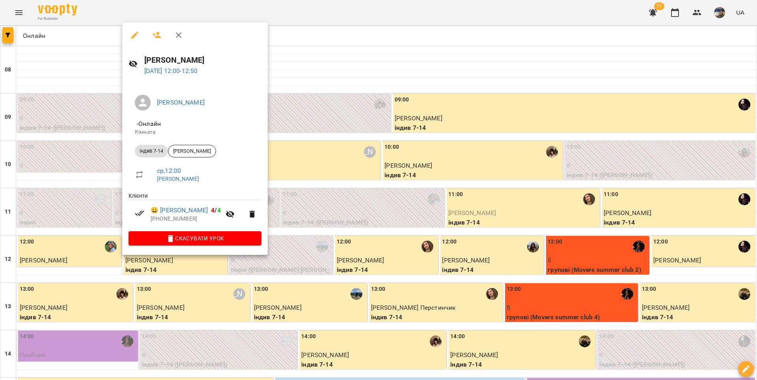
drag, startPoint x: 223, startPoint y: 59, endPoint x: 144, endPoint y: 63, distance: 79.4
click at [144, 63] on div "[PERSON_NAME] [DATE] 12:00 - 12:50" at bounding box center [194, 65] width 145 height 34
click at [183, 103] on link "[PERSON_NAME]" at bounding box center [181, 102] width 48 height 7
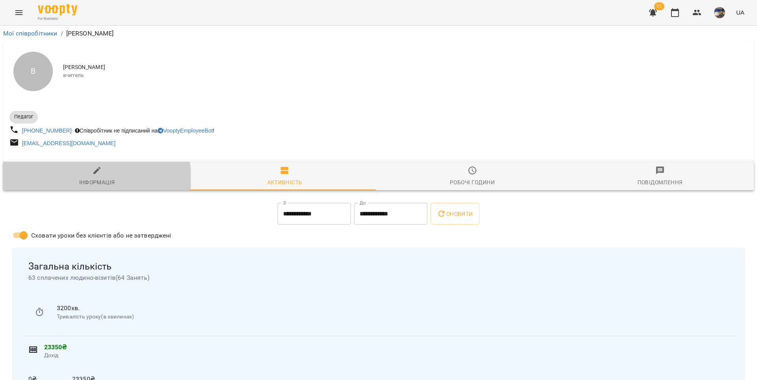
click at [94, 179] on div "Інформація" at bounding box center [97, 181] width 36 height 9
select select "**"
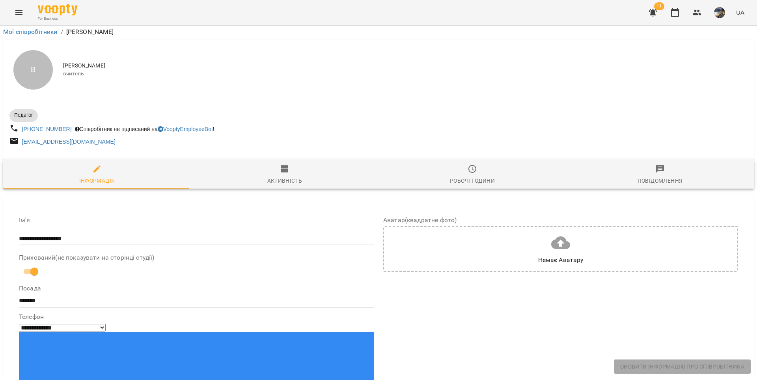
scroll to position [338, 0]
drag, startPoint x: 269, startPoint y: 119, endPoint x: 22, endPoint y: 123, distance: 246.9
copy span "**********"
